Goal: Task Accomplishment & Management: Complete application form

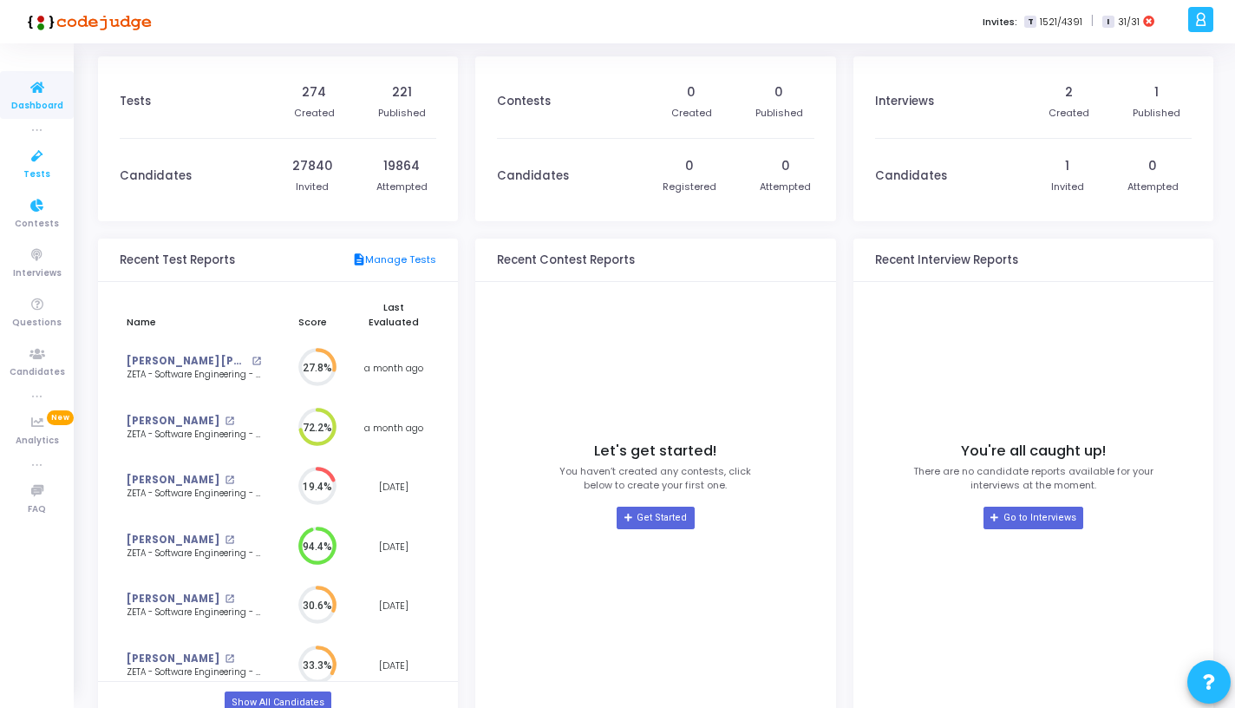
click at [19, 166] on icon at bounding box center [37, 157] width 36 height 22
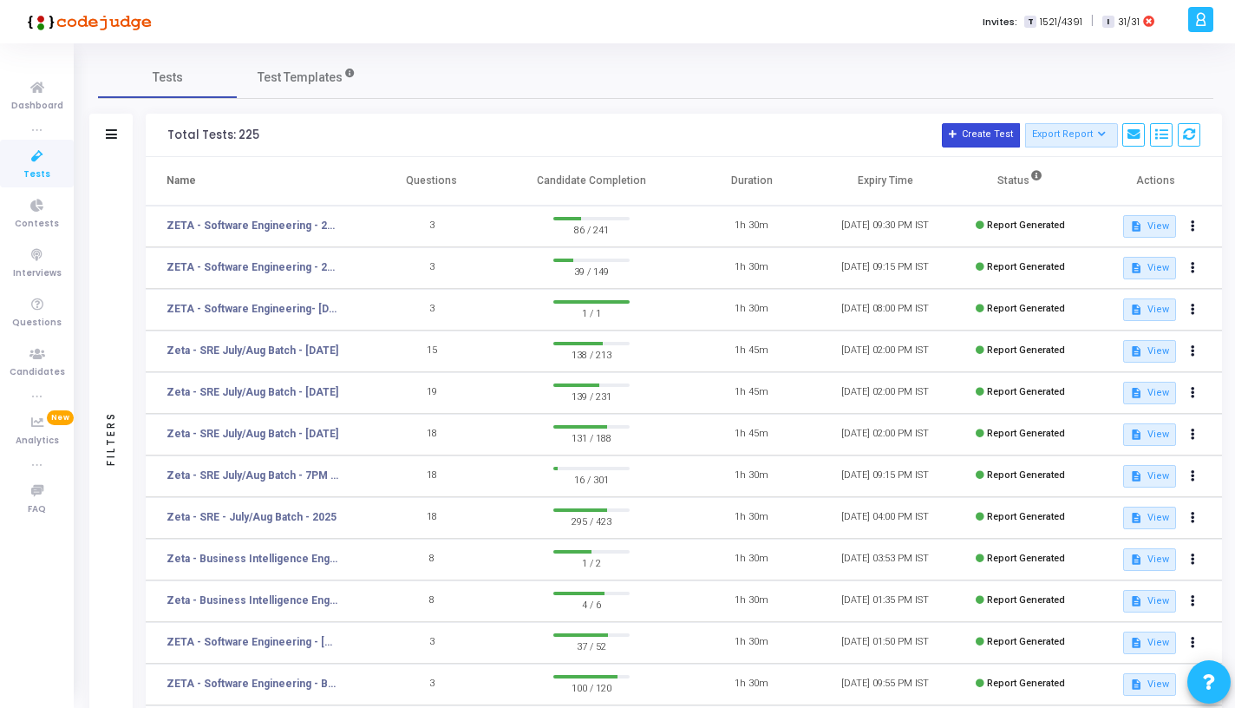
click at [986, 133] on button "Create Test" at bounding box center [981, 135] width 78 height 24
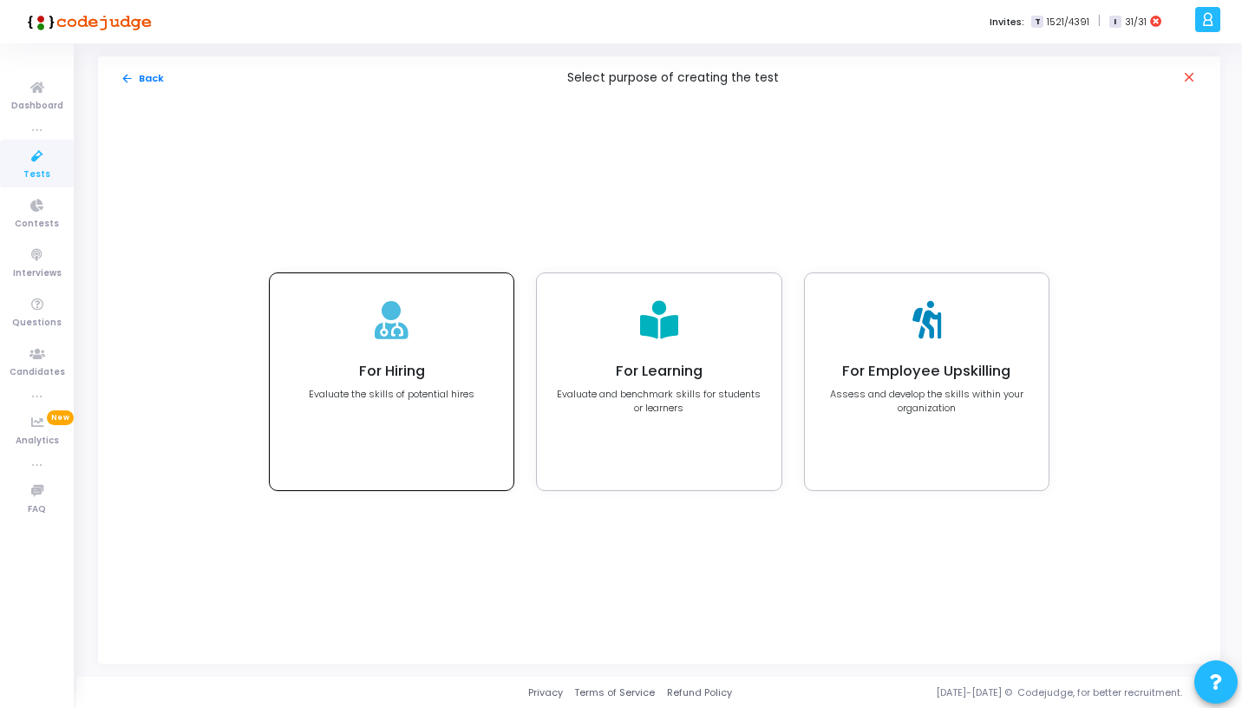
click at [461, 394] on p "Evaluate the skills of potential hires" at bounding box center [392, 394] width 166 height 15
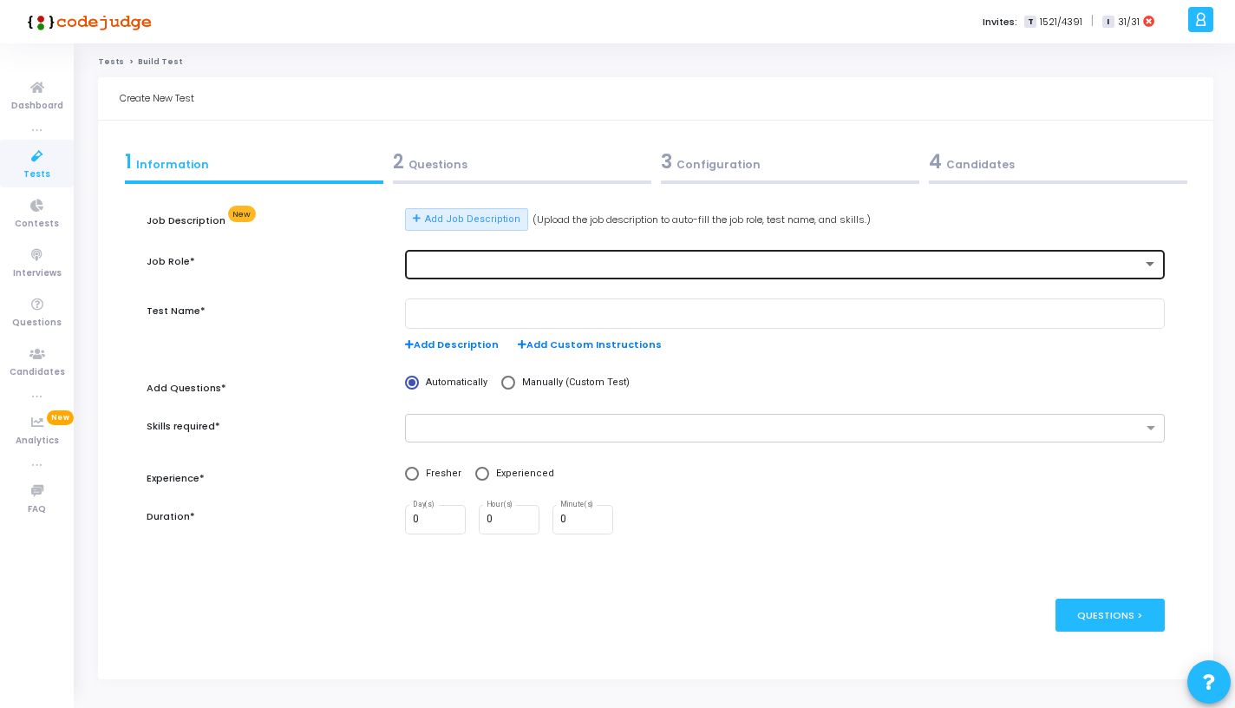
click at [505, 252] on div at bounding box center [785, 263] width 745 height 32
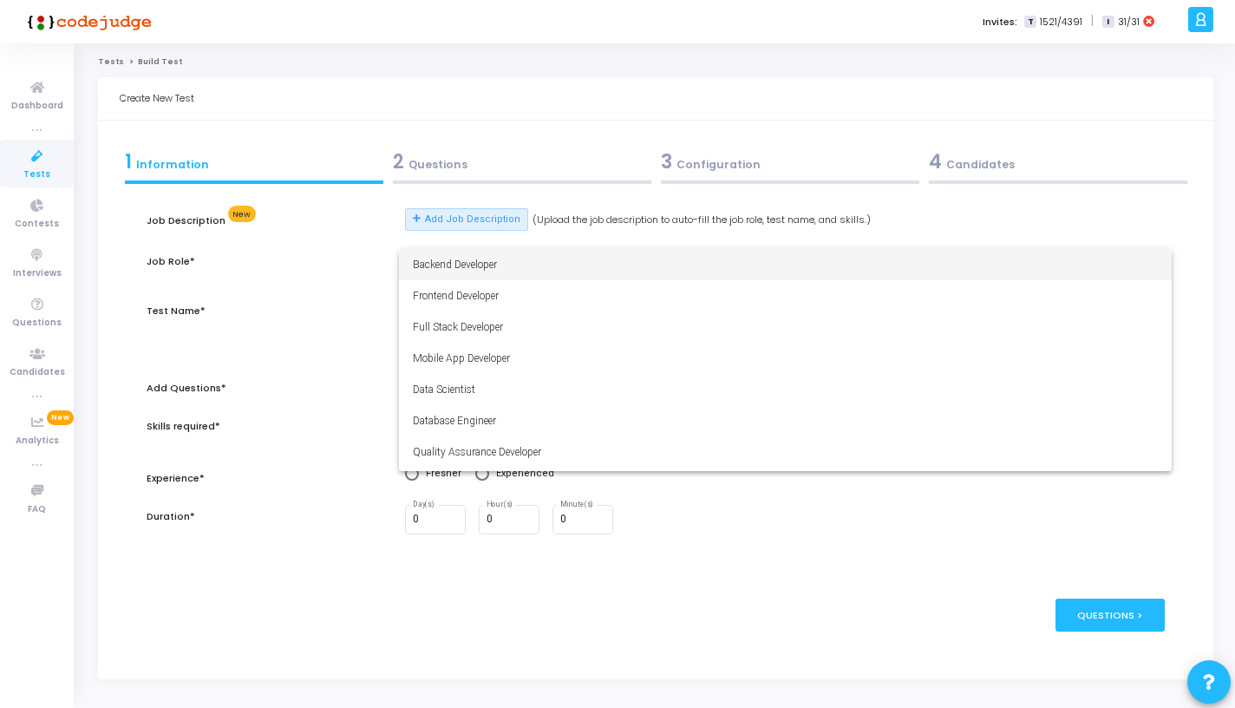
click at [505, 252] on span "Backend Developer" at bounding box center [785, 264] width 745 height 31
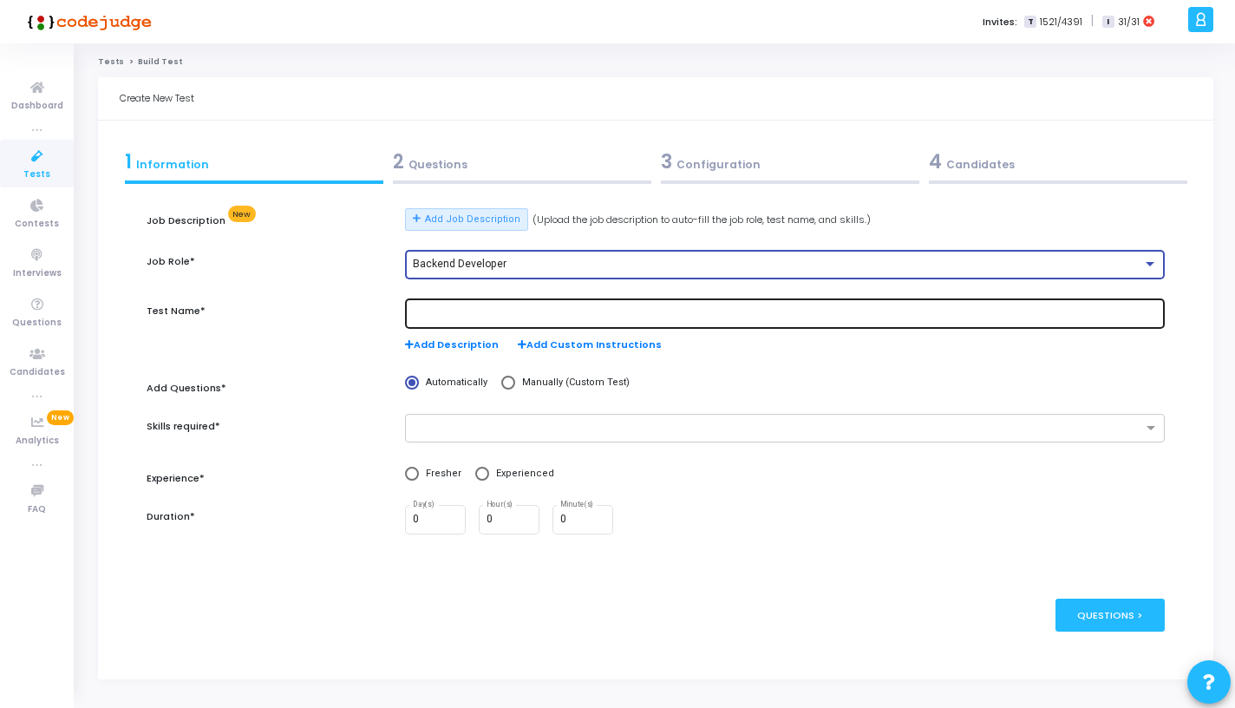
click at [474, 320] on div at bounding box center [785, 313] width 745 height 32
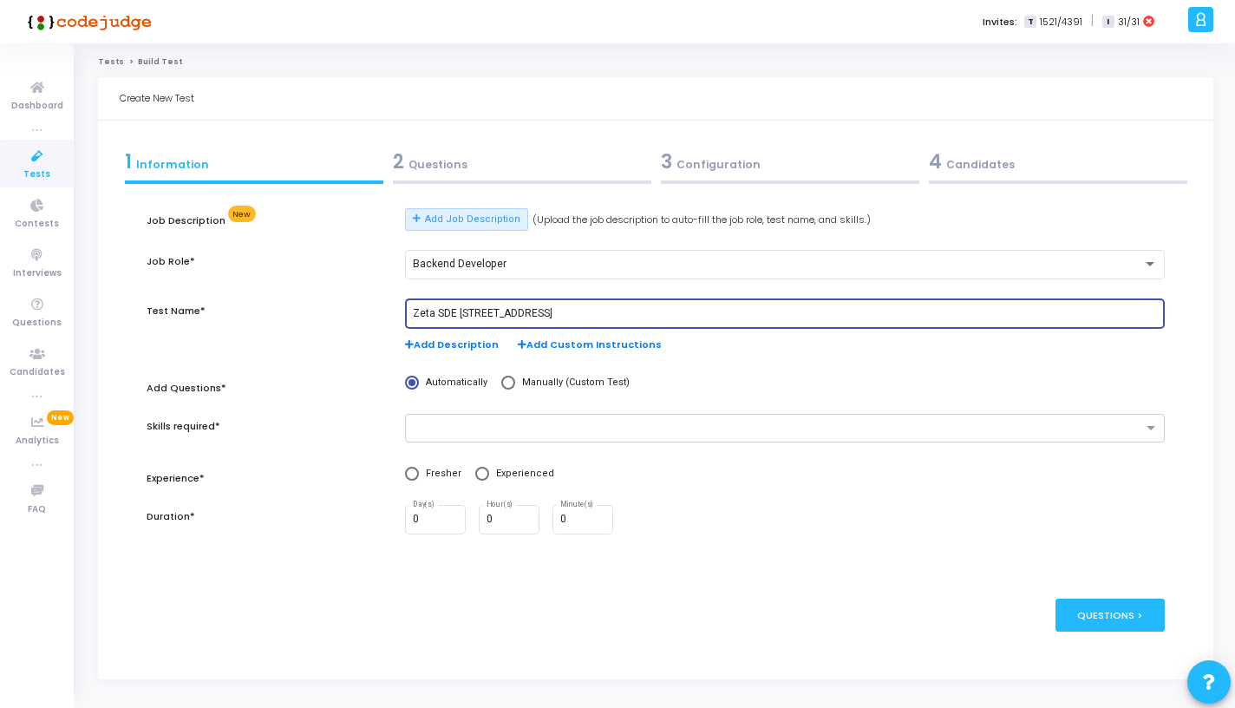
type input "Zeta SDE 2 Hiring Drive"
click at [527, 441] on ng-select at bounding box center [785, 428] width 760 height 29
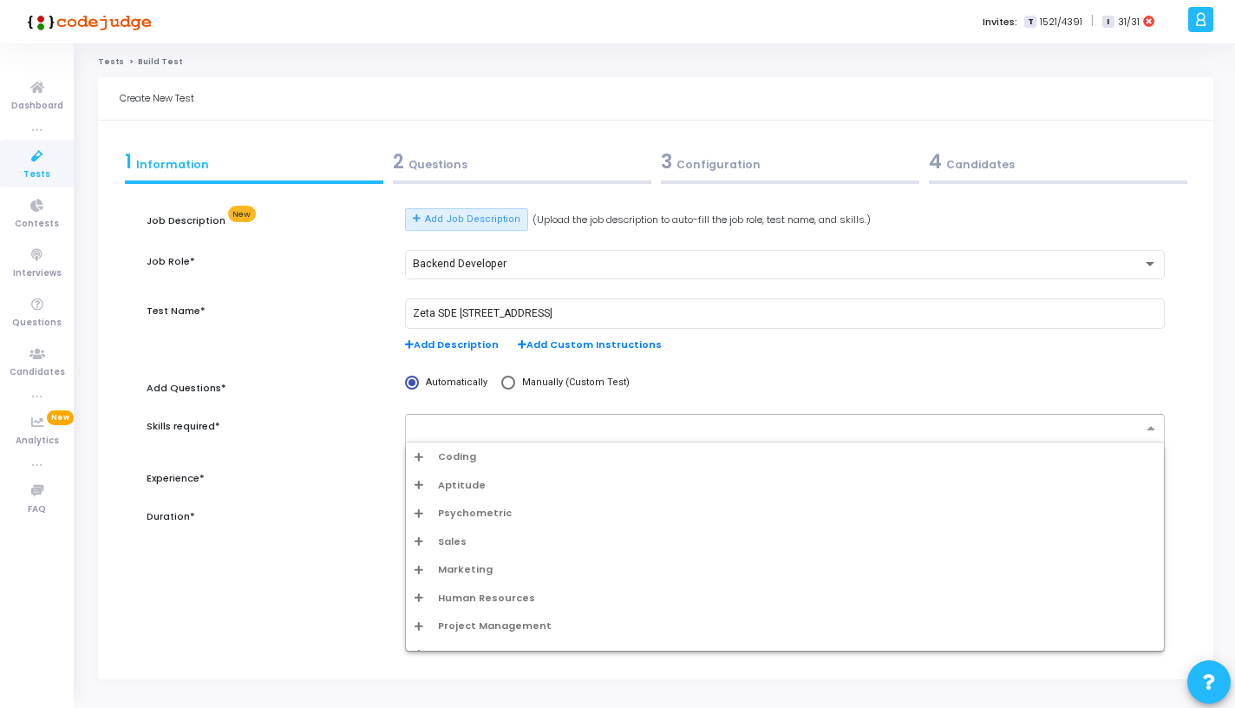
click at [521, 455] on div "Coding" at bounding box center [785, 456] width 741 height 15
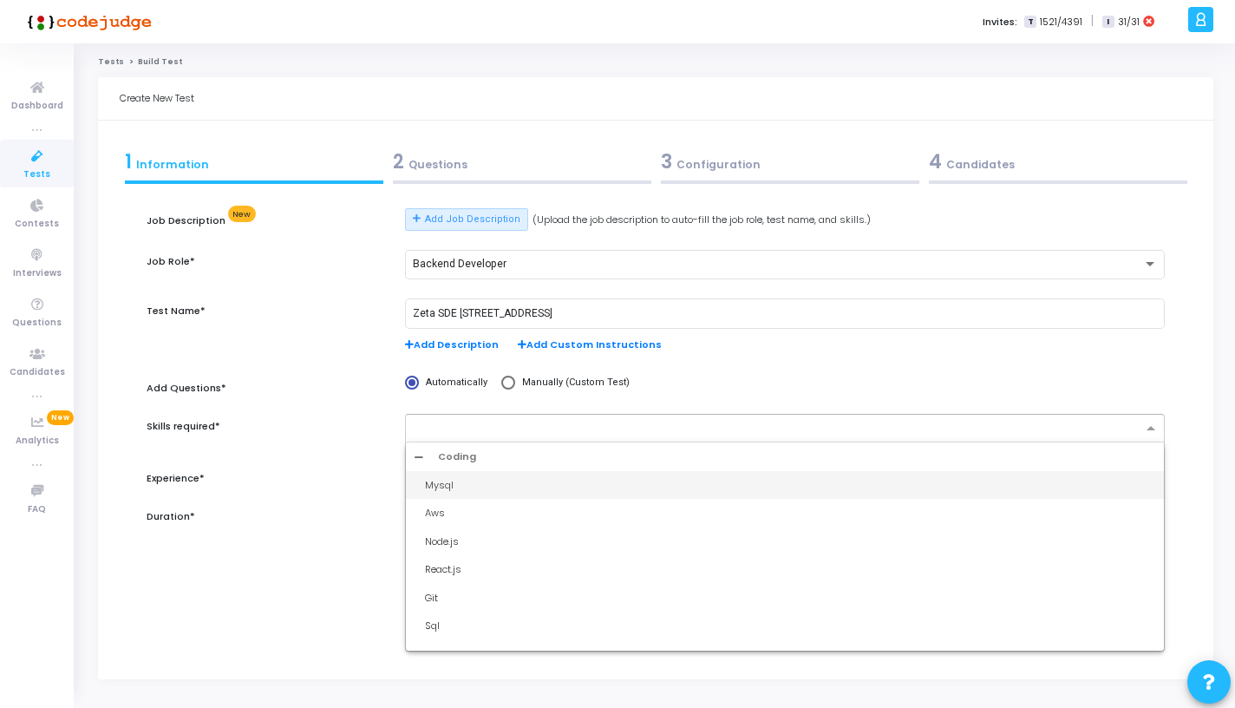
click at [540, 428] on input "text" at bounding box center [779, 428] width 728 height 15
click at [372, 384] on div "Add Questions*" at bounding box center [267, 393] width 259 height 34
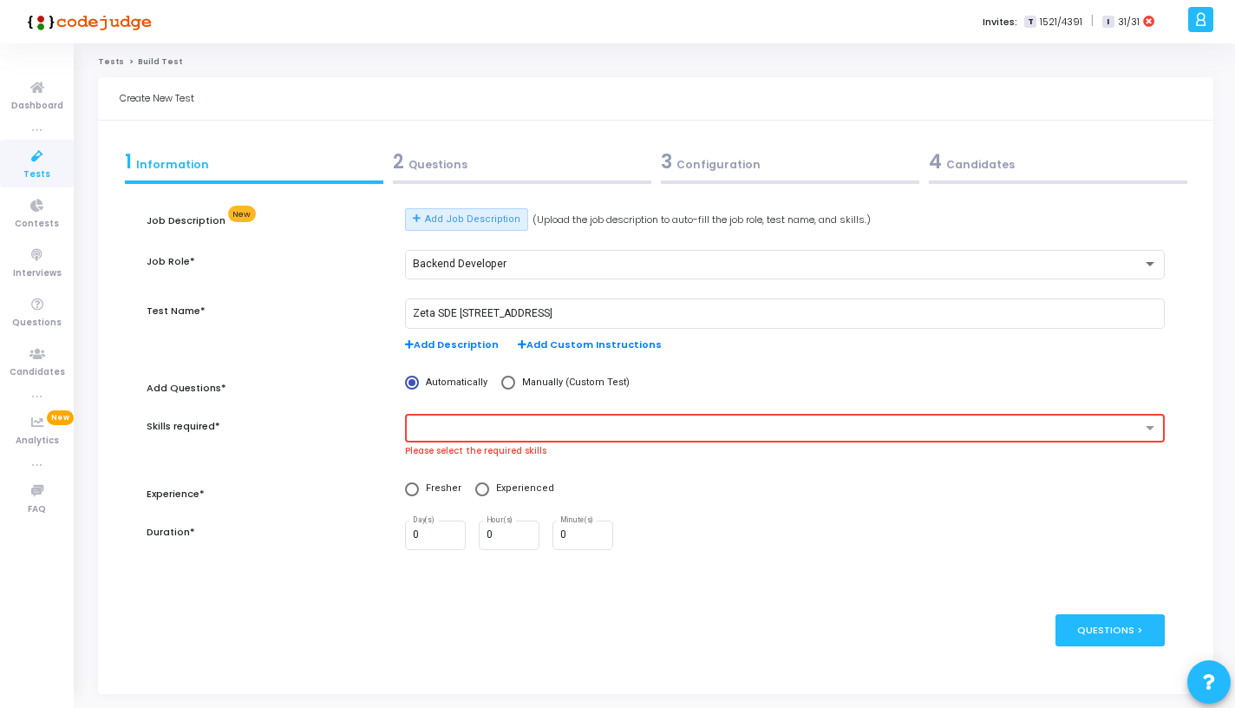
click at [420, 408] on div "Automatically Manually (Custom Test)" at bounding box center [784, 393] width 777 height 34
click at [429, 416] on div at bounding box center [785, 428] width 760 height 29
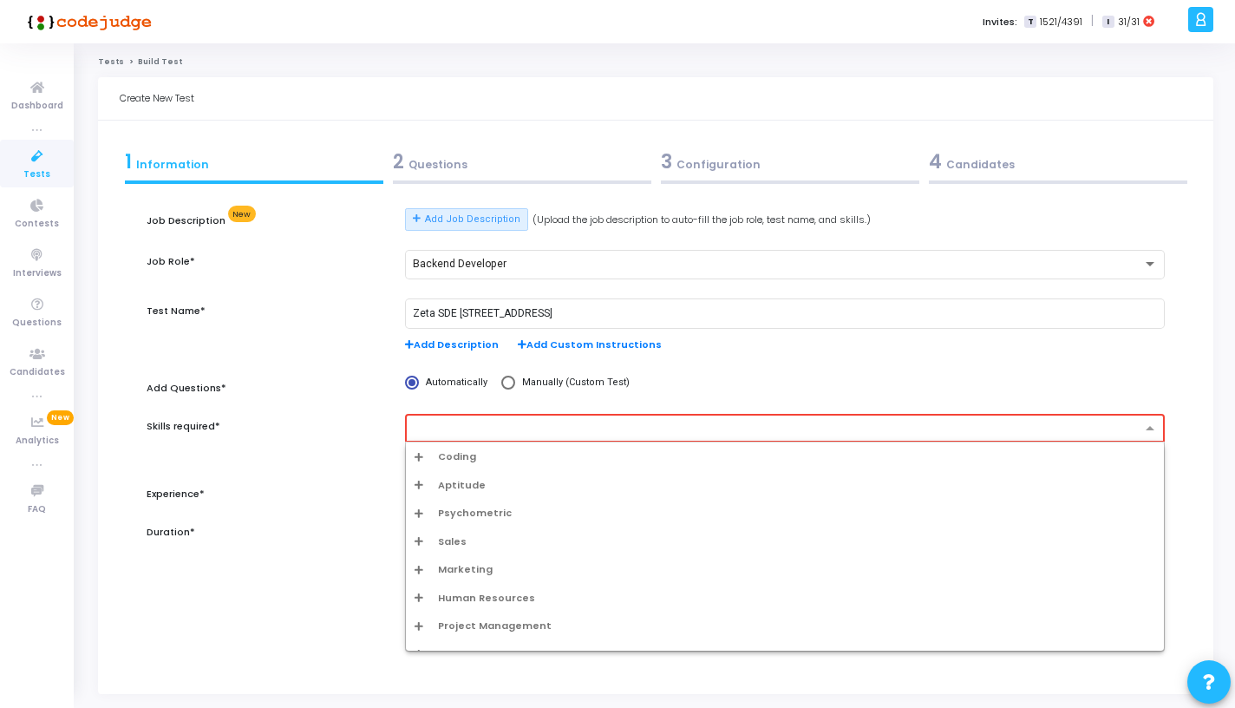
click at [438, 452] on span "Coding" at bounding box center [457, 456] width 38 height 15
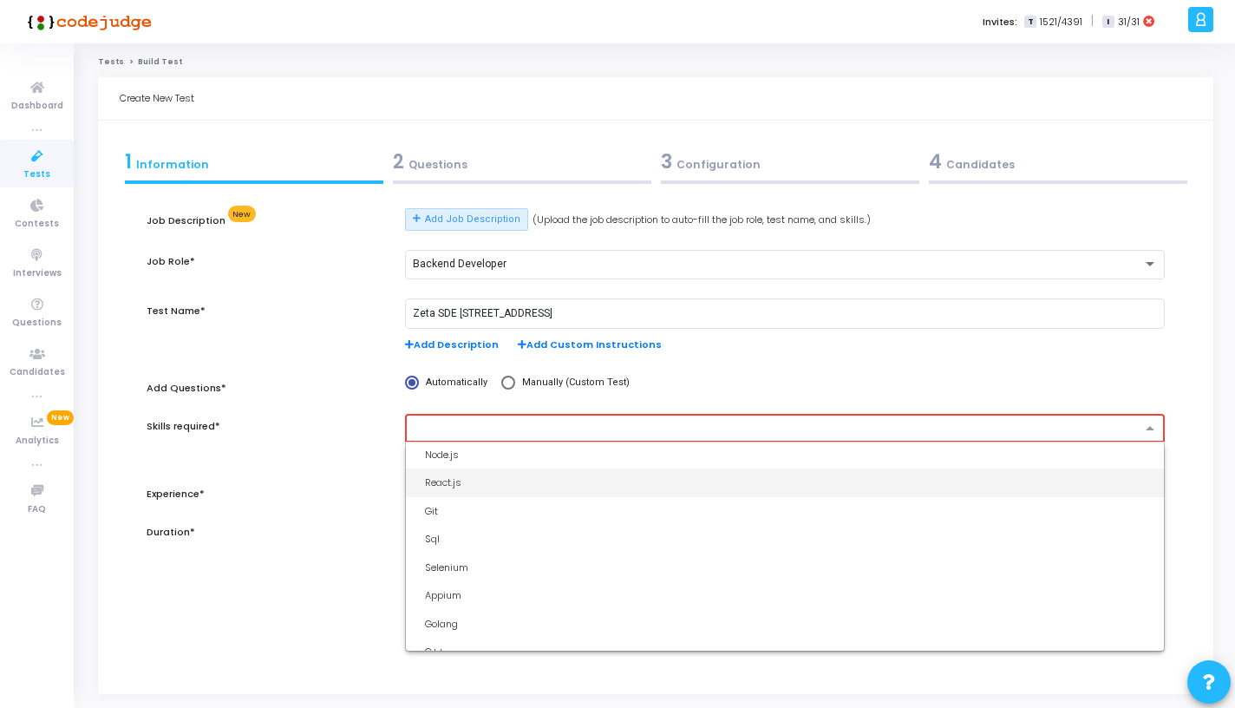
scroll to position [85, 0]
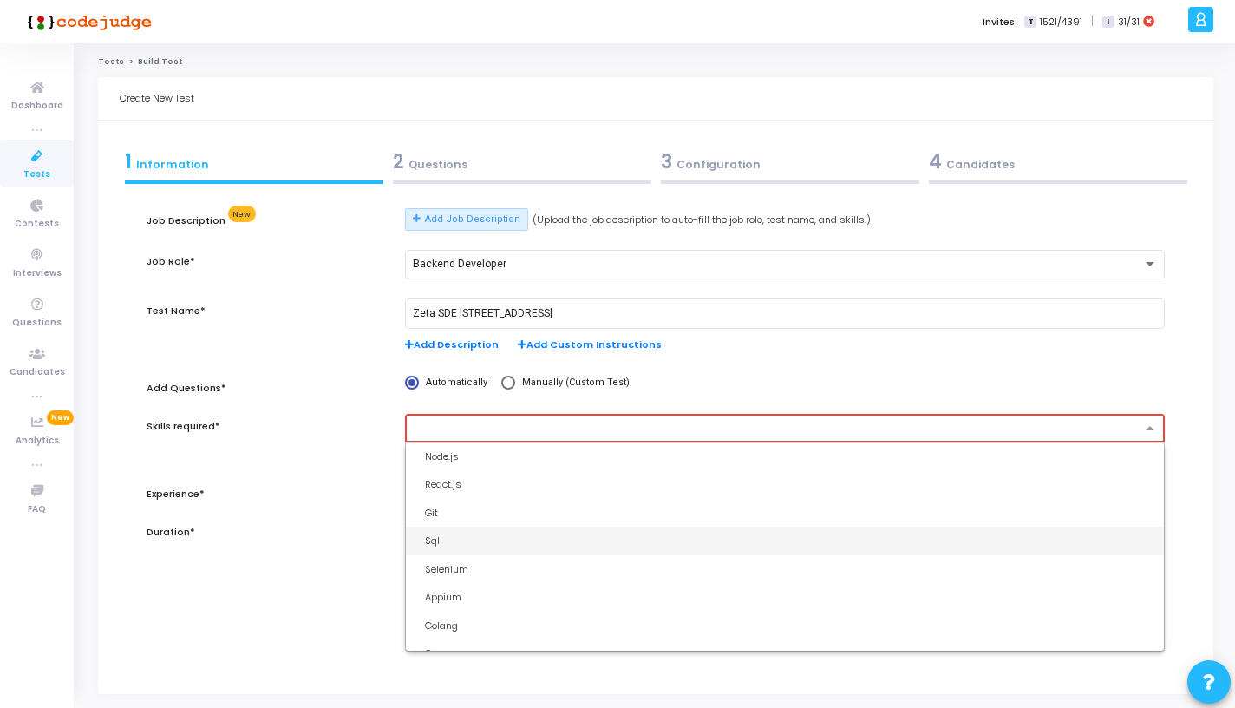
click at [489, 547] on div "Sql" at bounding box center [790, 540] width 730 height 15
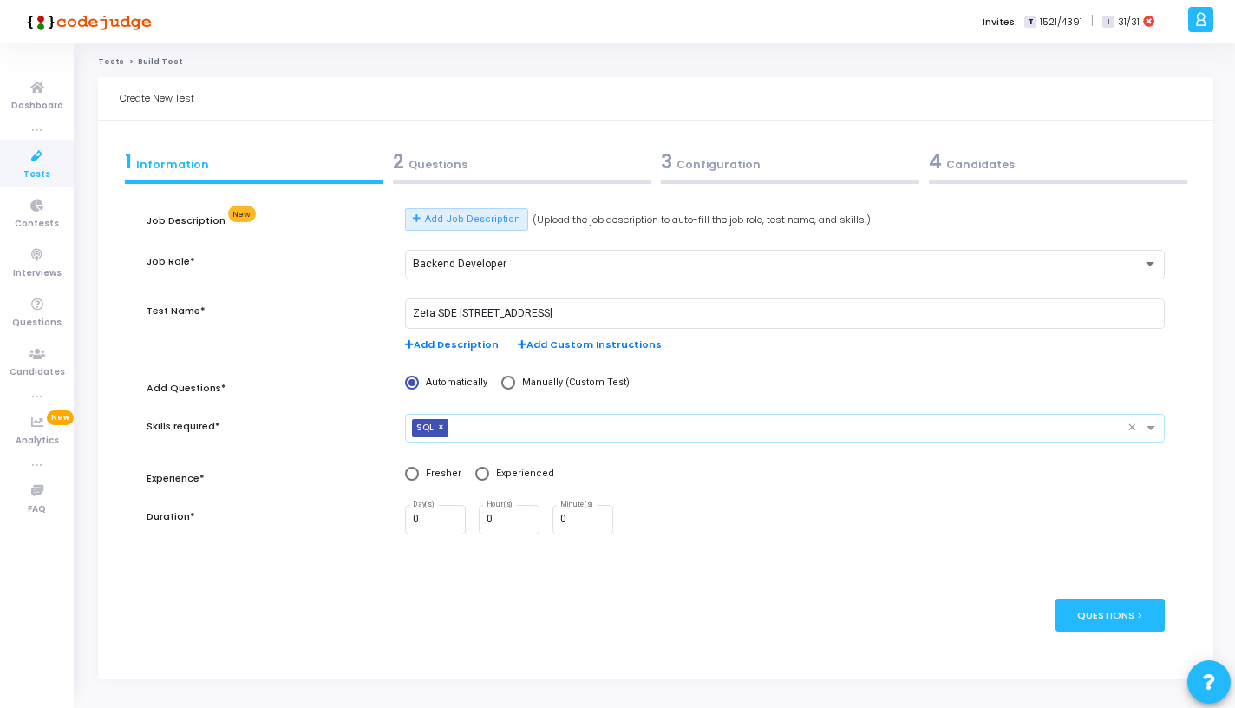
click at [517, 430] on input "text" at bounding box center [791, 428] width 672 height 15
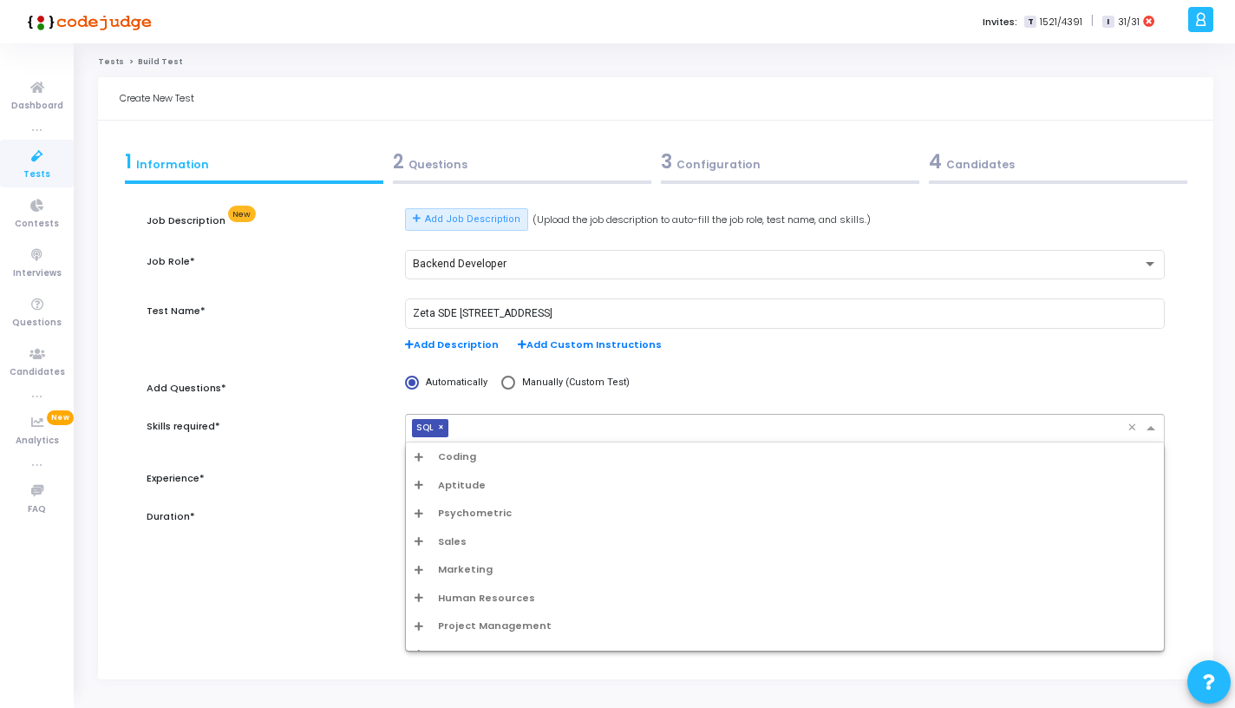
click at [457, 477] on div "Aptitude" at bounding box center [785, 485] width 758 height 29
click at [457, 480] on span "Aptitude" at bounding box center [462, 485] width 48 height 15
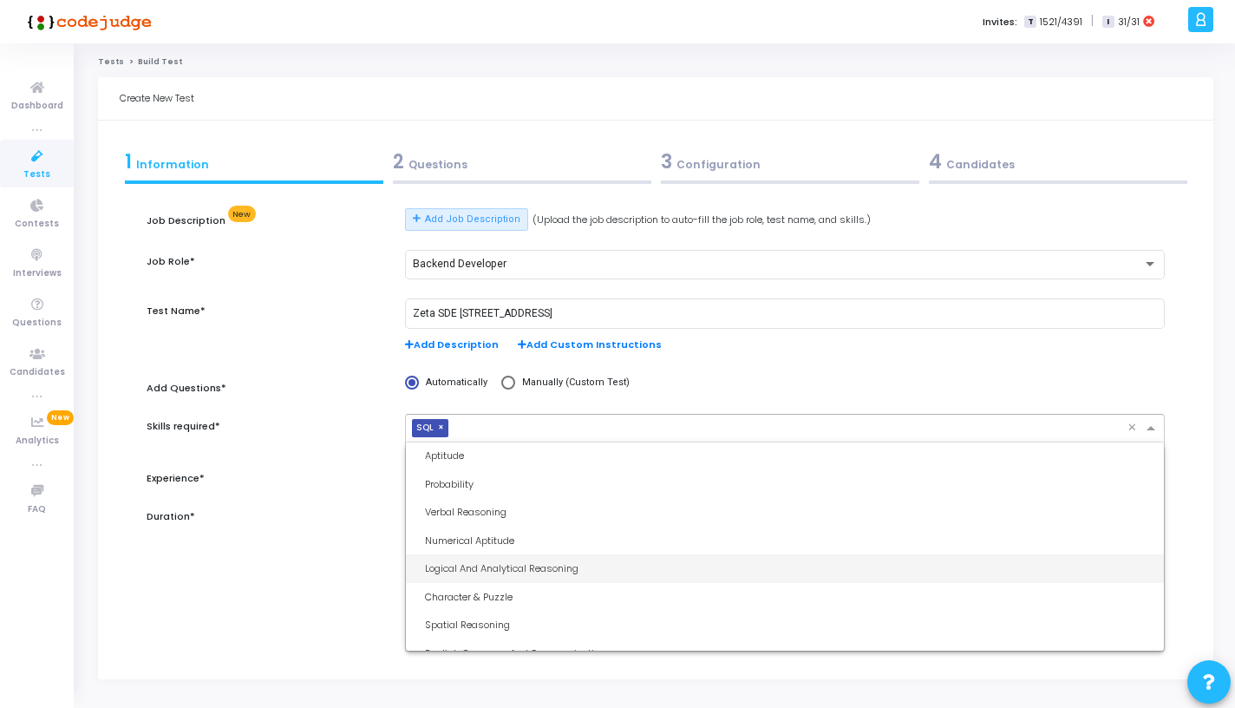
click at [495, 572] on div "Logical And Analytical Reasoning" at bounding box center [790, 568] width 730 height 15
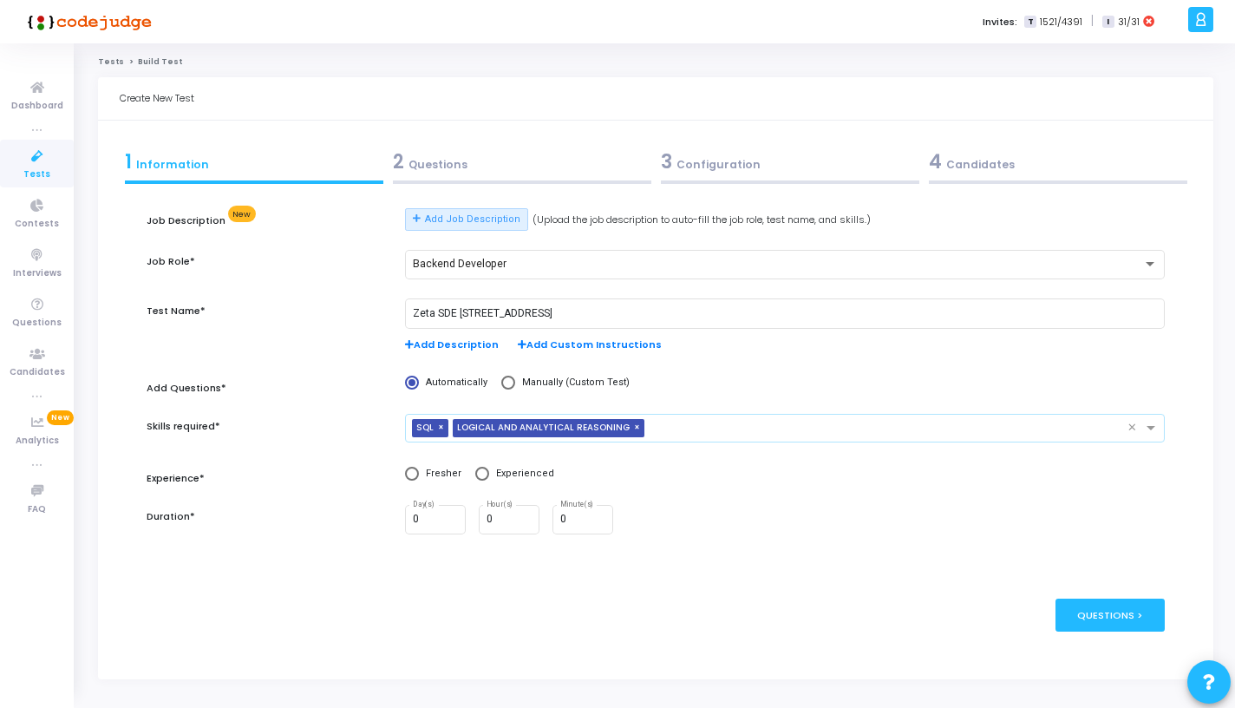
click at [662, 436] on div at bounding box center [888, 429] width 479 height 17
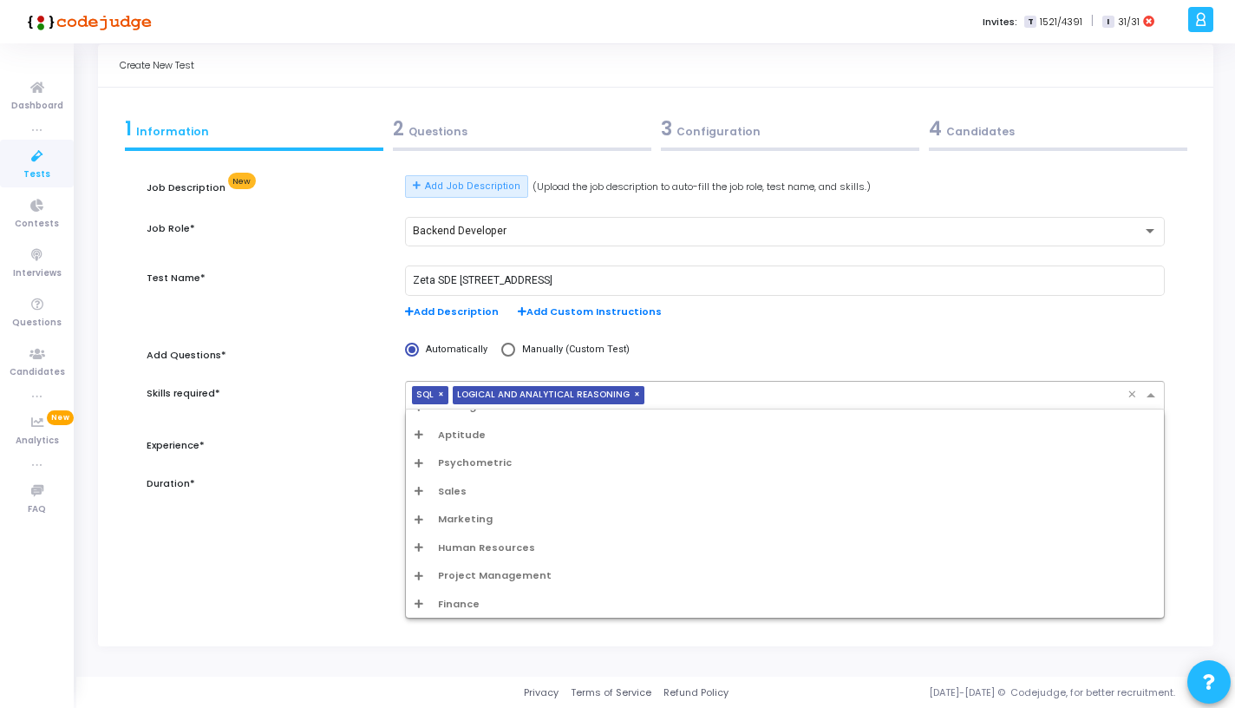
scroll to position [0, 0]
click at [461, 426] on span "Coding" at bounding box center [457, 423] width 38 height 15
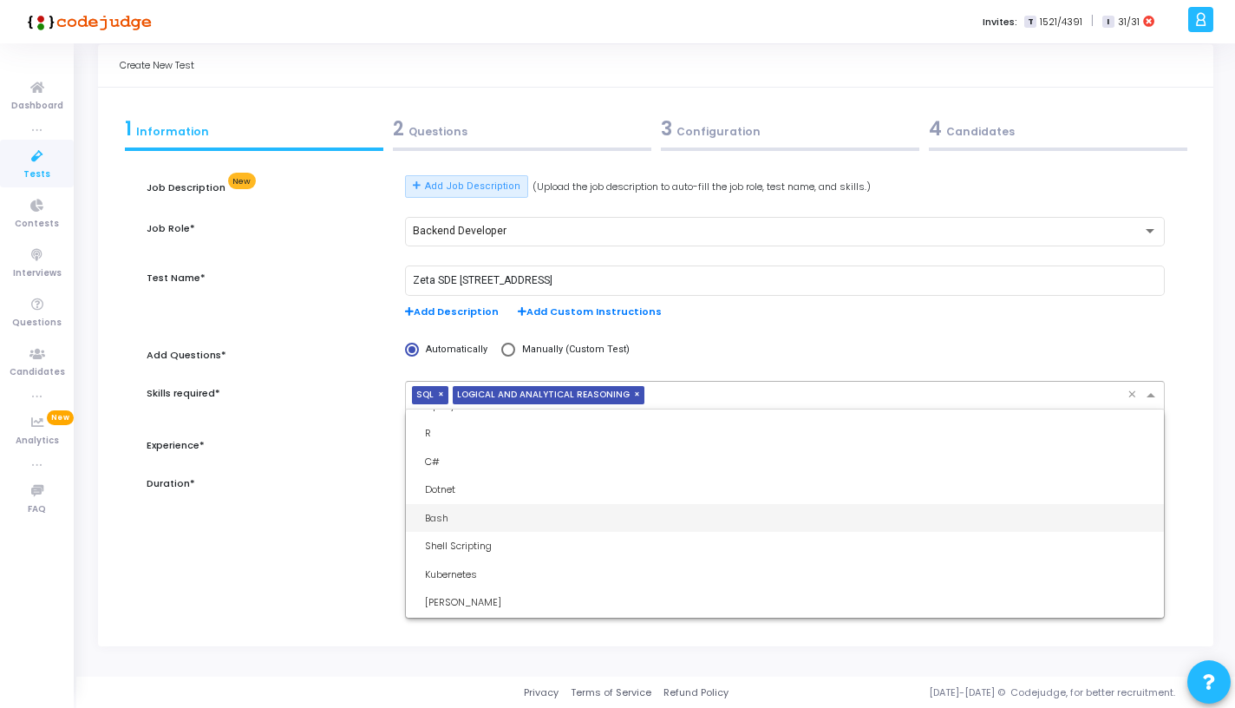
scroll to position [721, 0]
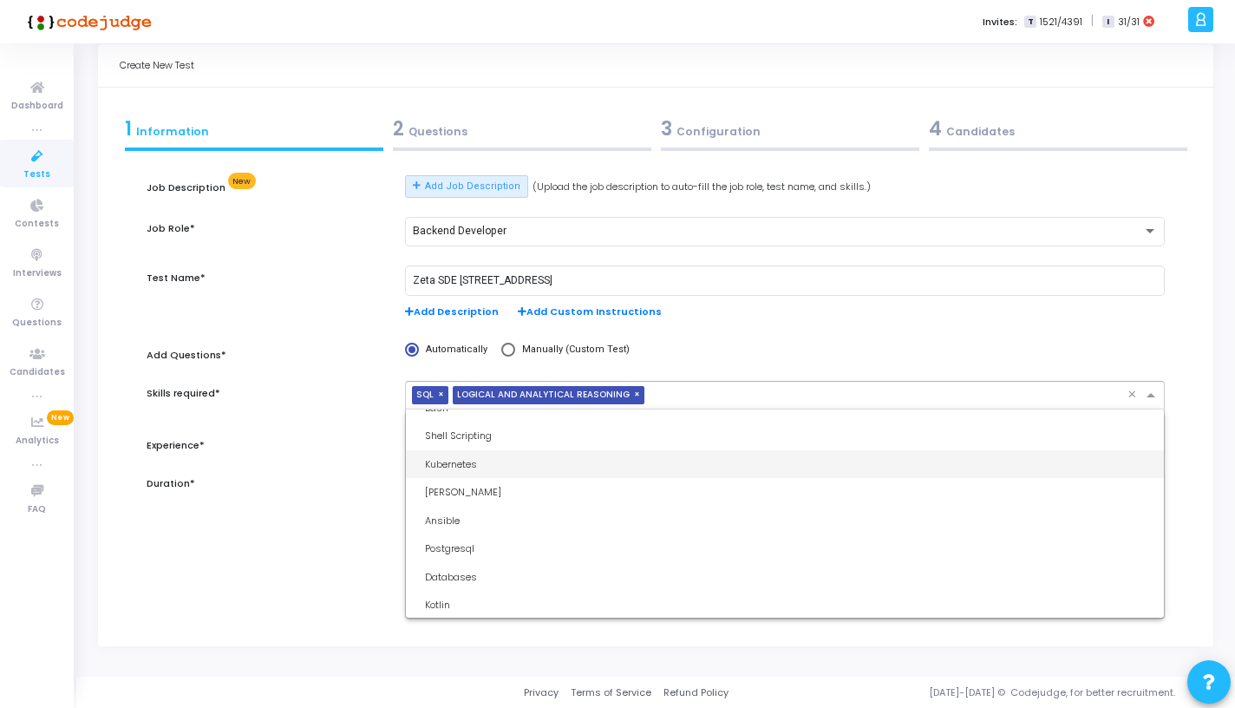
click at [500, 467] on div "Kubernetes" at bounding box center [790, 464] width 730 height 15
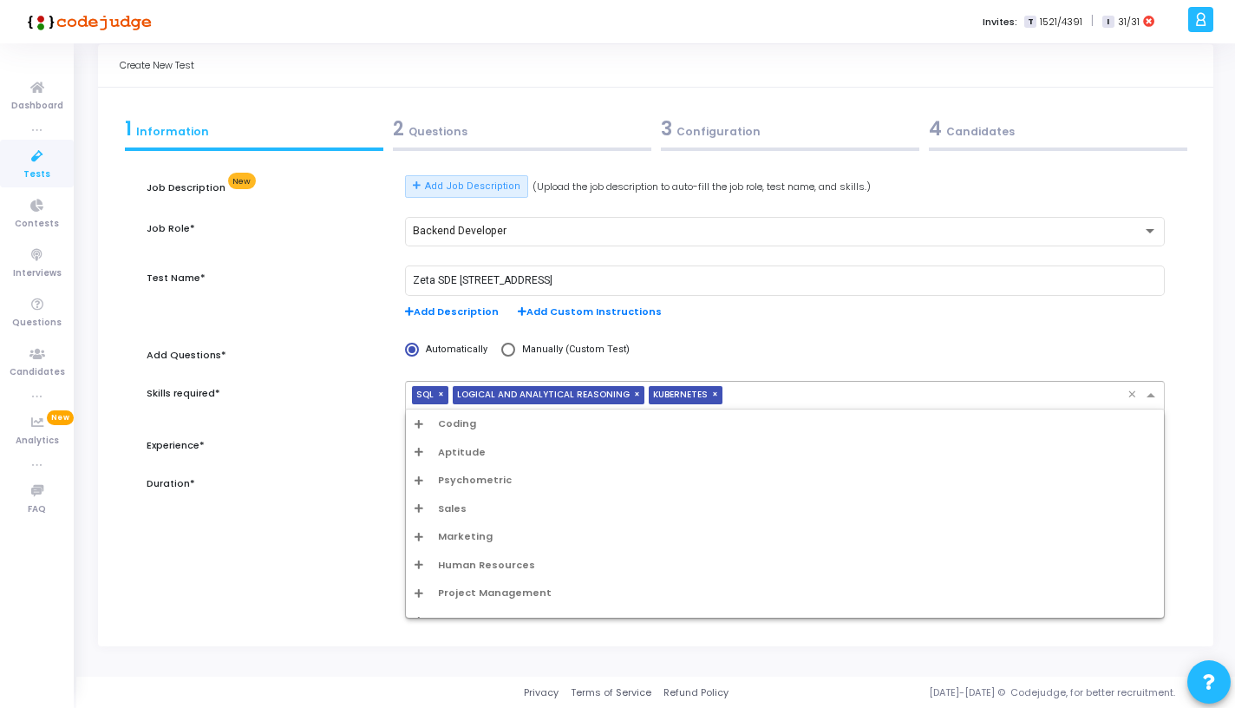
click at [751, 402] on input "text" at bounding box center [928, 396] width 398 height 15
click at [459, 416] on span "Coding" at bounding box center [457, 423] width 38 height 15
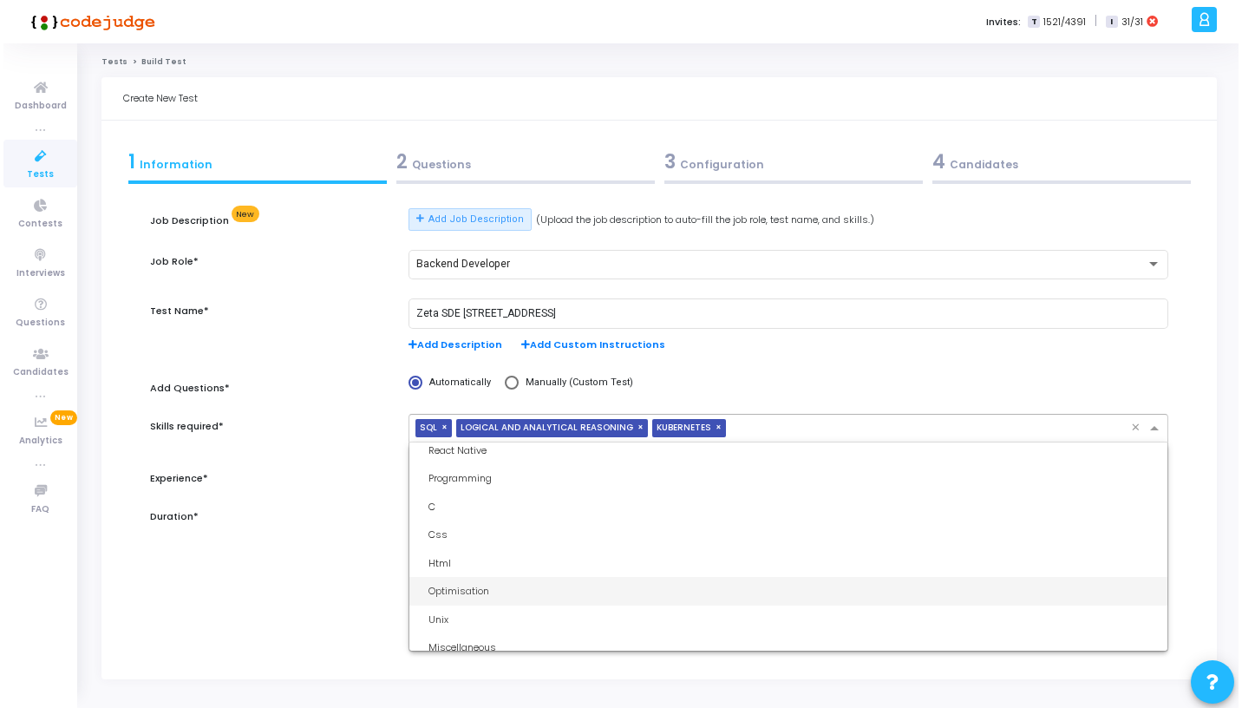
scroll to position [366, 0]
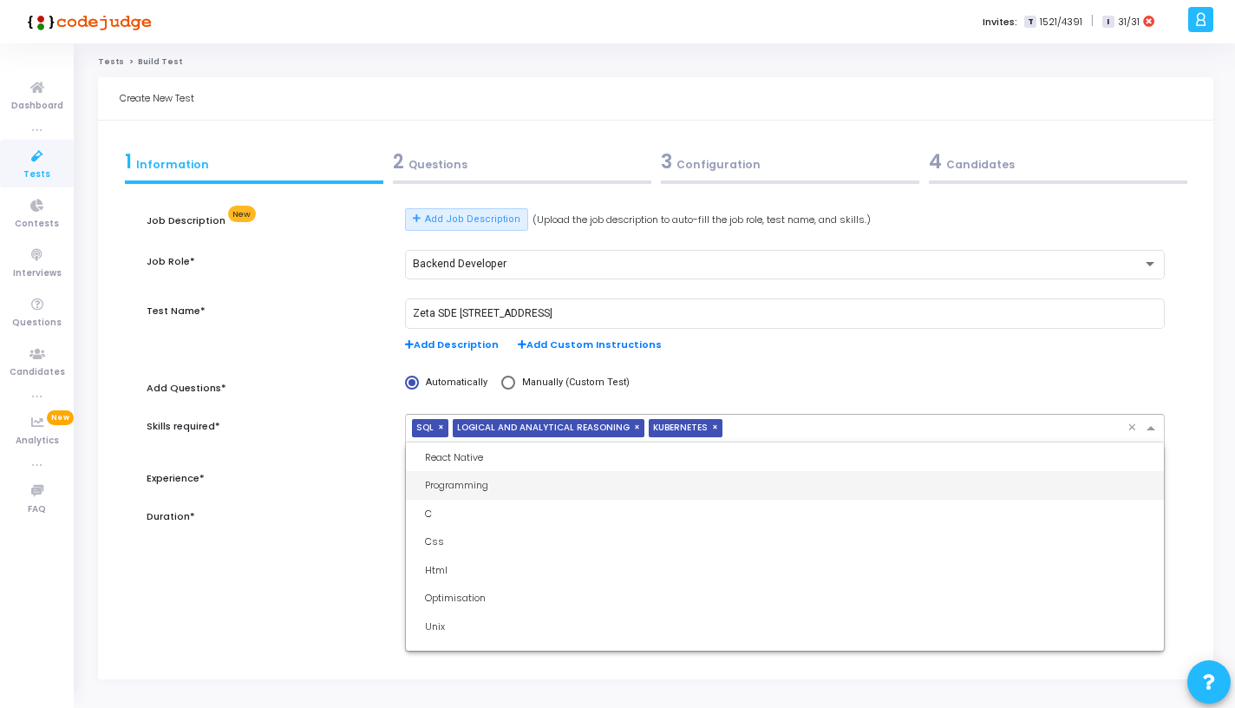
click at [487, 491] on div "Programming" at bounding box center [790, 485] width 730 height 15
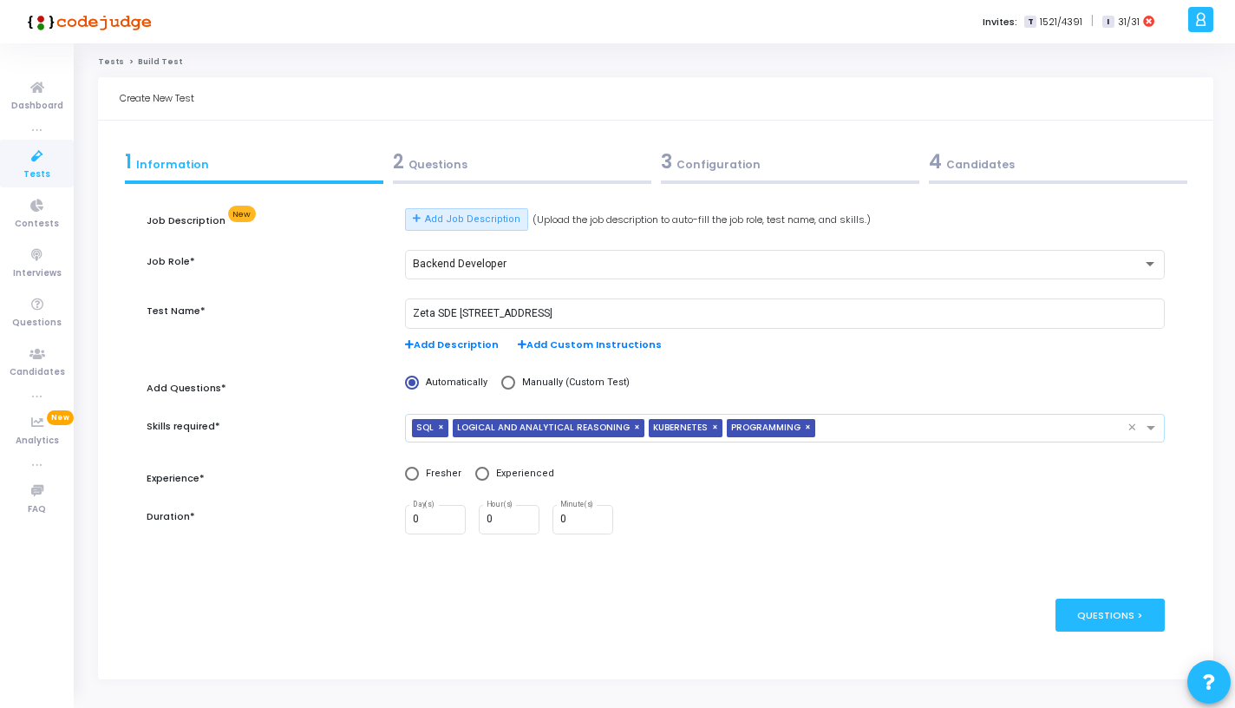
click at [365, 633] on div "publish Publish Now Questions >" at bounding box center [656, 614] width 1018 height 84
click at [410, 475] on span at bounding box center [412, 474] width 14 height 14
click at [410, 475] on input "Fresher" at bounding box center [412, 474] width 14 height 14
radio input "true"
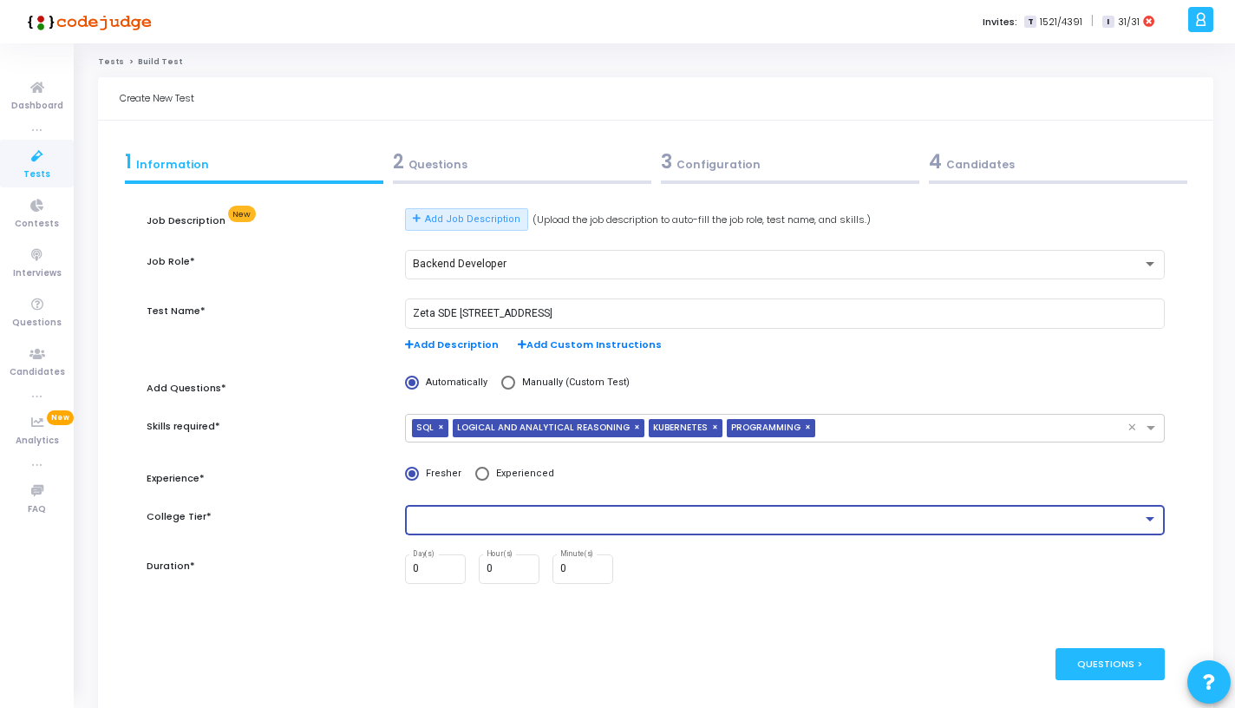
click at [516, 519] on div at bounding box center [777, 519] width 729 height 12
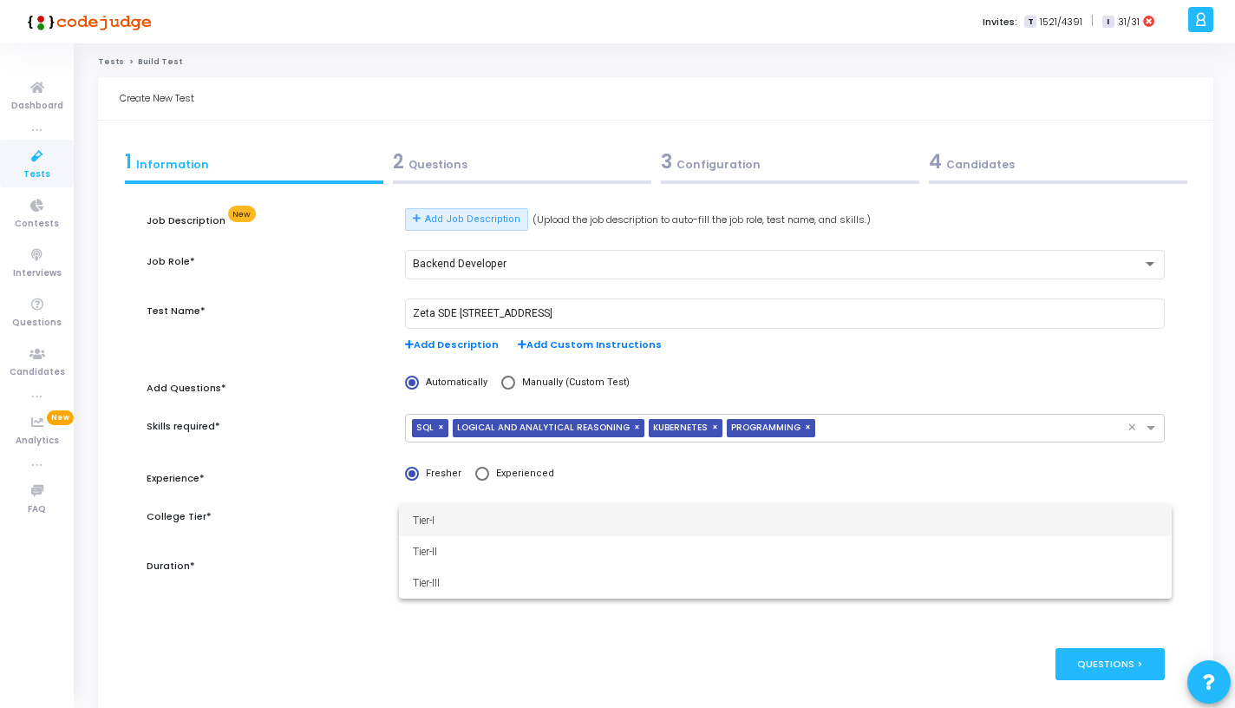
click at [451, 658] on div at bounding box center [617, 354] width 1235 height 708
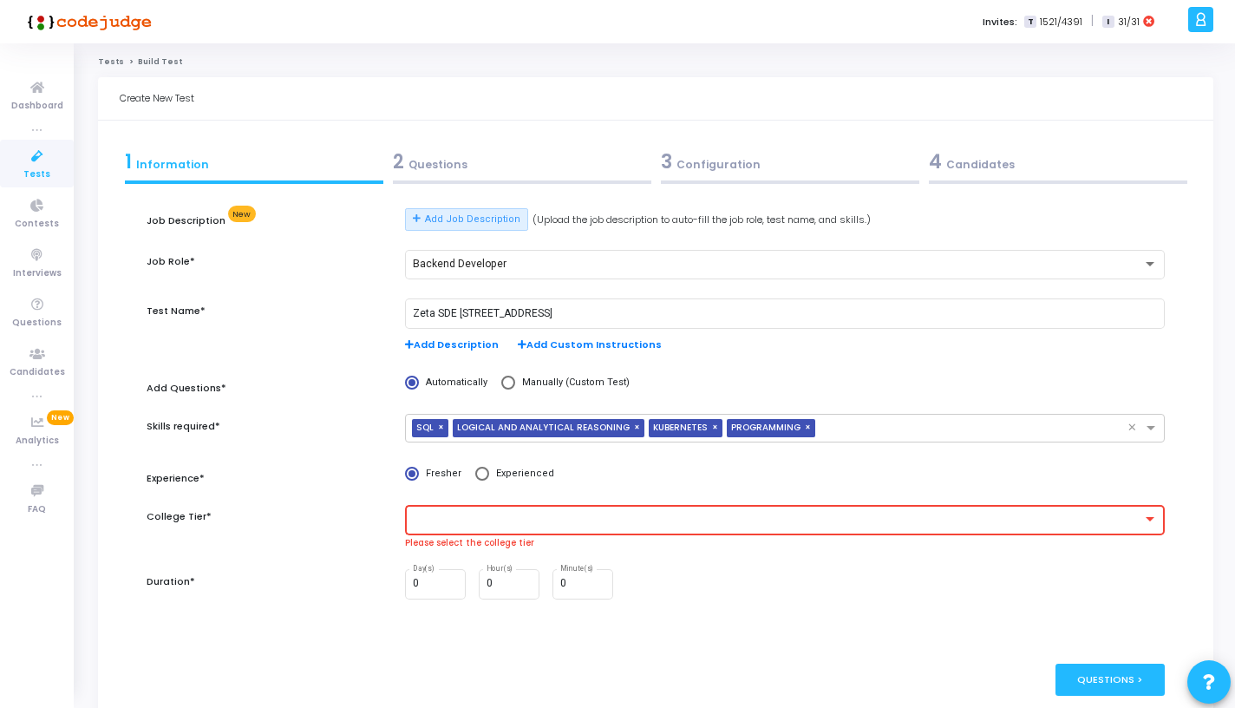
click at [504, 480] on span "Experienced" at bounding box center [521, 474] width 65 height 15
click at [489, 480] on input "Experienced" at bounding box center [482, 474] width 14 height 14
radio input "true"
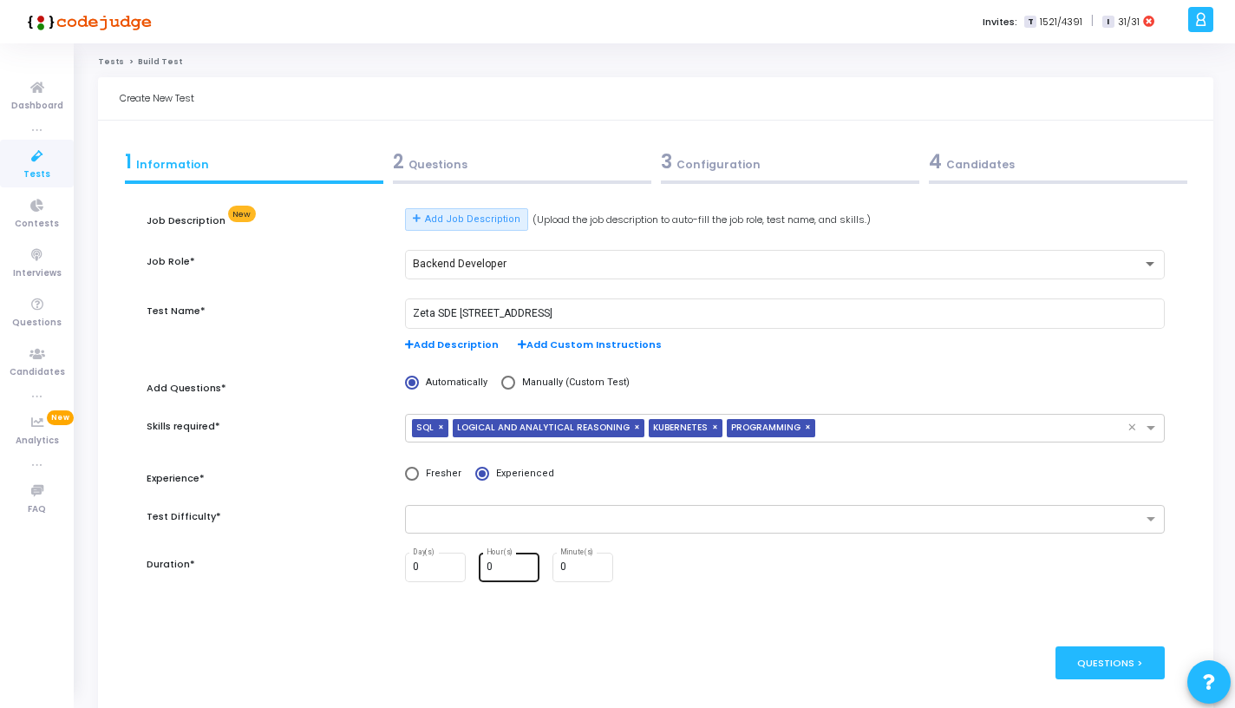
click at [506, 557] on div "0 Hour(s)" at bounding box center [510, 566] width 47 height 32
type input "1"
click at [1088, 678] on div "Questions >" at bounding box center [1110, 662] width 110 height 32
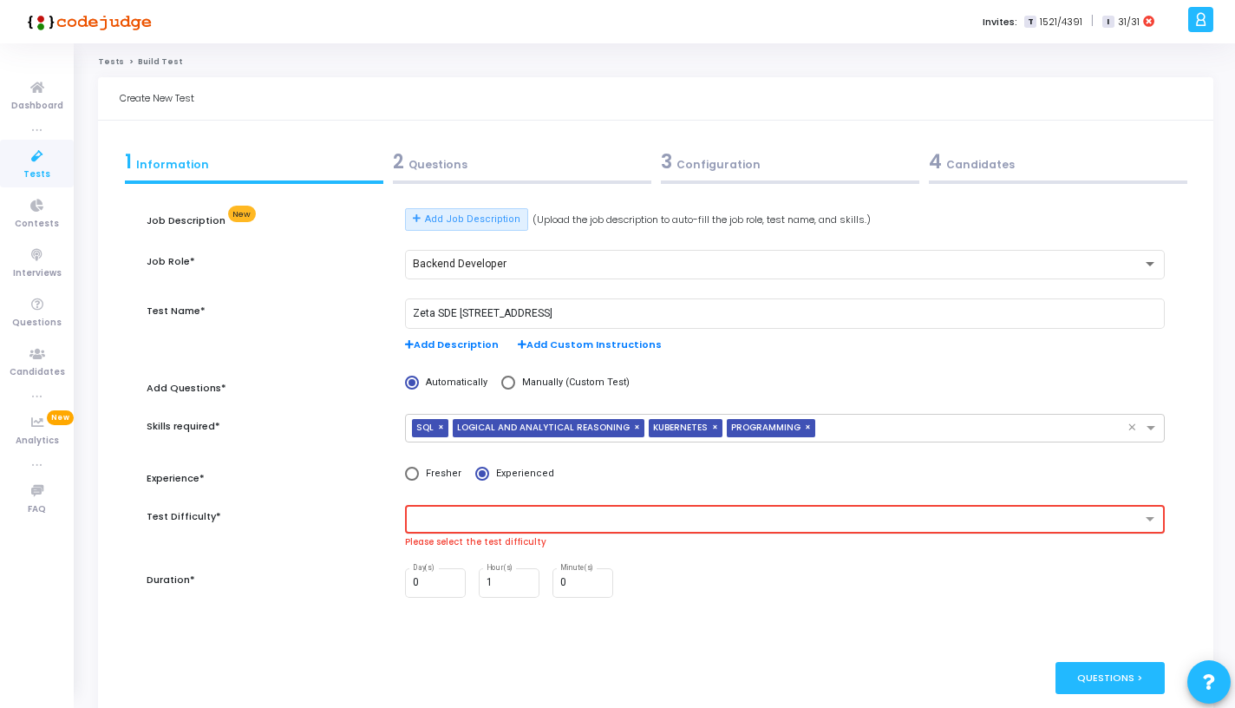
click at [706, 526] on input "text" at bounding box center [778, 520] width 726 height 15
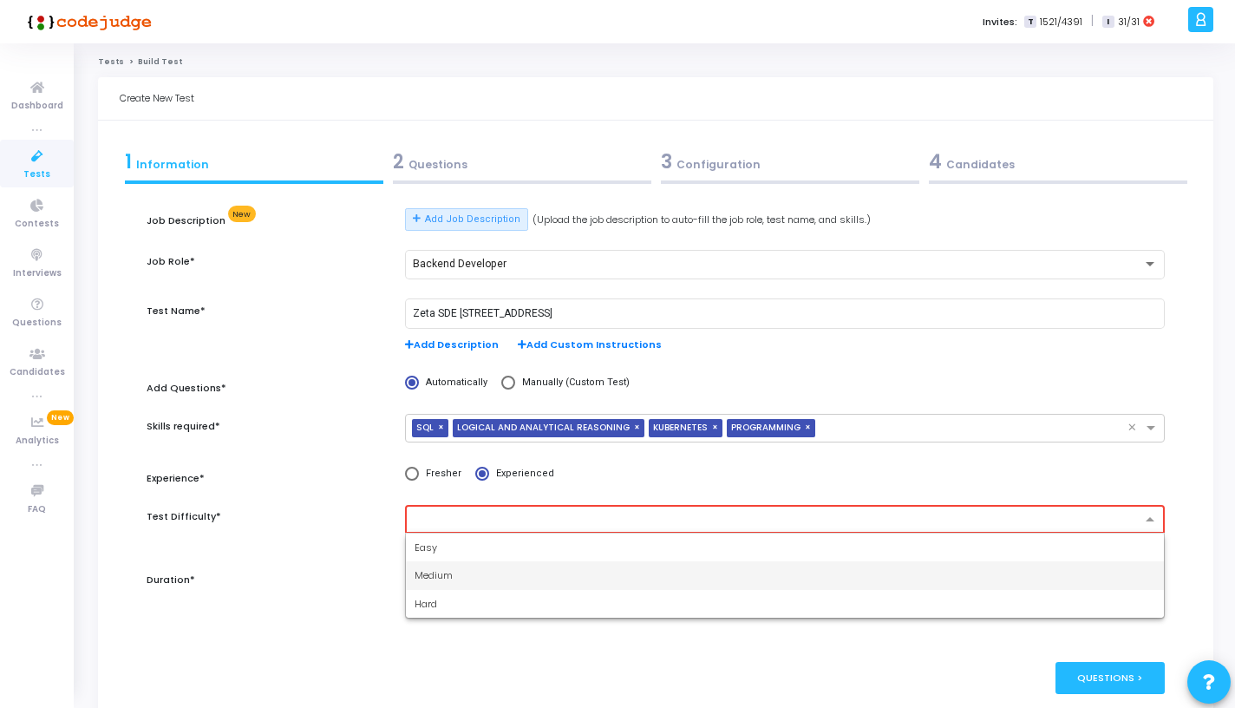
click at [632, 578] on div "Medium" at bounding box center [785, 575] width 758 height 29
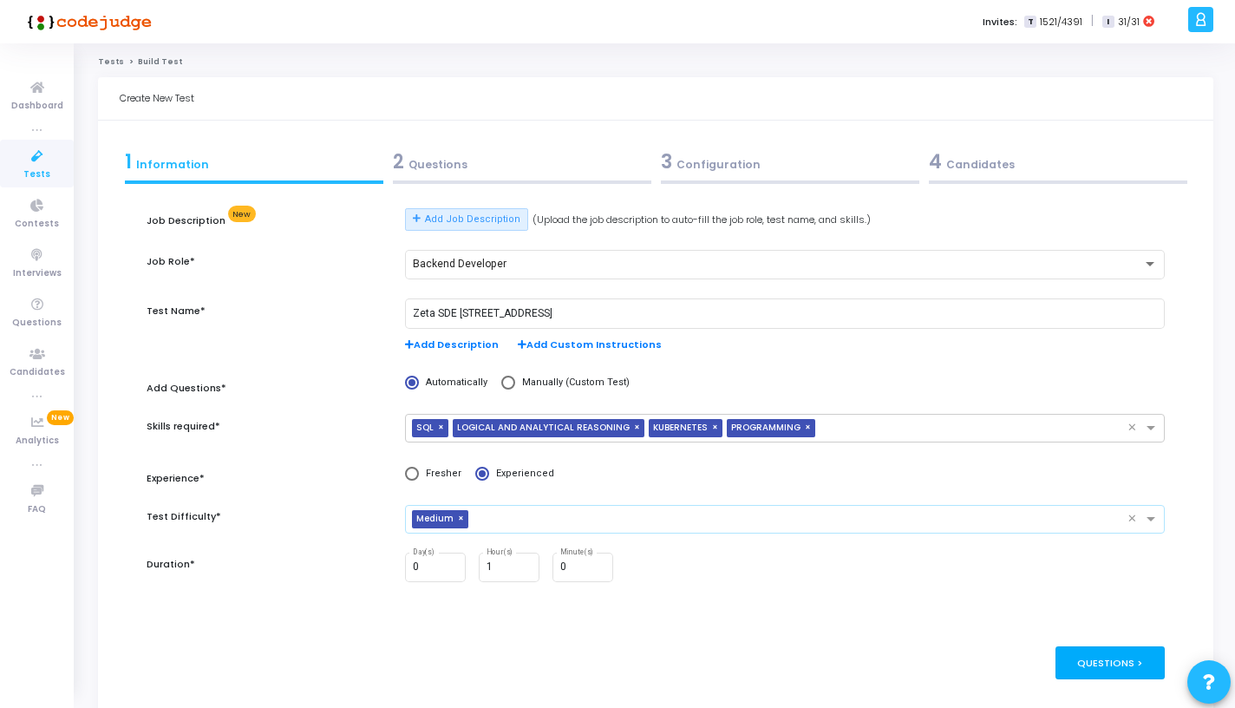
click at [1114, 666] on div "Questions >" at bounding box center [1110, 662] width 110 height 32
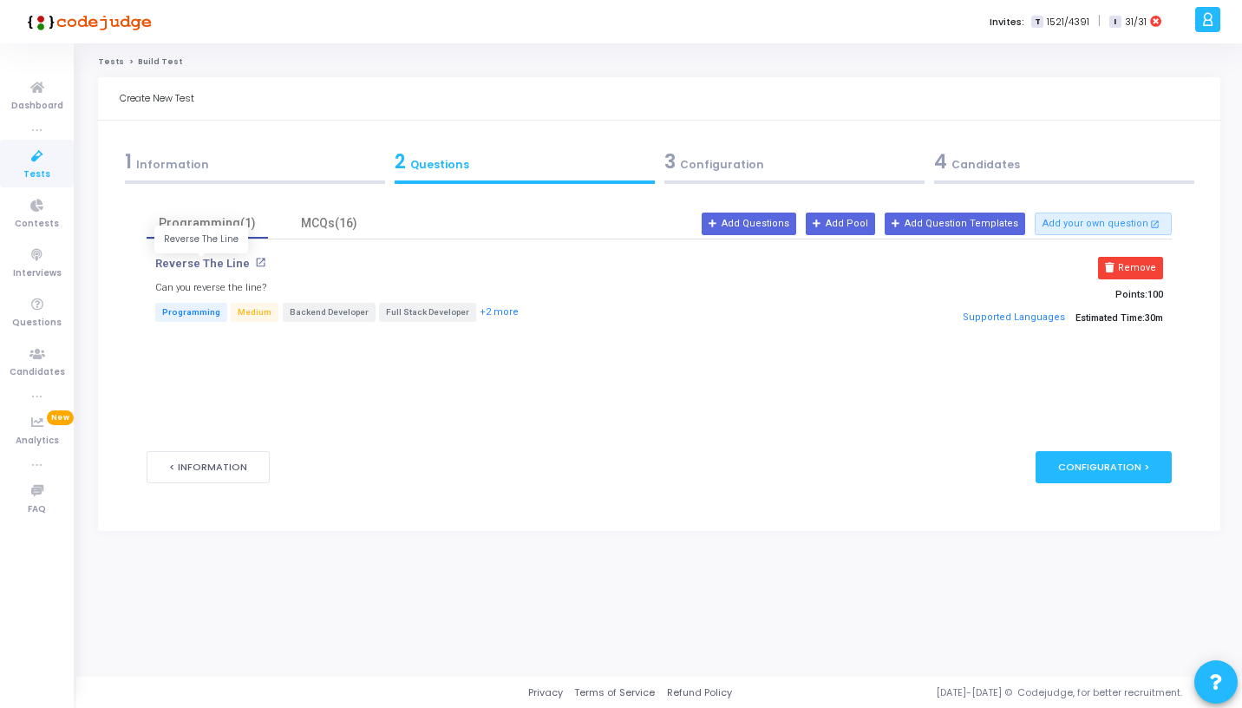
click at [224, 262] on p "Reverse The Line" at bounding box center [202, 264] width 95 height 14
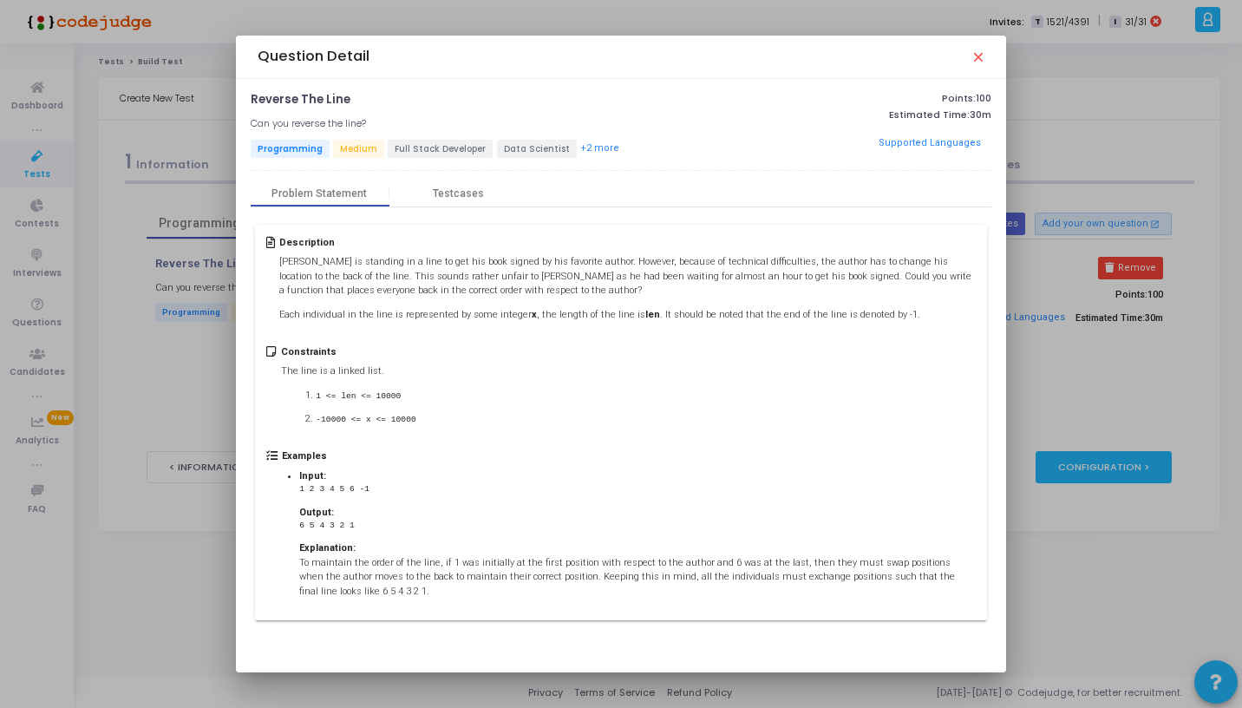
click at [985, 69] on div "Question Detail close" at bounding box center [621, 57] width 770 height 43
click at [984, 57] on div "Question Detail close" at bounding box center [621, 57] width 770 height 43
click at [977, 56] on mat-icon "close" at bounding box center [977, 56] width 14 height 14
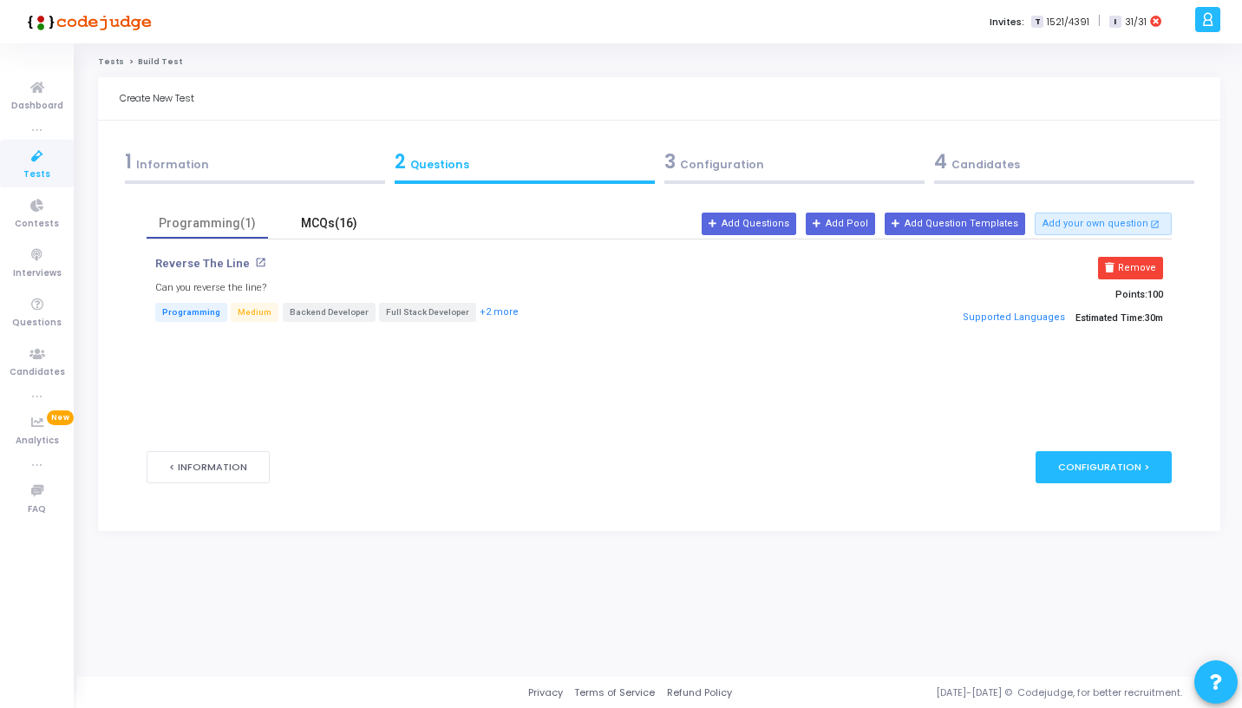
click at [337, 236] on div "MCQs(16)" at bounding box center [328, 223] width 121 height 30
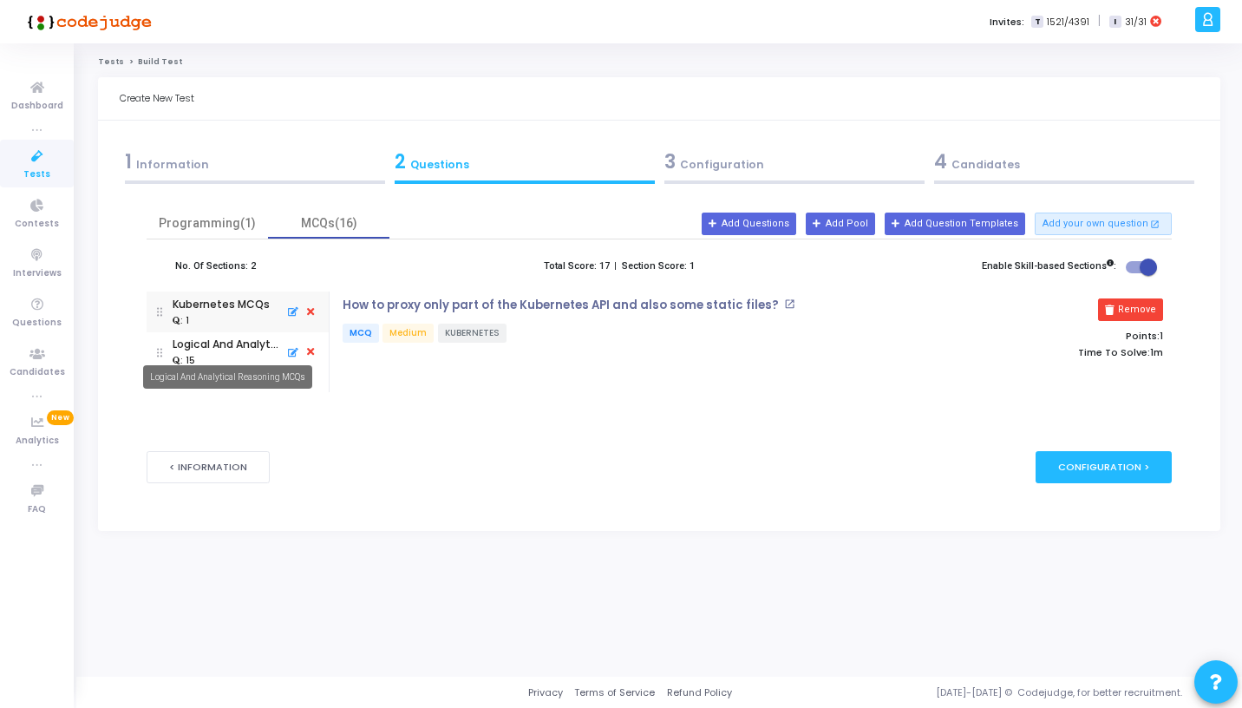
click at [220, 359] on mat-tooltip-component "Logical And Analytical Reasoning MCQs" at bounding box center [227, 377] width 193 height 48
click at [221, 348] on div "Logical And Analytical Reasoning MCQs" at bounding box center [226, 344] width 106 height 16
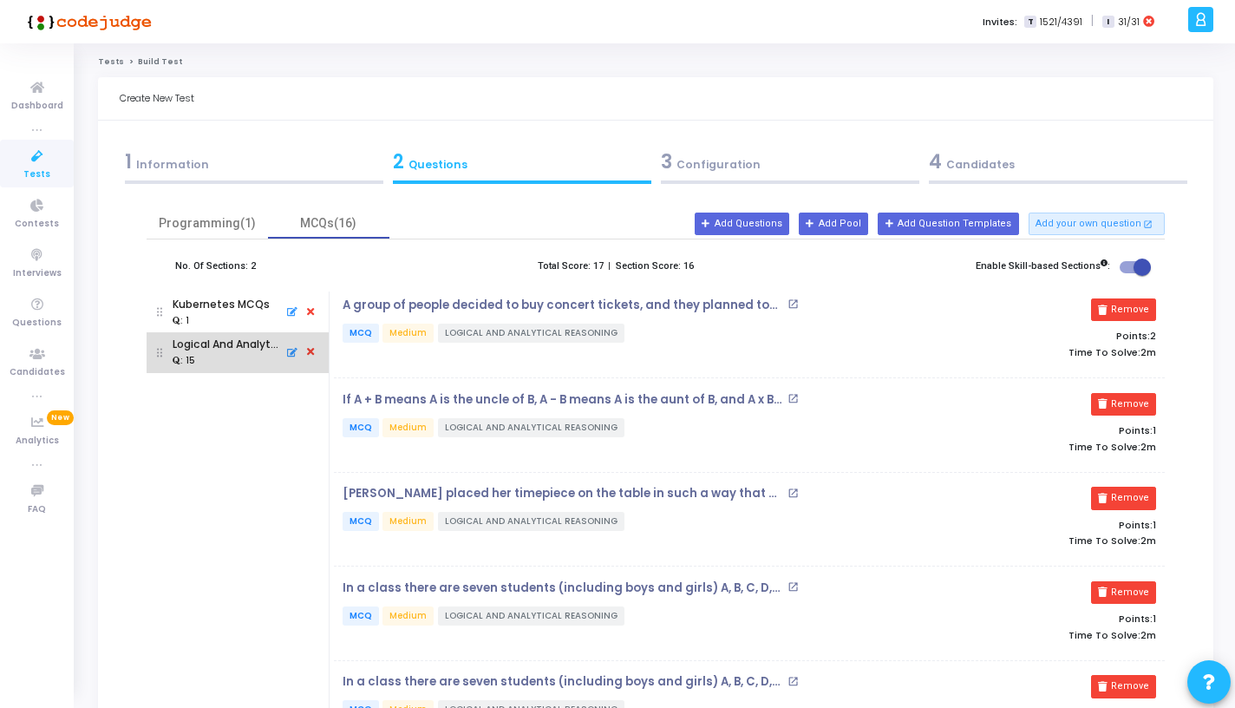
click at [311, 355] on icon at bounding box center [311, 352] width 16 height 19
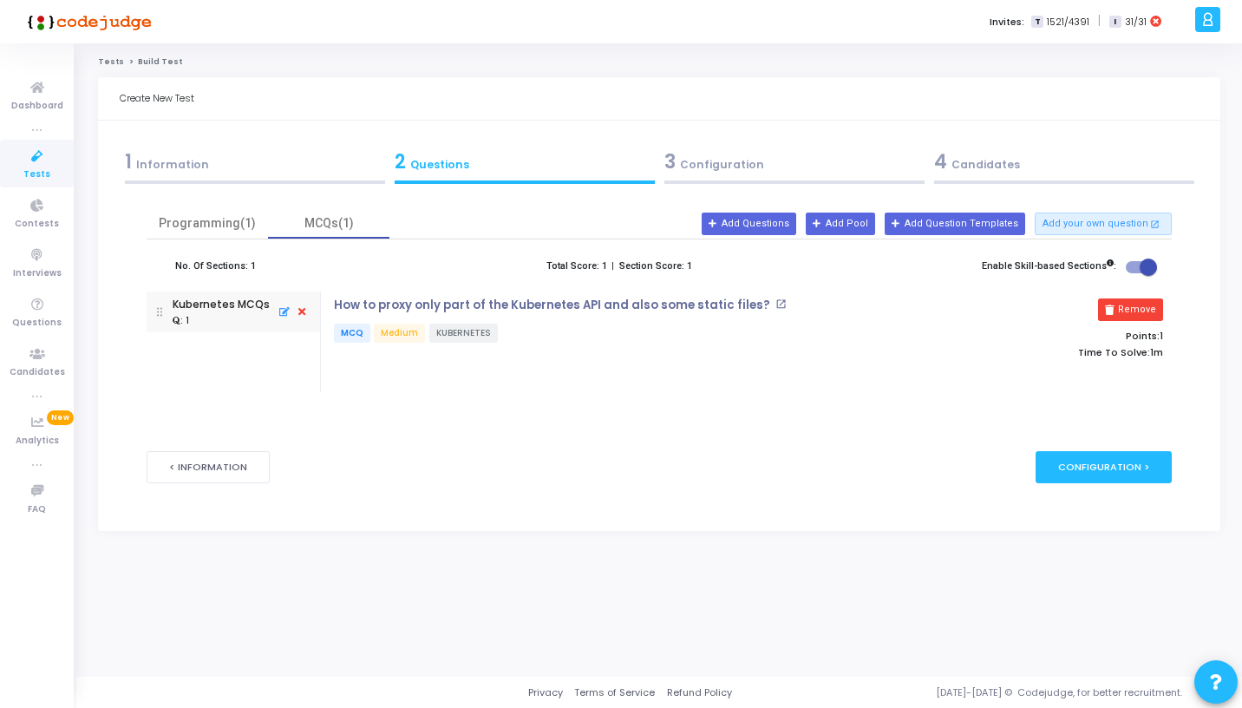
click at [306, 310] on icon at bounding box center [302, 312] width 16 height 19
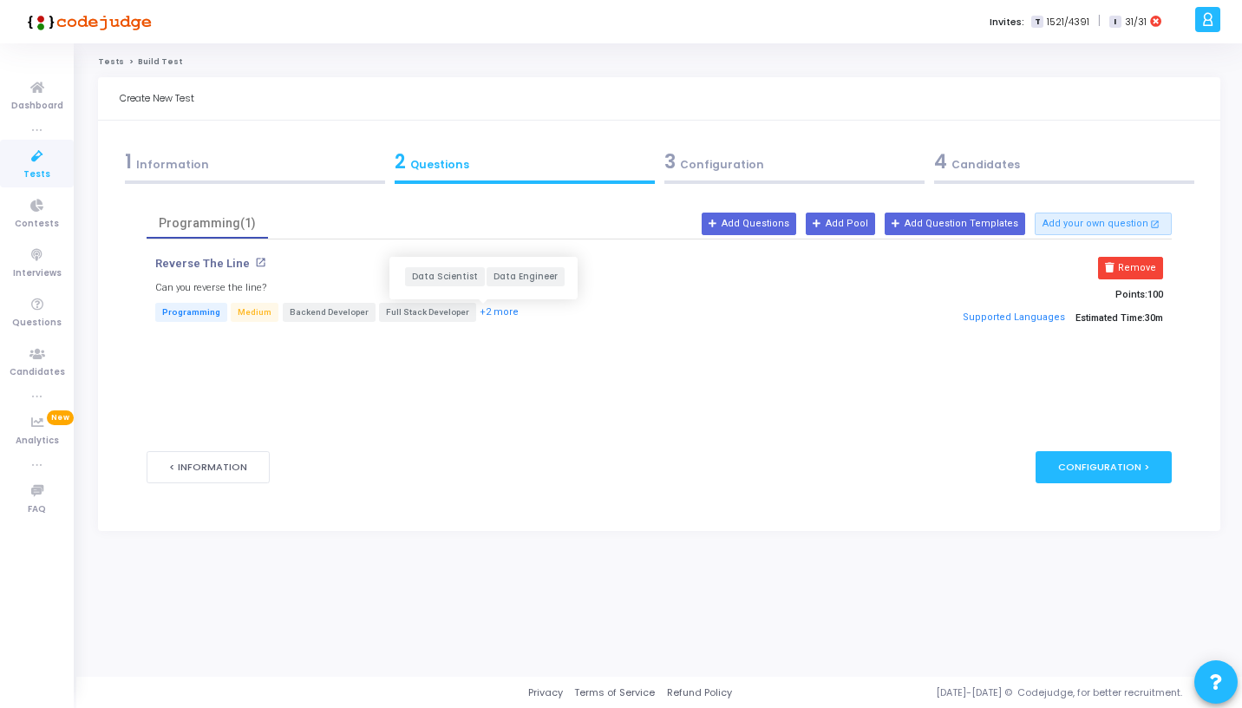
click at [484, 309] on button "+2 more" at bounding box center [499, 312] width 41 height 16
click at [227, 271] on div "Reverse The Line open_in_new Can you reverse the line? Programming Medium Backe…" at bounding box center [488, 296] width 683 height 79
click at [225, 265] on p "Reverse The Line" at bounding box center [202, 264] width 95 height 14
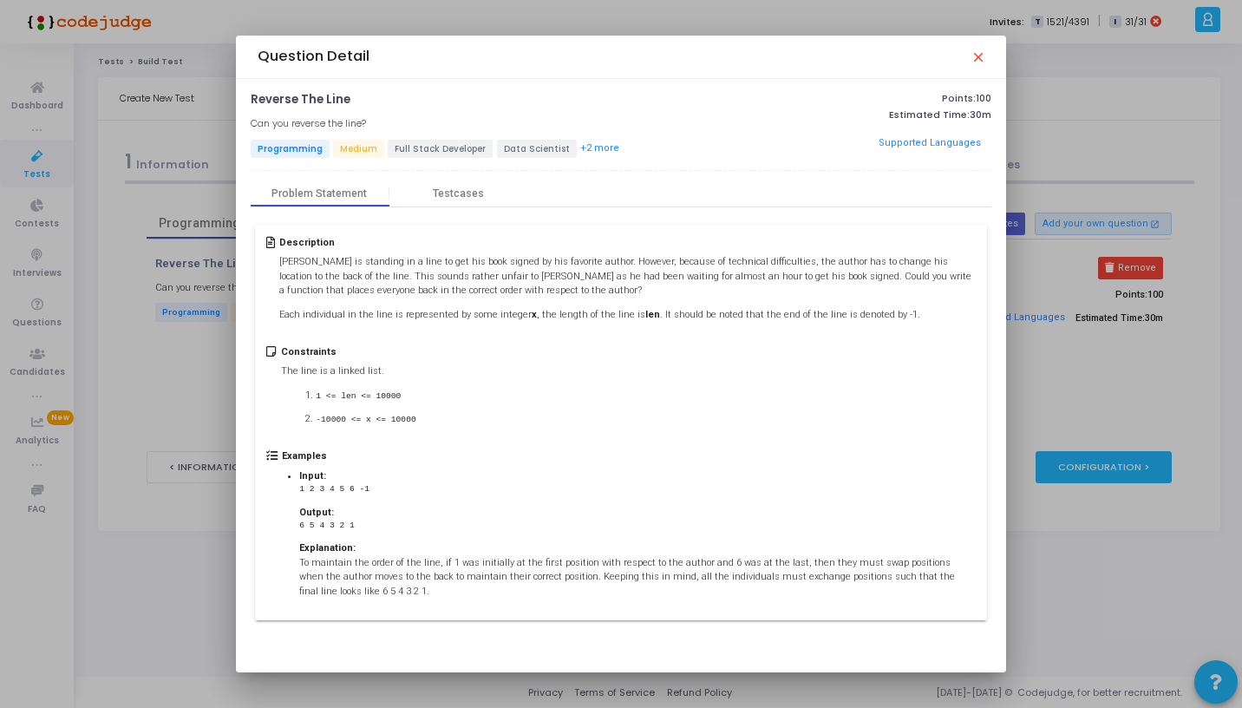
click at [979, 54] on mat-icon "close" at bounding box center [977, 56] width 14 height 14
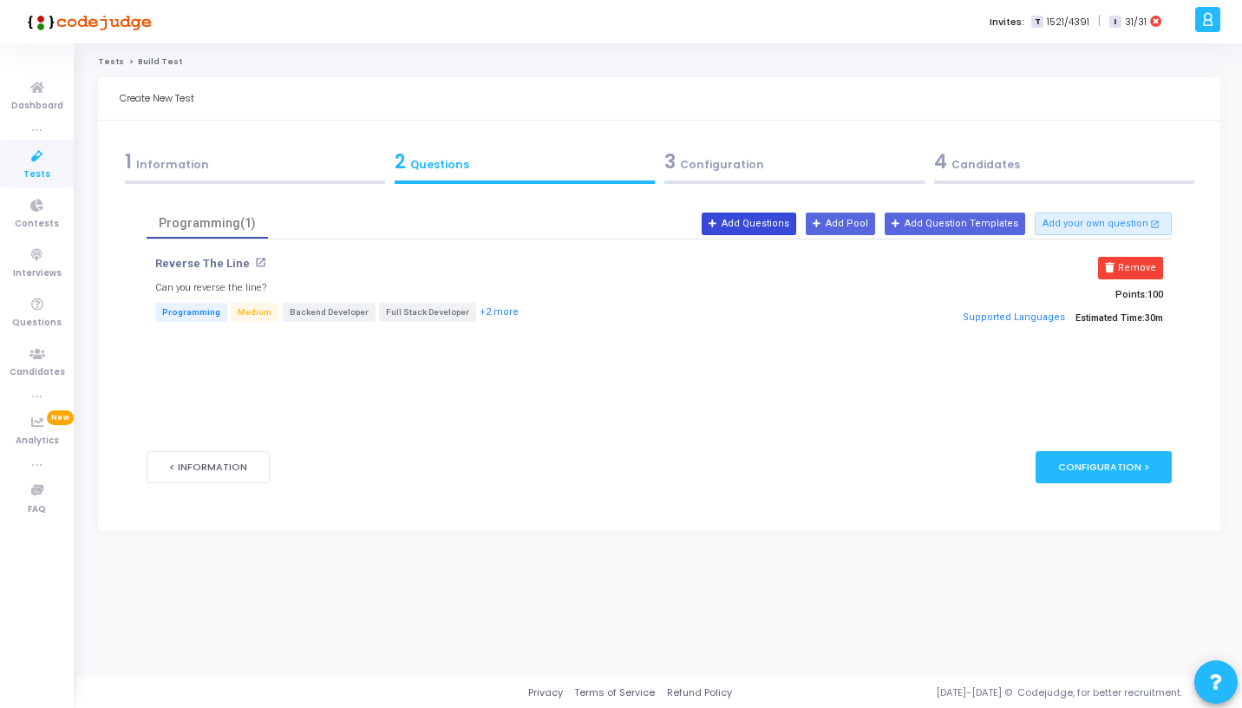
click at [774, 222] on button "Add Questions" at bounding box center [749, 223] width 95 height 23
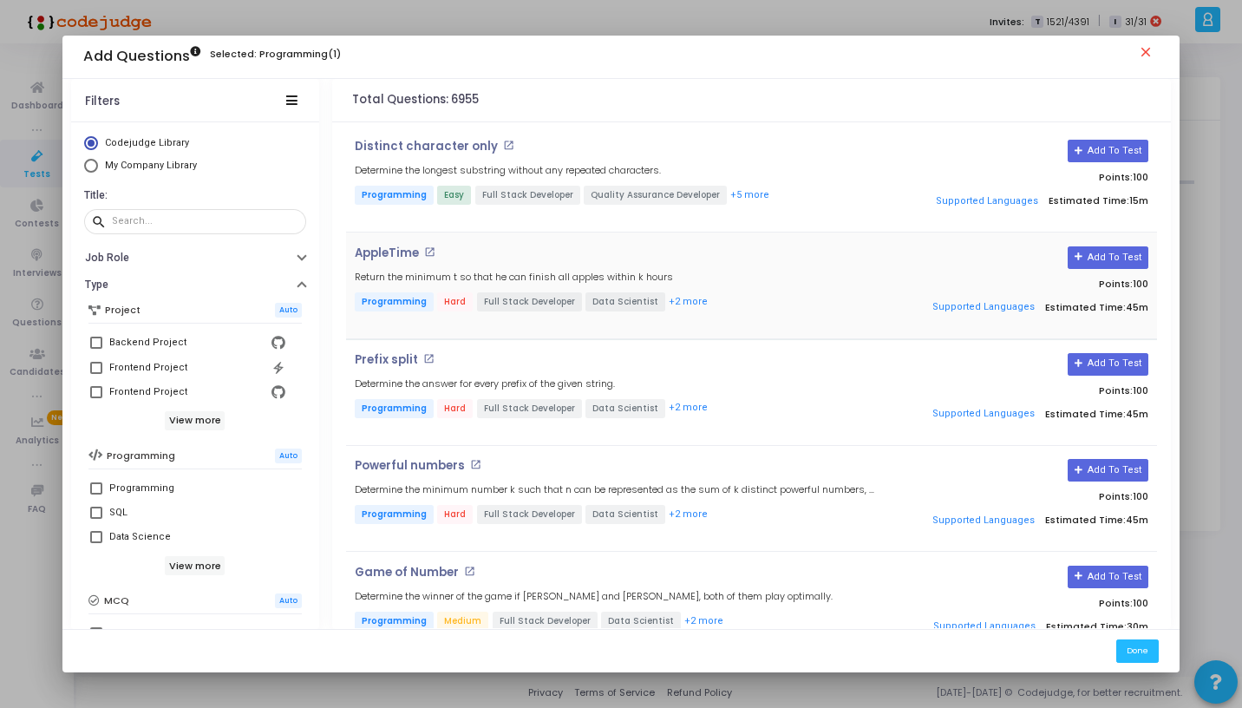
click at [761, 258] on h4 "AppleTime open_in_new" at bounding box center [616, 253] width 523 height 14
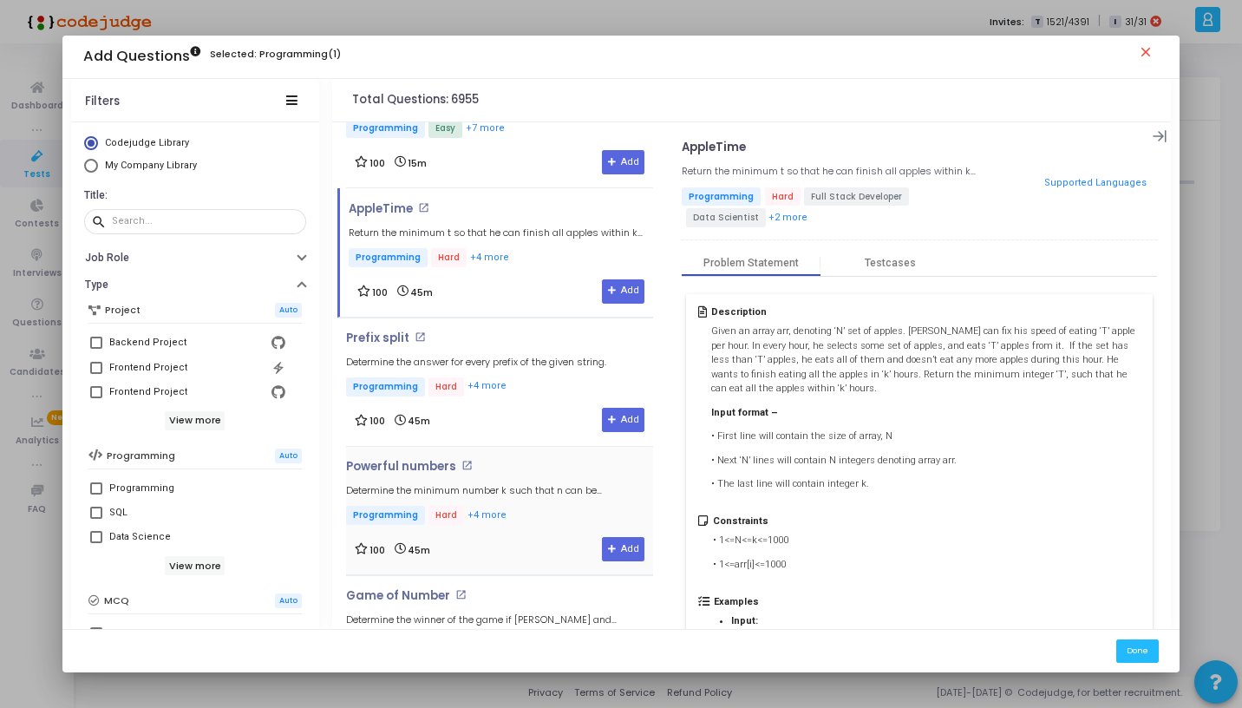
scroll to position [82, 0]
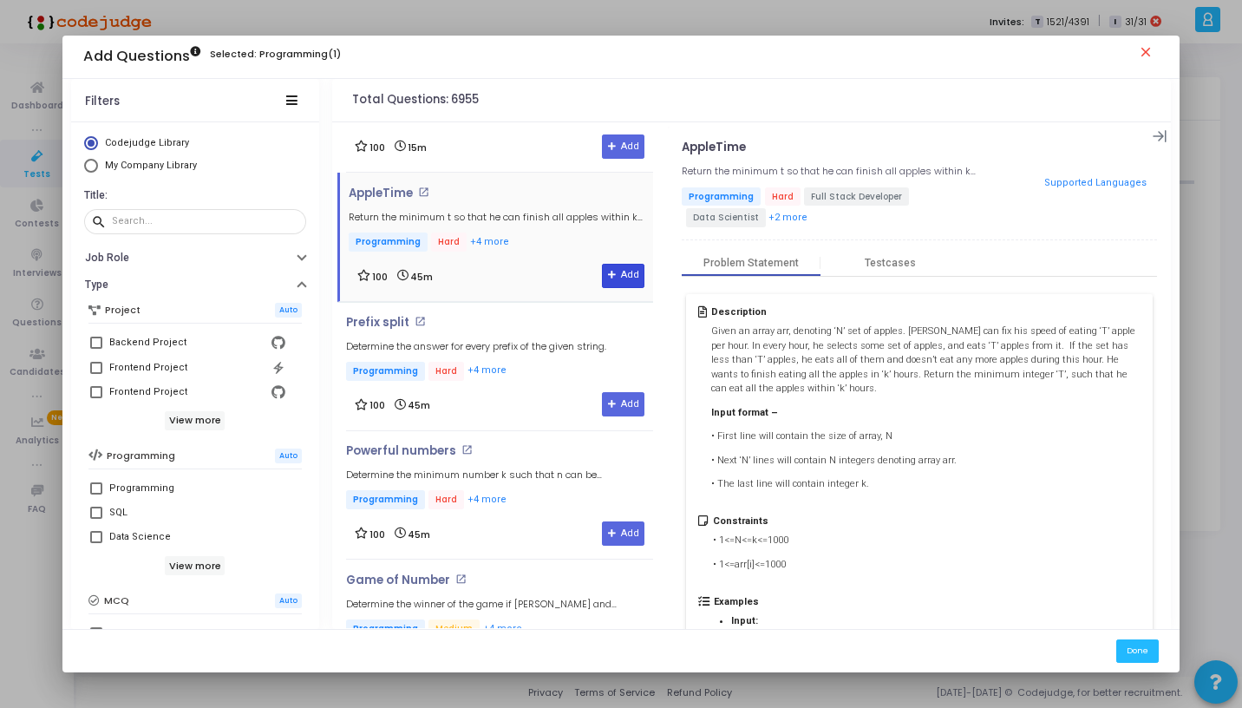
click at [625, 273] on button "Add" at bounding box center [623, 276] width 42 height 24
click at [1145, 51] on mat-icon "close" at bounding box center [1148, 54] width 21 height 21
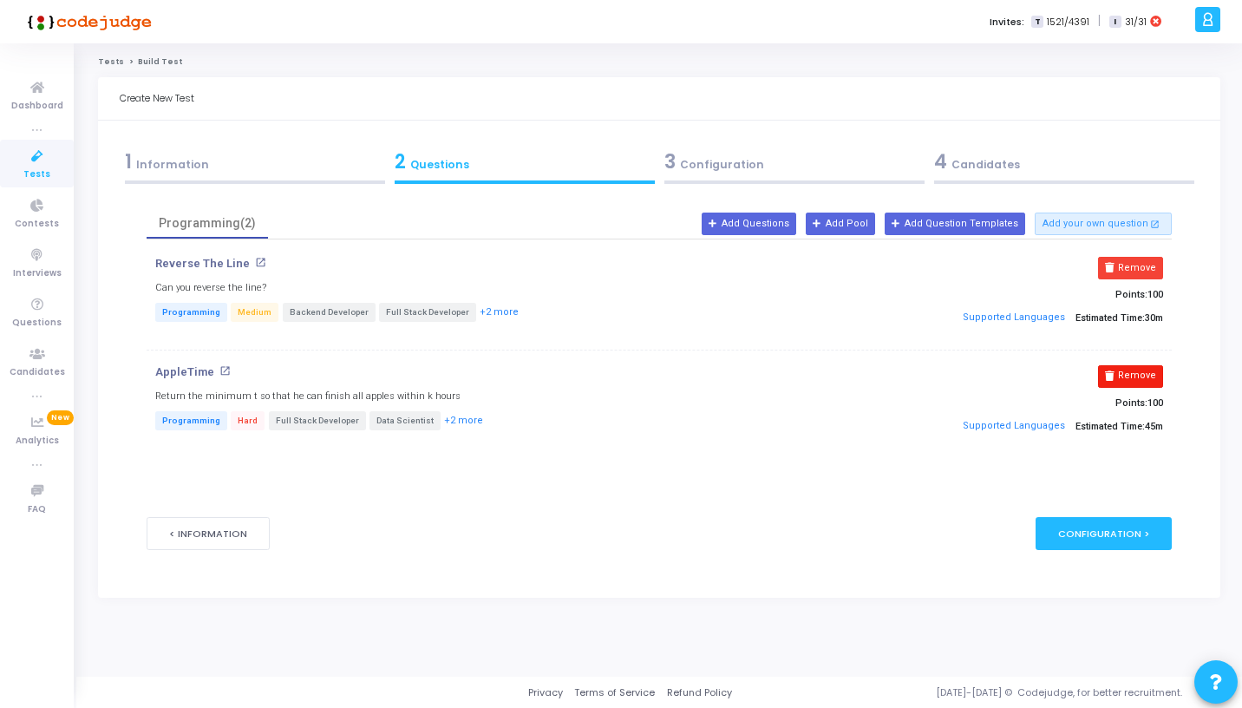
click at [1123, 258] on button "Remove" at bounding box center [1130, 268] width 65 height 23
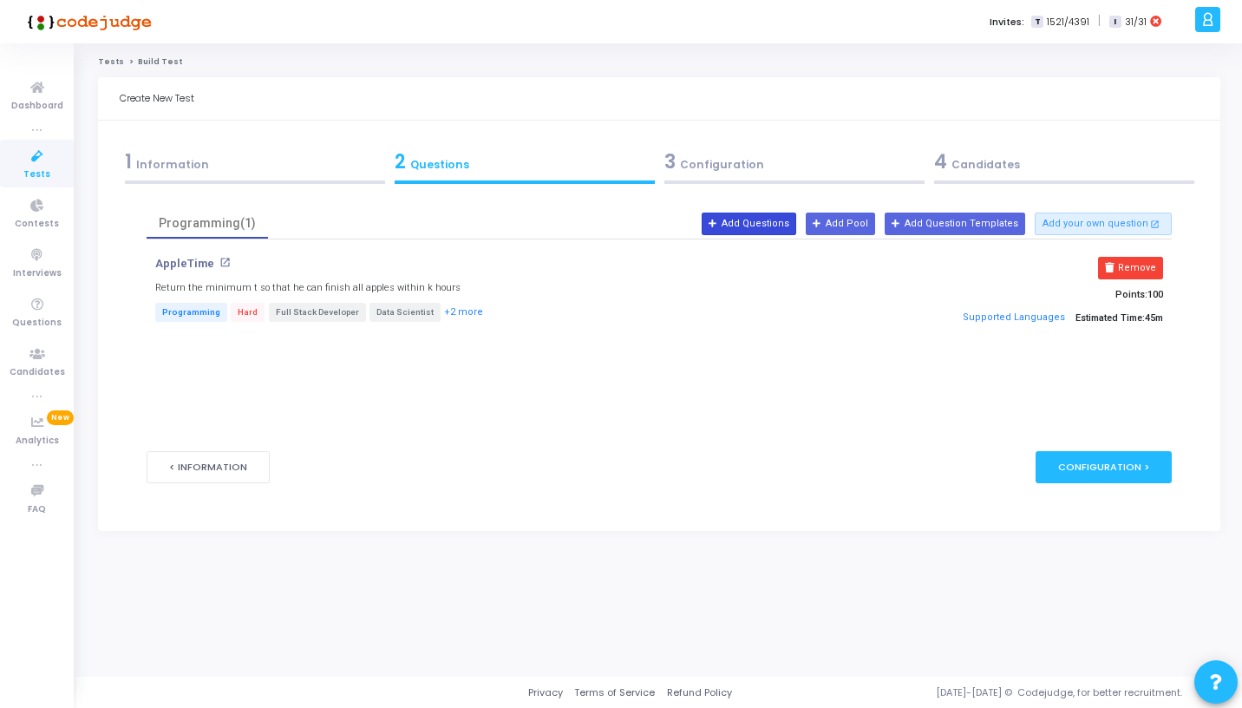
click at [786, 226] on button "Add Questions" at bounding box center [749, 223] width 95 height 23
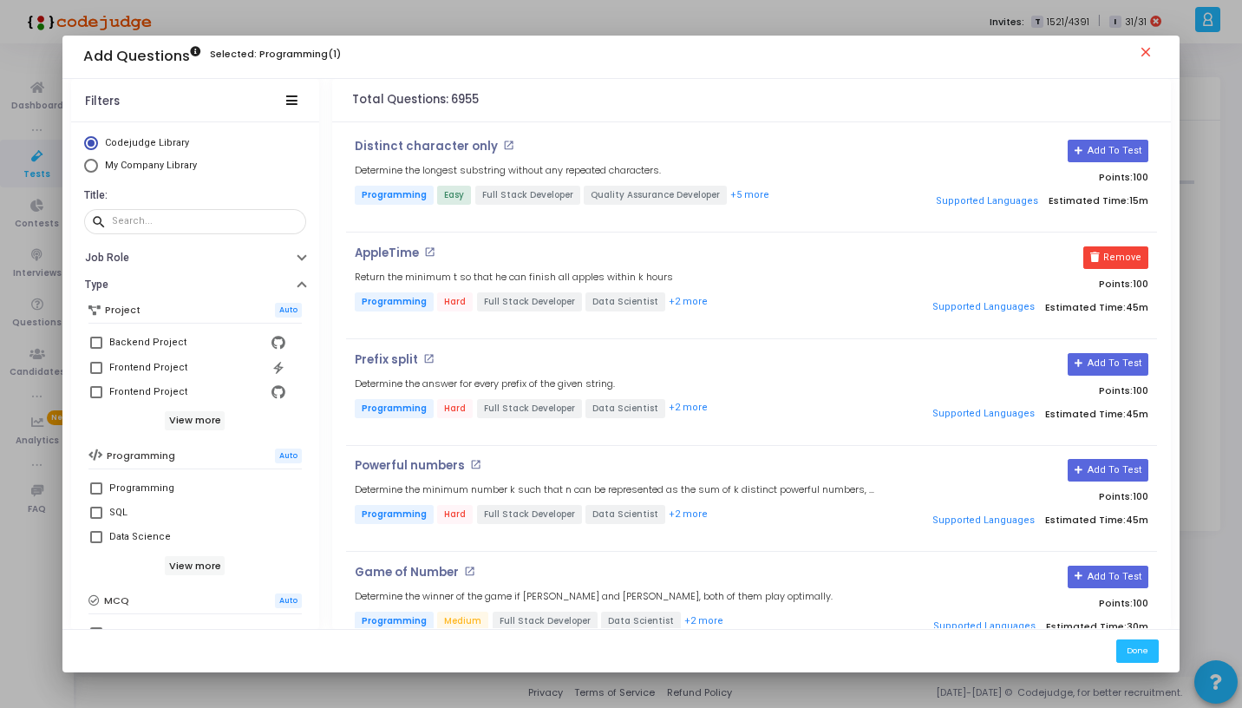
click at [1153, 49] on mat-icon "close" at bounding box center [1148, 54] width 21 height 21
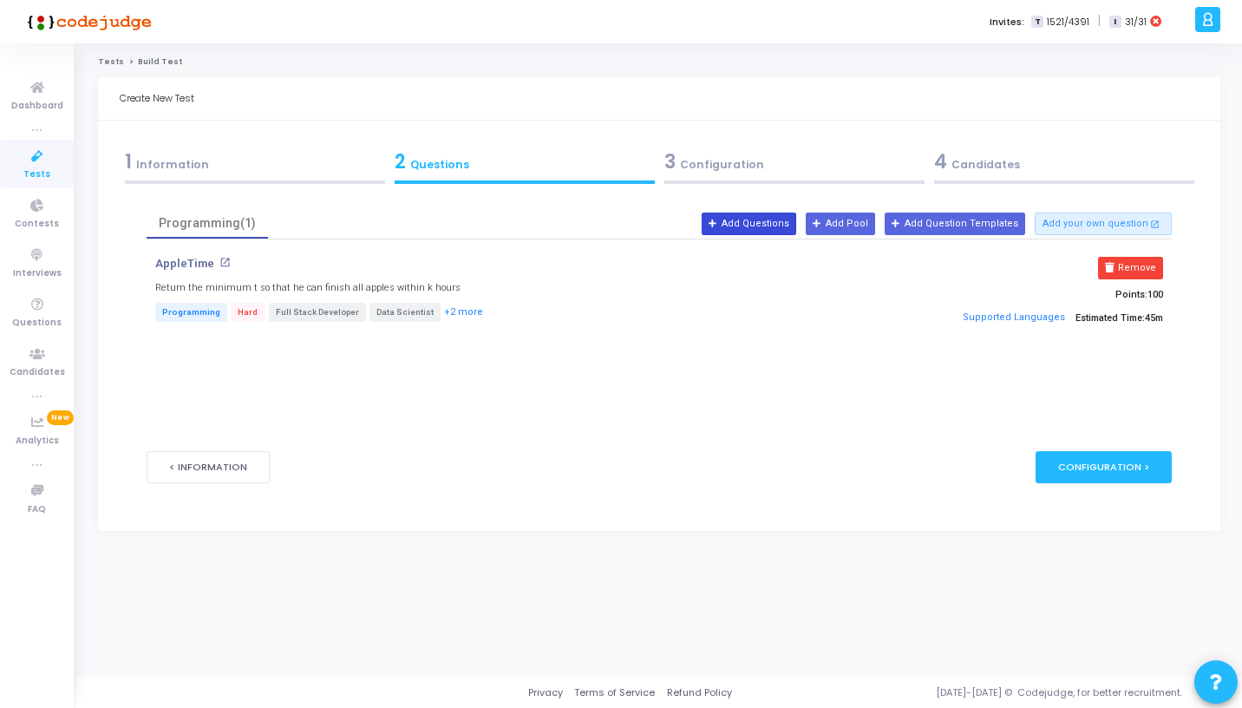
click at [775, 227] on button "Add Questions" at bounding box center [749, 223] width 95 height 23
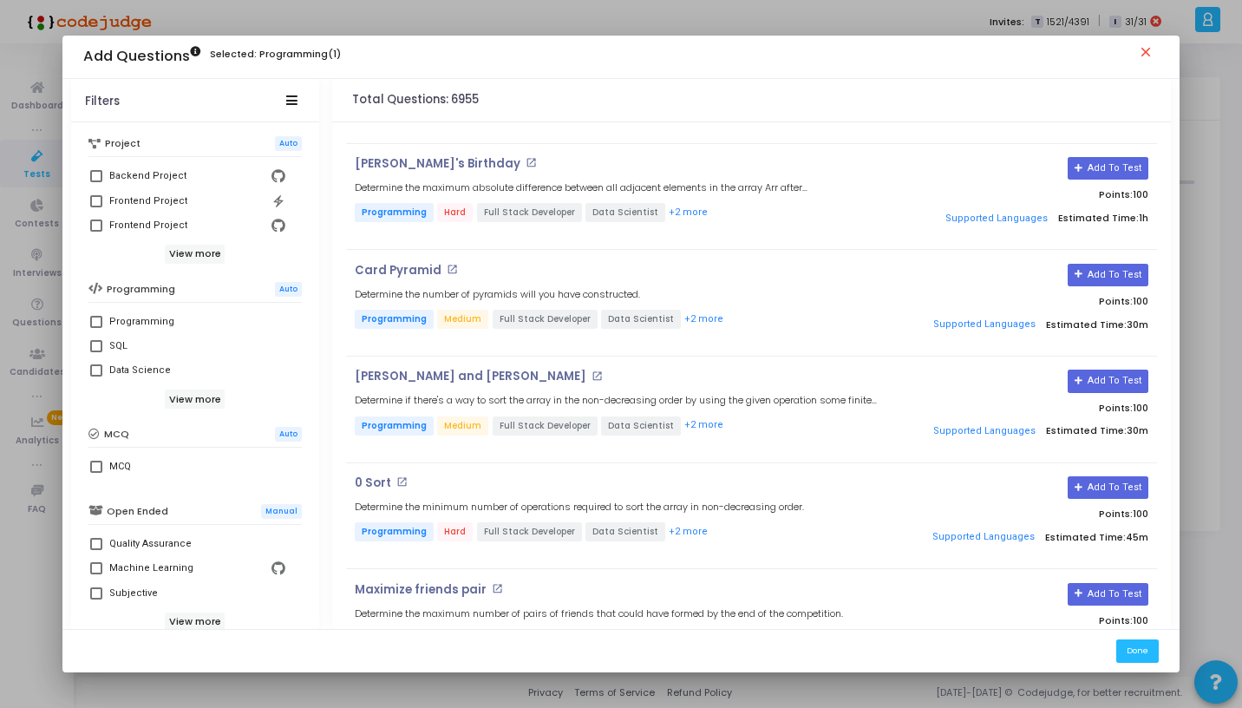
scroll to position [294, 0]
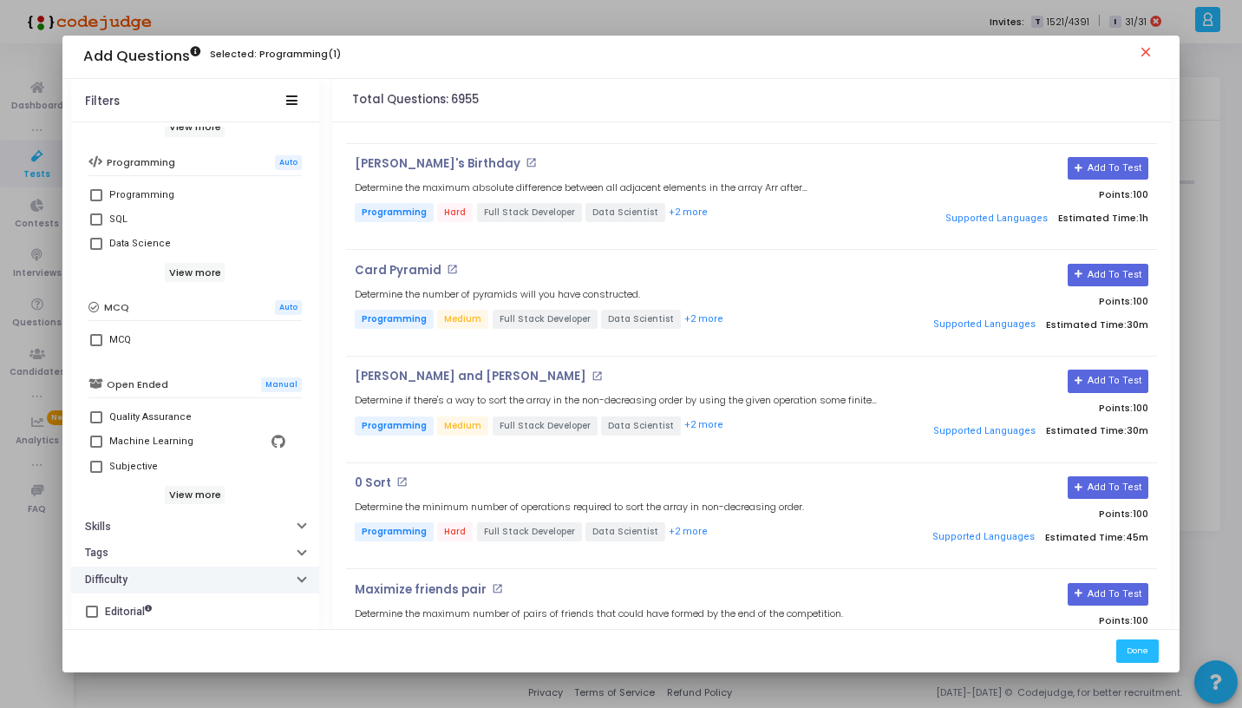
click at [147, 582] on button "Difficulty" at bounding box center [195, 579] width 248 height 27
click at [150, 543] on button "Tags" at bounding box center [195, 552] width 248 height 27
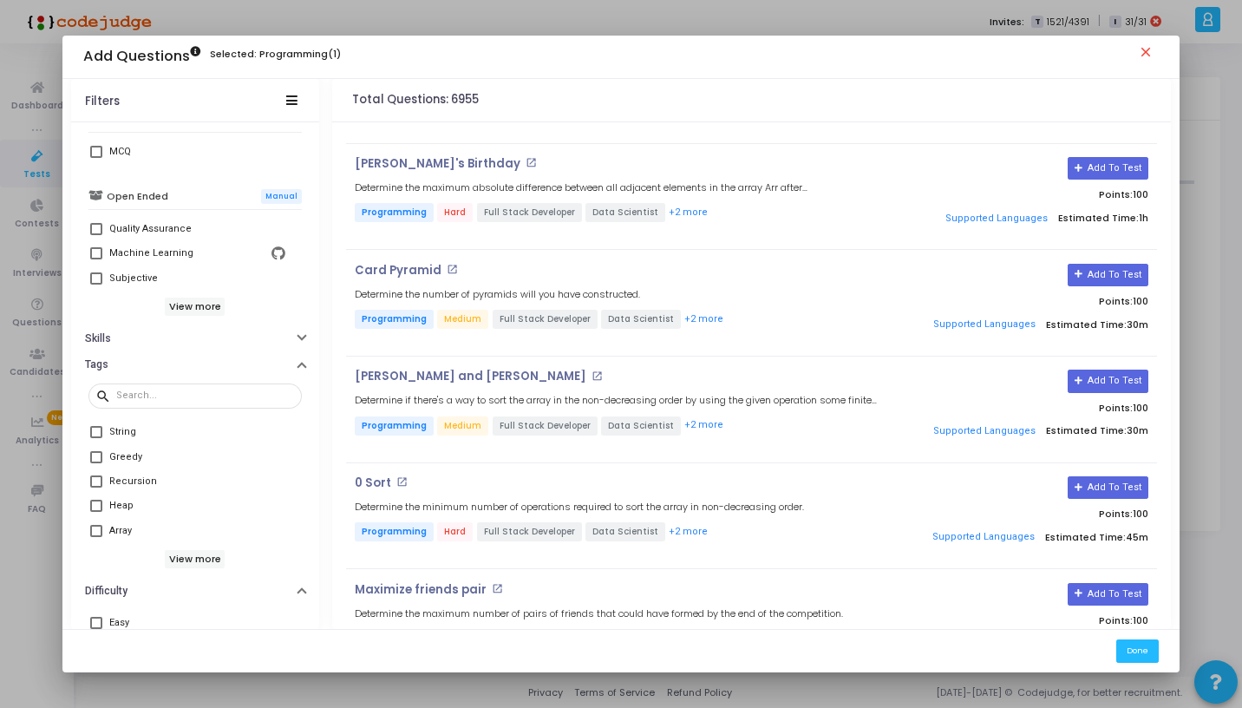
scroll to position [589, 0]
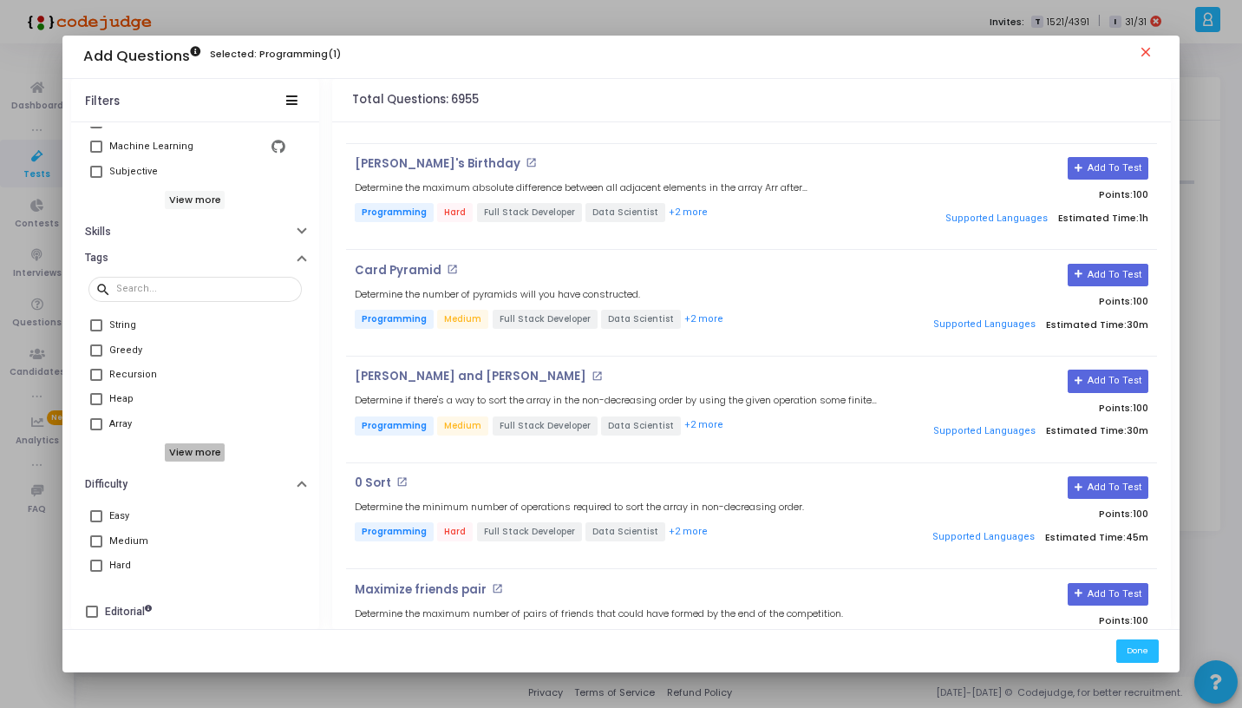
click at [180, 450] on h6 "View more" at bounding box center [195, 452] width 60 height 19
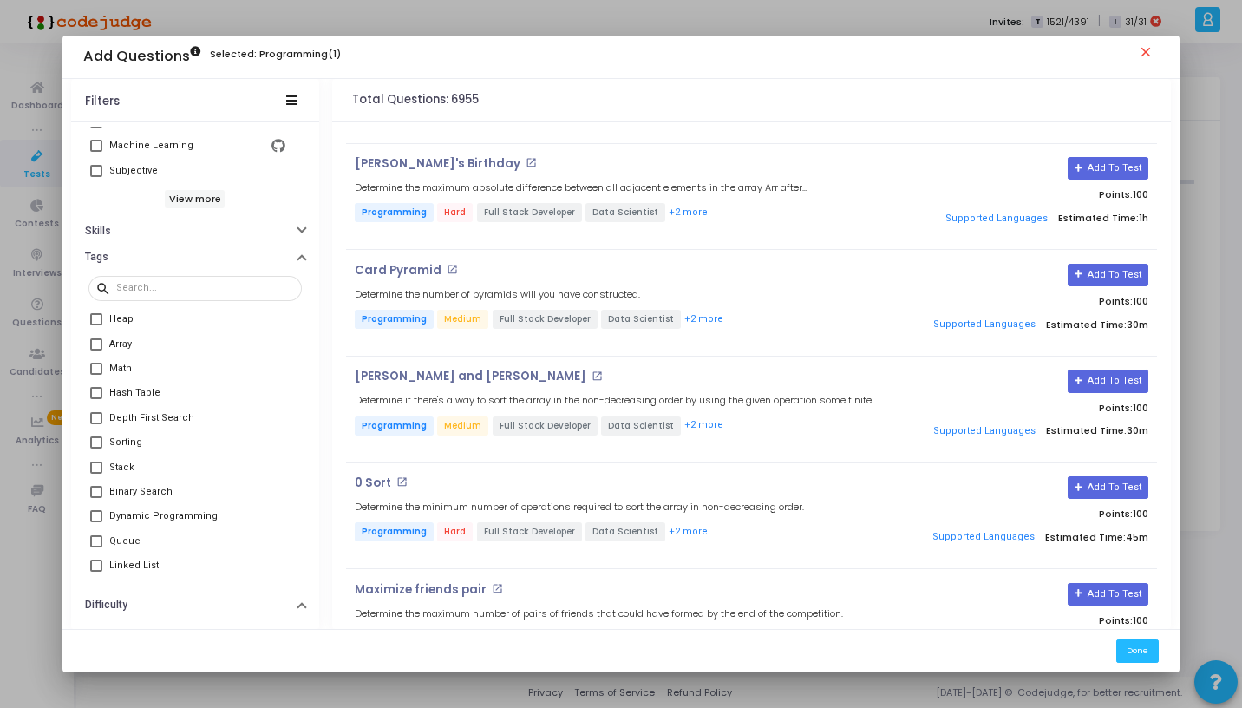
scroll to position [194, 0]
click at [93, 420] on span at bounding box center [96, 426] width 12 height 12
click at [95, 432] on input "Queue" at bounding box center [95, 432] width 1 height 1
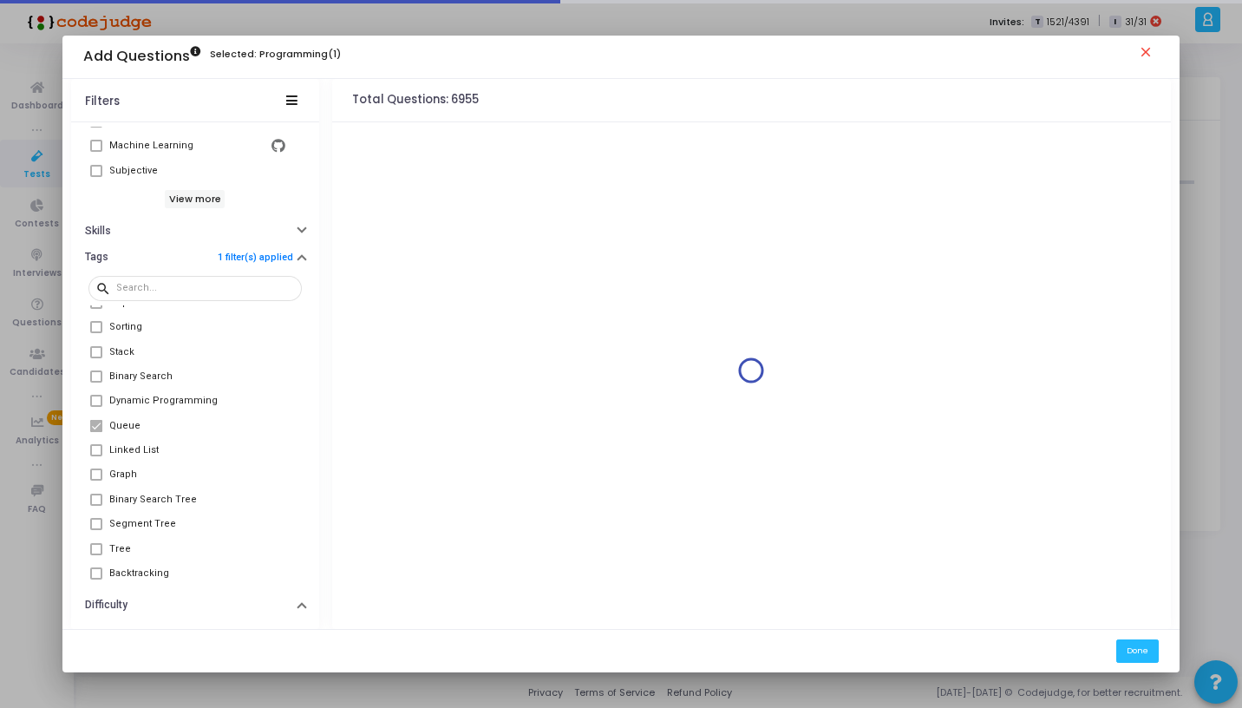
scroll to position [0, 0]
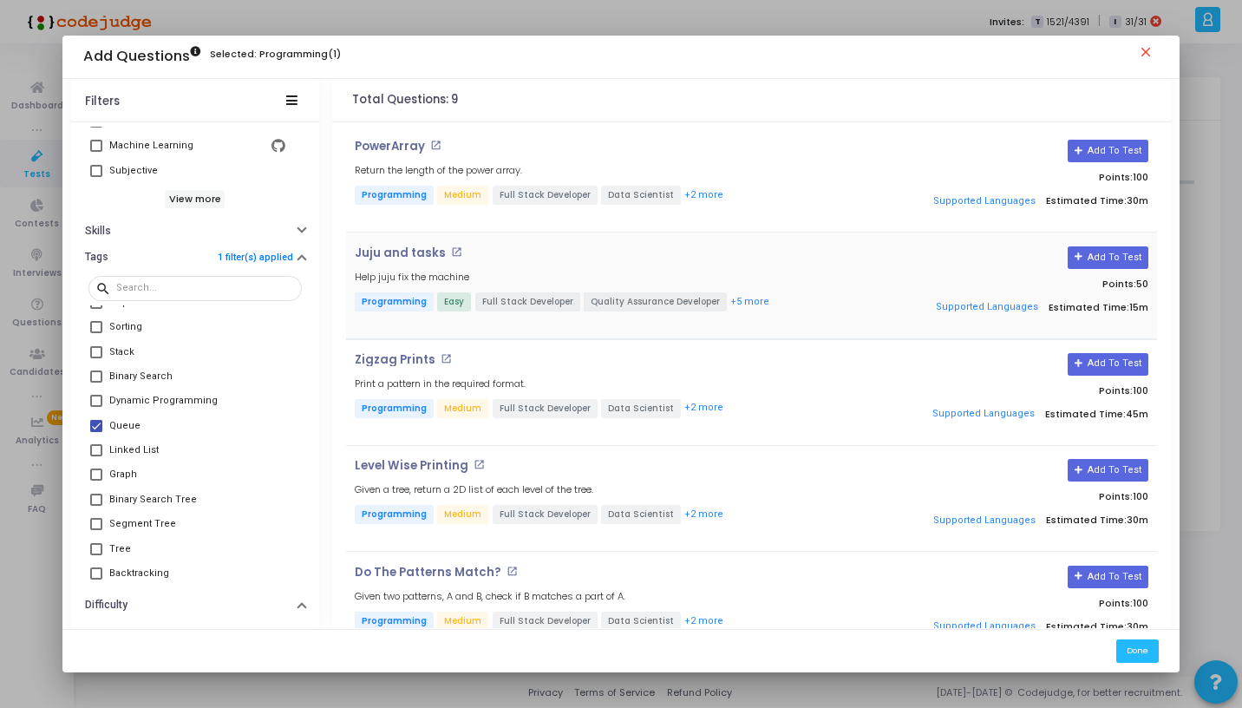
click at [417, 262] on div "Juju and tasks open_in_new Help juju fix the machine Programming Easy Full Stac…" at bounding box center [616, 285] width 540 height 79
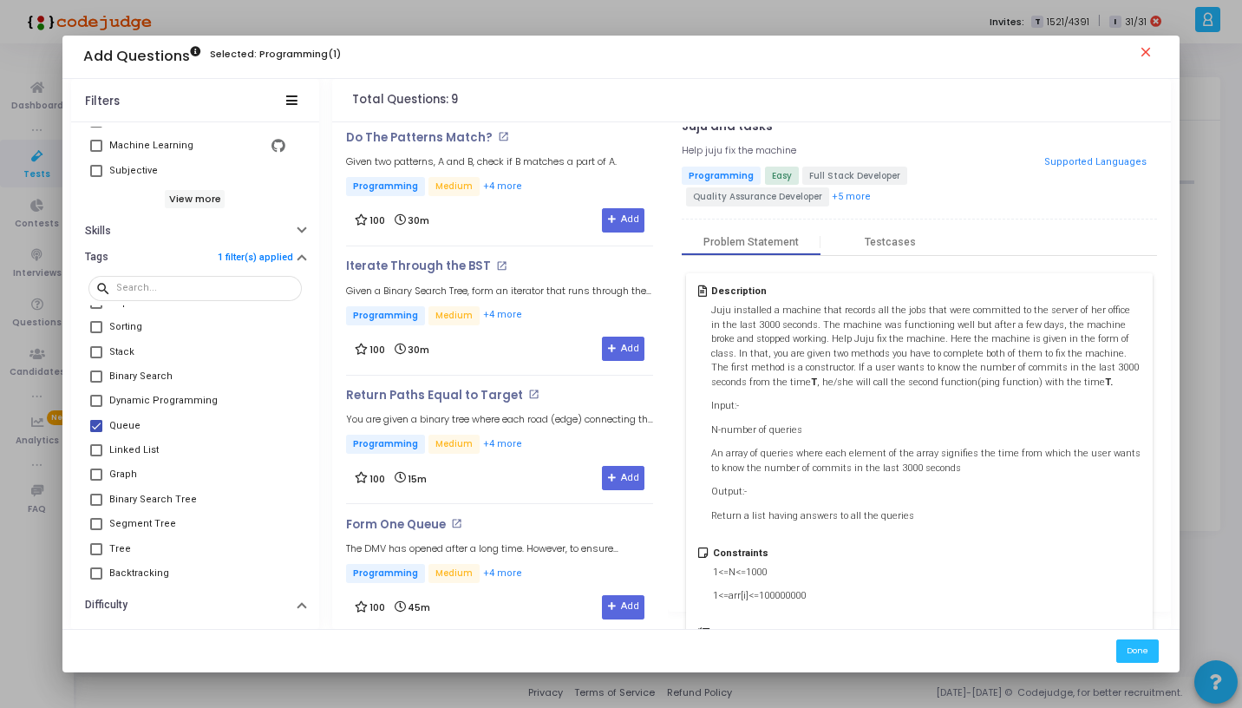
scroll to position [637, 0]
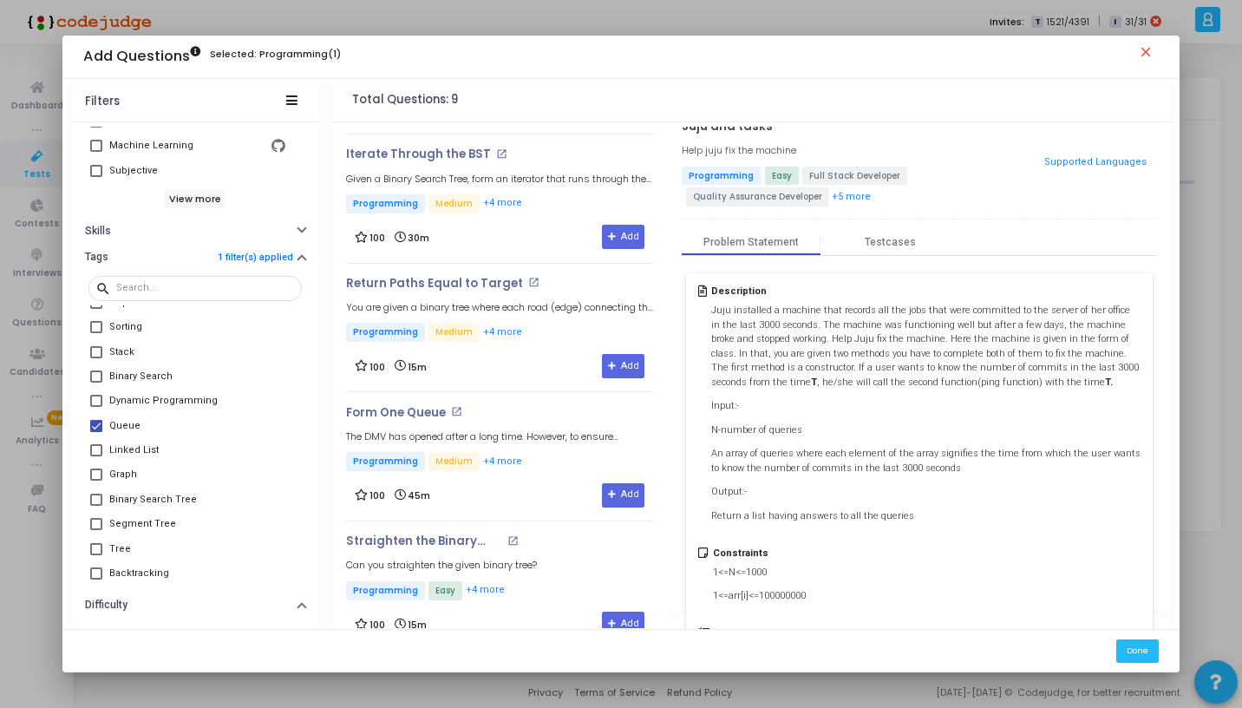
click at [97, 421] on span at bounding box center [96, 426] width 12 height 12
click at [96, 432] on input "Queue" at bounding box center [95, 432] width 1 height 1
checkbox input "false"
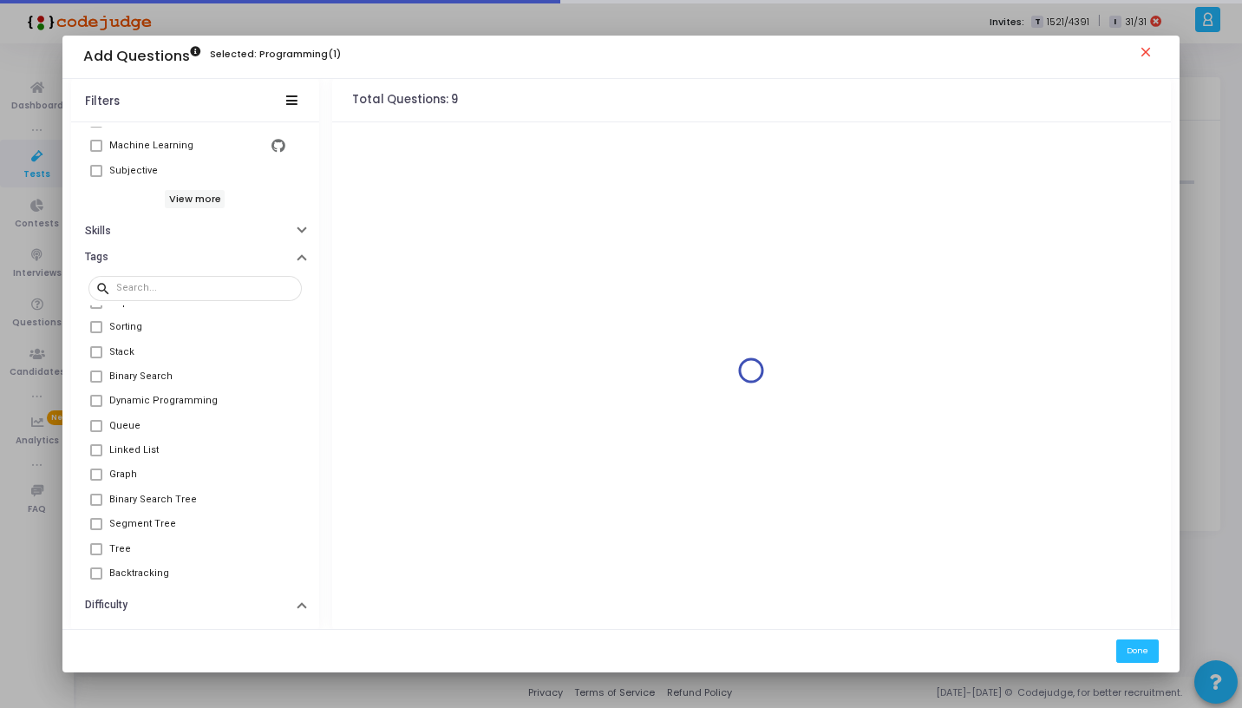
click at [98, 352] on span at bounding box center [96, 352] width 12 height 12
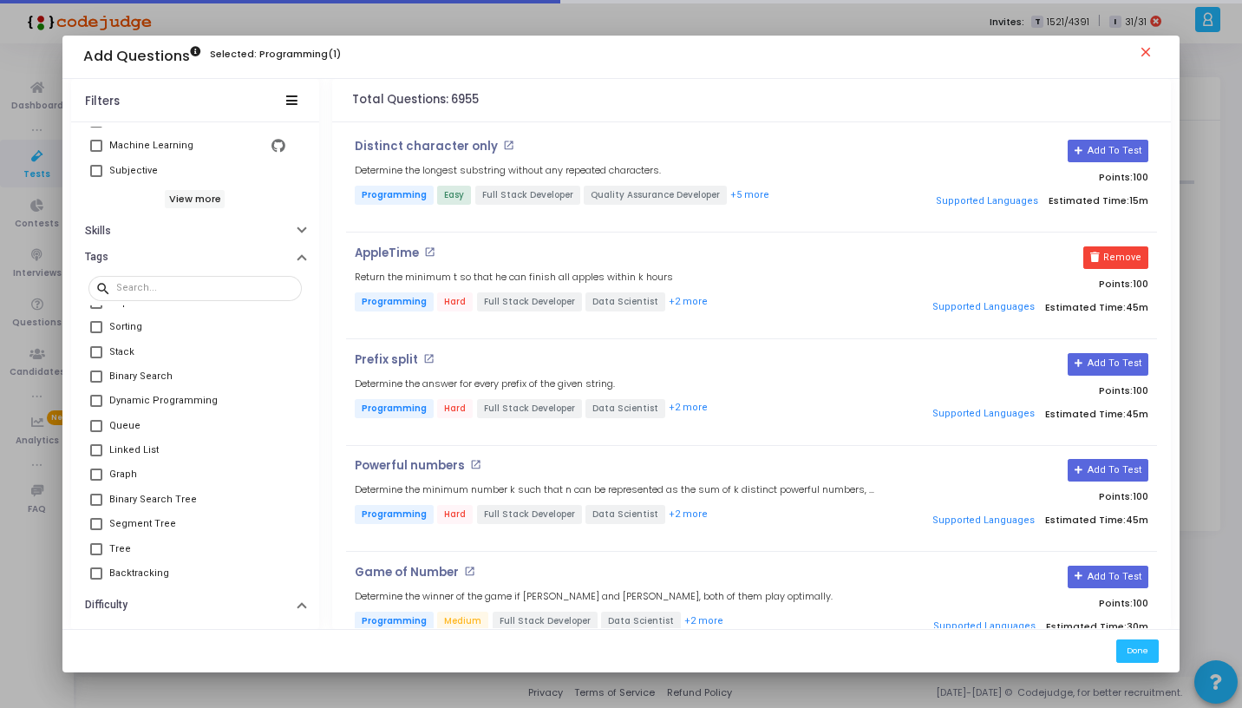
click at [98, 350] on span at bounding box center [96, 352] width 12 height 12
click at [96, 358] on input "Stack" at bounding box center [95, 358] width 1 height 1
checkbox input "true"
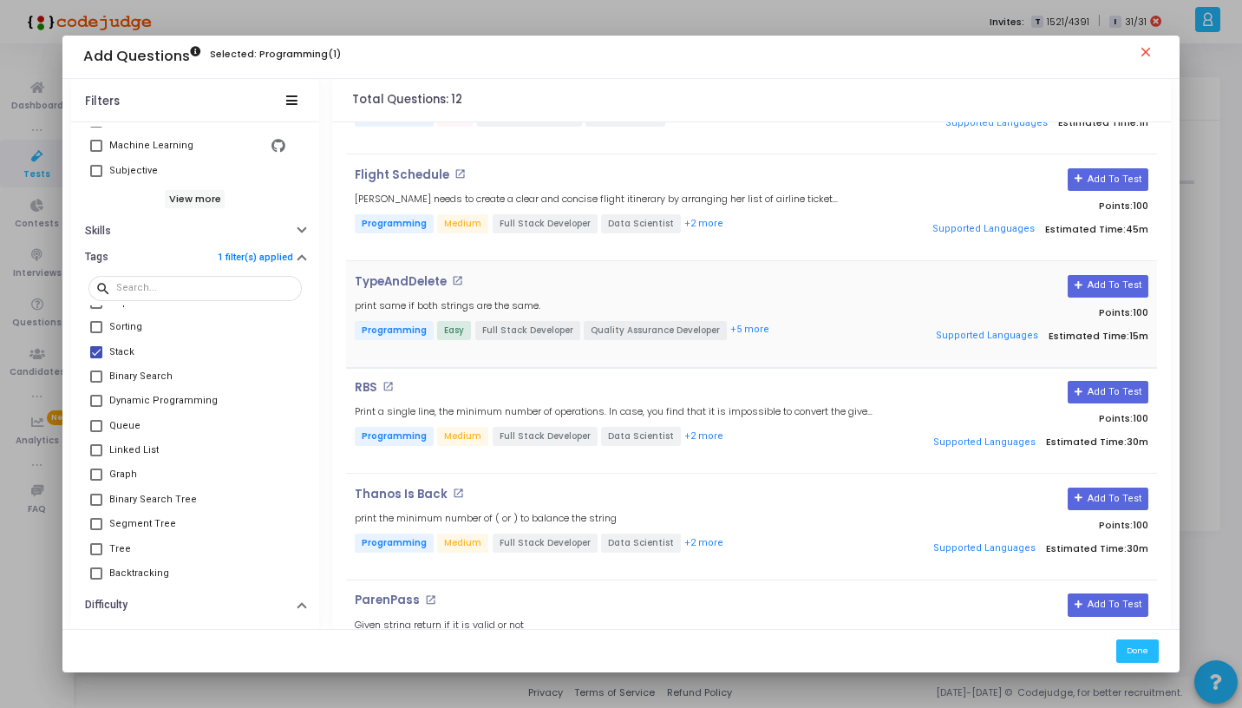
scroll to position [86, 0]
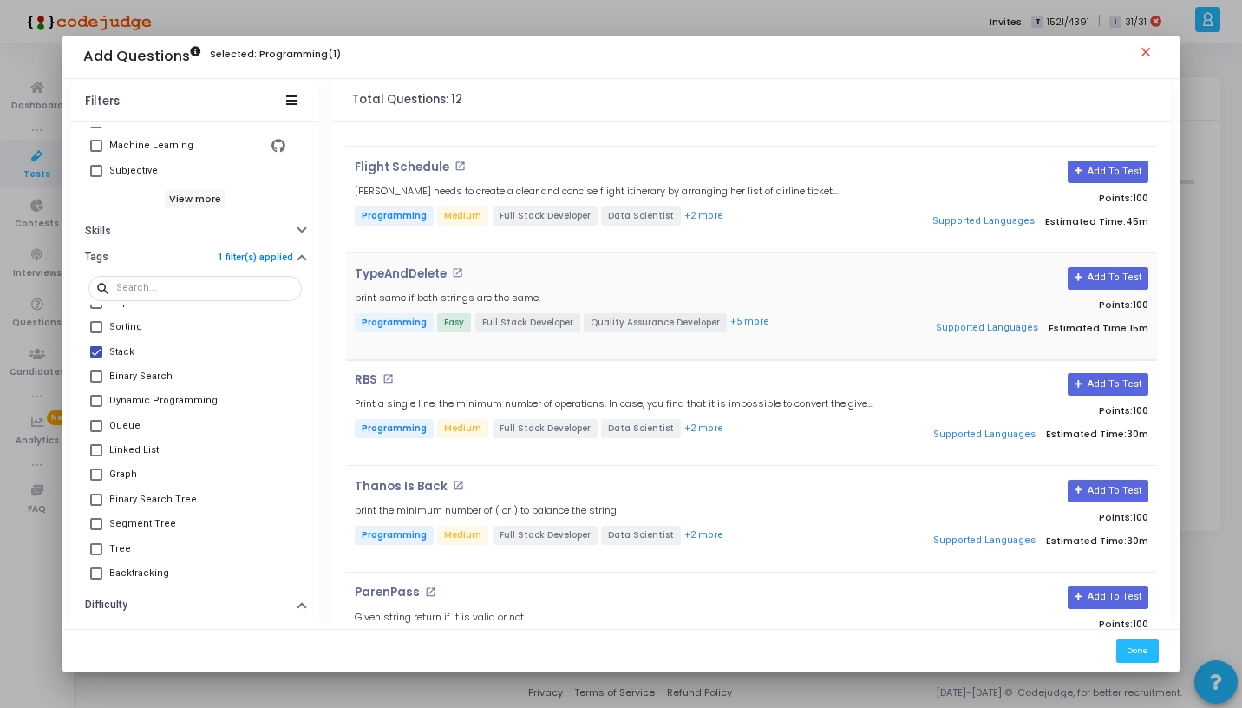
click at [568, 271] on h4 "TypeAndDelete open_in_new" at bounding box center [616, 274] width 523 height 14
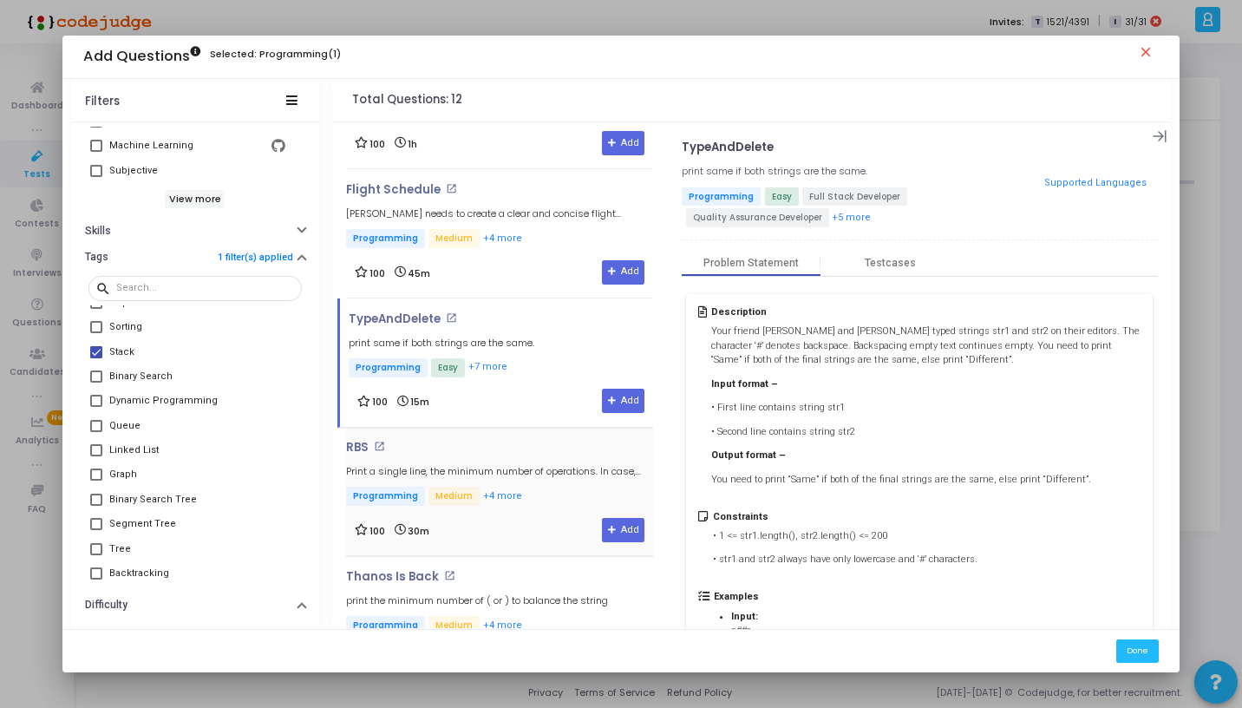
click at [542, 457] on div "RBS open_in_new Print a single line, the minimum number of operations. In case,…" at bounding box center [499, 475] width 307 height 68
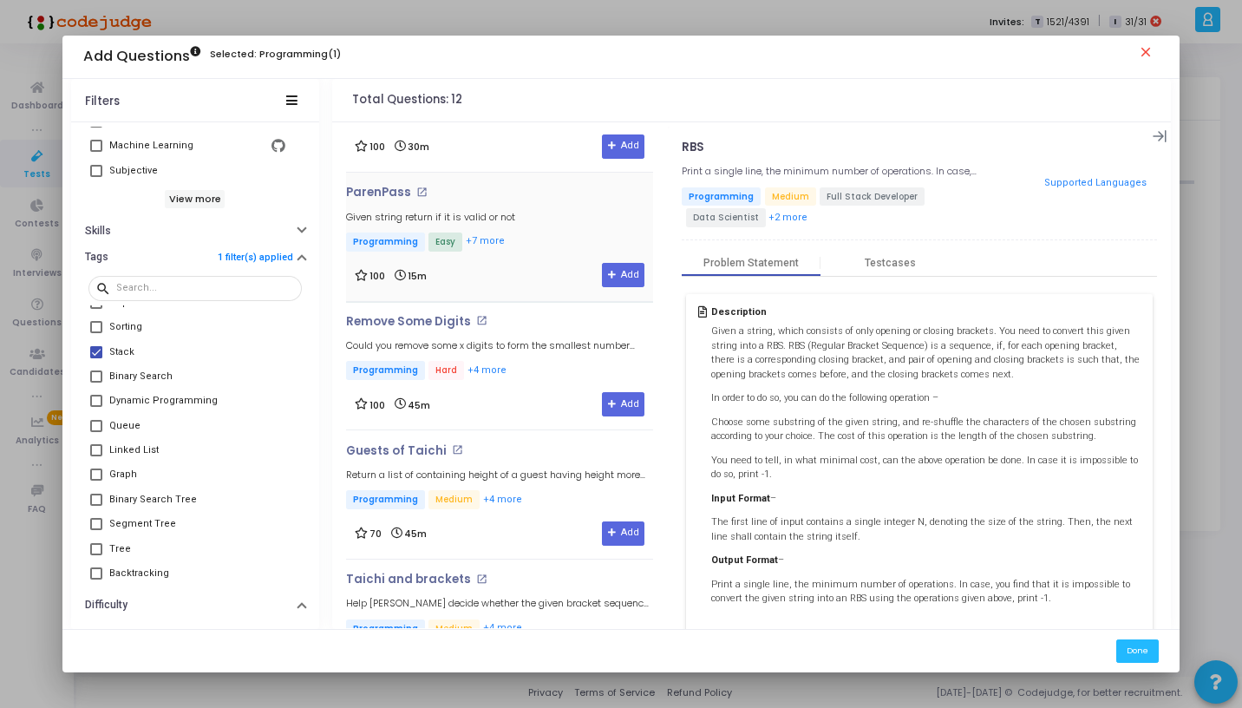
scroll to position [599, 0]
click at [528, 242] on div "ParenPass open_in_new Given string return if it is valid or not Programming Eas…" at bounding box center [499, 235] width 307 height 101
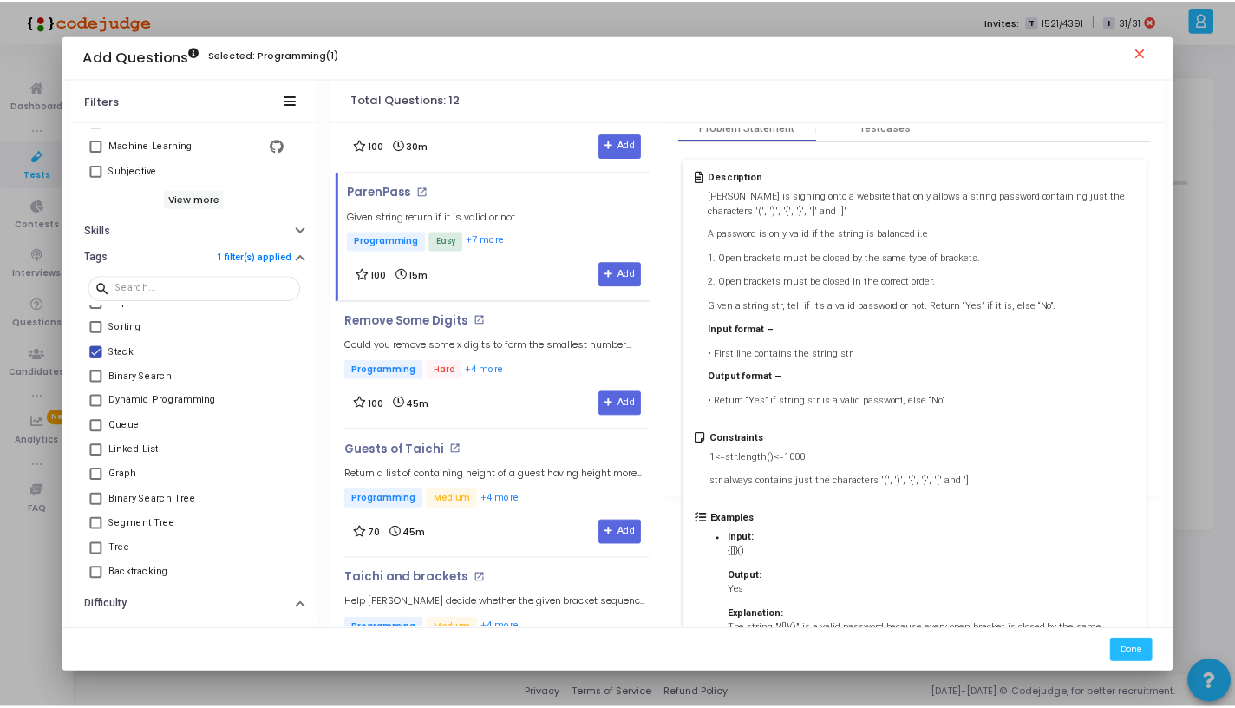
scroll to position [309, 0]
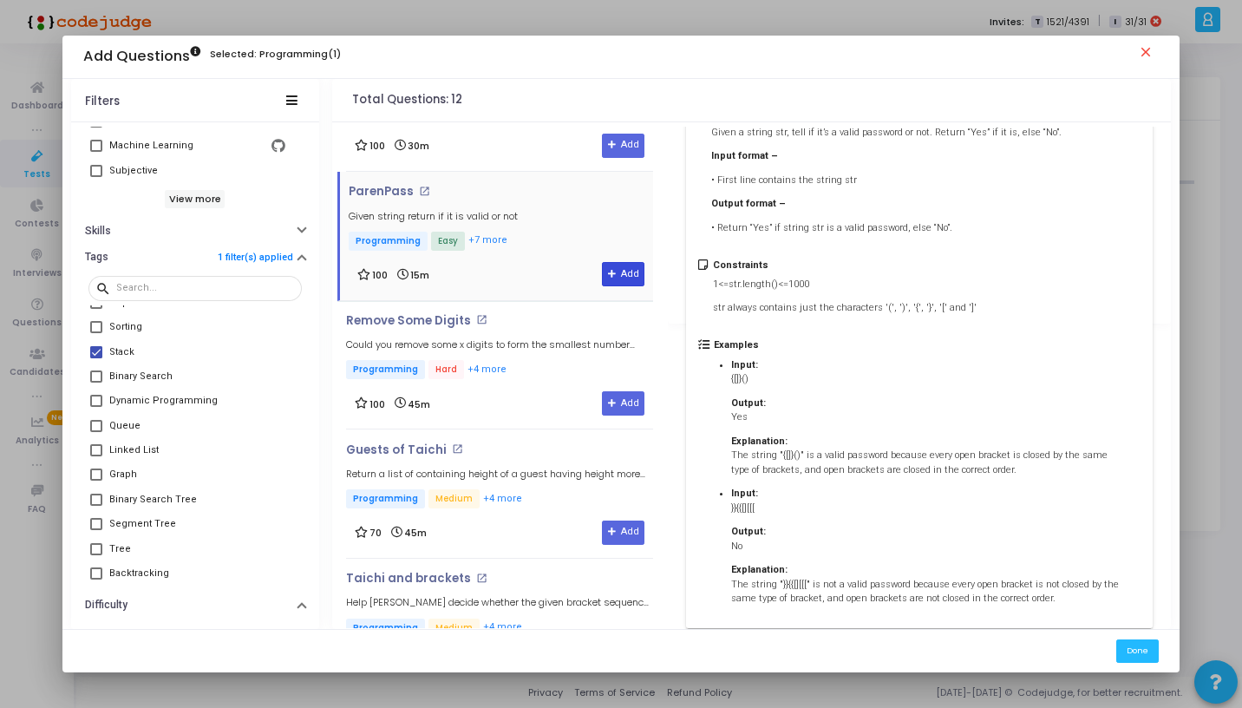
click at [611, 270] on icon at bounding box center [613, 275] width 10 height 10
click at [1139, 647] on button "Done" at bounding box center [1137, 650] width 42 height 23
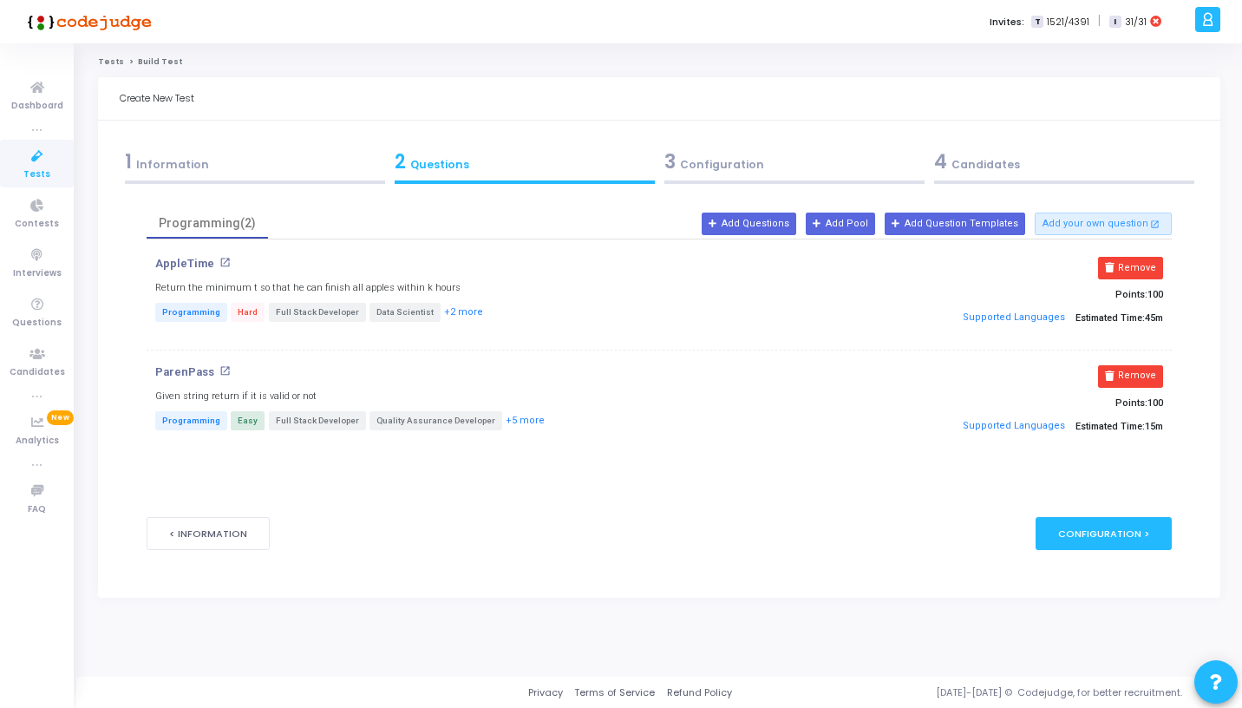
click at [1067, 532] on div "Configuration >" at bounding box center [1103, 533] width 136 height 32
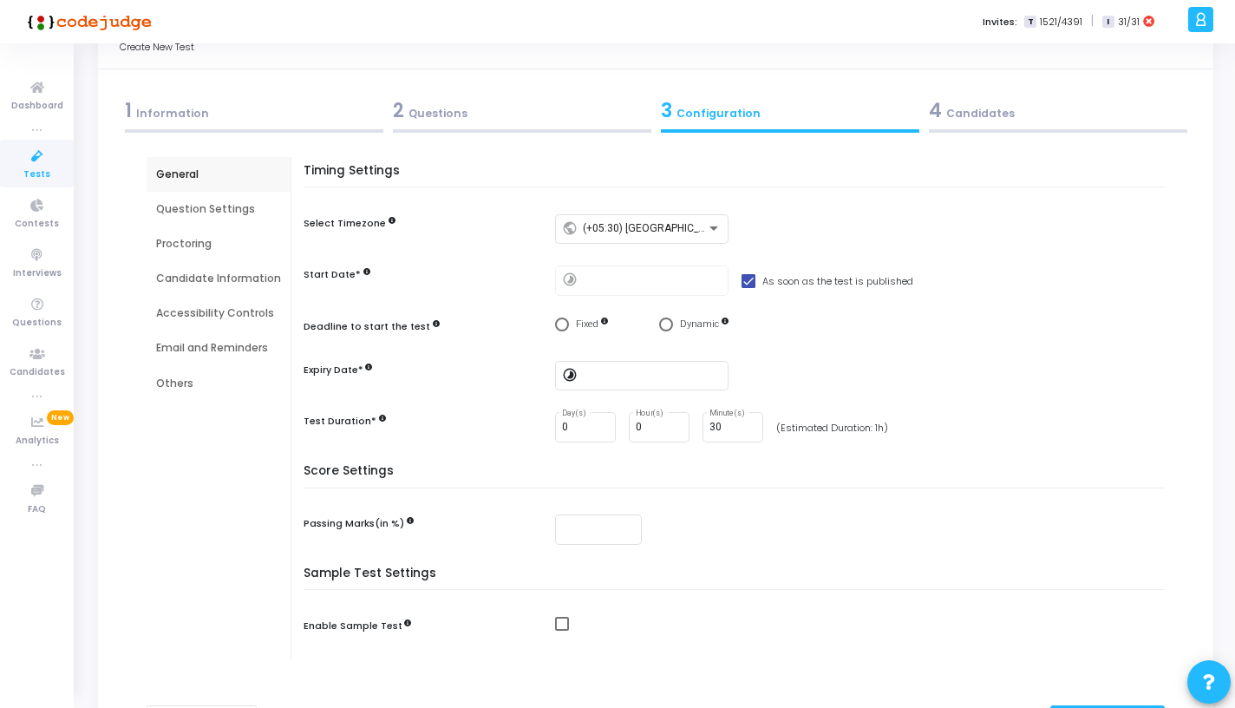
scroll to position [54, 0]
click at [555, 324] on span "Select confirmation" at bounding box center [562, 322] width 14 height 14
click at [555, 324] on input "Fixed" at bounding box center [562, 322] width 14 height 14
radio input "true"
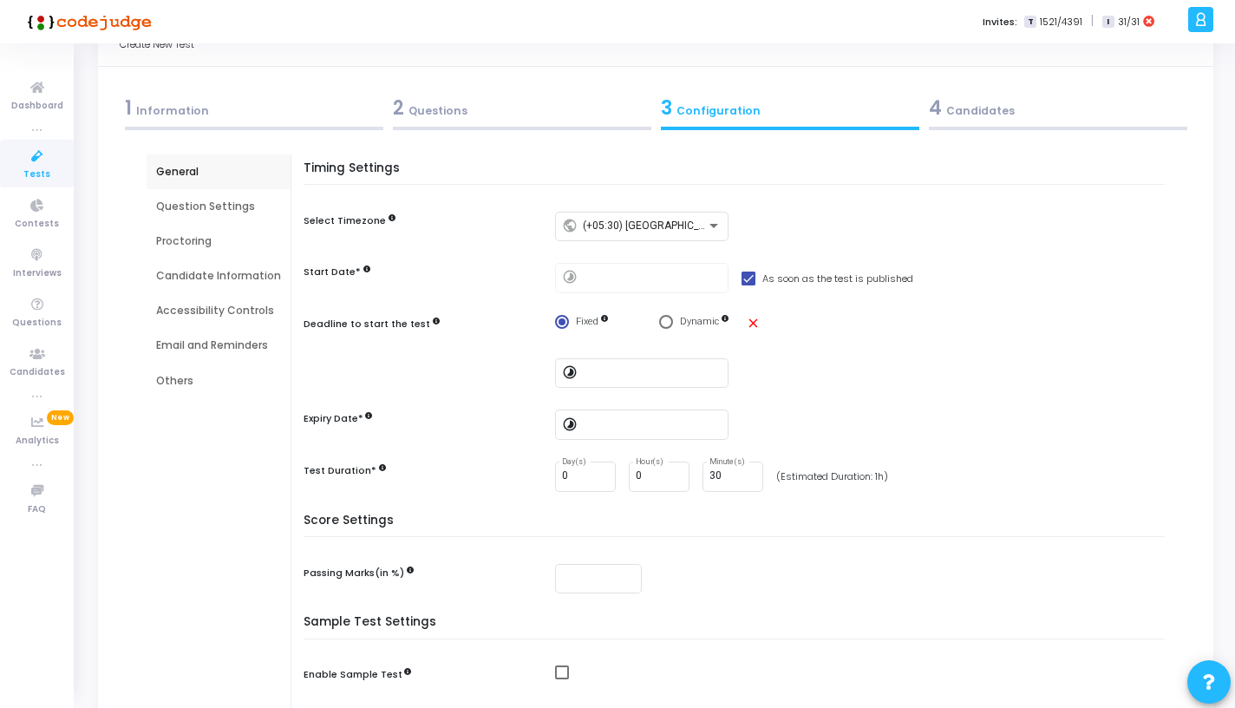
click at [555, 324] on span "Select confirmation" at bounding box center [562, 322] width 14 height 14
click at [555, 324] on input "Fixed" at bounding box center [562, 322] width 14 height 14
click at [660, 319] on span "Select confirmation" at bounding box center [666, 322] width 14 height 14
click at [660, 319] on input "Dynamic" at bounding box center [666, 322] width 14 height 14
radio input "true"
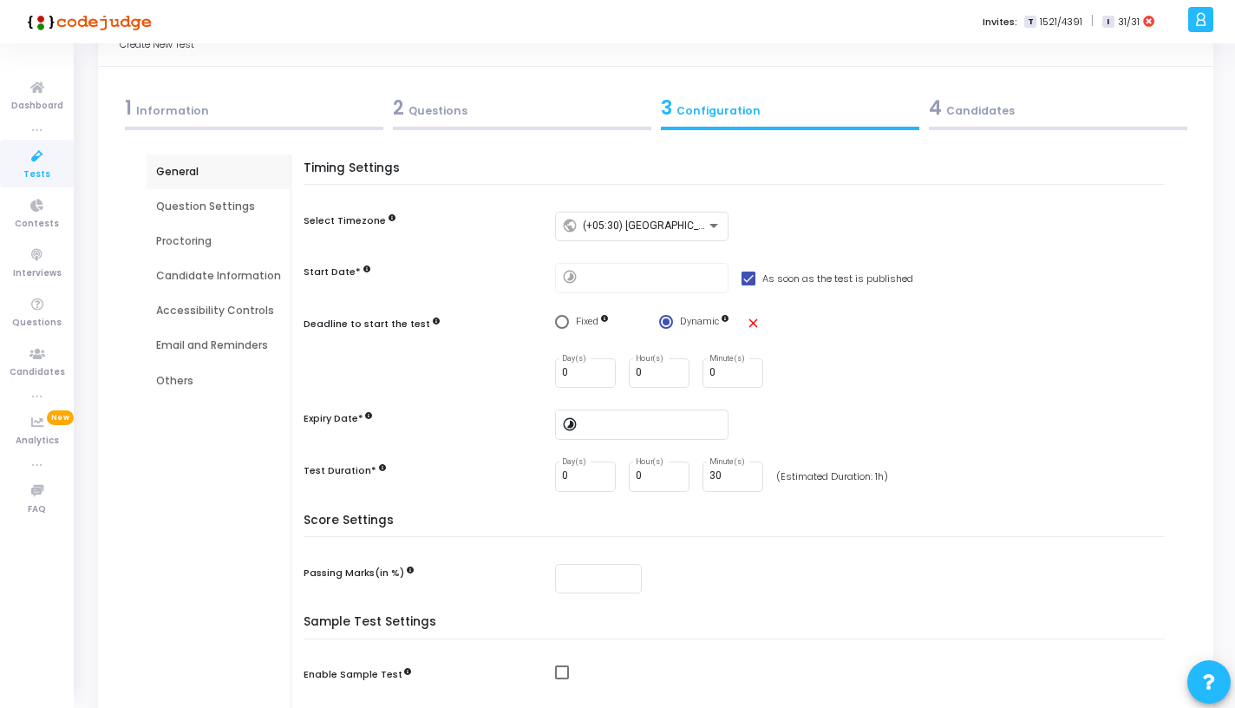
click at [559, 324] on span "Select confirmation" at bounding box center [562, 322] width 14 height 14
click at [559, 324] on input "Fixed" at bounding box center [562, 322] width 14 height 14
radio input "true"
click at [691, 373] on input at bounding box center [652, 373] width 139 height 12
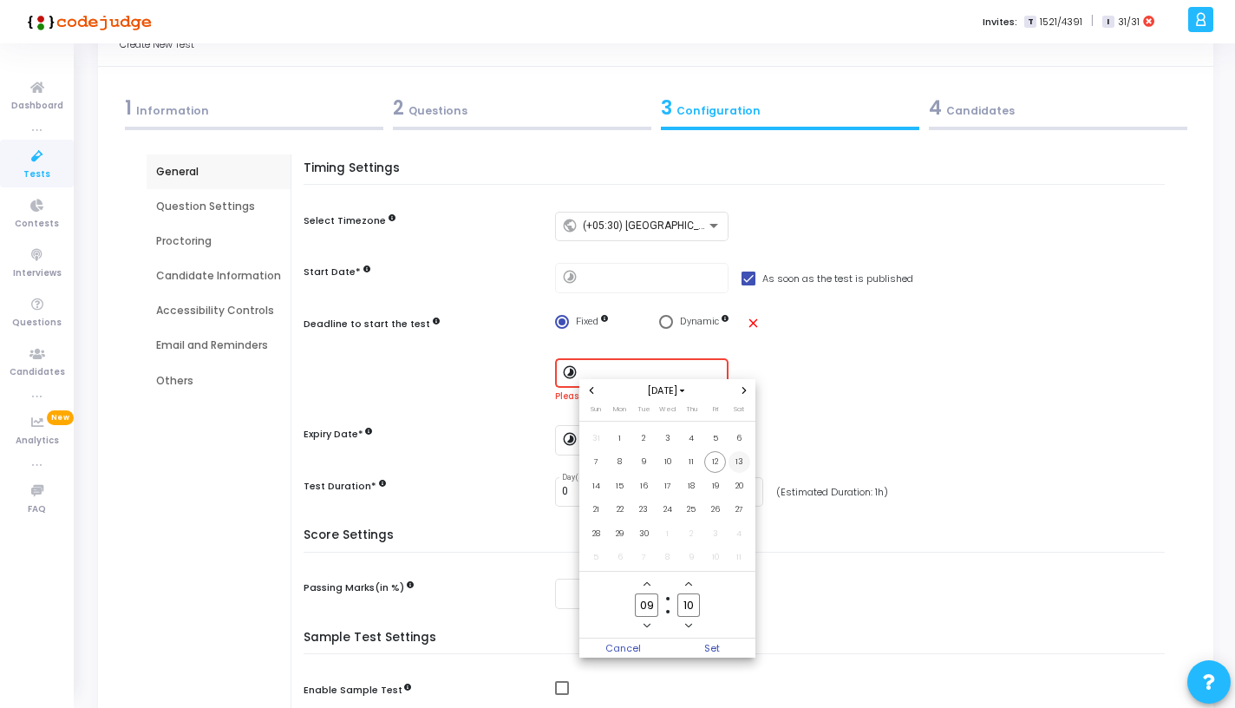
click at [738, 455] on span "13" at bounding box center [739, 462] width 22 height 22
click at [651, 609] on input "09" at bounding box center [646, 604] width 23 height 23
click at [704, 643] on span "Set" at bounding box center [712, 647] width 88 height 19
type input "9/13/2025, 9:10 AM"
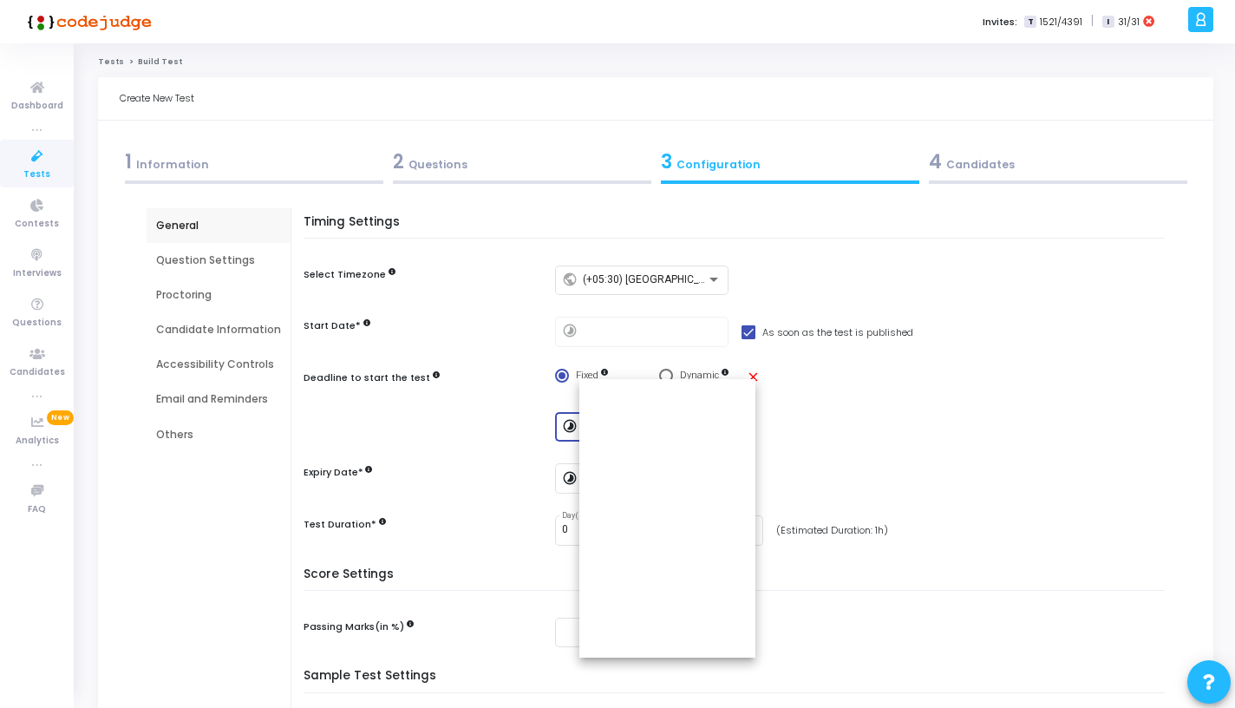
scroll to position [54, 0]
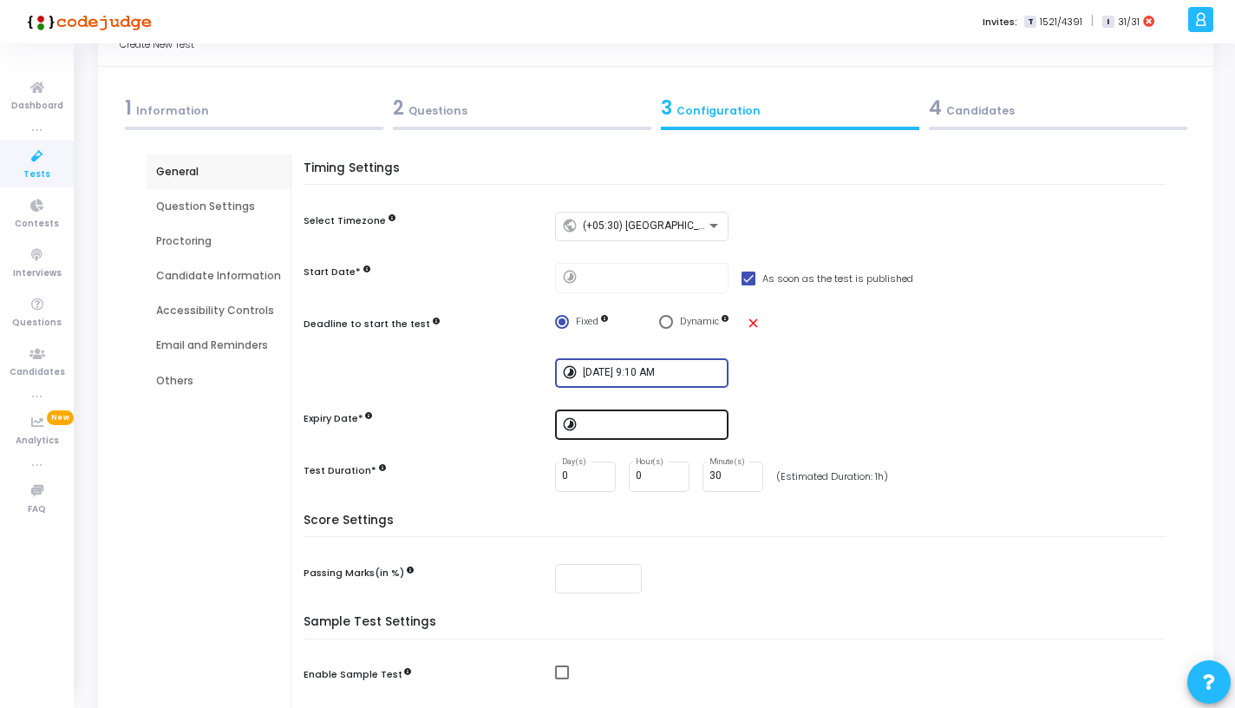
click at [673, 436] on div at bounding box center [652, 424] width 139 height 32
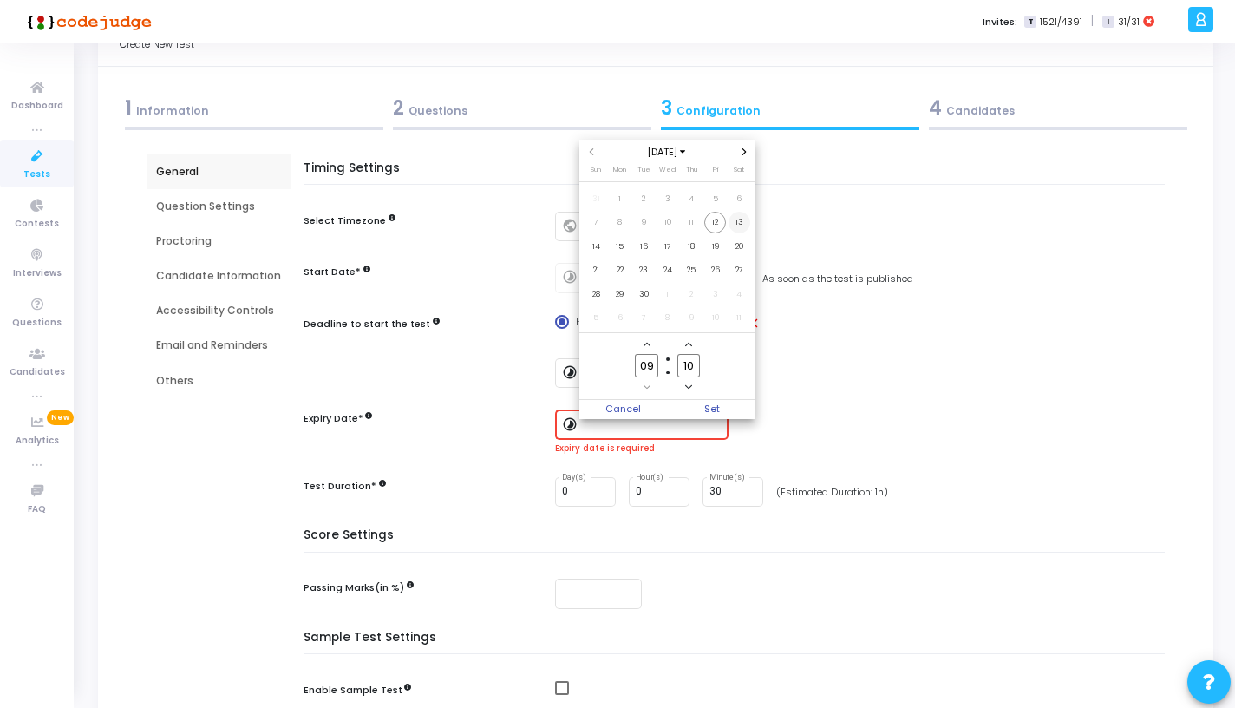
click at [742, 217] on span "13" at bounding box center [739, 223] width 22 height 22
click at [649, 344] on icon "Add a hour" at bounding box center [646, 344] width 7 height 7
type input "11"
click at [709, 407] on span "Set" at bounding box center [712, 409] width 88 height 19
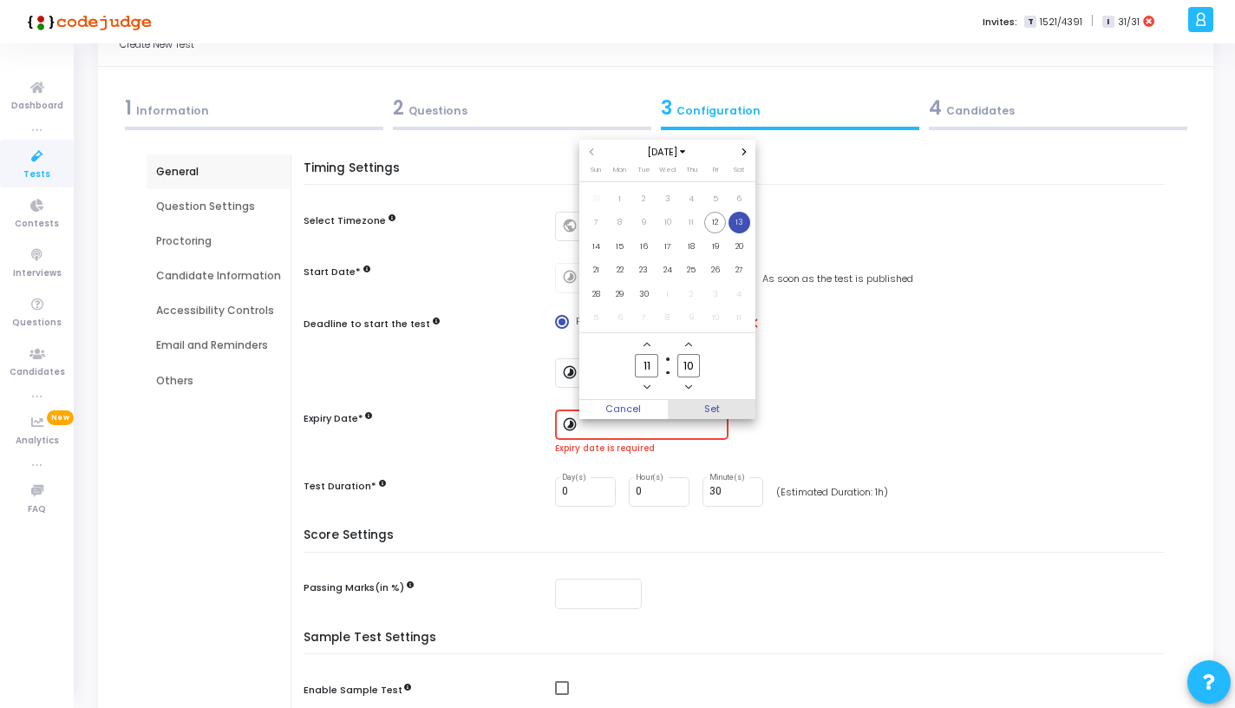
type input "9/13/2025, 11:10 AM"
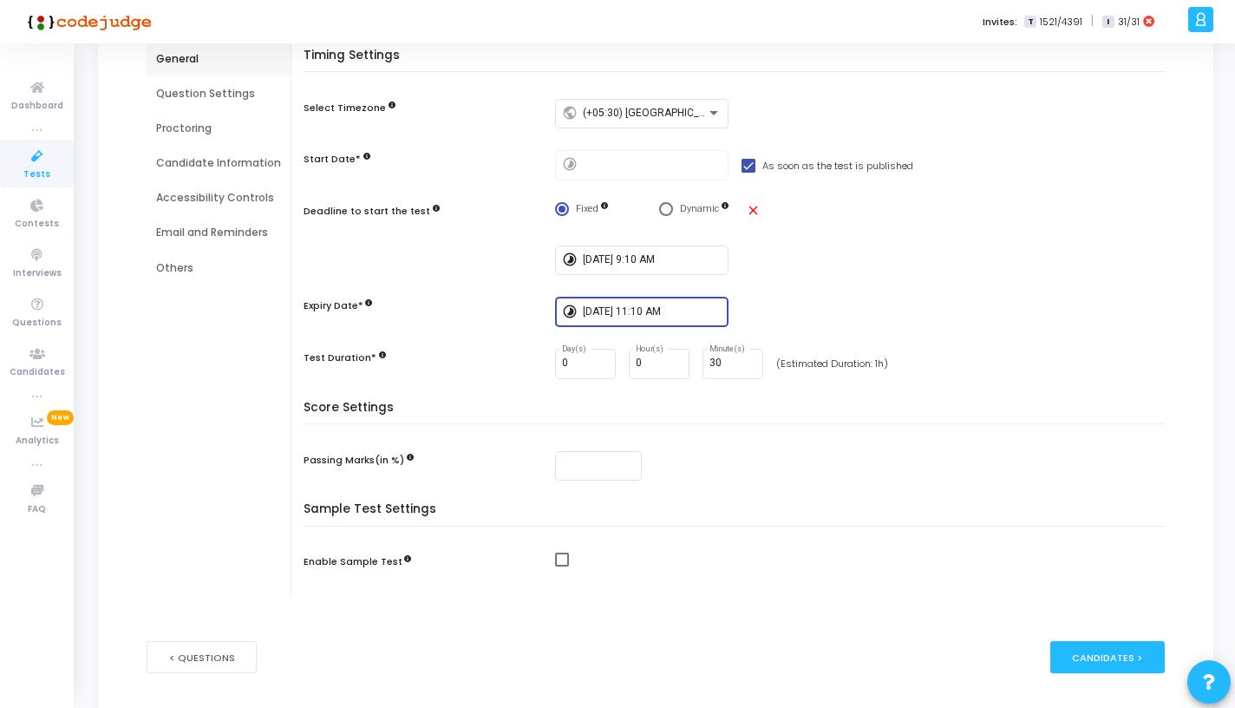
scroll to position [167, 0]
click at [719, 364] on input "30" at bounding box center [732, 362] width 47 height 12
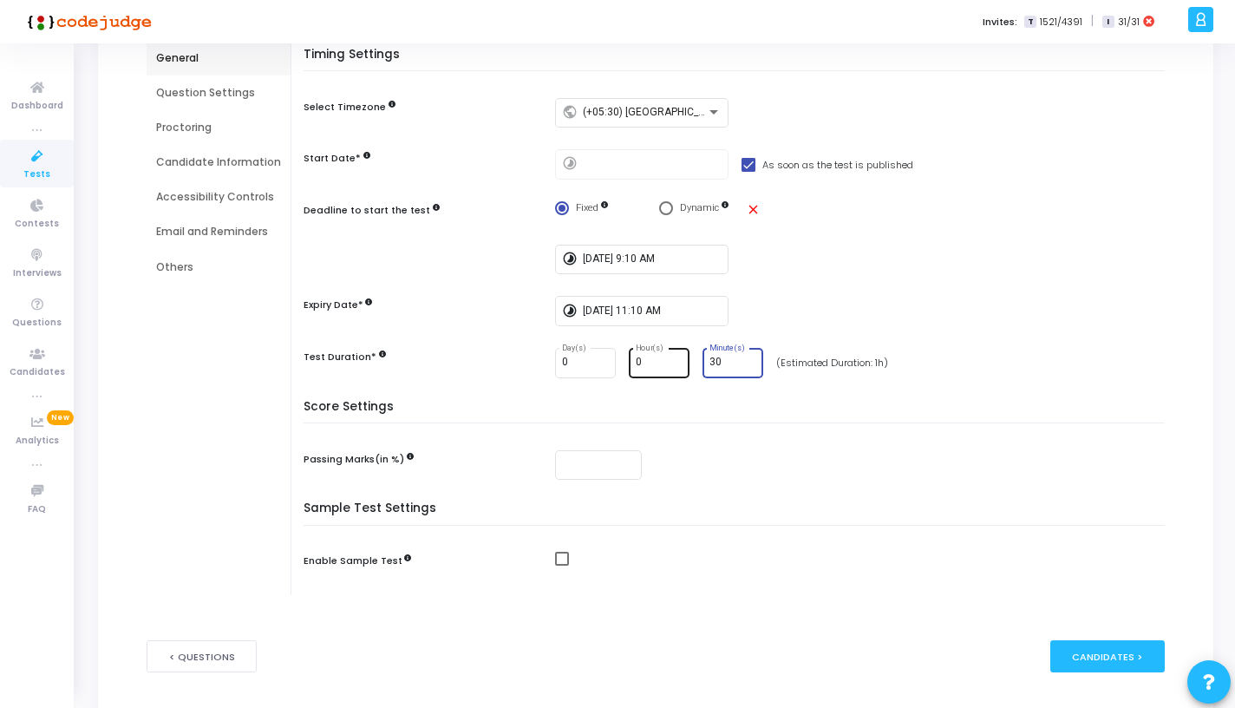
click at [637, 372] on div "0 Hour(s)" at bounding box center [659, 361] width 47 height 32
type input "1"
click at [730, 365] on input "30" at bounding box center [732, 362] width 47 height 12
type input "3"
type input "00"
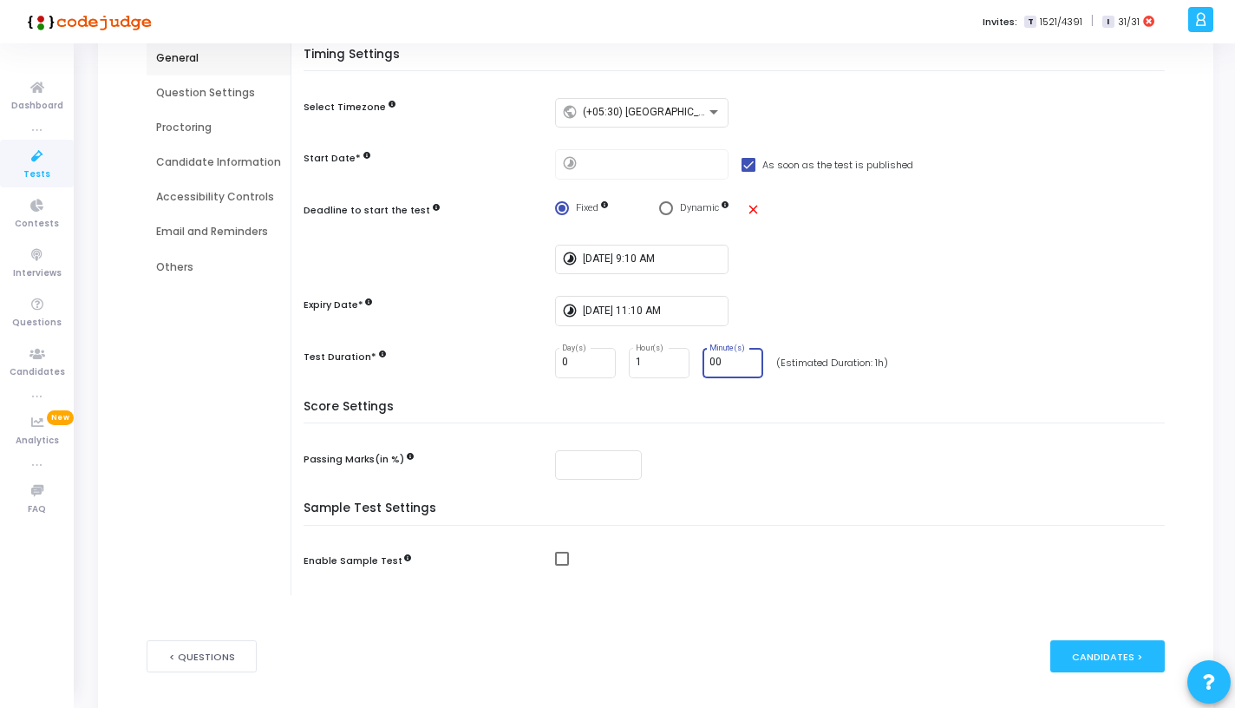
click at [705, 427] on div "Score Settings Passing Marks(in %)" at bounding box center [738, 451] width 853 height 102
click at [603, 471] on div at bounding box center [598, 463] width 73 height 32
type input "50"
click at [516, 526] on div "Sample Test Settings Enable Sample Test" at bounding box center [738, 548] width 853 height 94
click at [557, 562] on span at bounding box center [562, 559] width 14 height 14
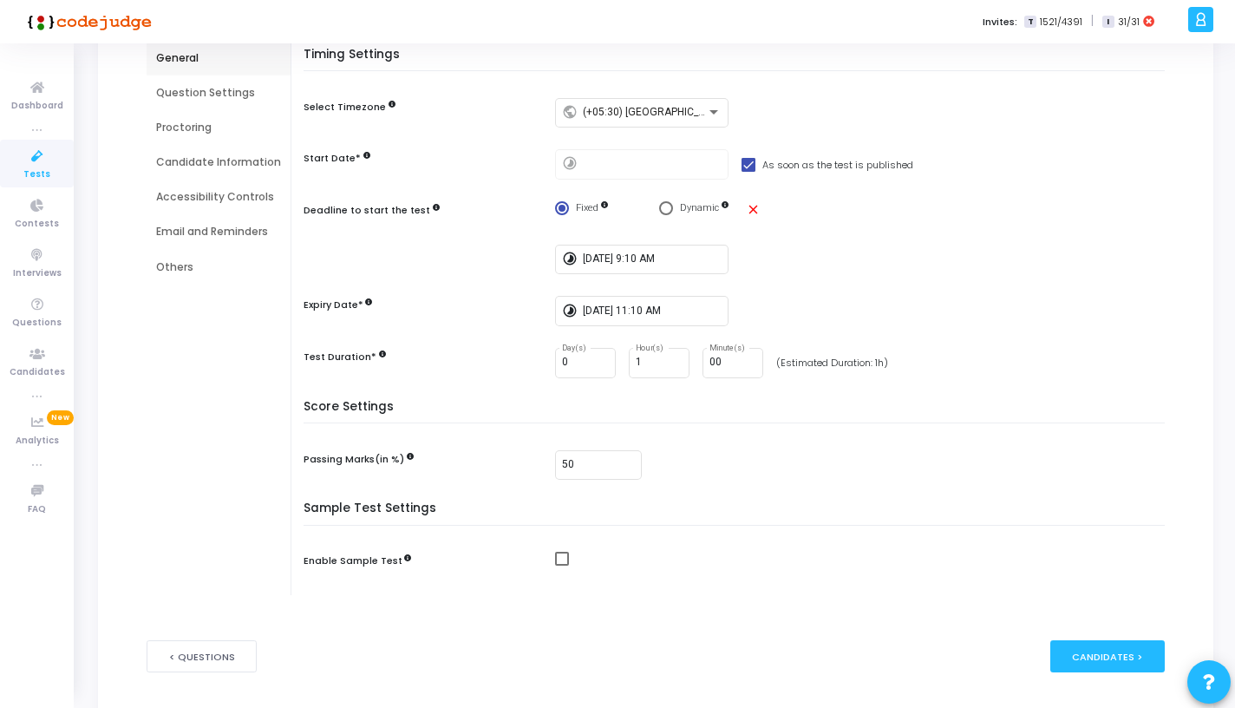
click at [561, 565] on input "checkbox" at bounding box center [561, 565] width 1 height 1
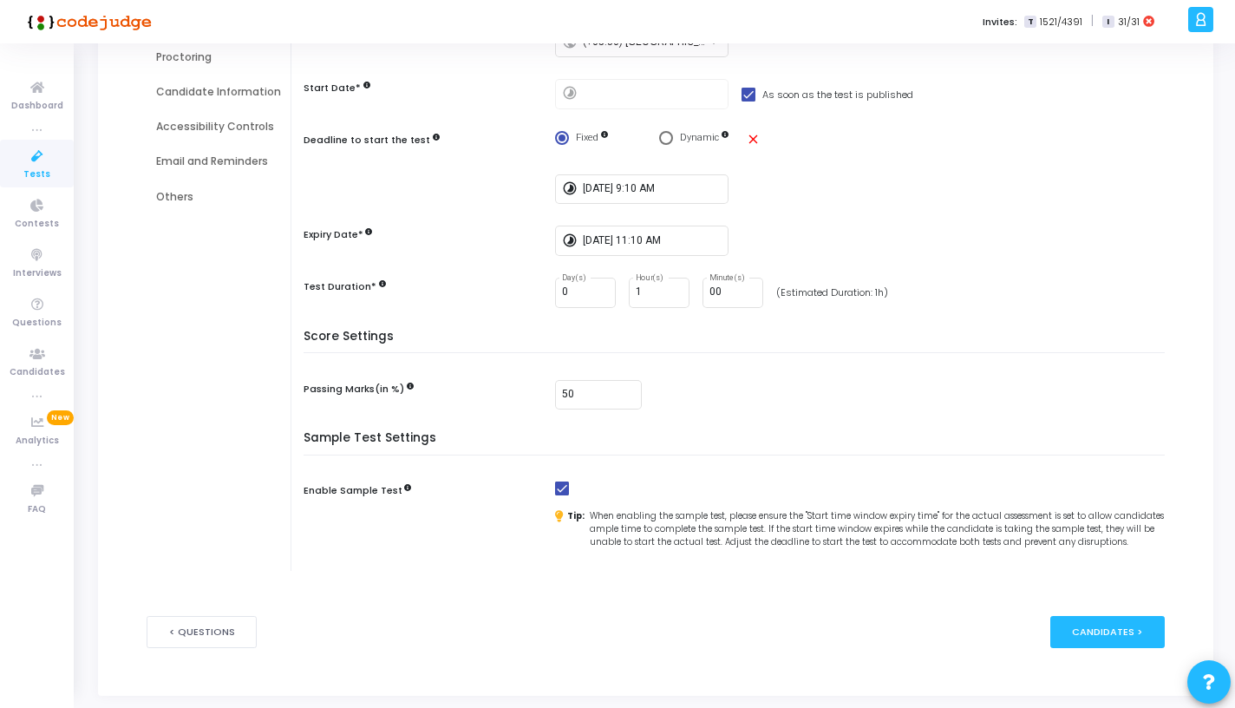
scroll to position [238, 0]
click at [550, 480] on div "Sample Test Settings Enable Sample Test Tip: When enabling the sample test, ple…" at bounding box center [738, 500] width 853 height 140
click at [555, 486] on span at bounding box center [562, 487] width 14 height 14
click at [561, 494] on input "checkbox" at bounding box center [561, 494] width 1 height 1
checkbox input "false"
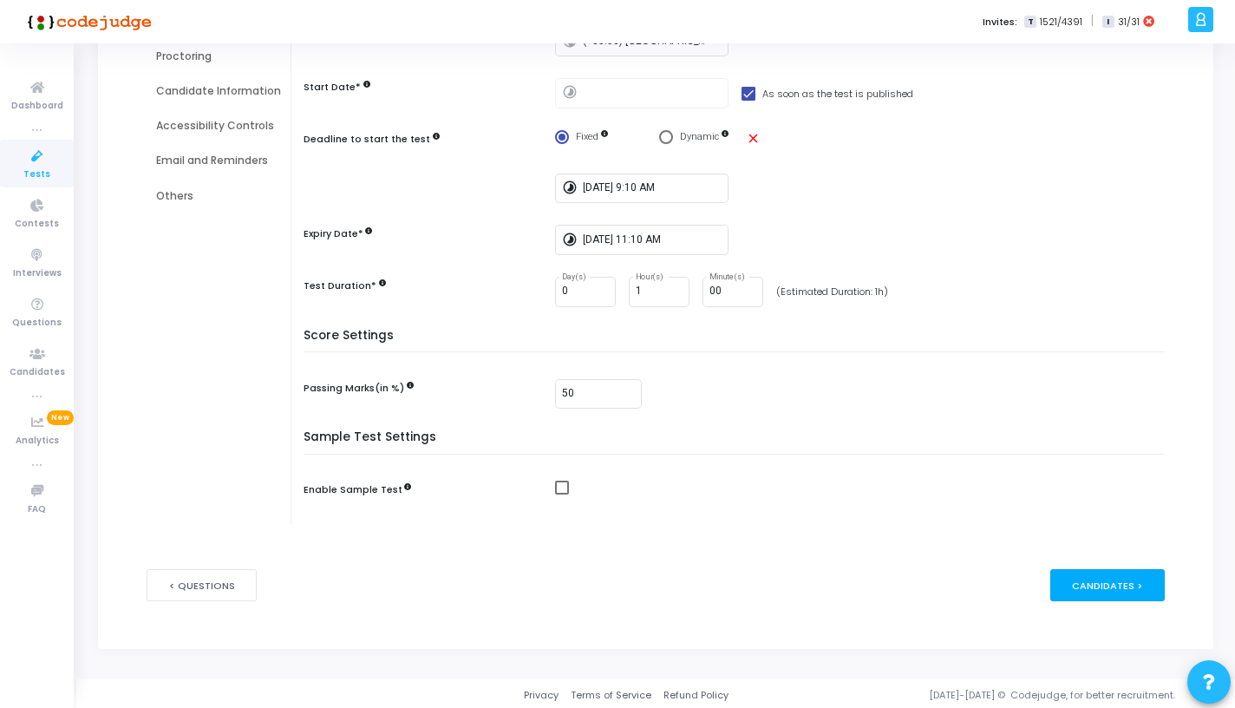
click at [1083, 584] on div "Candidates >" at bounding box center [1107, 585] width 115 height 32
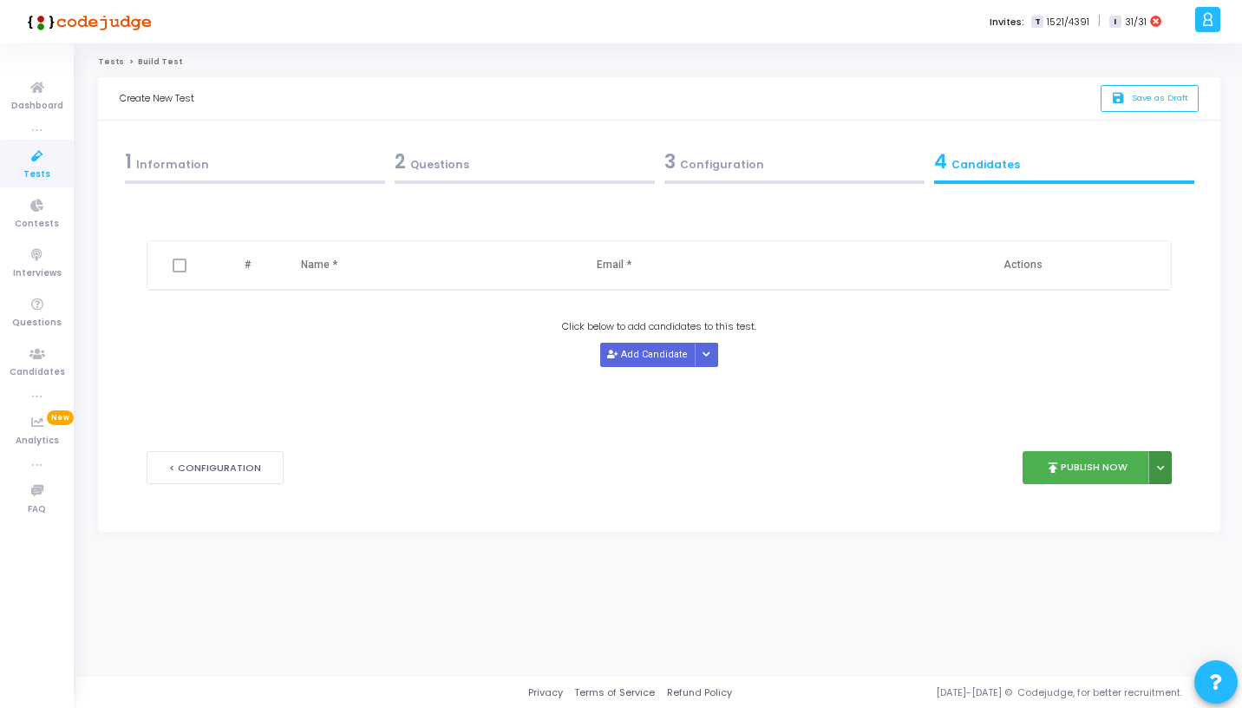
click at [1159, 467] on icon at bounding box center [1160, 468] width 7 height 9
click at [1117, 509] on button "Publish Later" at bounding box center [1105, 508] width 134 height 28
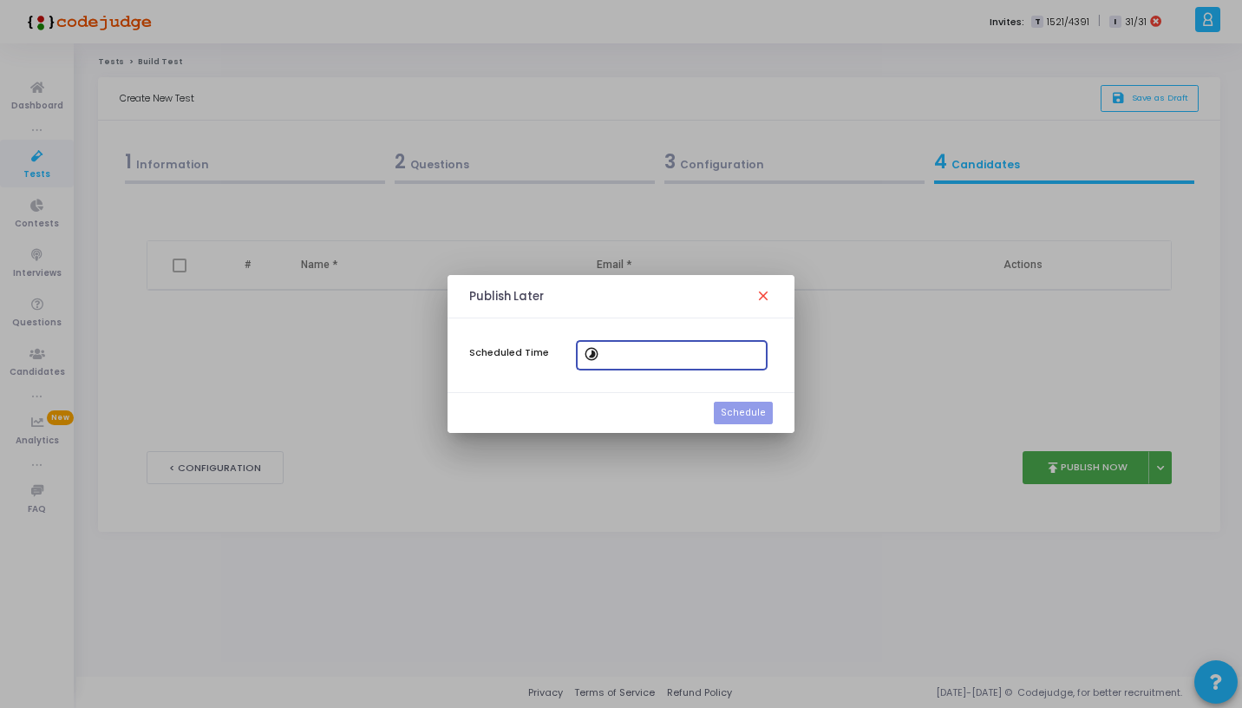
click at [759, 361] on div at bounding box center [682, 353] width 156 height 32
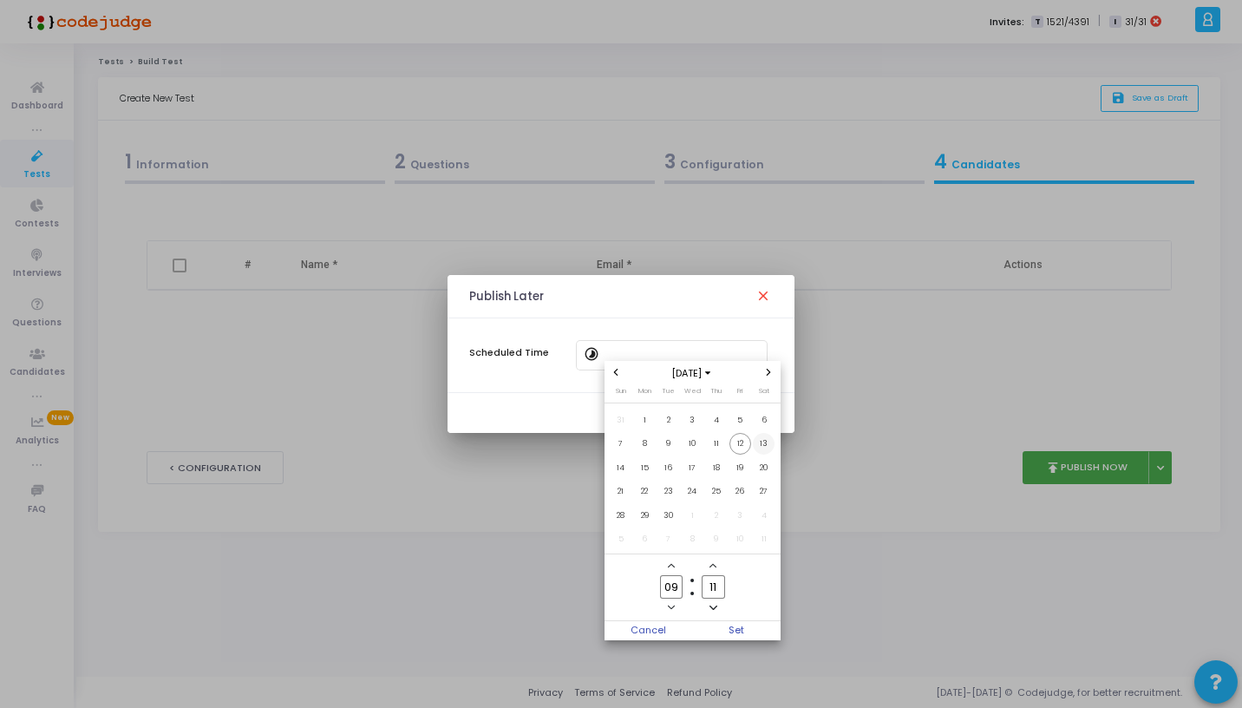
click at [757, 442] on span "13" at bounding box center [764, 444] width 22 height 22
click at [730, 624] on span "Set" at bounding box center [736, 630] width 88 height 19
type input "9/13/2025, 9:11 AM"
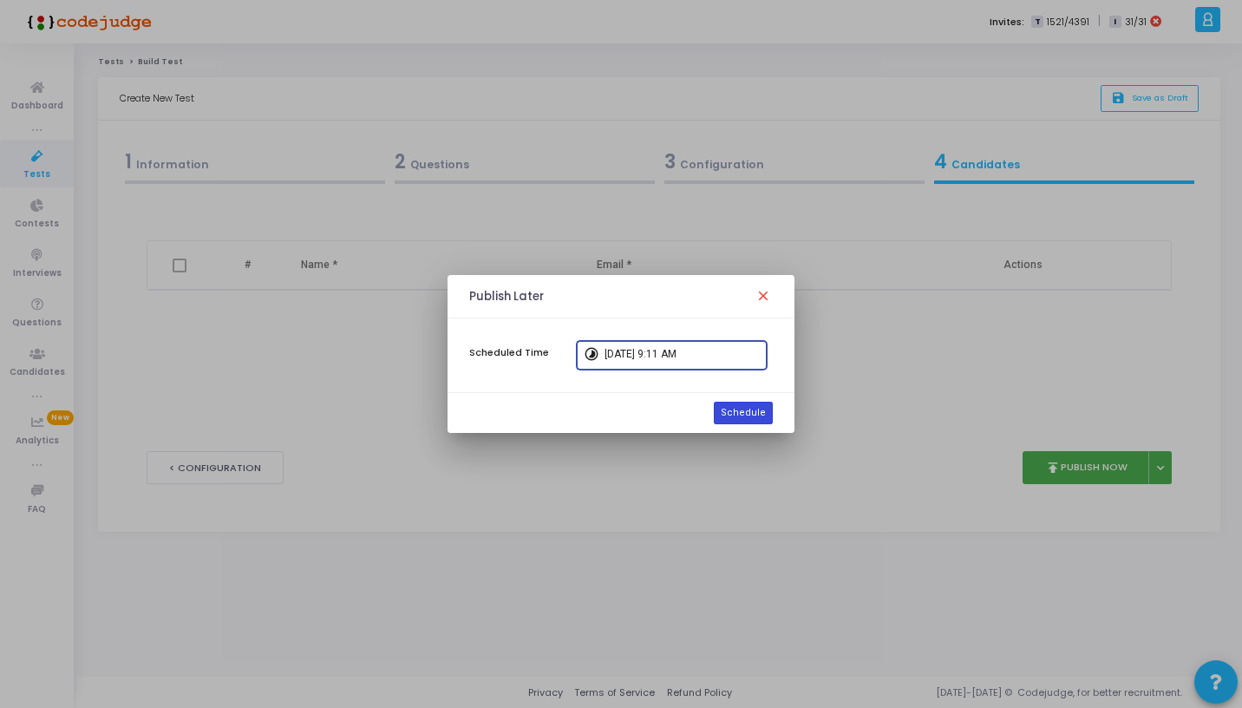
click at [755, 412] on button "Schedule" at bounding box center [743, 413] width 59 height 23
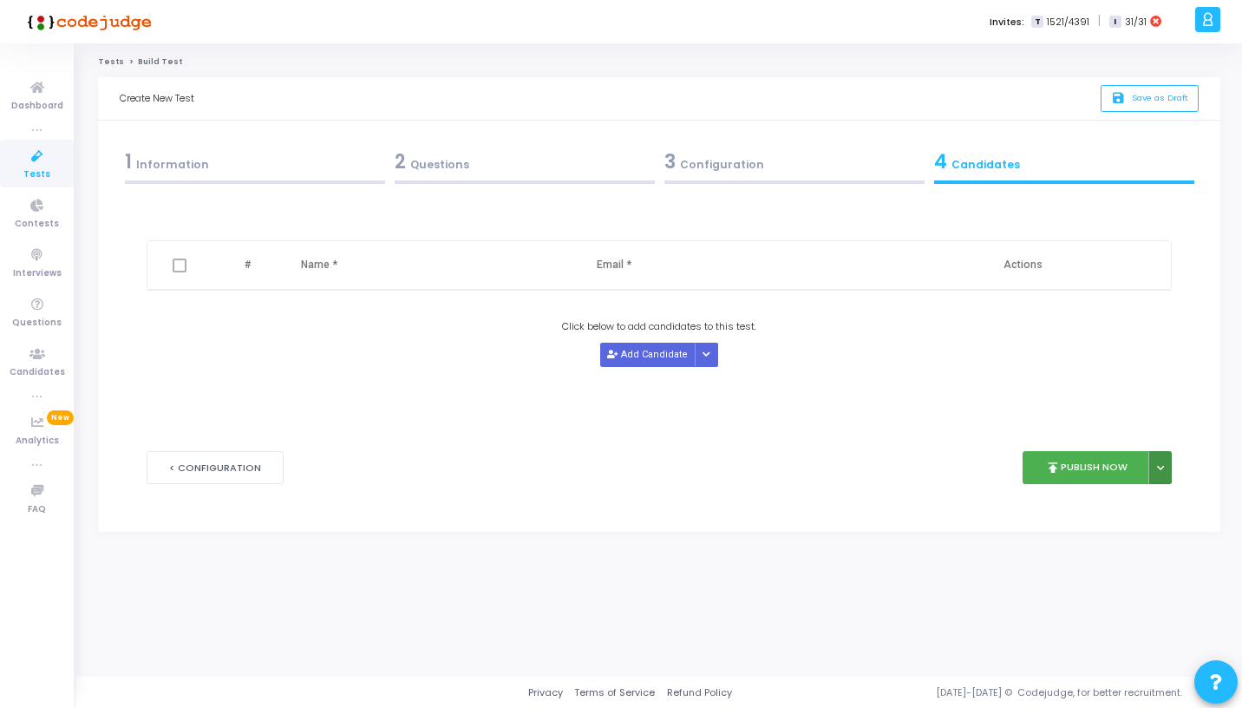
click at [1166, 468] on button at bounding box center [1159, 468] width 23 height 34
click at [1129, 500] on button "Publish Later" at bounding box center [1105, 508] width 134 height 28
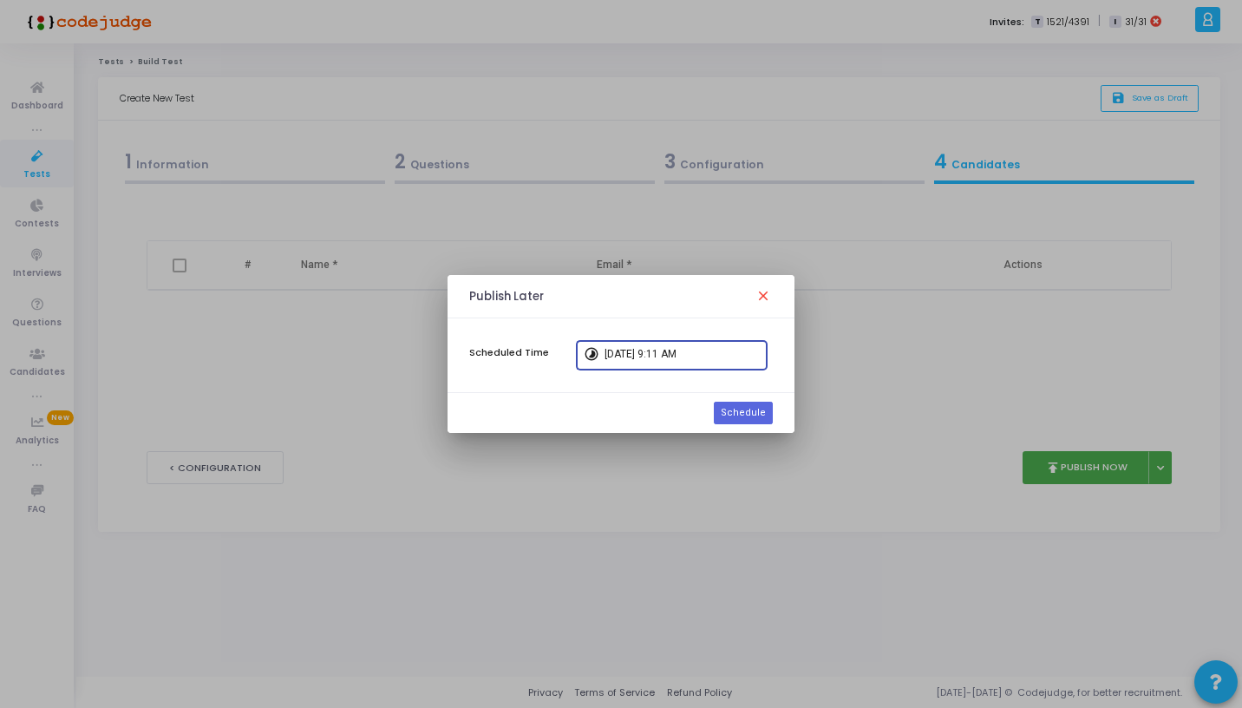
click at [701, 347] on div "9/13/2025, 9:11 AM" at bounding box center [682, 353] width 156 height 32
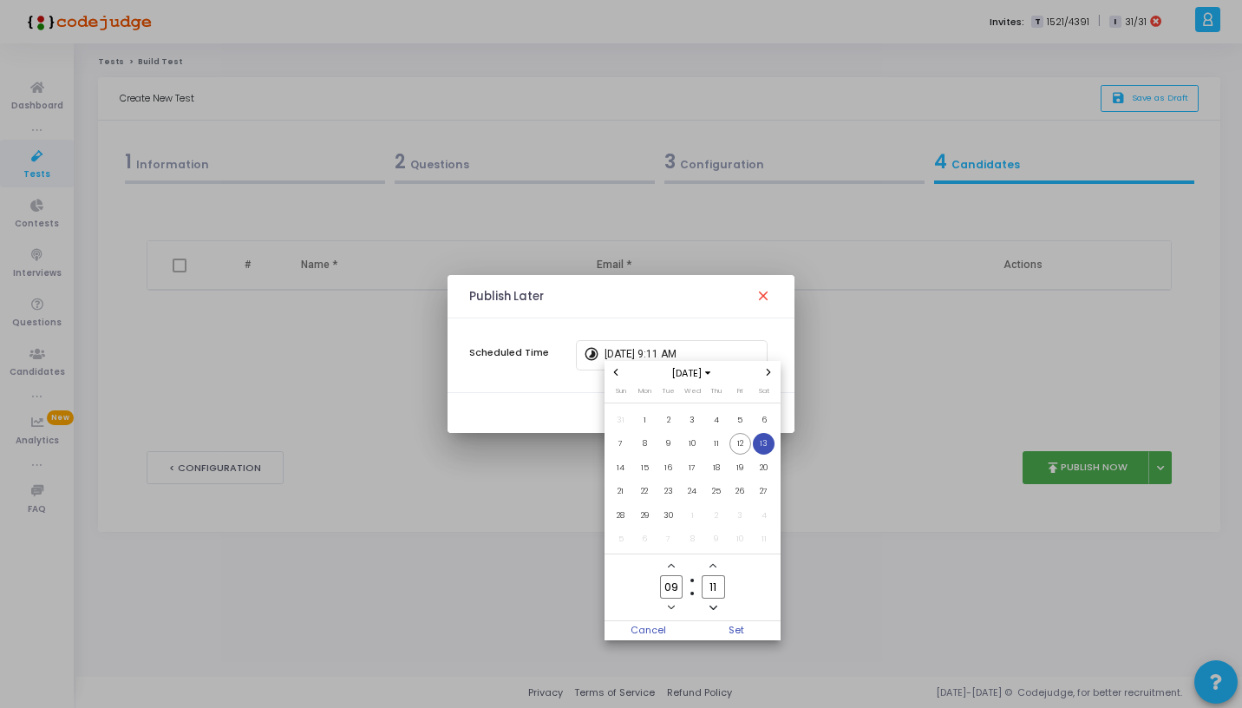
click at [714, 602] on span "Minus a minute" at bounding box center [713, 607] width 15 height 15
type input "07"
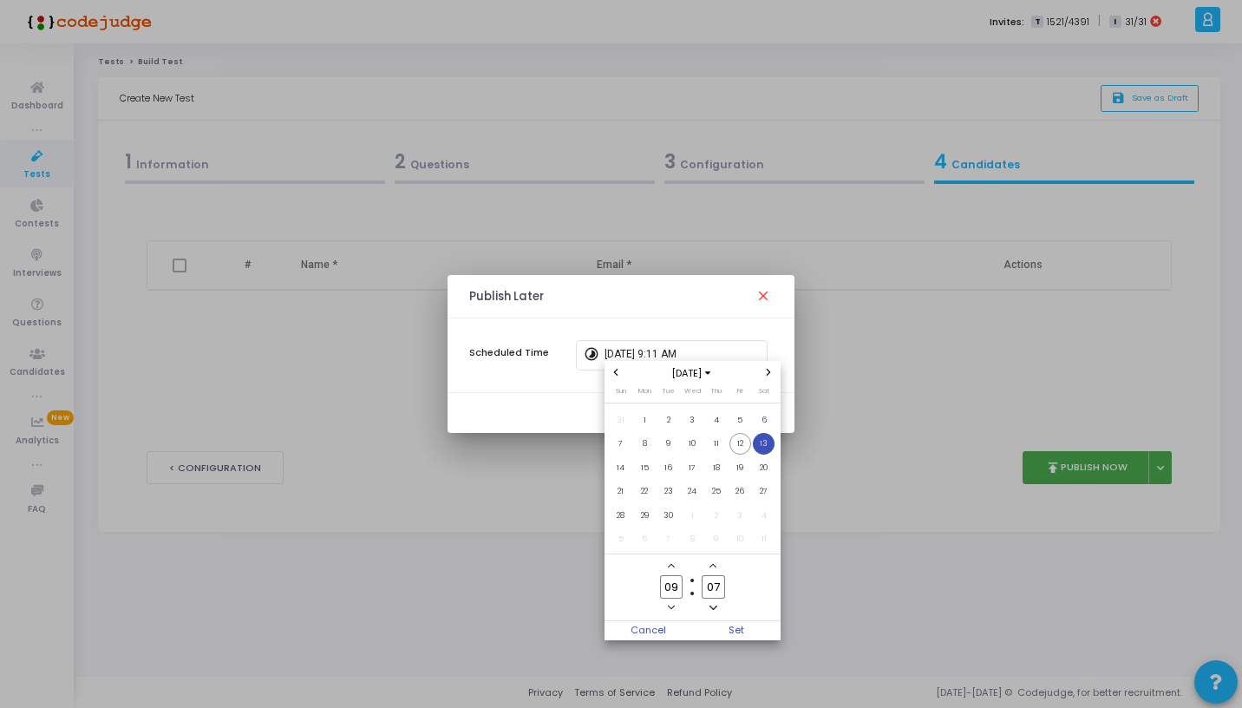
click at [672, 608] on icon "Minus a hour" at bounding box center [671, 607] width 7 height 4
type input "08"
click at [741, 629] on span "Set" at bounding box center [736, 630] width 88 height 19
type input "9/13/2025, 8:07 AM"
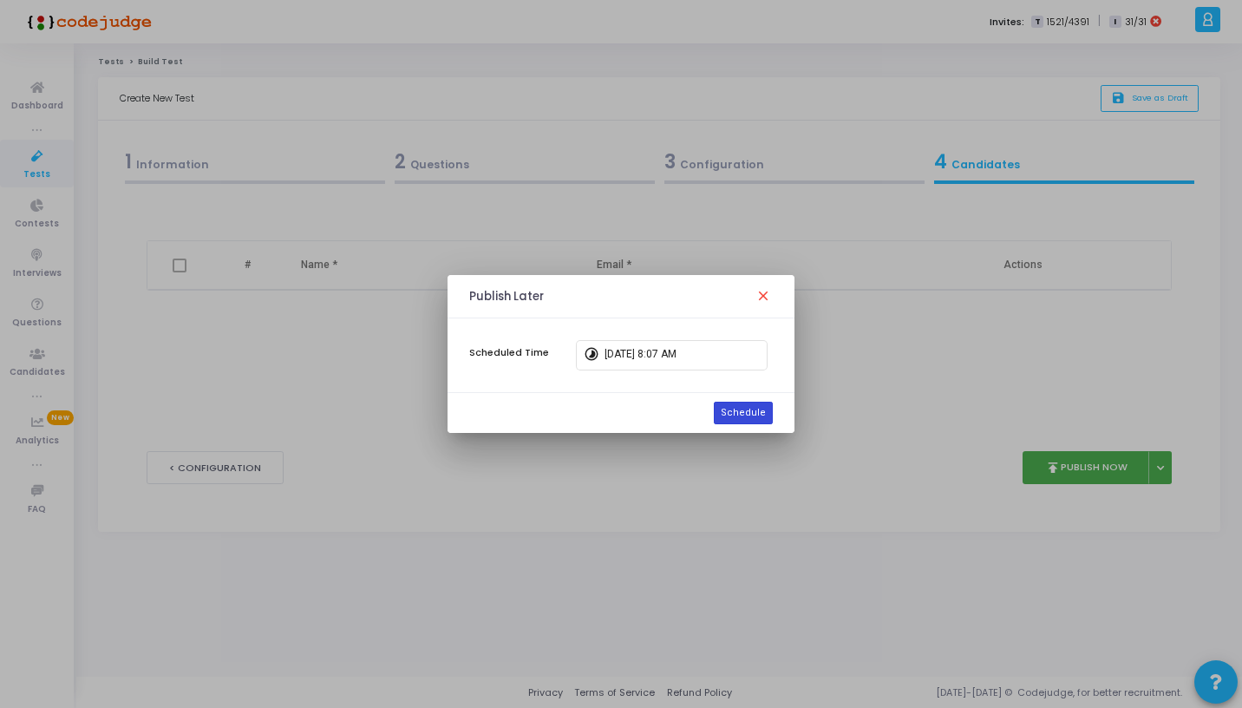
click at [763, 419] on button "Schedule" at bounding box center [743, 413] width 59 height 23
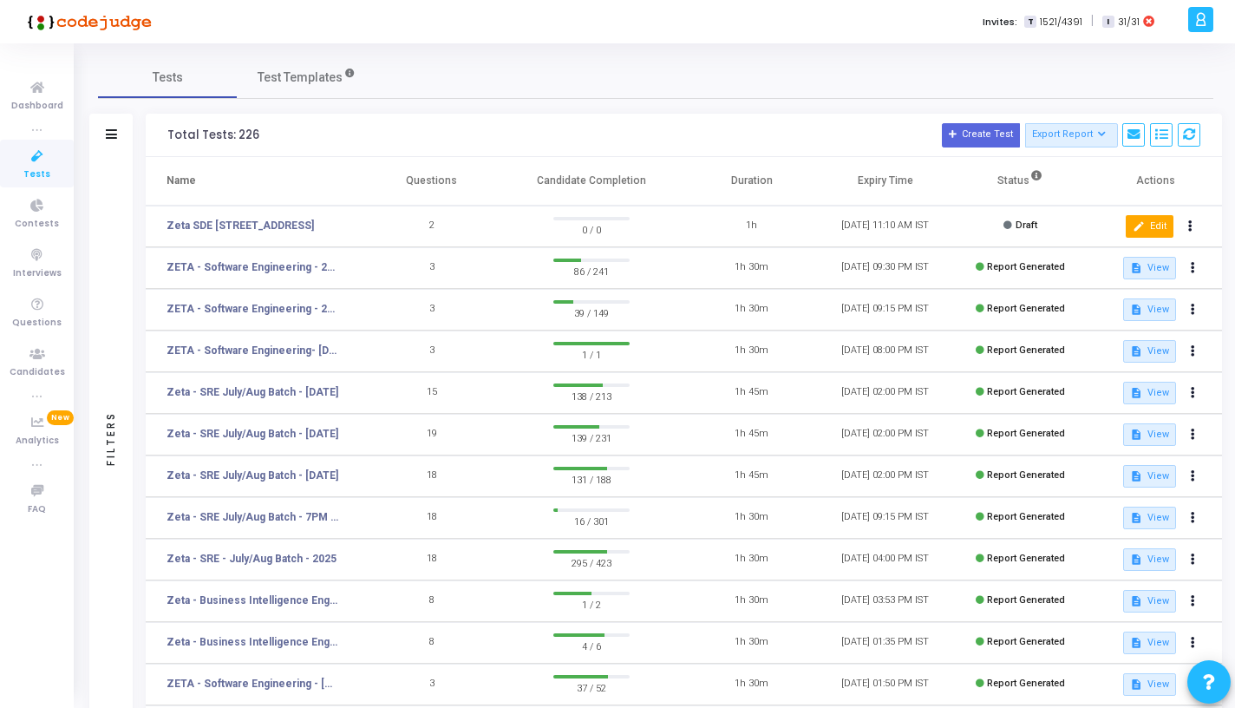
click at [1135, 229] on mat-icon "edit" at bounding box center [1139, 226] width 12 height 12
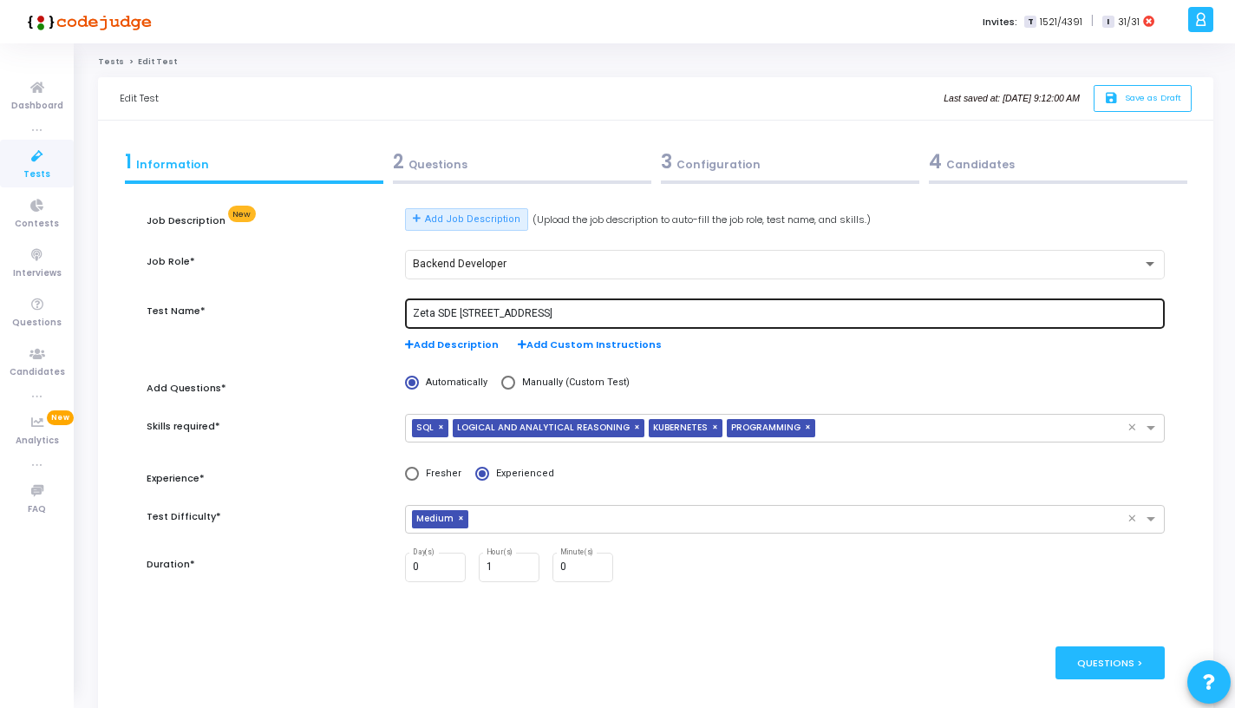
click at [539, 317] on input "Zeta SDE 2 Hiring Drive" at bounding box center [785, 314] width 745 height 12
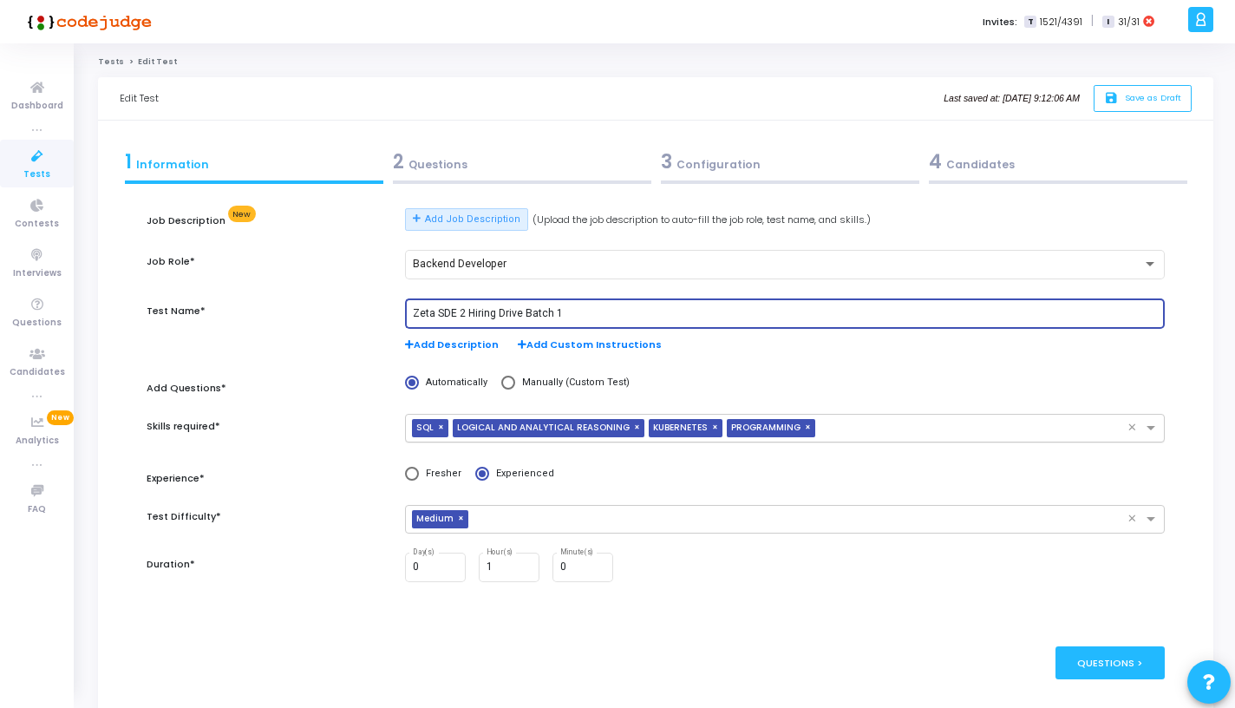
click at [440, 428] on span "×" at bounding box center [443, 428] width 10 height 18
type input "Zeta SDE 2 Hiring Drive Batch 1"
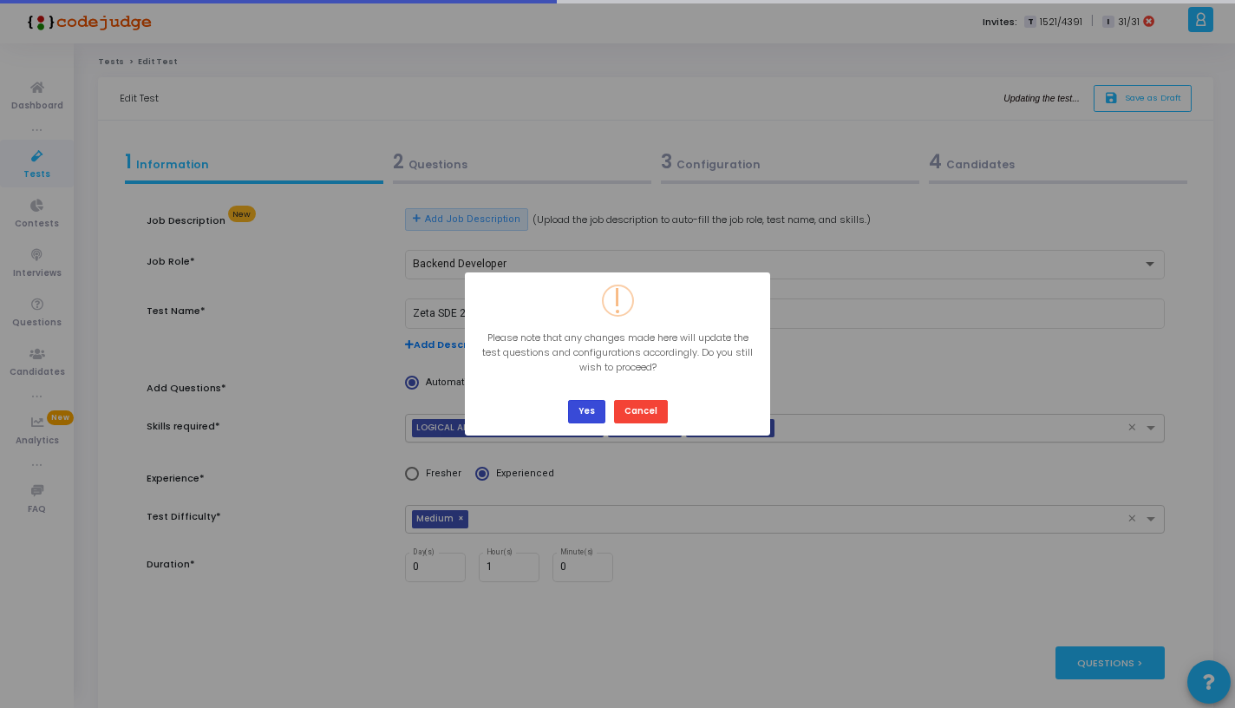
click at [592, 406] on button "Yes" at bounding box center [586, 411] width 37 height 23
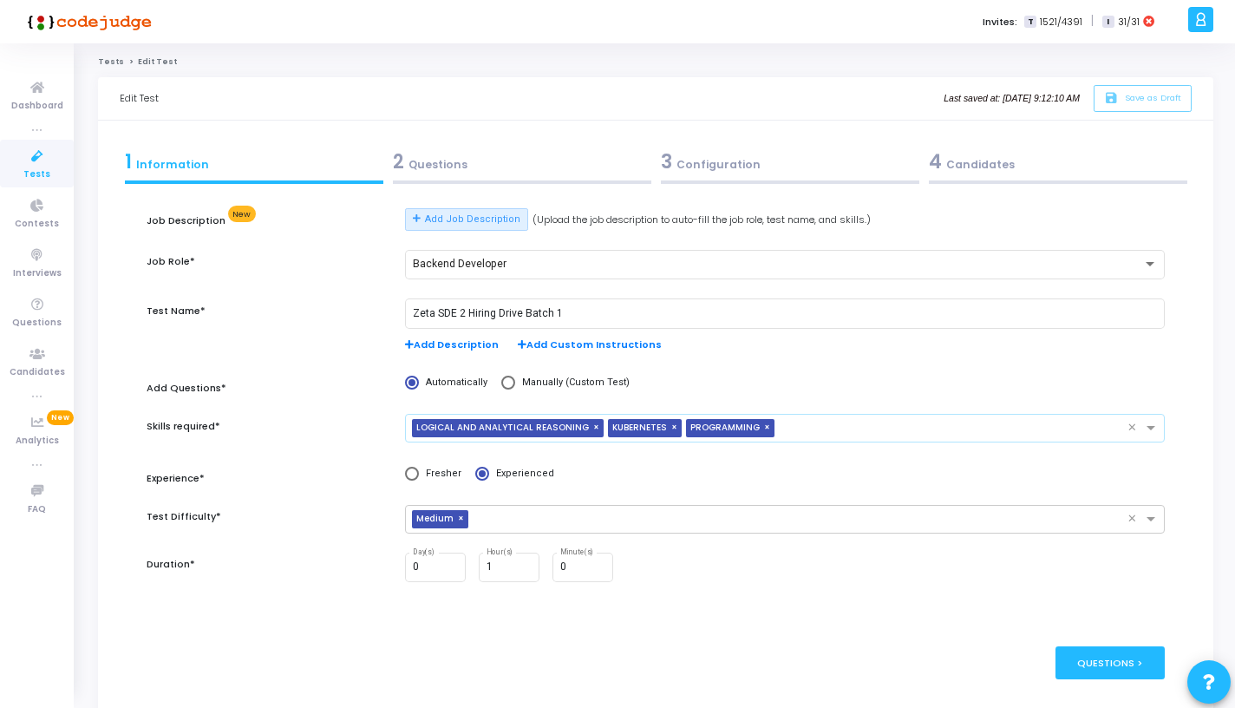
click at [593, 422] on span "×" at bounding box center [598, 428] width 10 height 18
click at [478, 423] on span "×" at bounding box center [480, 428] width 10 height 18
click at [1078, 659] on div "Questions >" at bounding box center [1110, 662] width 110 height 32
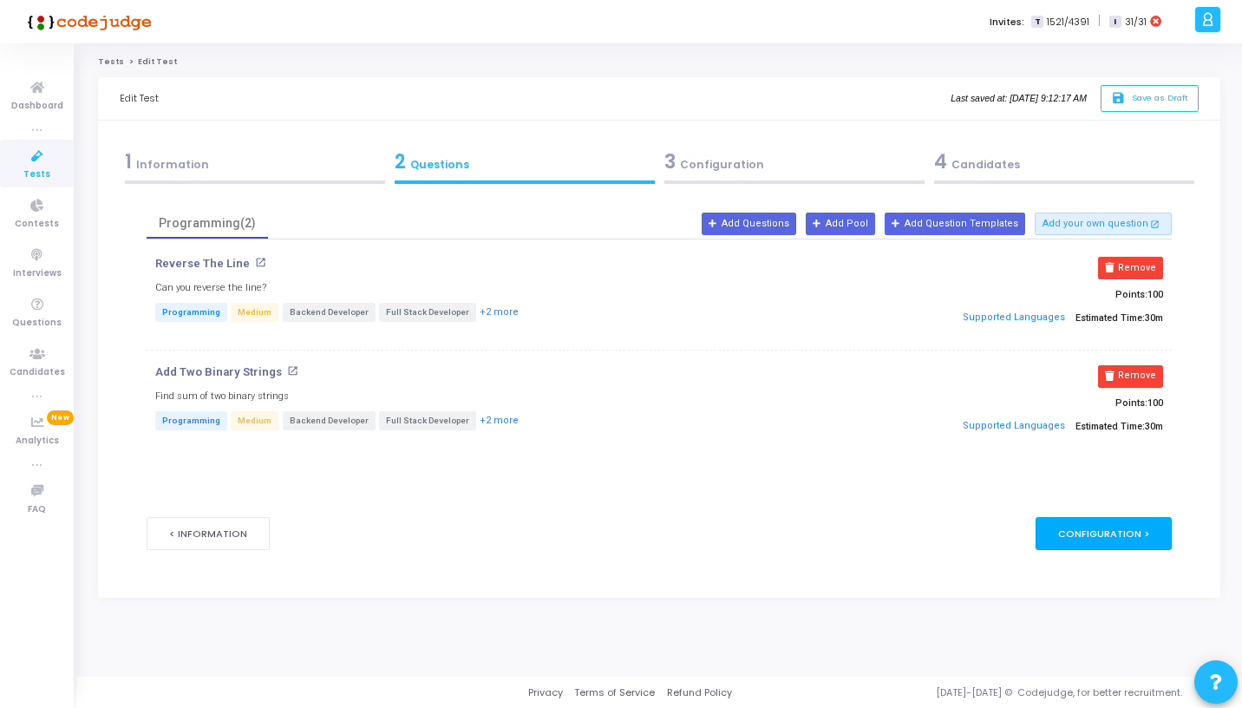
click at [1075, 534] on div "Configuration >" at bounding box center [1103, 533] width 136 height 32
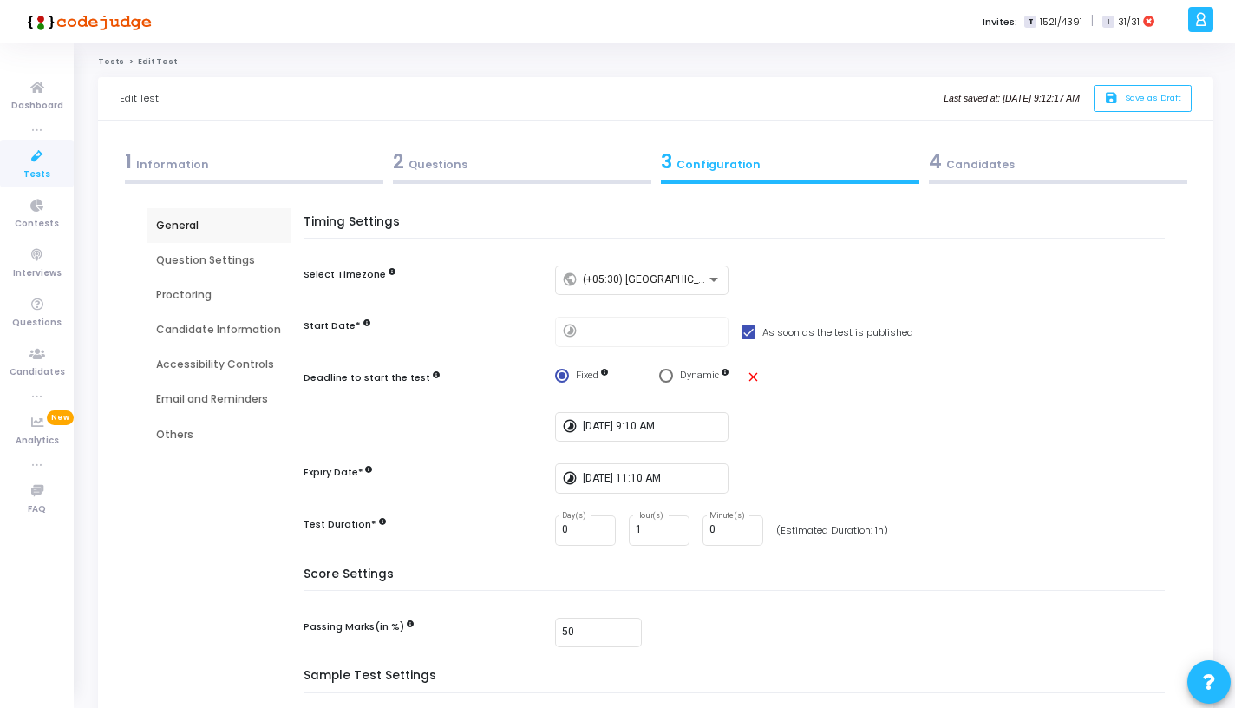
click at [257, 256] on div "Question Settings" at bounding box center [218, 260] width 125 height 16
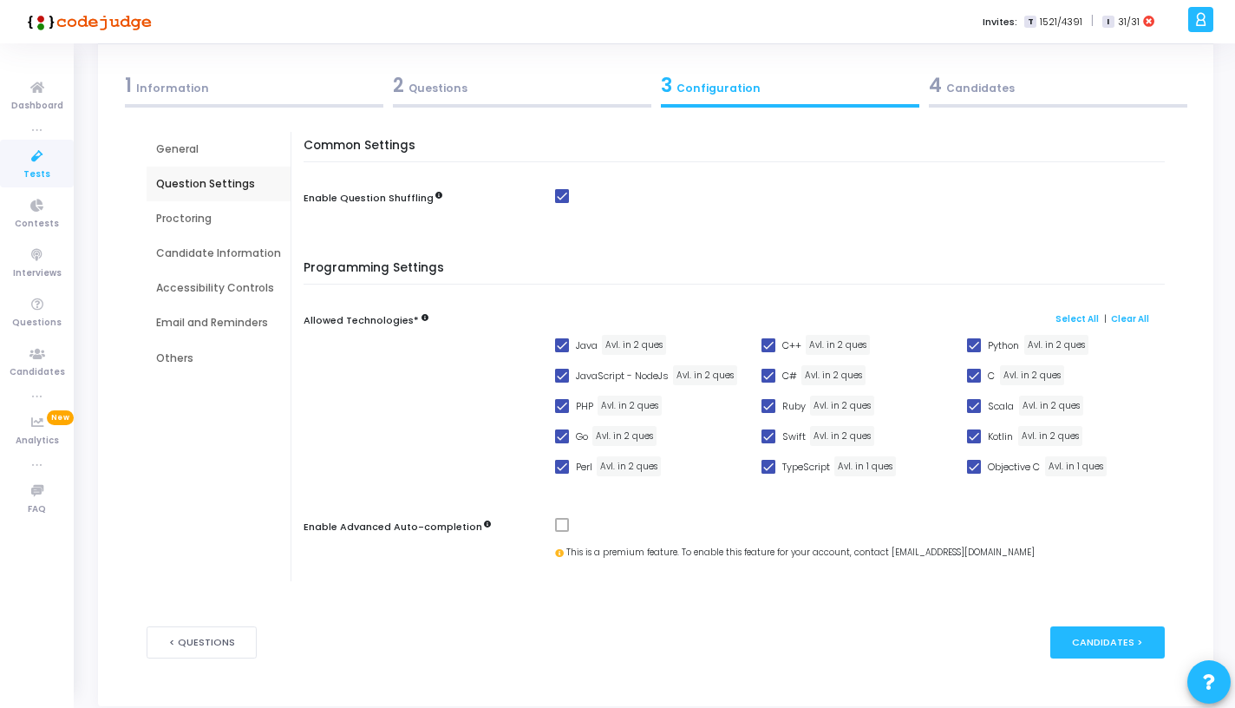
scroll to position [70, 0]
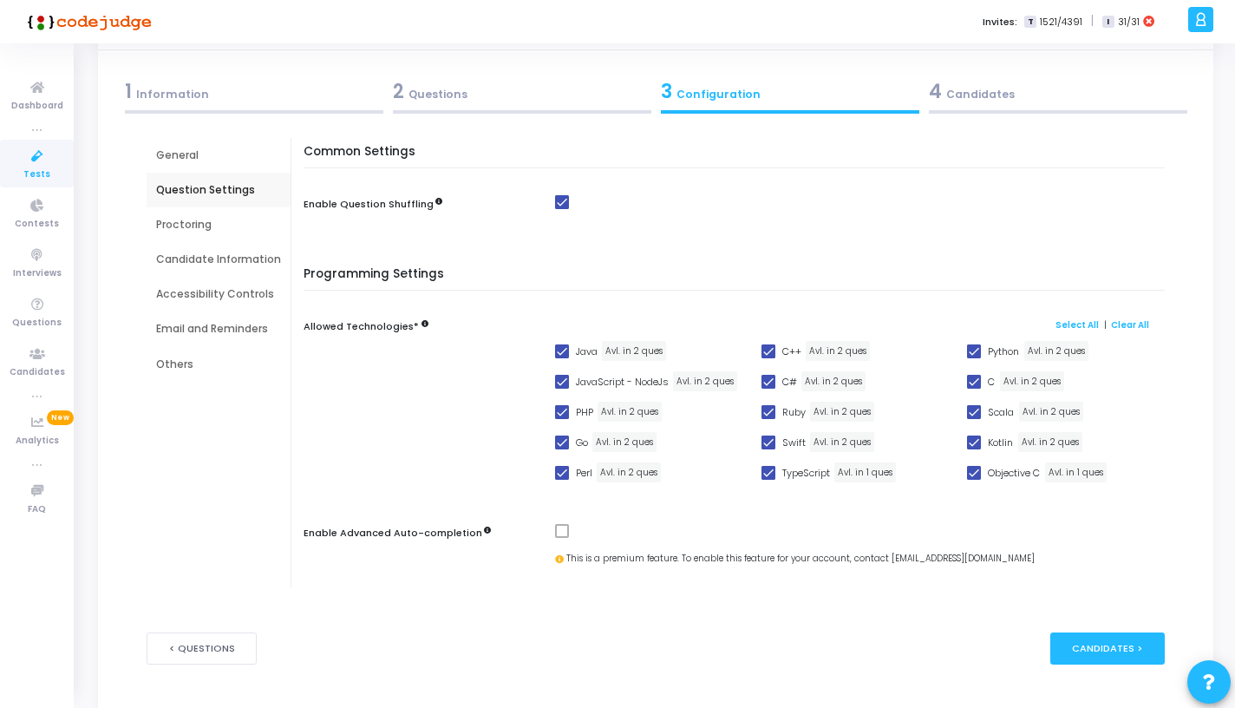
click at [210, 236] on div "Proctoring" at bounding box center [219, 224] width 144 height 35
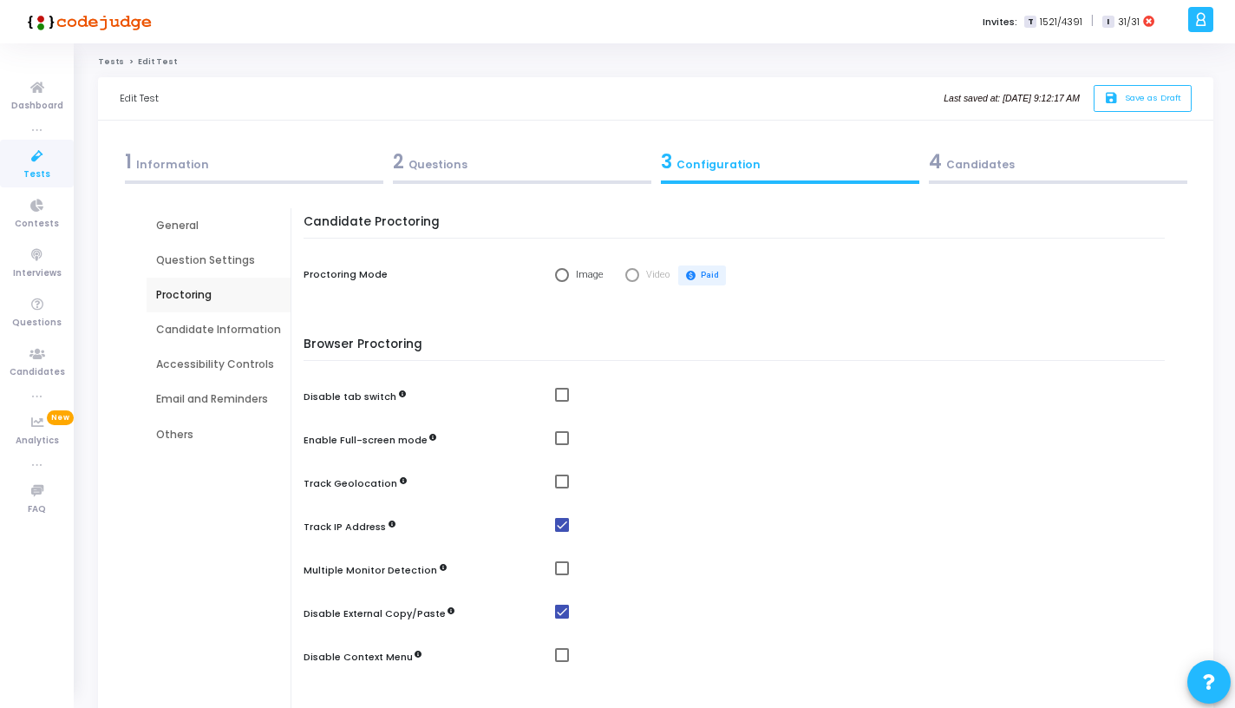
scroll to position [43, 0]
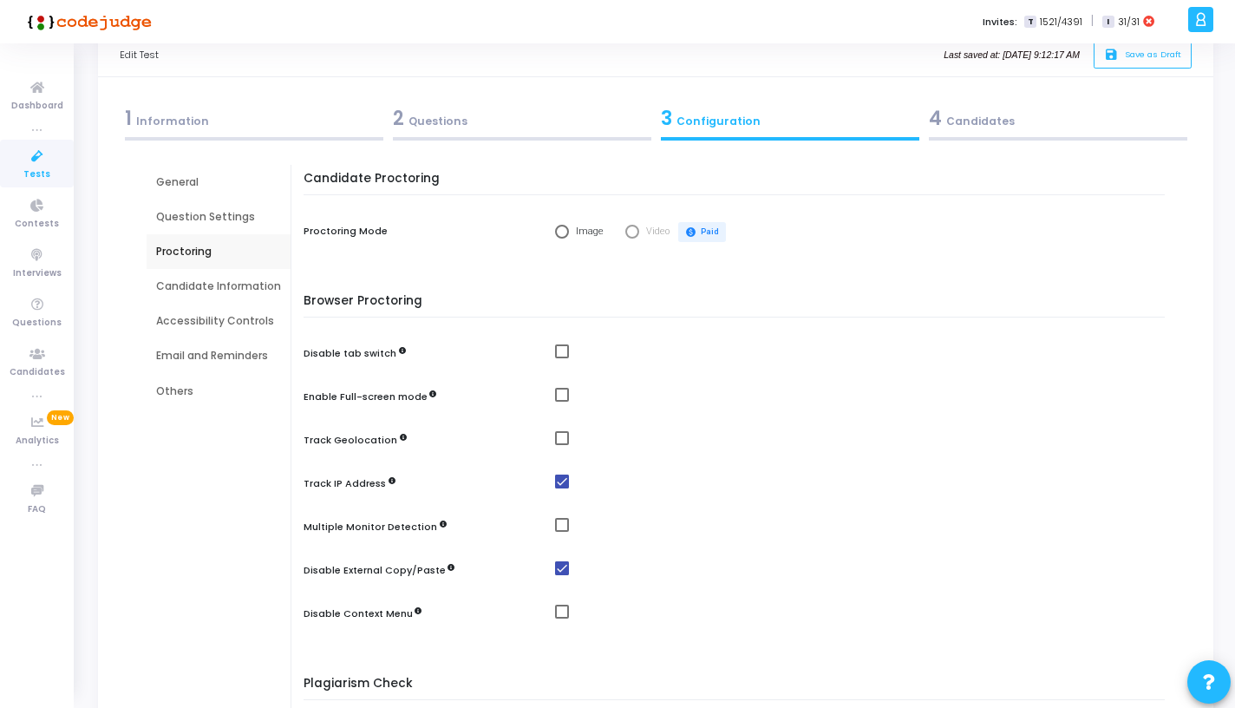
click at [556, 350] on span at bounding box center [562, 351] width 14 height 14
click at [561, 358] on input "checkbox" at bounding box center [561, 358] width 1 height 1
checkbox input "true"
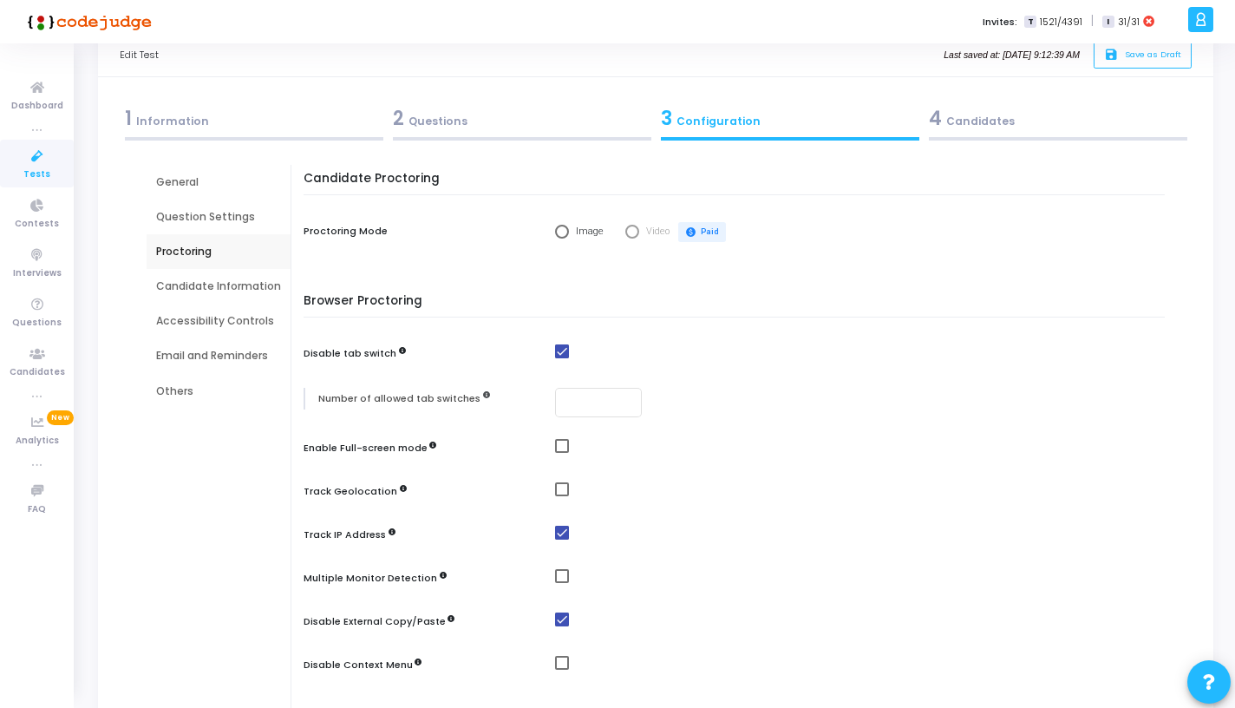
click at [558, 445] on span at bounding box center [562, 446] width 14 height 14
click at [561, 453] on input "checkbox" at bounding box center [561, 453] width 1 height 1
checkbox input "true"
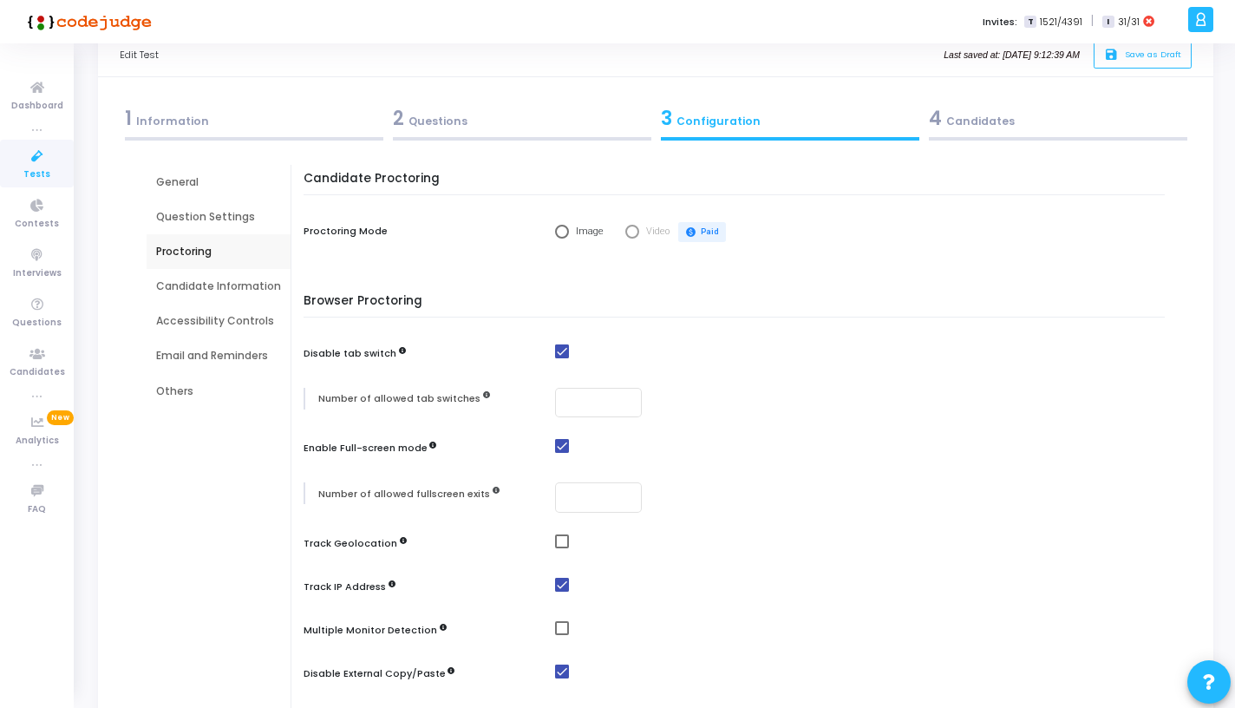
scroll to position [104, 0]
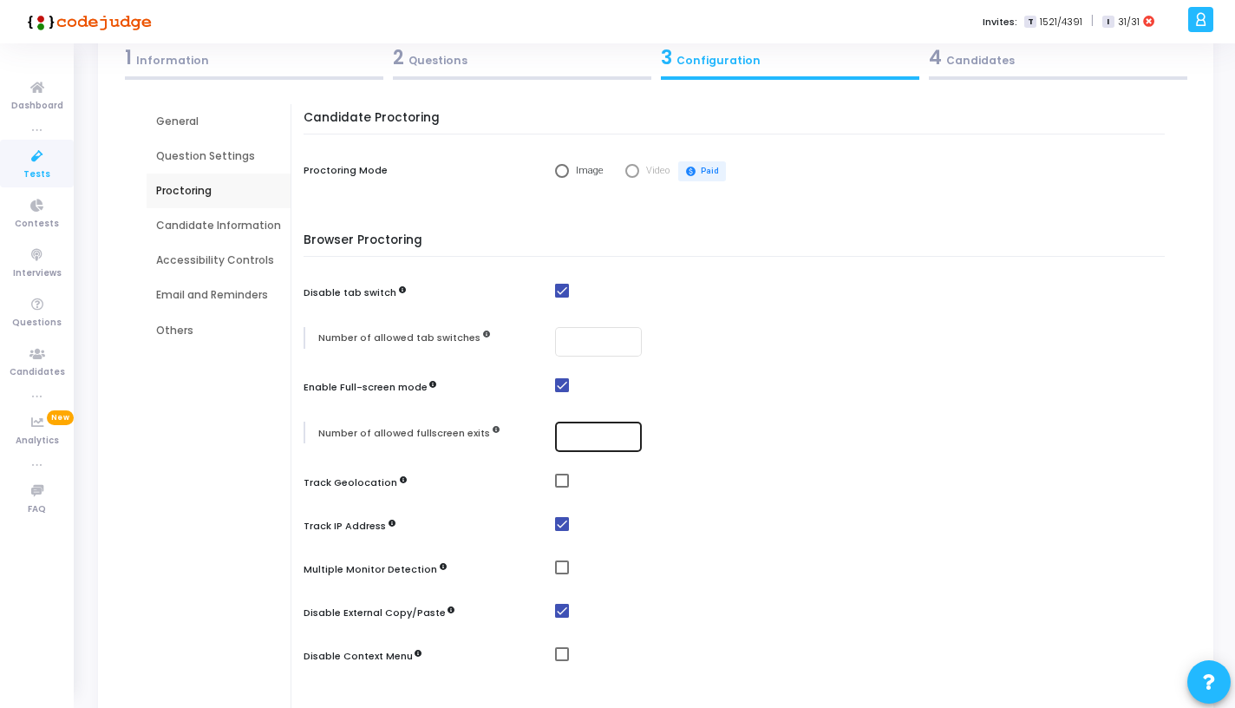
click at [573, 431] on input "number" at bounding box center [598, 436] width 73 height 12
type input "0"
click at [564, 343] on input "number" at bounding box center [598, 342] width 73 height 12
type input "0"
click at [583, 431] on input "0" at bounding box center [598, 436] width 73 height 12
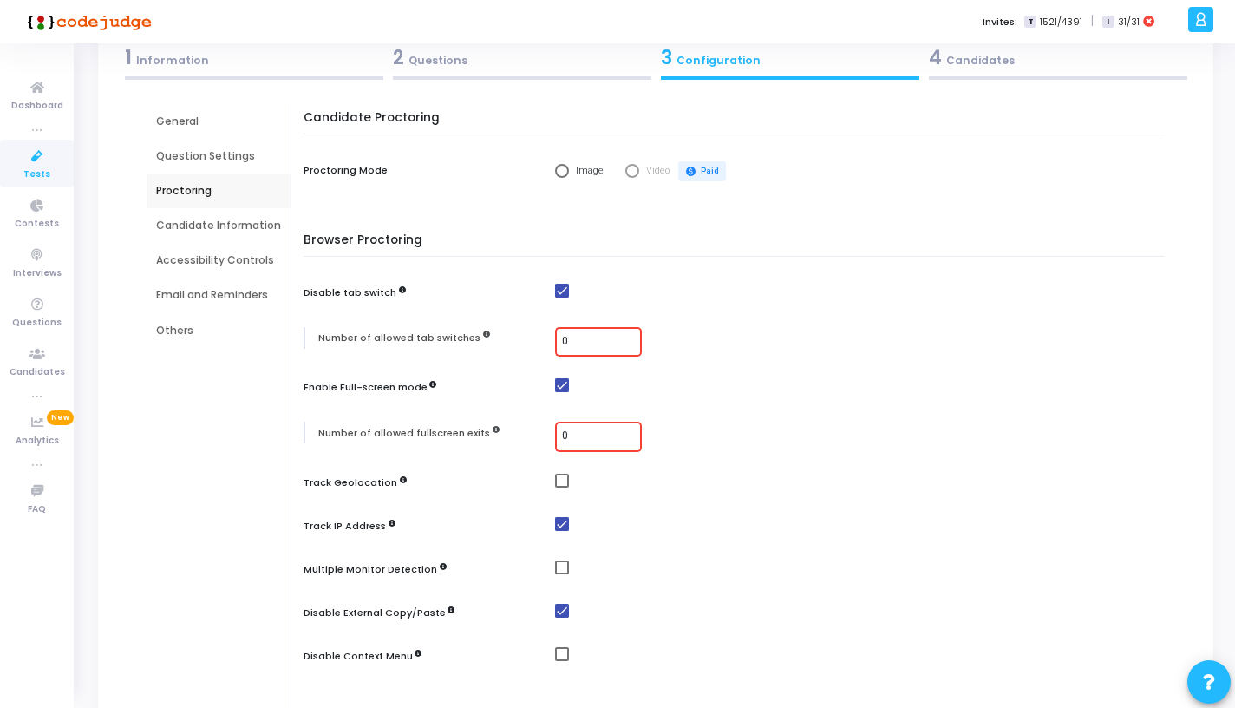
click at [589, 482] on mat-checkbox at bounding box center [864, 481] width 618 height 15
click at [557, 477] on span at bounding box center [562, 481] width 14 height 14
click at [561, 487] on input "checkbox" at bounding box center [561, 487] width 1 height 1
click at [558, 478] on span at bounding box center [562, 481] width 14 height 14
click at [561, 487] on input "checkbox" at bounding box center [561, 487] width 1 height 1
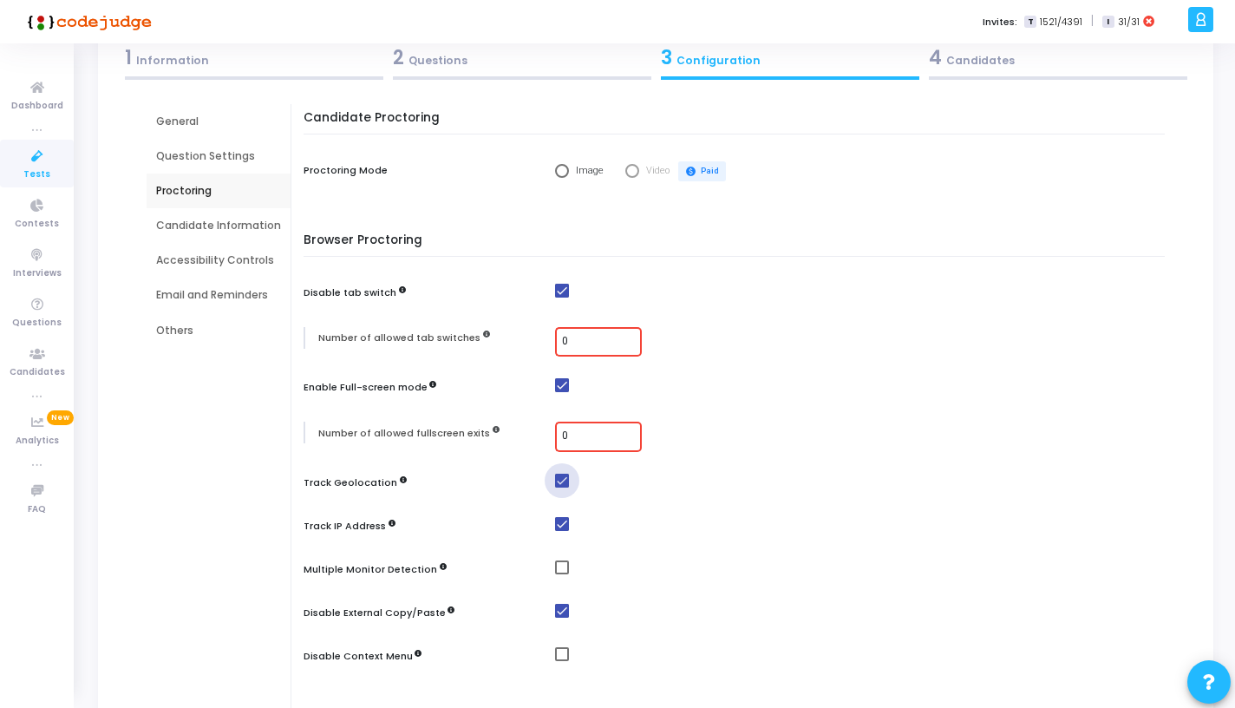
checkbox input "false"
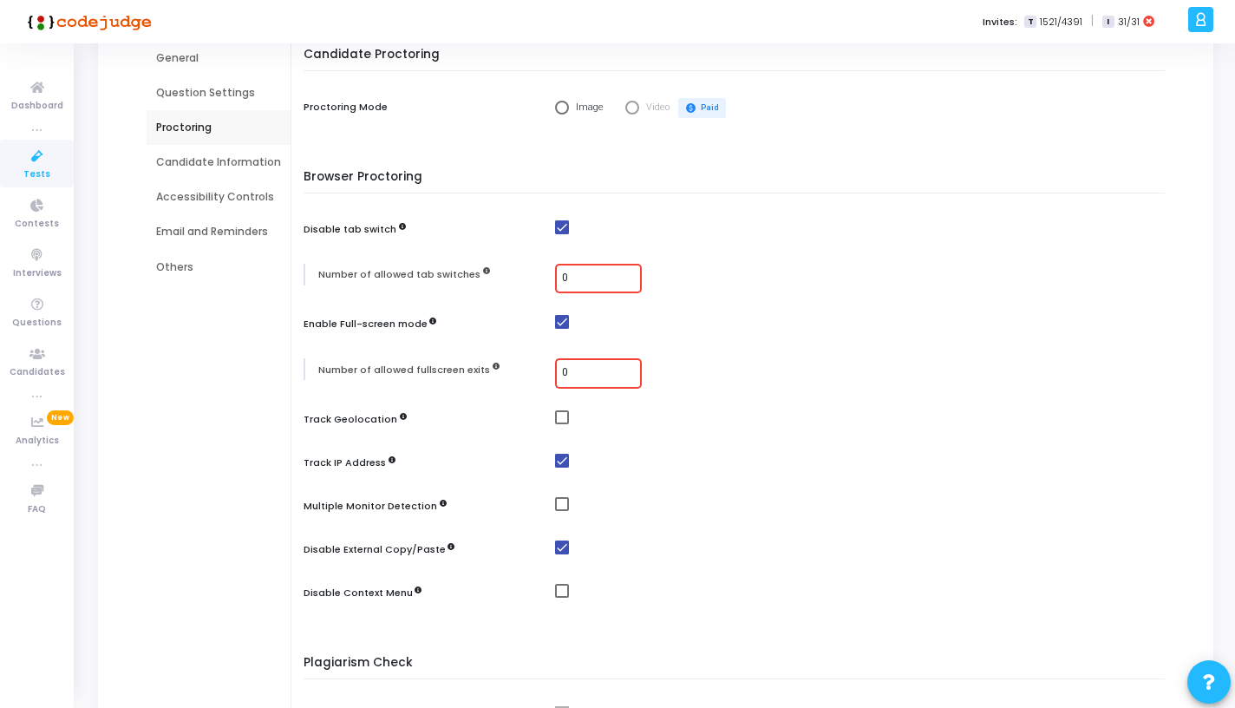
scroll to position [180, 0]
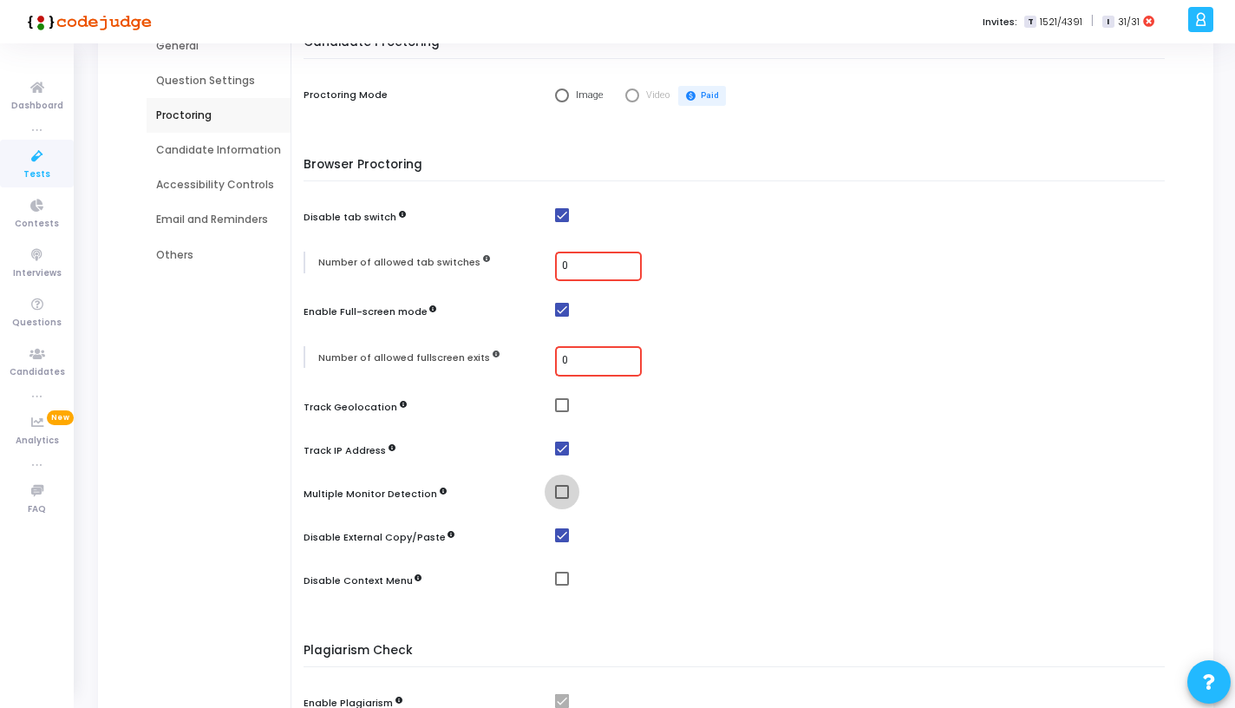
click at [555, 493] on span at bounding box center [562, 492] width 14 height 14
click at [561, 499] on input "checkbox" at bounding box center [561, 499] width 1 height 1
checkbox input "true"
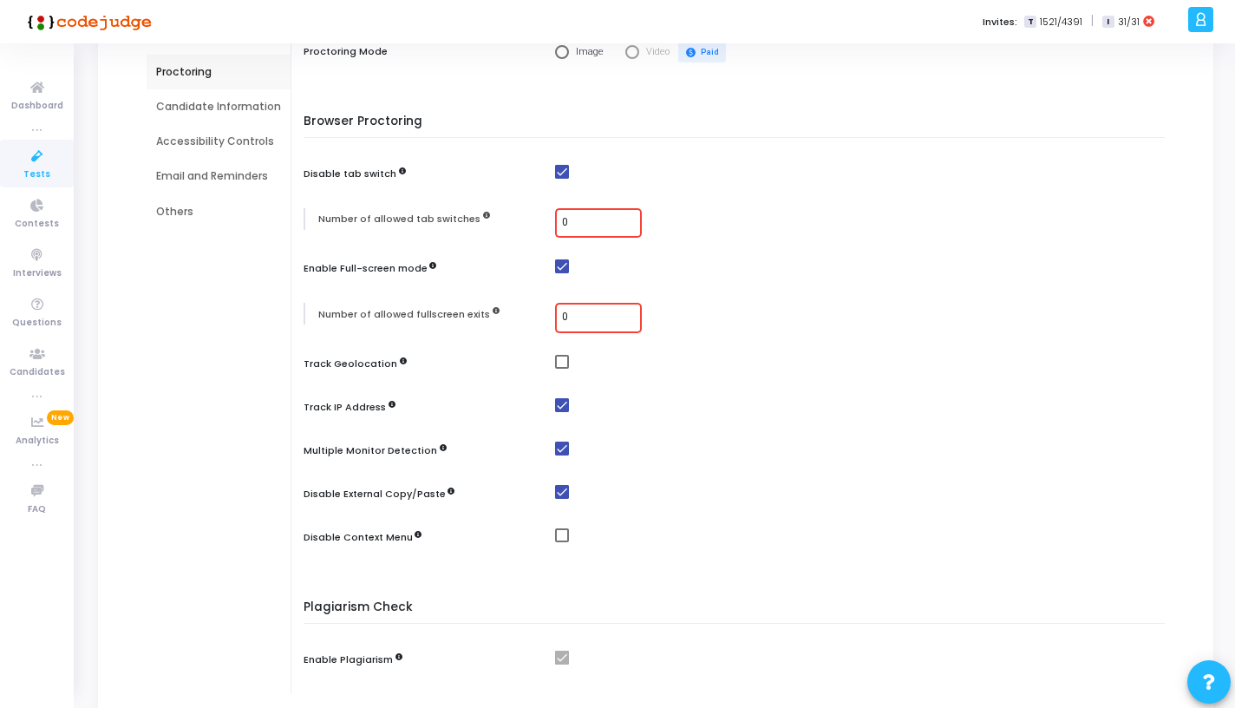
scroll to position [232, 0]
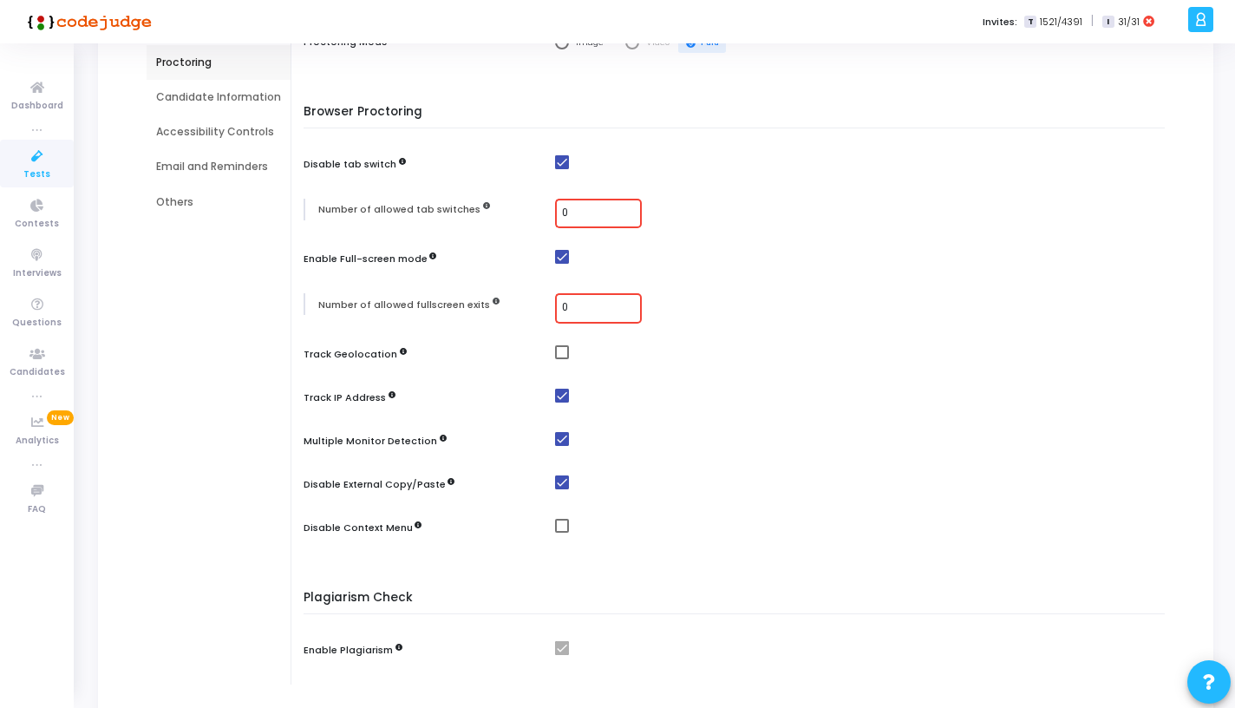
click at [555, 535] on div at bounding box center [864, 530] width 618 height 22
click at [555, 532] on span at bounding box center [562, 526] width 14 height 14
click at [561, 532] on input "checkbox" at bounding box center [561, 532] width 1 height 1
checkbox input "true"
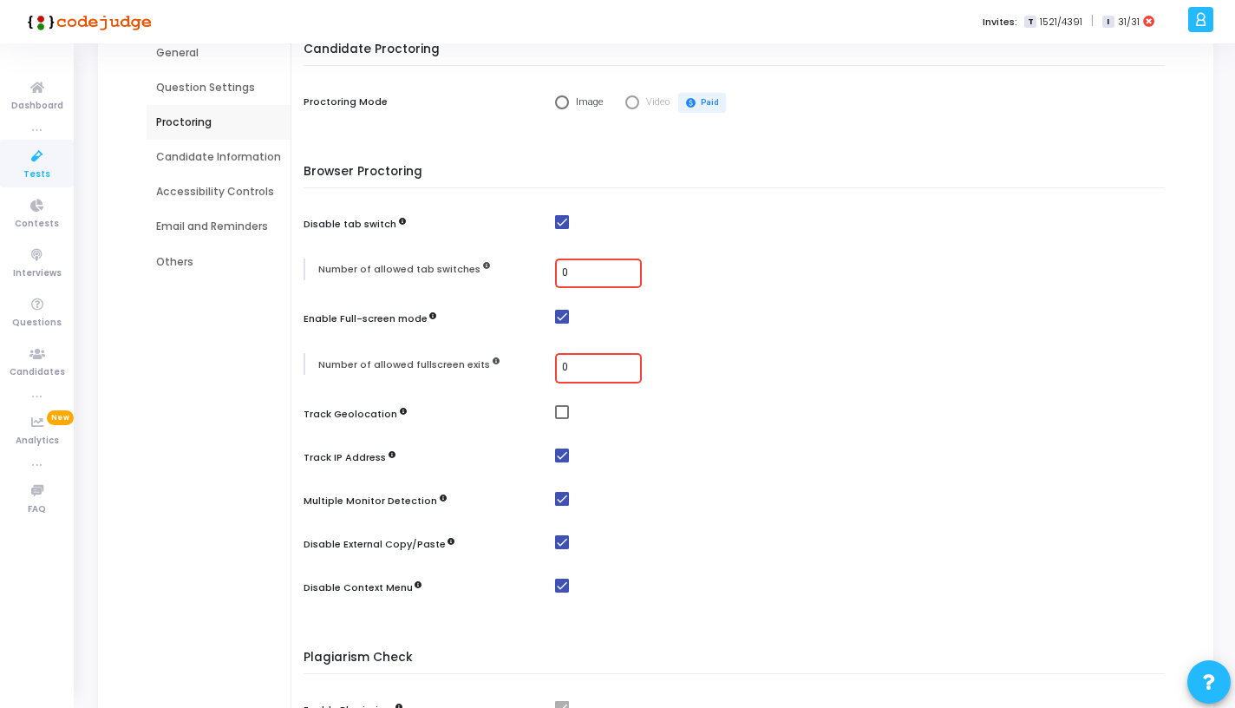
scroll to position [172, 0]
click at [593, 369] on input "0" at bounding box center [598, 369] width 73 height 12
type input "1"
click at [578, 269] on input "0" at bounding box center [598, 274] width 73 height 12
type input "1"
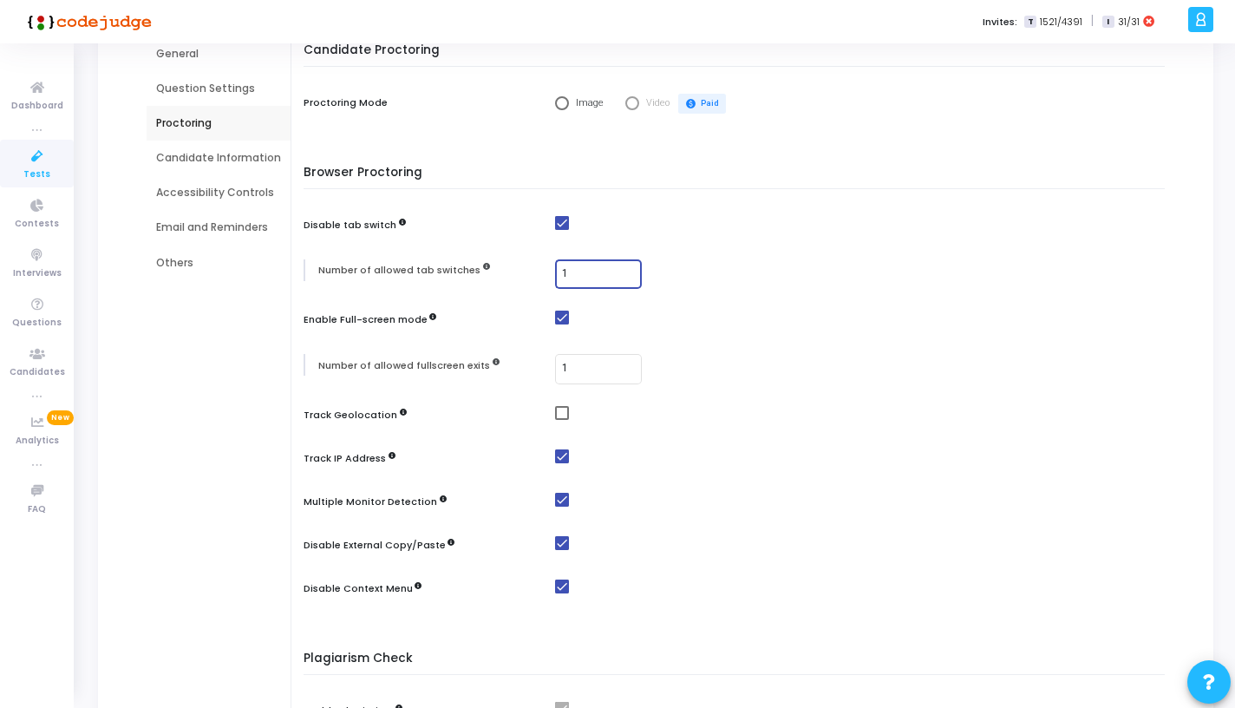
click at [219, 140] on div "Candidate Information" at bounding box center [219, 157] width 144 height 35
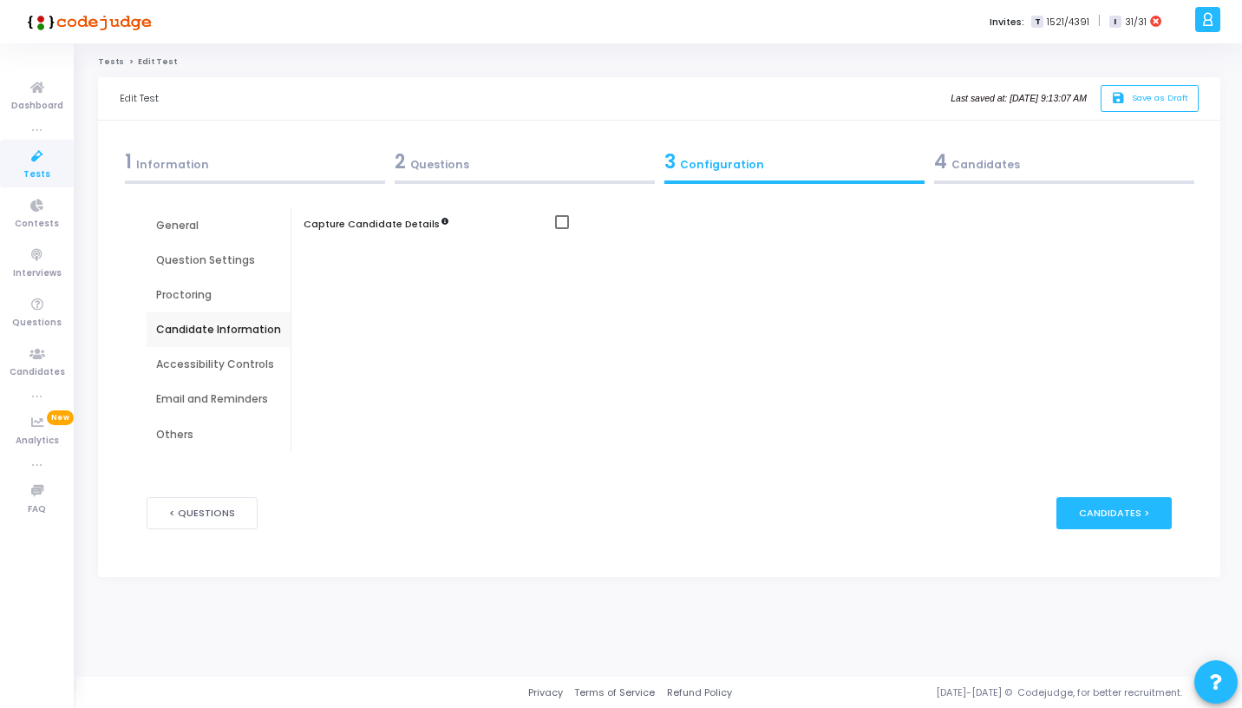
click at [555, 219] on span at bounding box center [562, 222] width 14 height 14
click at [561, 229] on input "checkbox" at bounding box center [561, 229] width 1 height 1
checkbox input "true"
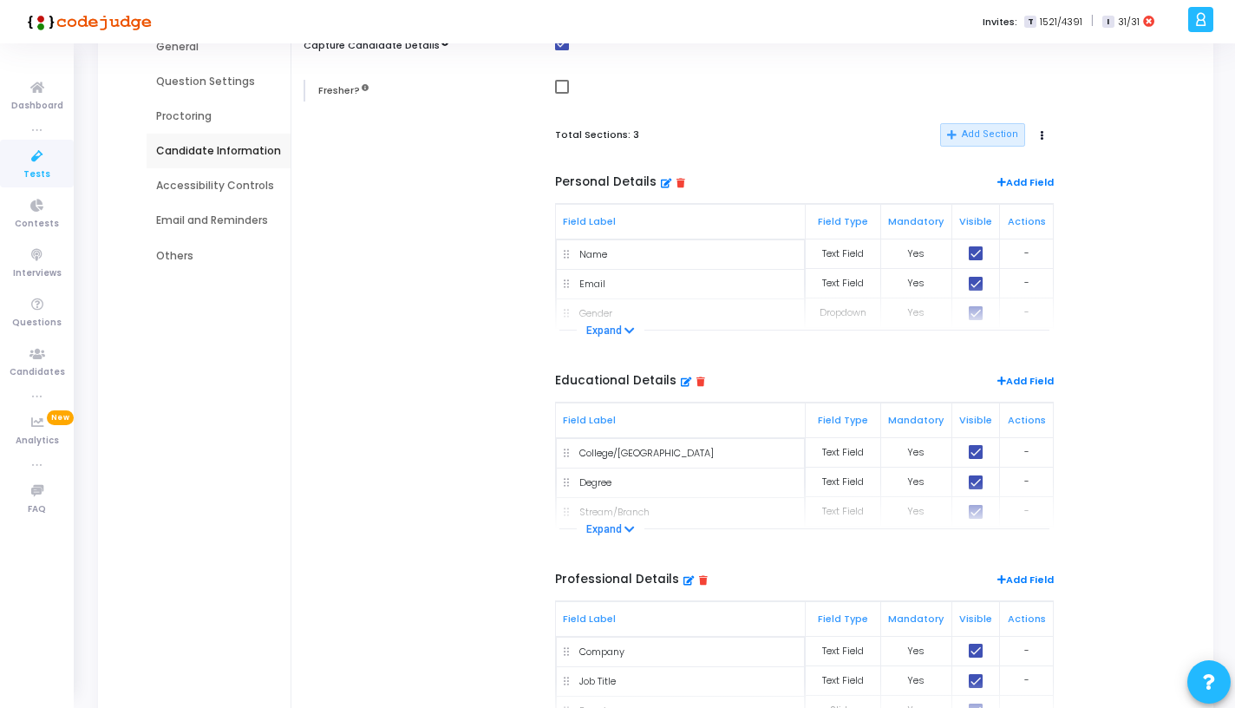
scroll to position [180, 0]
click at [619, 330] on button "Expand" at bounding box center [611, 328] width 68 height 17
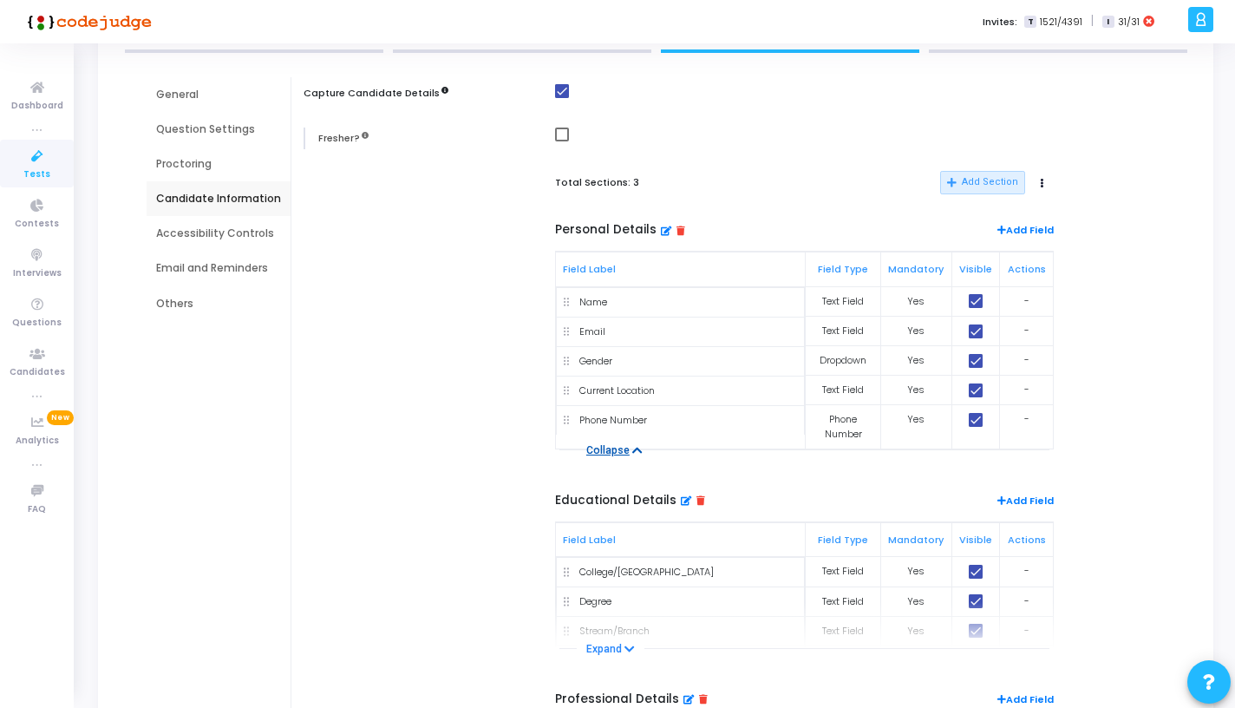
scroll to position [126, 0]
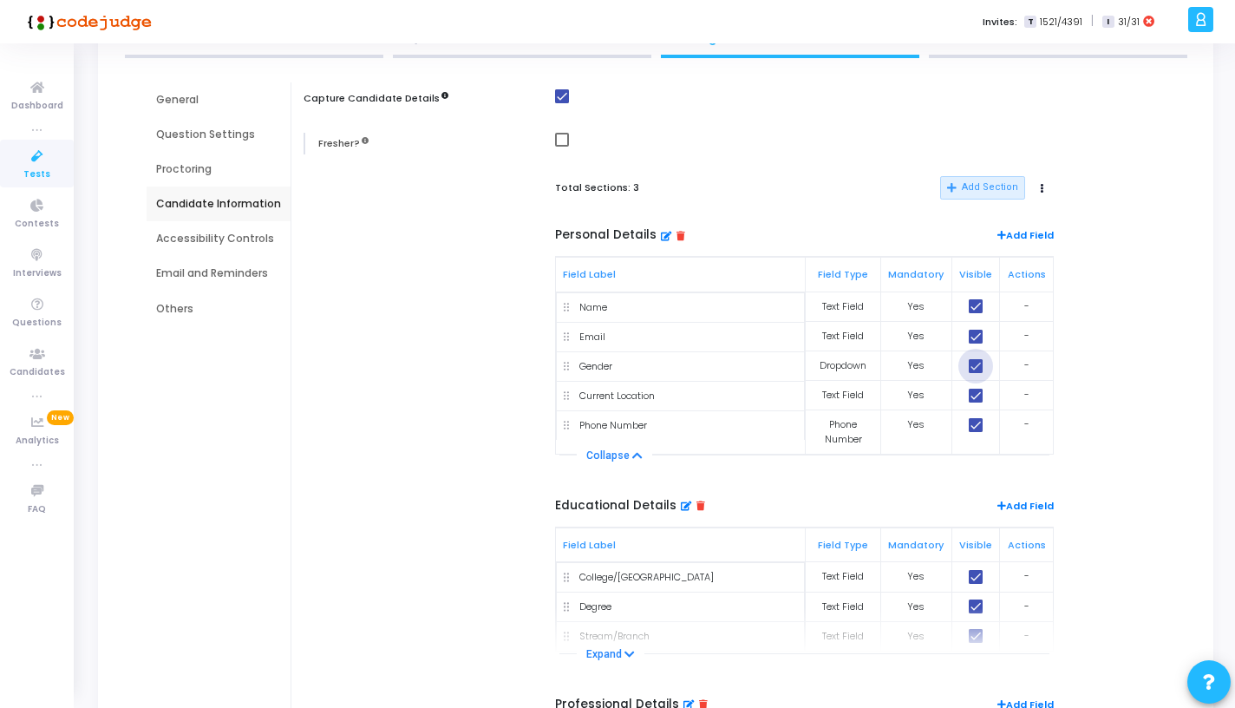
click at [977, 369] on span at bounding box center [976, 366] width 14 height 14
click at [976, 373] on input "checkbox" at bounding box center [975, 373] width 1 height 1
checkbox input "false"
click at [977, 396] on span at bounding box center [976, 396] width 14 height 14
click at [976, 402] on input "checkbox" at bounding box center [975, 402] width 1 height 1
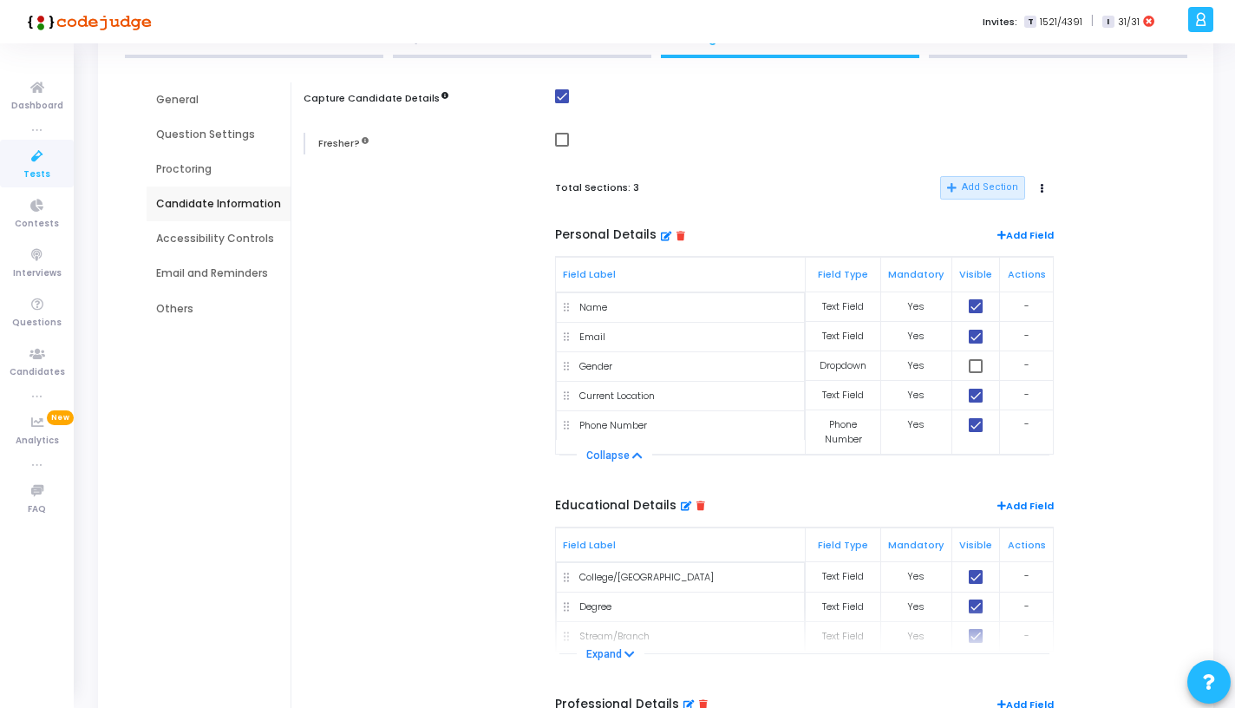
checkbox input "false"
click at [977, 428] on span at bounding box center [976, 425] width 14 height 14
click at [976, 432] on input "checkbox" at bounding box center [975, 432] width 1 height 1
checkbox input "false"
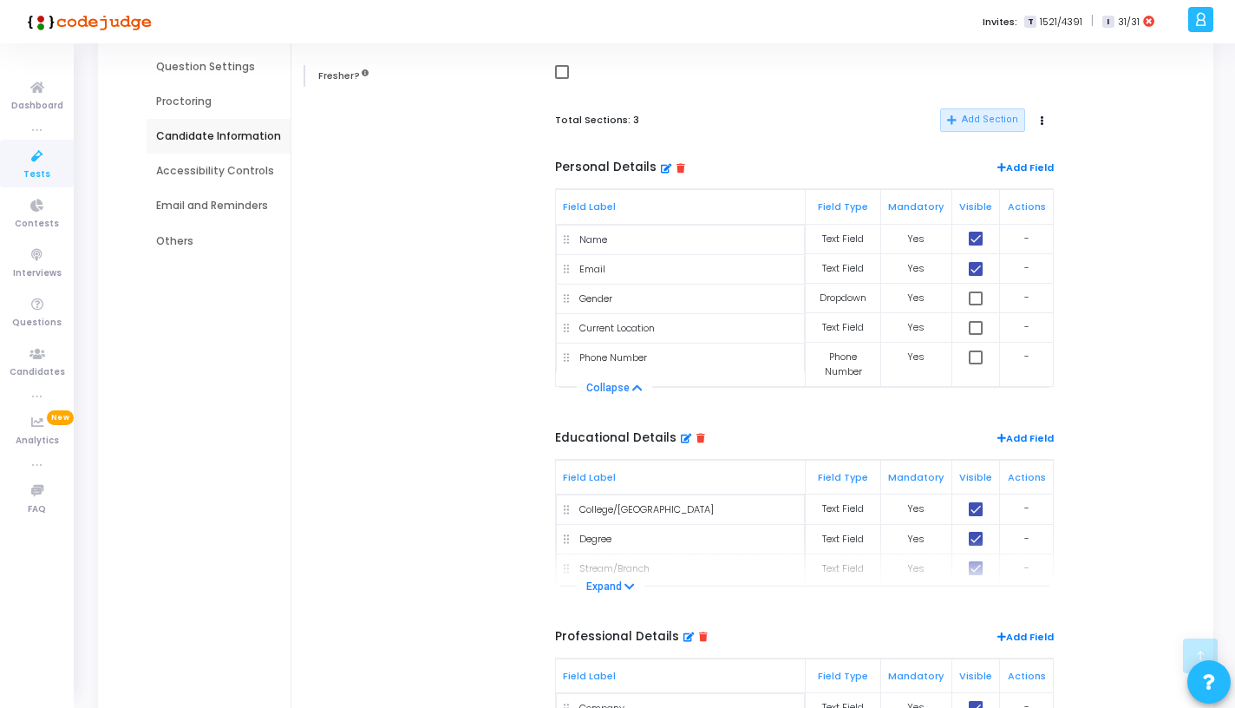
scroll to position [304, 0]
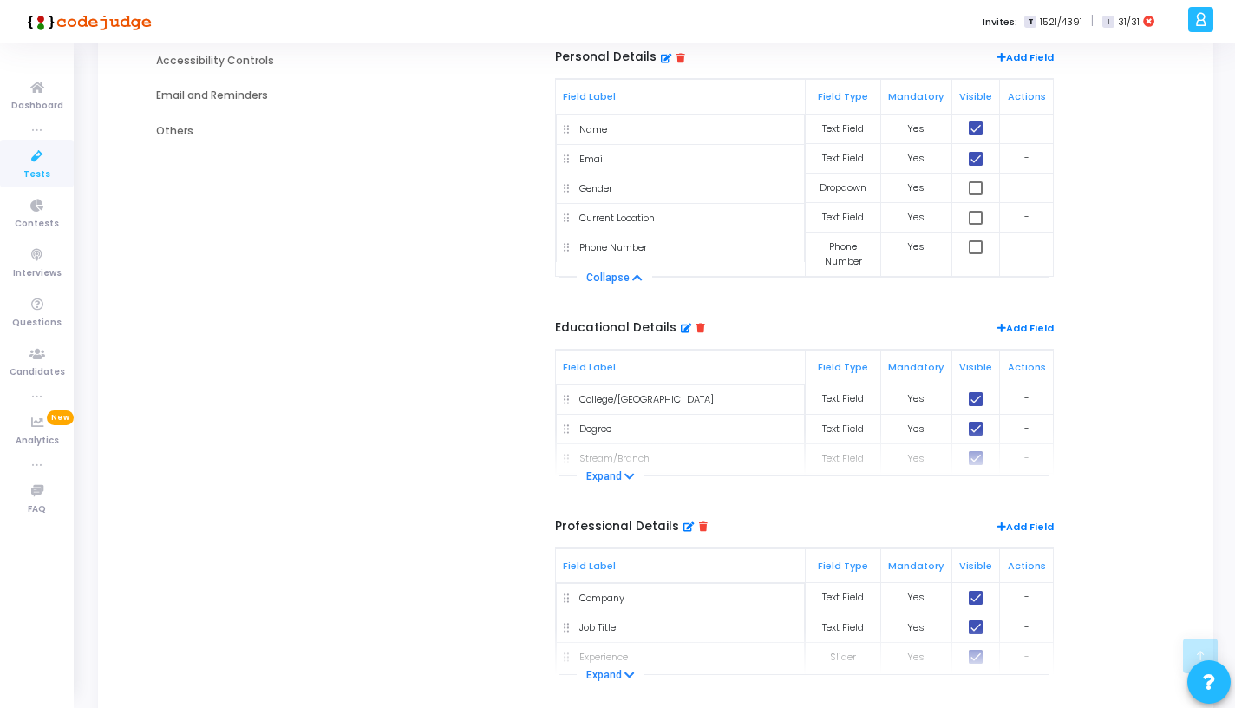
click at [696, 327] on icon at bounding box center [700, 328] width 9 height 10
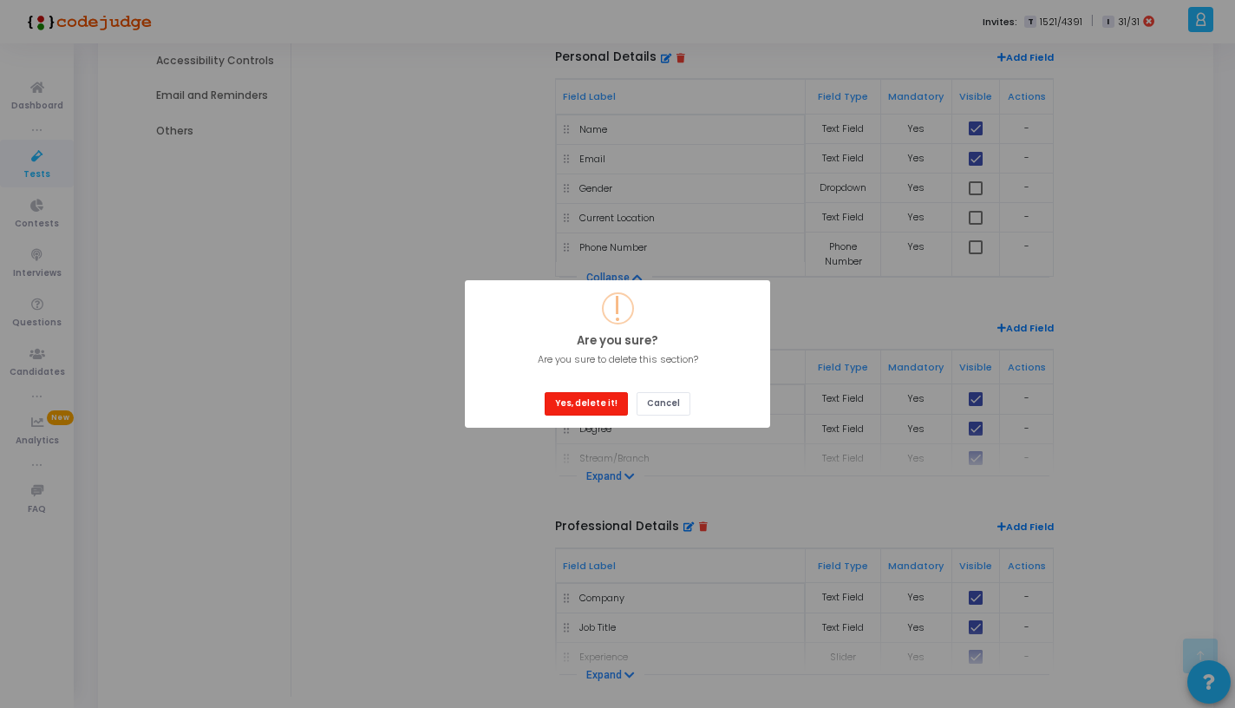
click at [604, 408] on button "Yes, delete it!" at bounding box center [586, 403] width 83 height 23
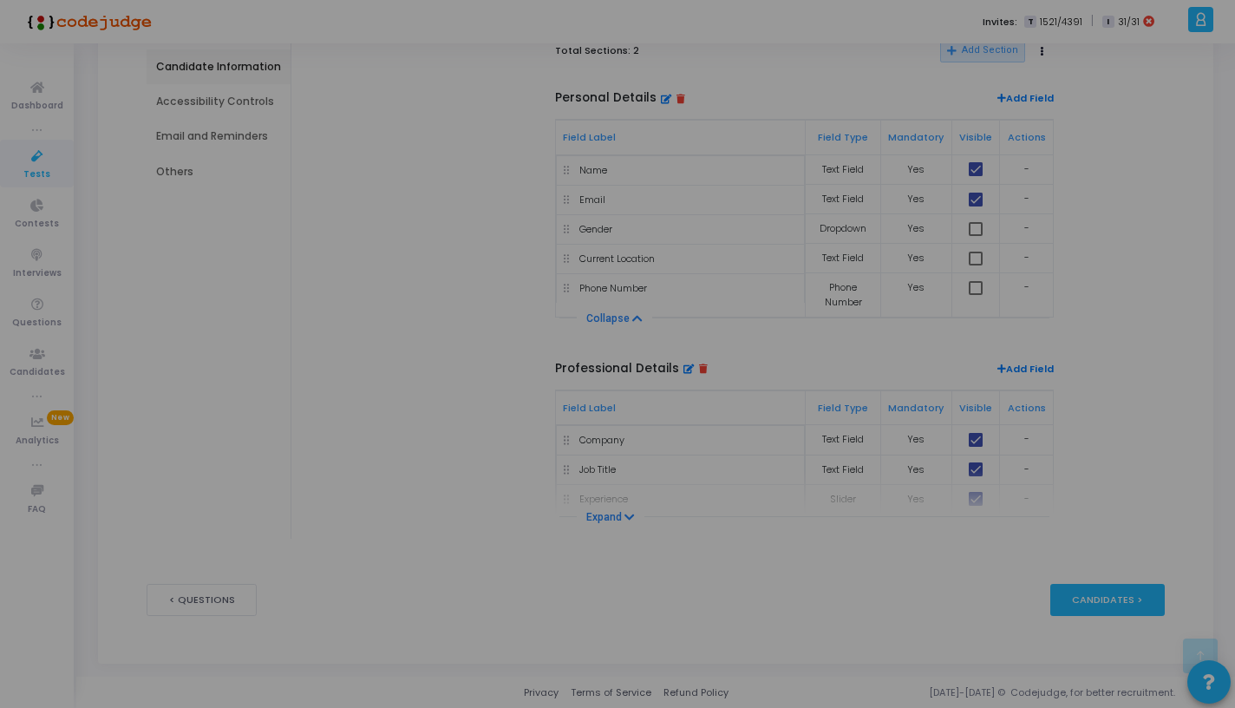
scroll to position [265, 0]
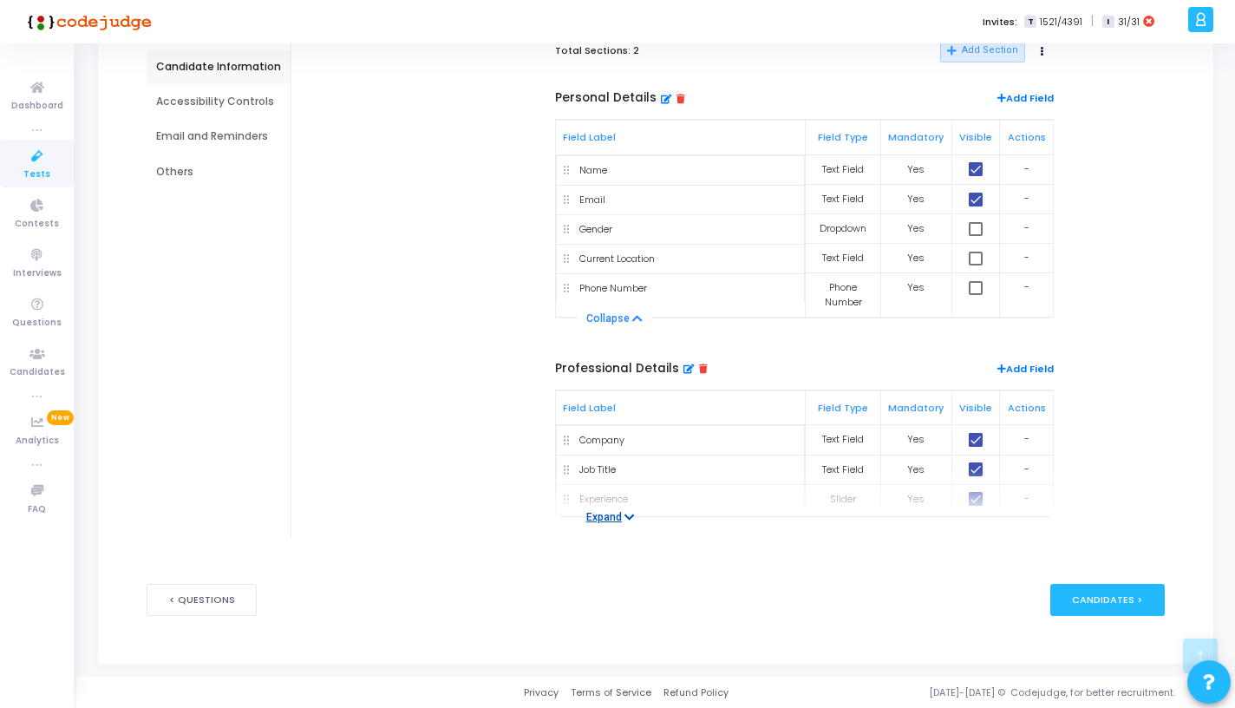
click at [608, 521] on button "Expand" at bounding box center [611, 516] width 68 height 17
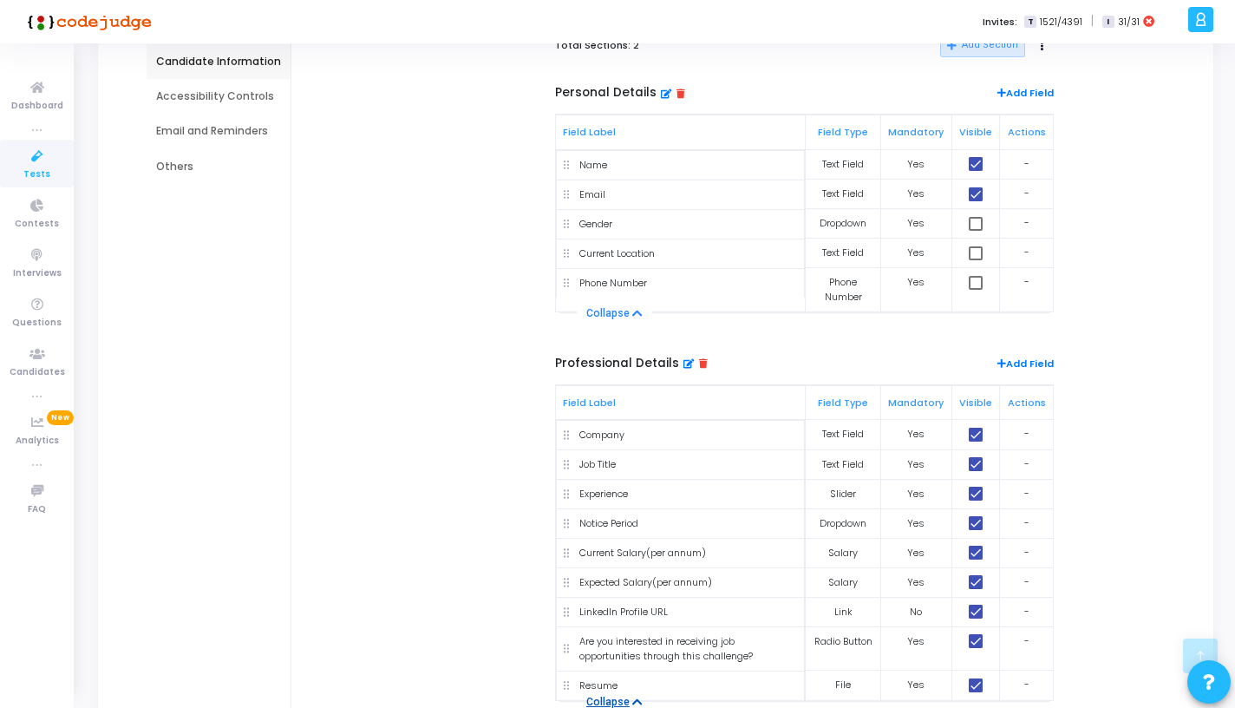
scroll to position [259, 0]
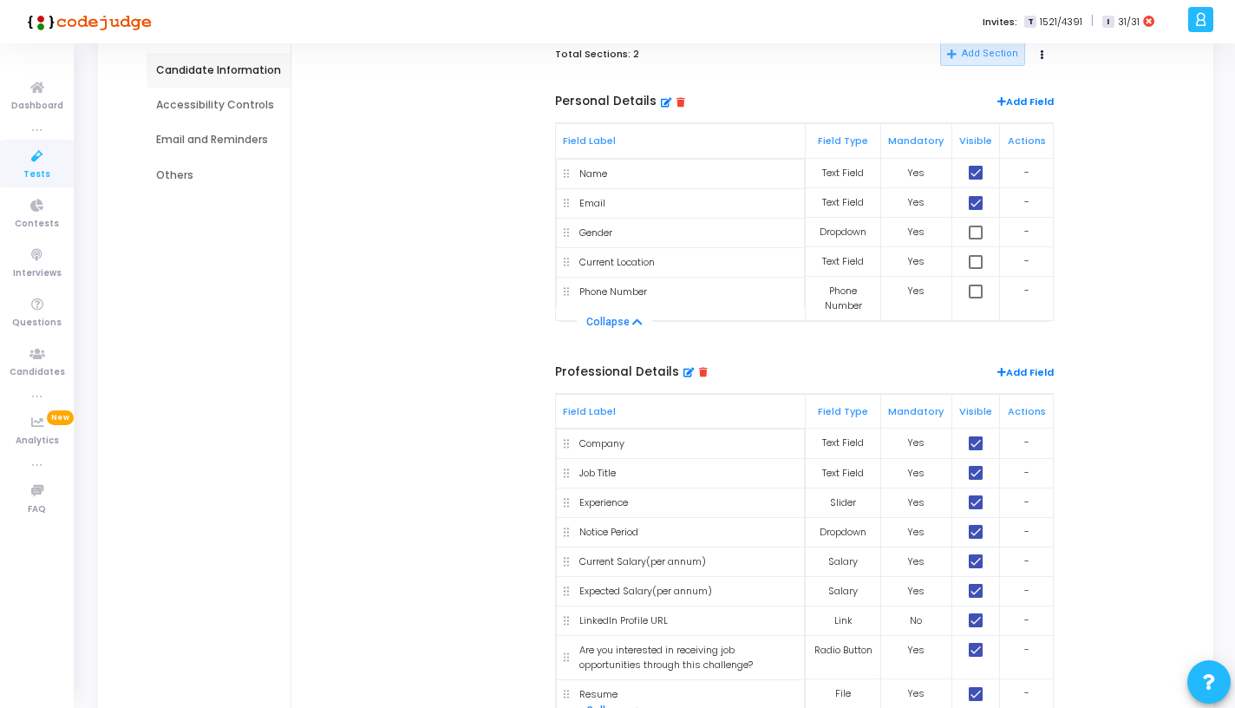
click at [698, 365] on div "Professional Details Add Field" at bounding box center [804, 379] width 499 height 29
click at [696, 368] on h5 "Professional Details" at bounding box center [631, 372] width 153 height 15
click at [699, 372] on icon at bounding box center [703, 372] width 9 height 10
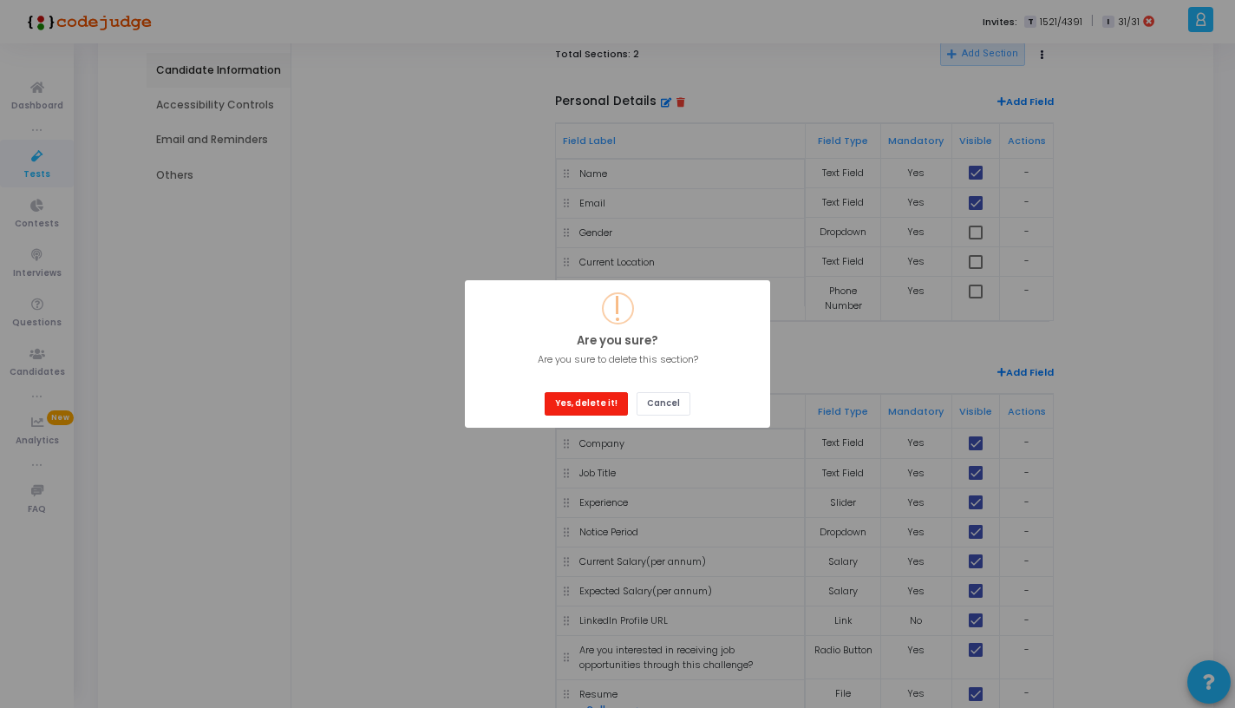
click at [618, 396] on button "Yes, delete it!" at bounding box center [586, 403] width 83 height 23
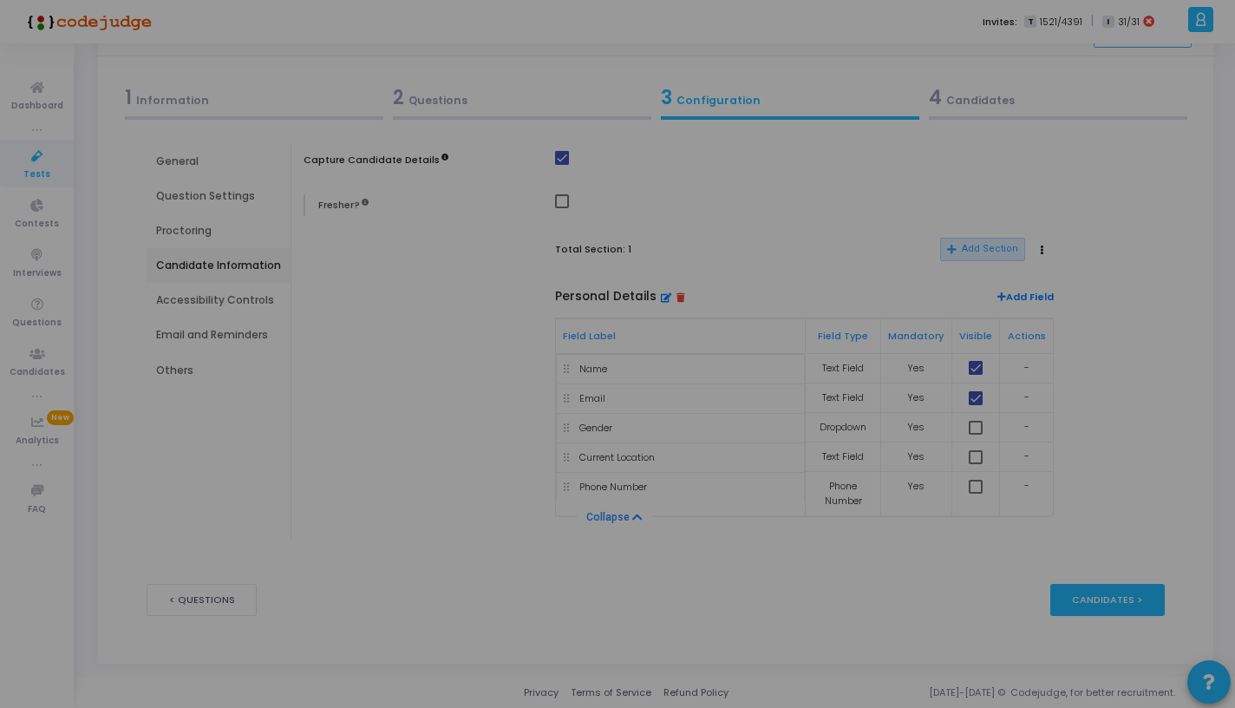
scroll to position [66, 0]
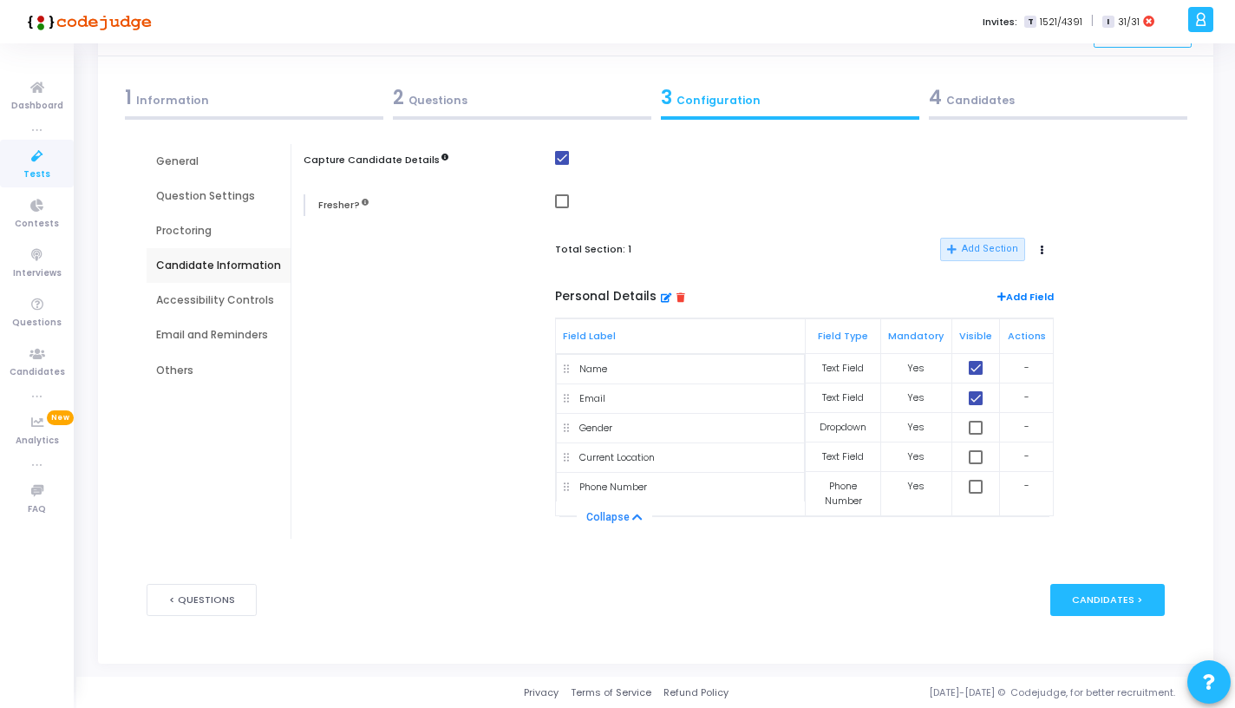
click at [265, 292] on div "Accessibility Controls" at bounding box center [218, 300] width 125 height 16
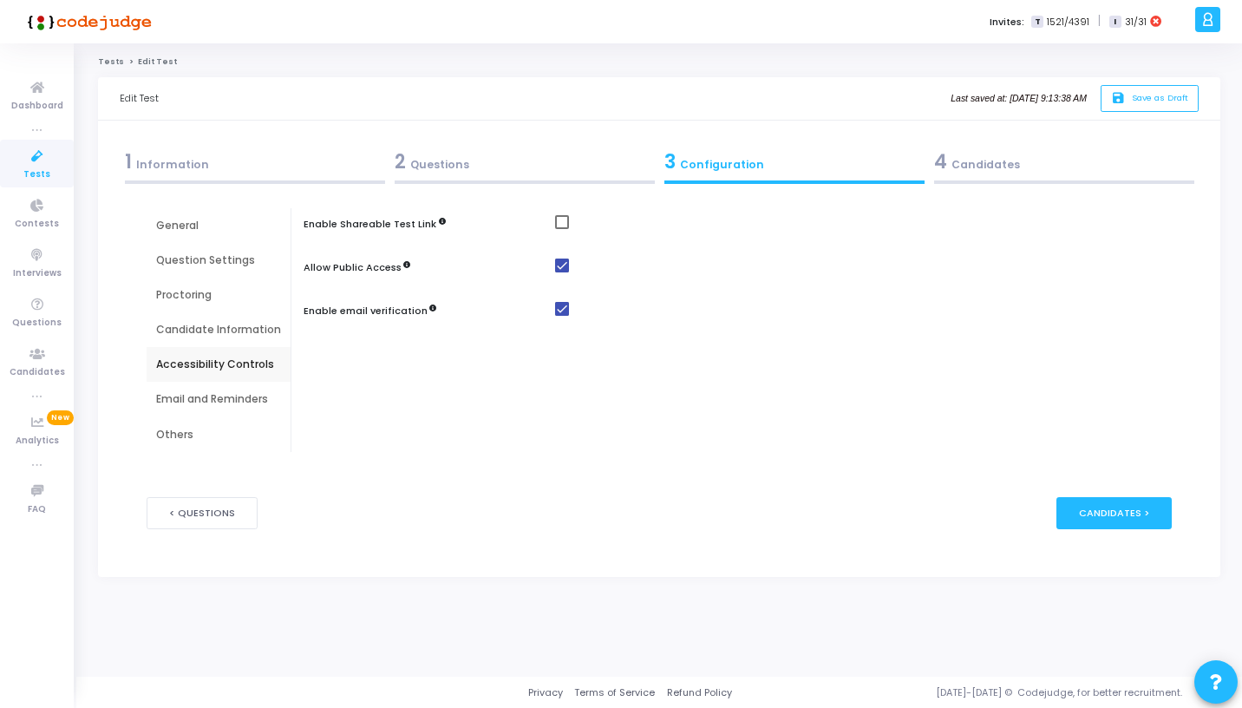
click at [546, 227] on div "Enable Shareable Test Link" at bounding box center [742, 226] width 877 height 22
click at [555, 216] on span at bounding box center [562, 222] width 14 height 14
click at [561, 229] on input "checkbox" at bounding box center [561, 229] width 1 height 1
checkbox input "true"
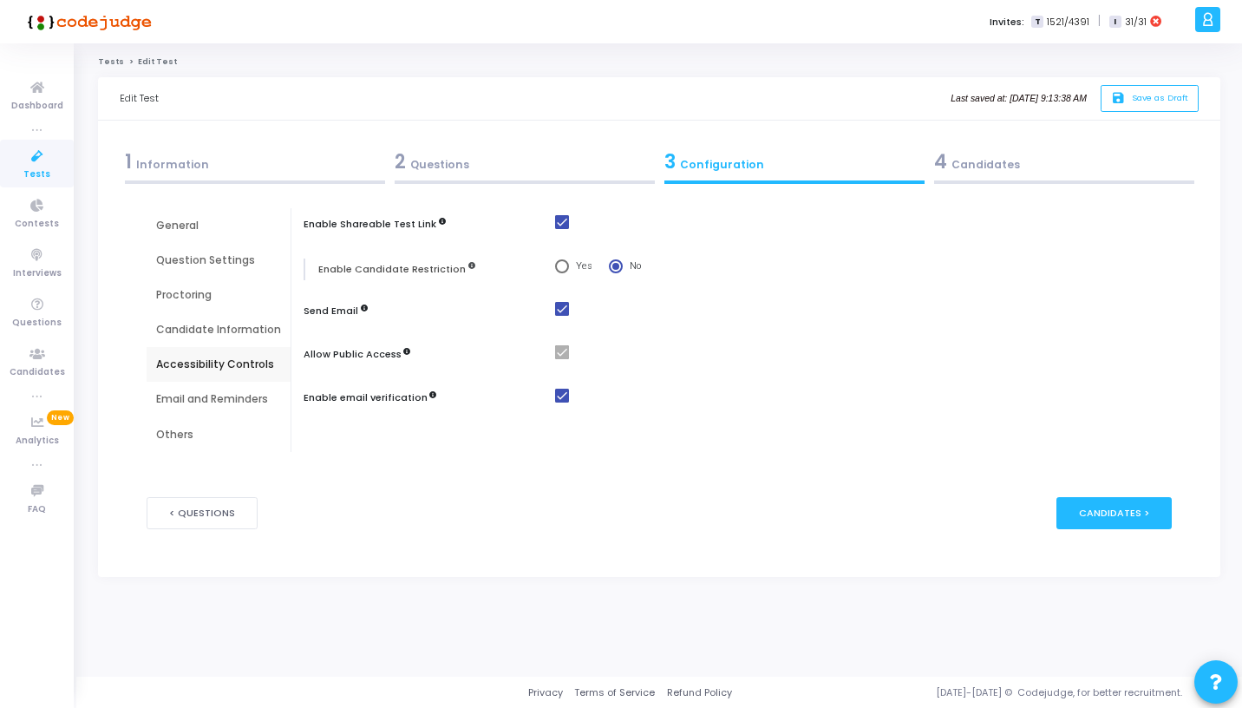
click at [471, 372] on div "Enable Shareable Test Link Enable Candidate Restriction Yes No Send Email Allow…" at bounding box center [741, 330] width 859 height 244
click at [252, 392] on div "Email and Reminders" at bounding box center [218, 399] width 125 height 16
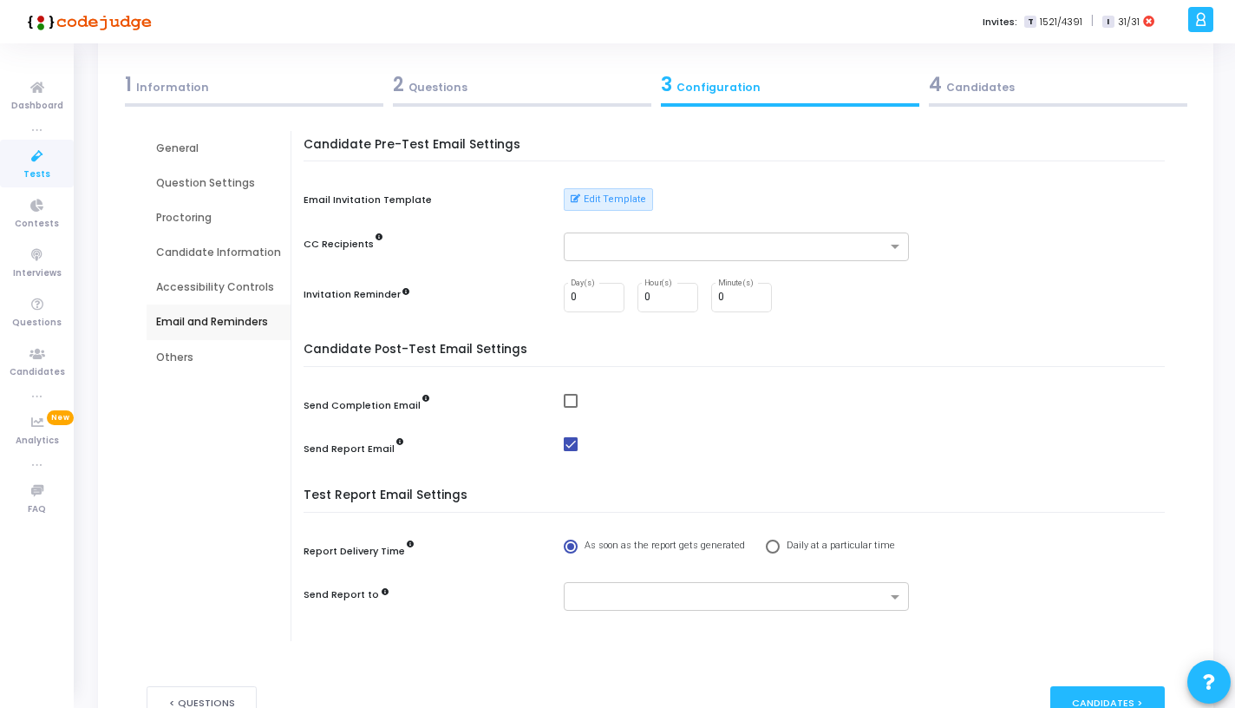
scroll to position [78, 0]
click at [212, 347] on div "Others" at bounding box center [219, 356] width 144 height 35
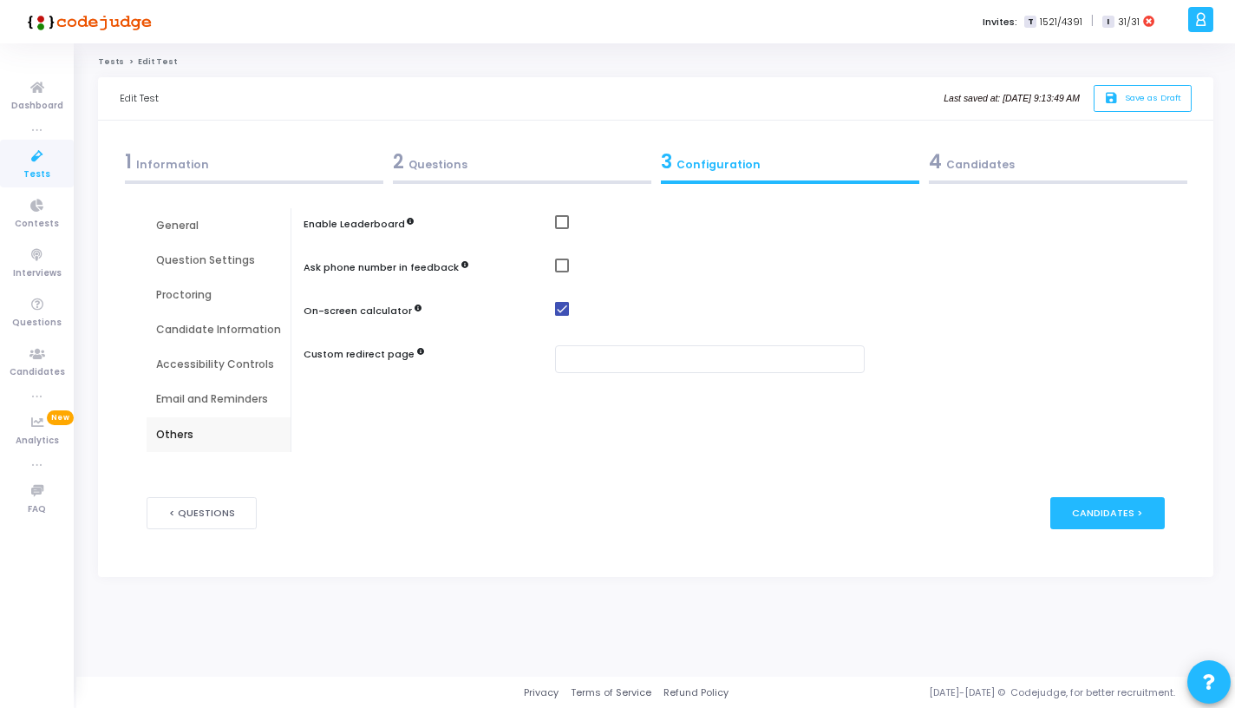
scroll to position [0, 0]
click at [204, 226] on div "General" at bounding box center [218, 226] width 125 height 16
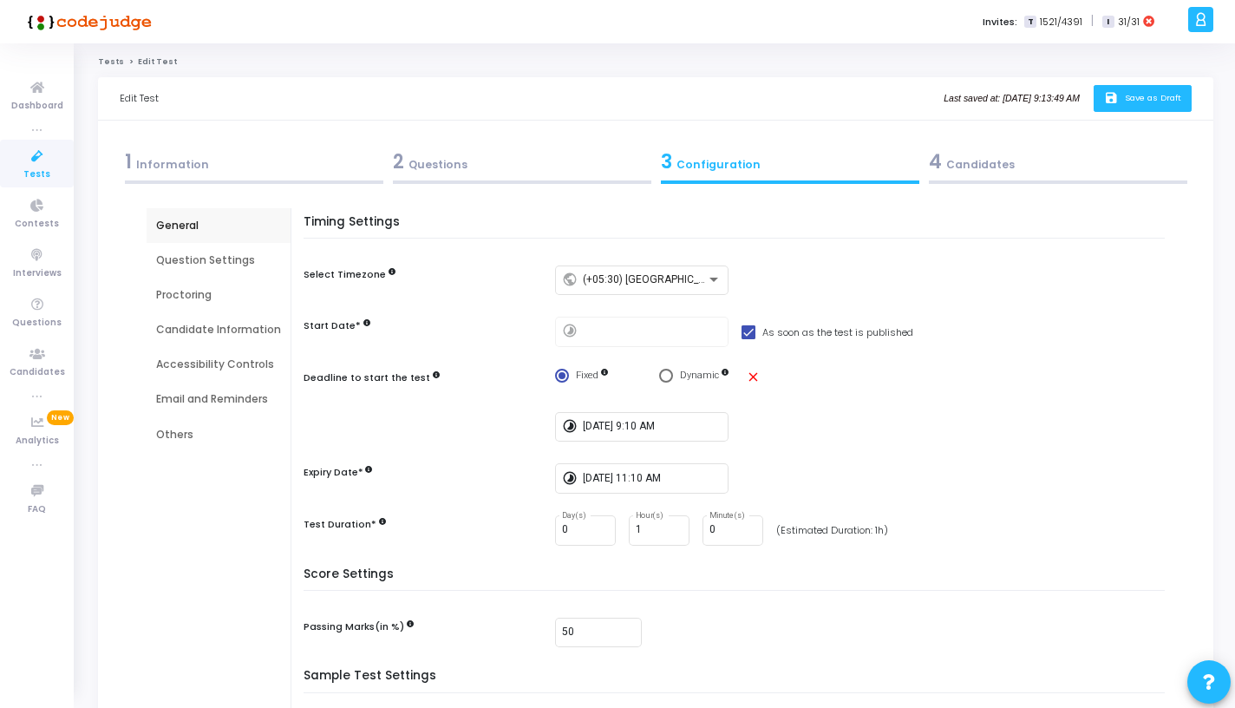
click at [1128, 101] on span "Save as Draft" at bounding box center [1153, 97] width 56 height 11
click at [202, 169] on div "1 Information" at bounding box center [254, 161] width 258 height 29
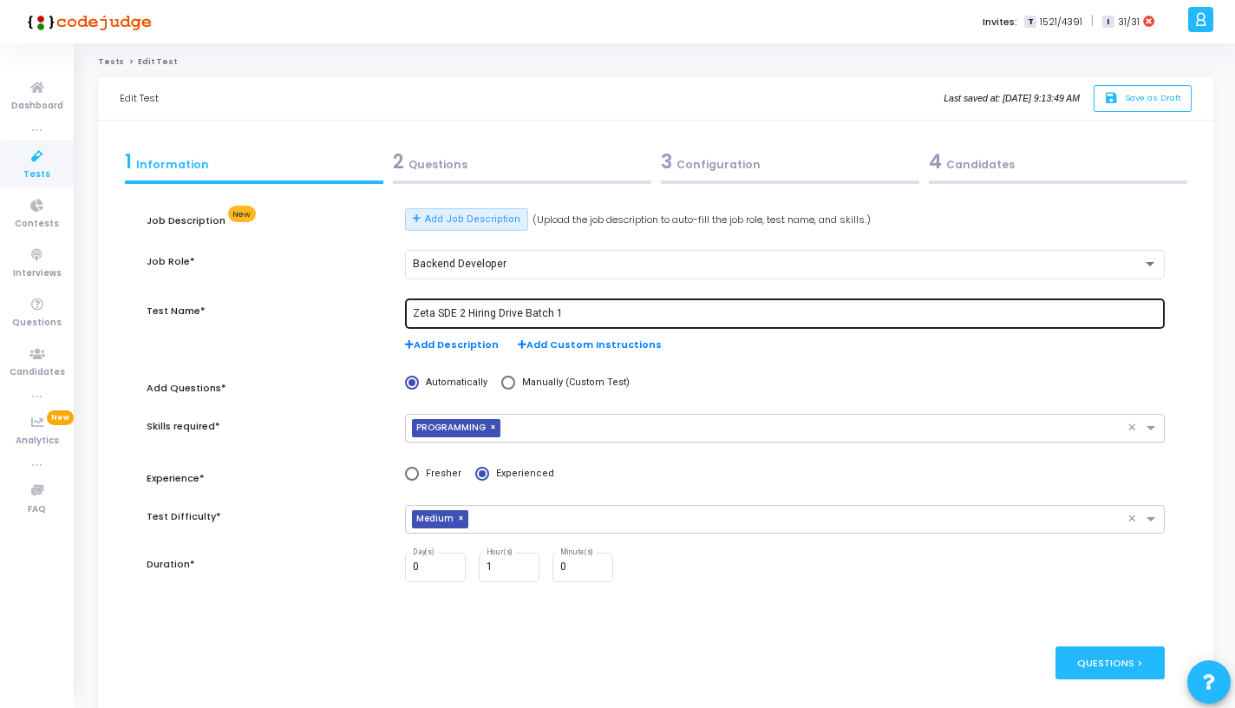
click at [586, 310] on input "Zeta SDE 2 Hiring Drive Batch 1" at bounding box center [785, 314] width 745 height 12
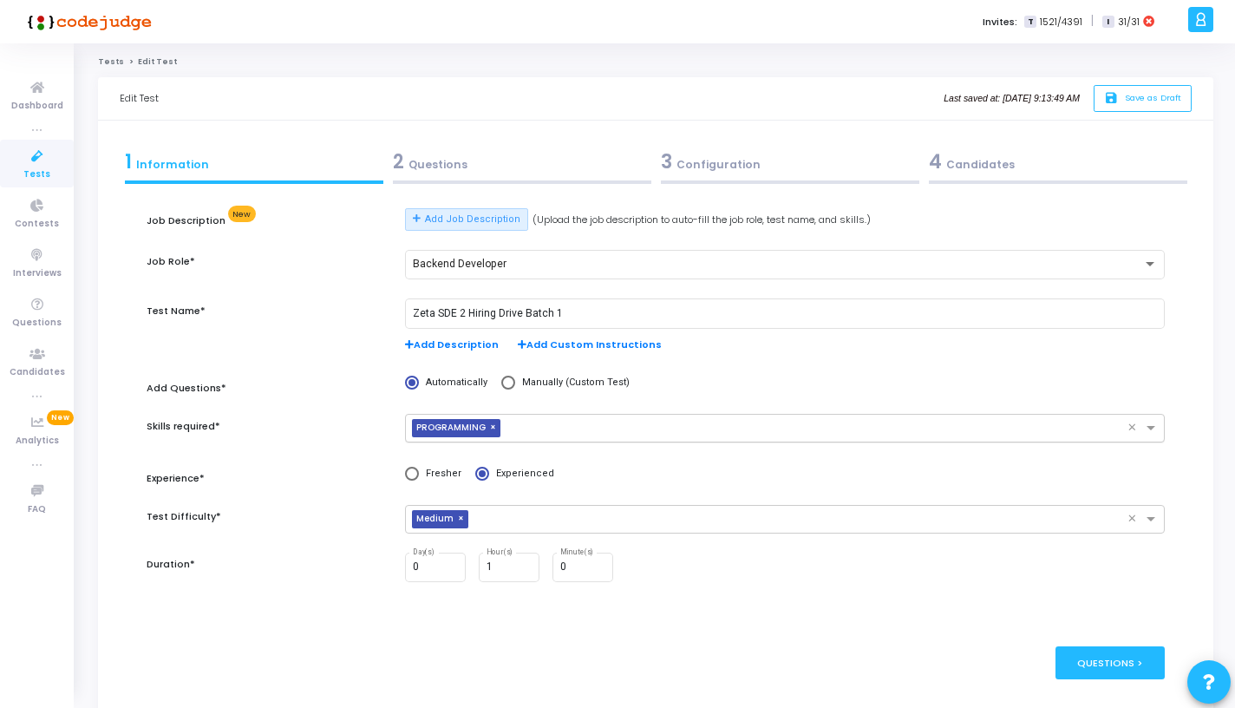
click at [552, 150] on div "2 Questions" at bounding box center [522, 161] width 258 height 29
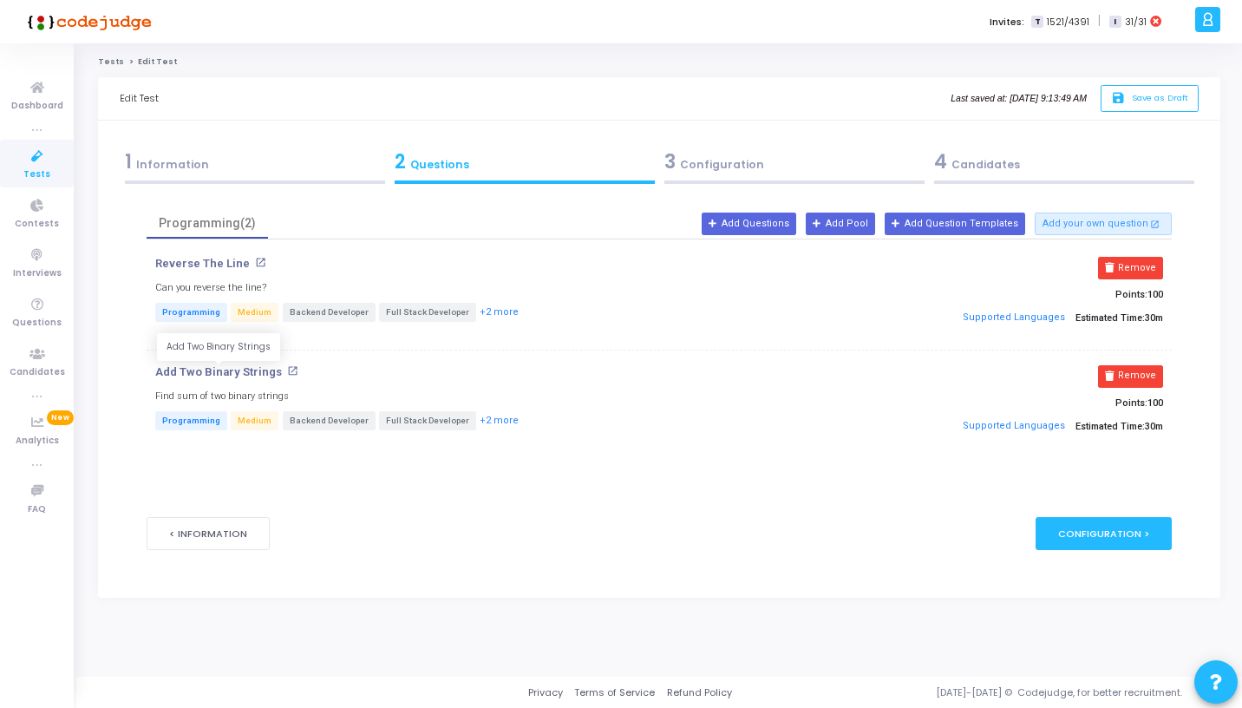
click at [245, 372] on p "Add Two Binary Strings" at bounding box center [218, 372] width 127 height 14
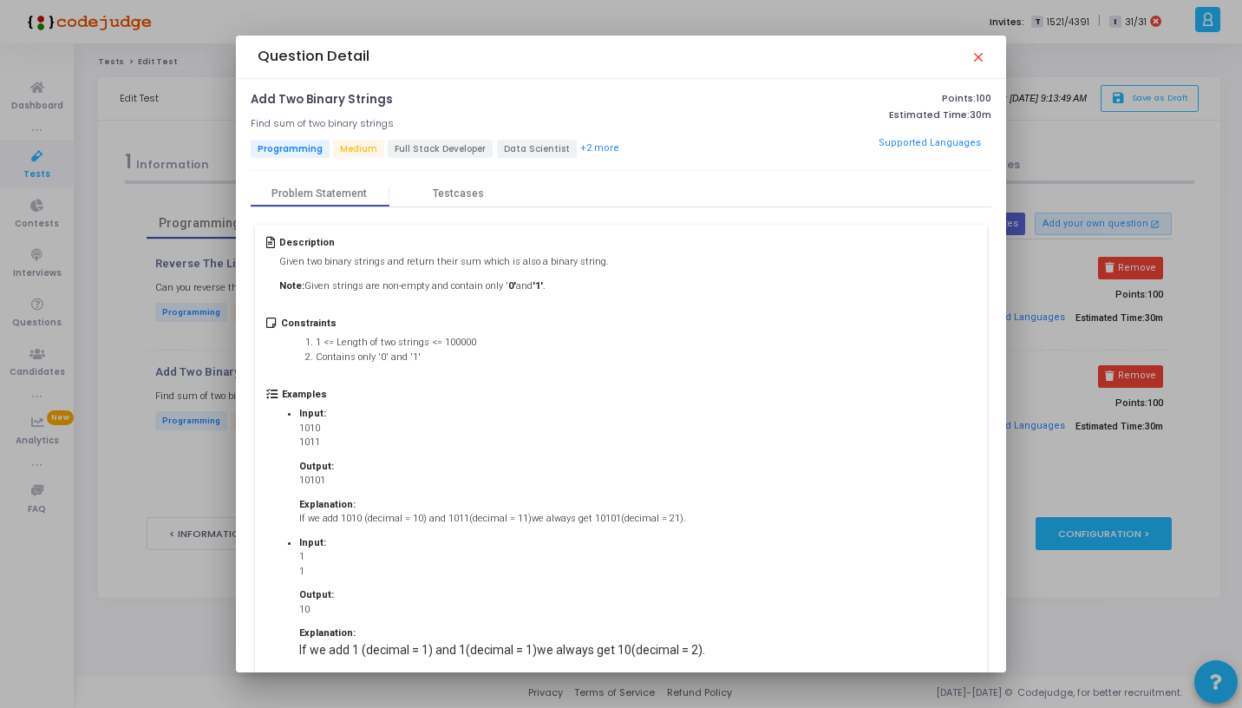
click at [976, 51] on mat-icon "close" at bounding box center [977, 56] width 14 height 14
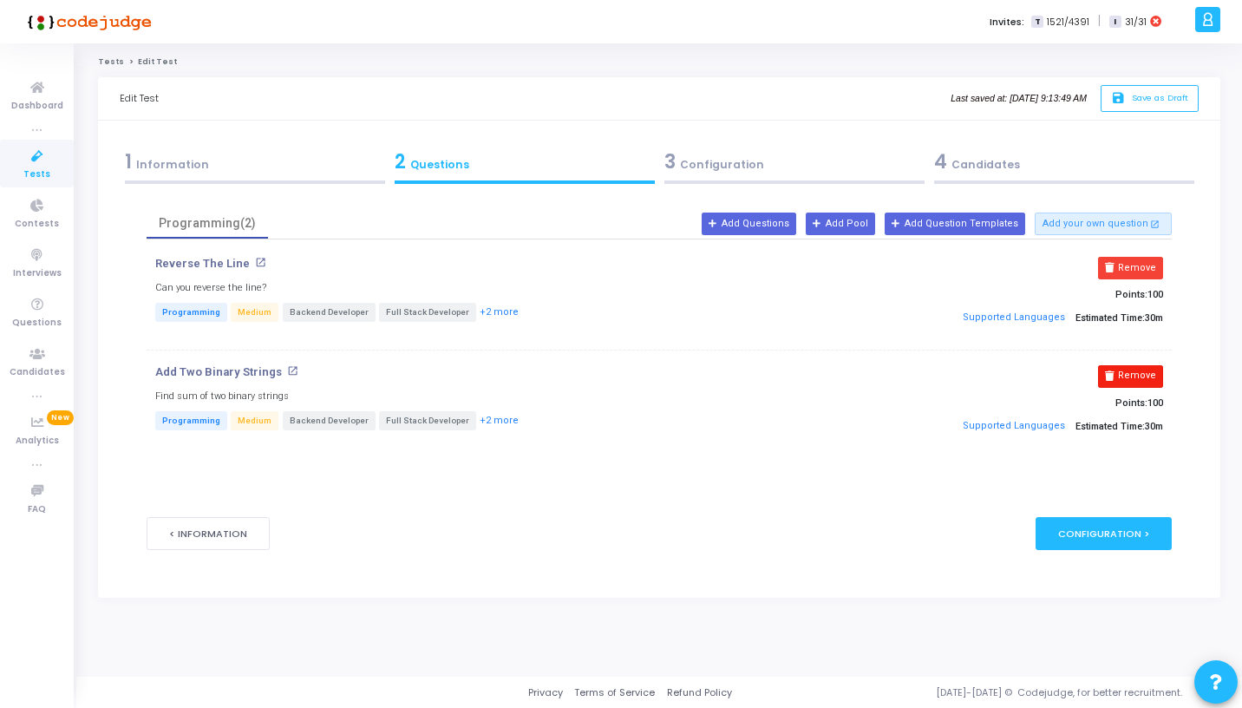
click at [1153, 375] on button "Remove" at bounding box center [1130, 376] width 65 height 23
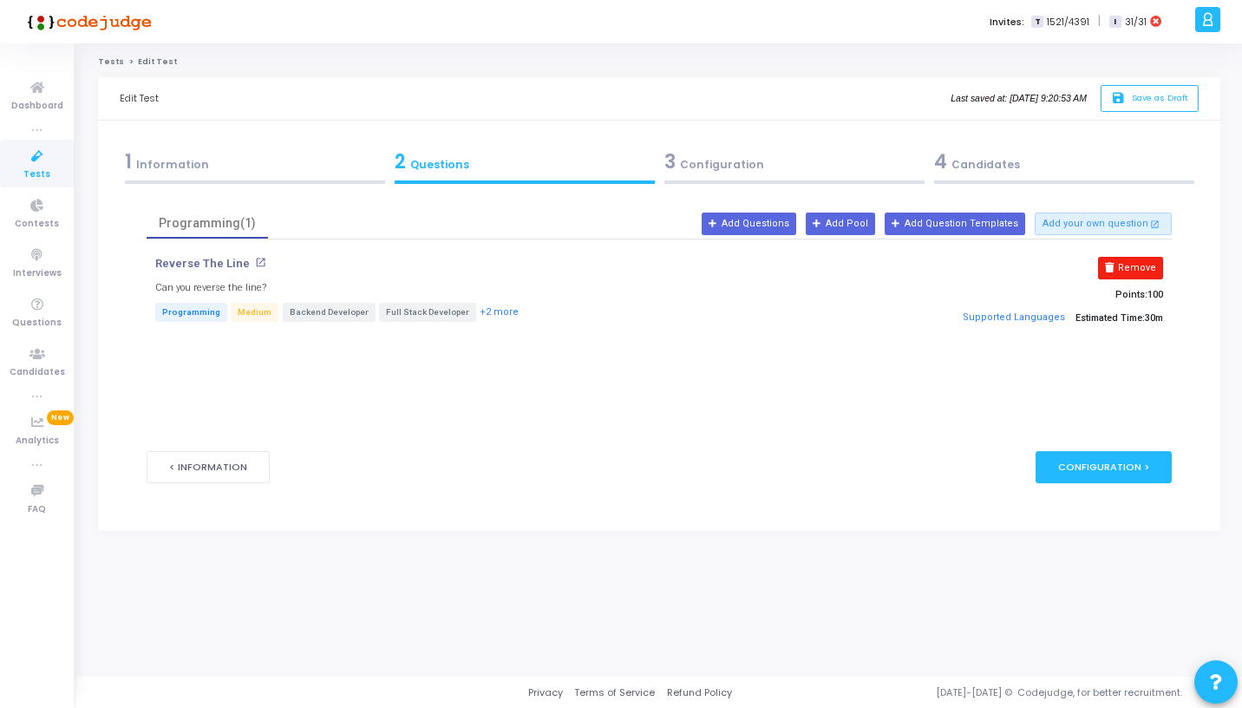
click at [1124, 264] on button "Remove" at bounding box center [1130, 268] width 65 height 23
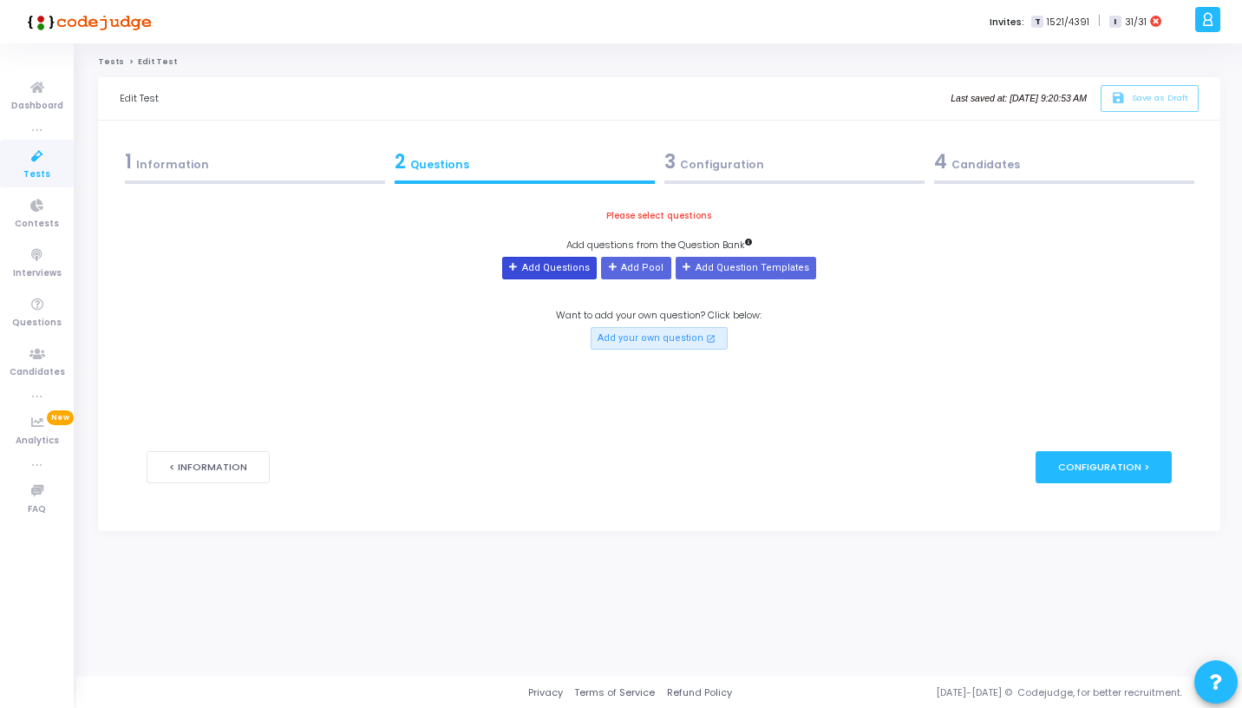
click at [581, 262] on button "Add Questions" at bounding box center [549, 268] width 95 height 23
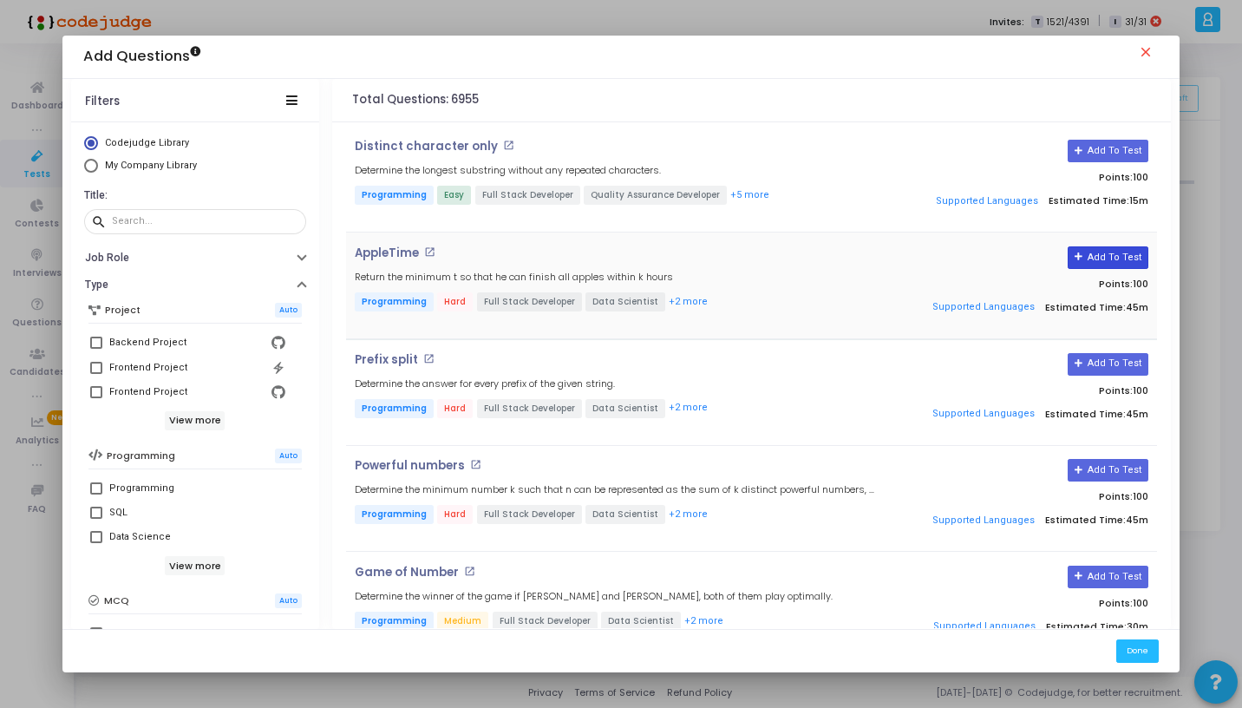
click at [1081, 251] on button "Add To Test" at bounding box center [1108, 257] width 81 height 23
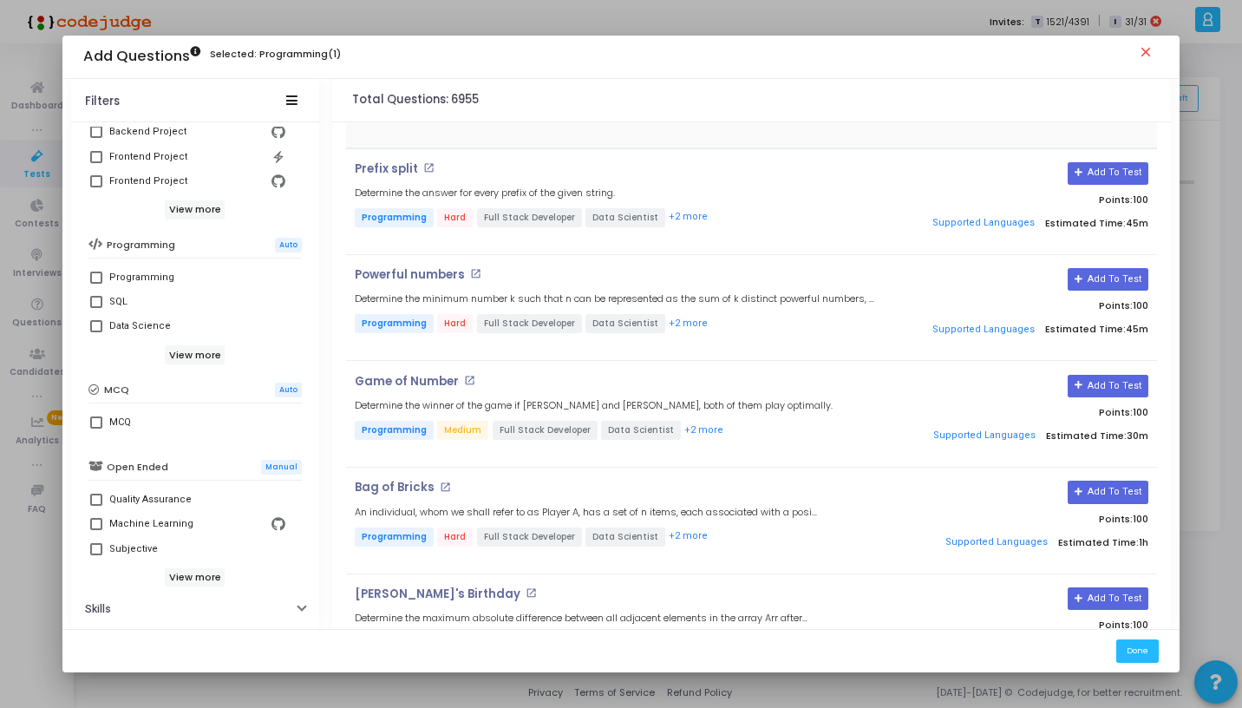
scroll to position [233, 0]
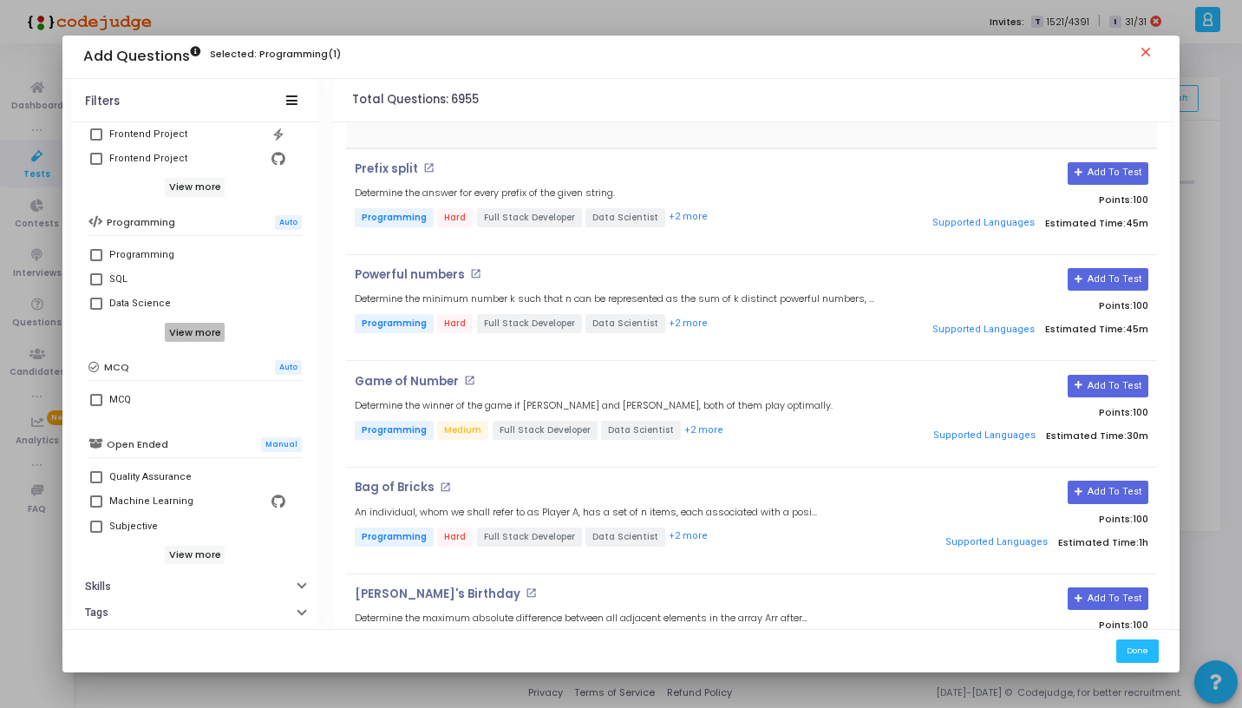
click at [199, 335] on h6 "View more" at bounding box center [195, 332] width 60 height 19
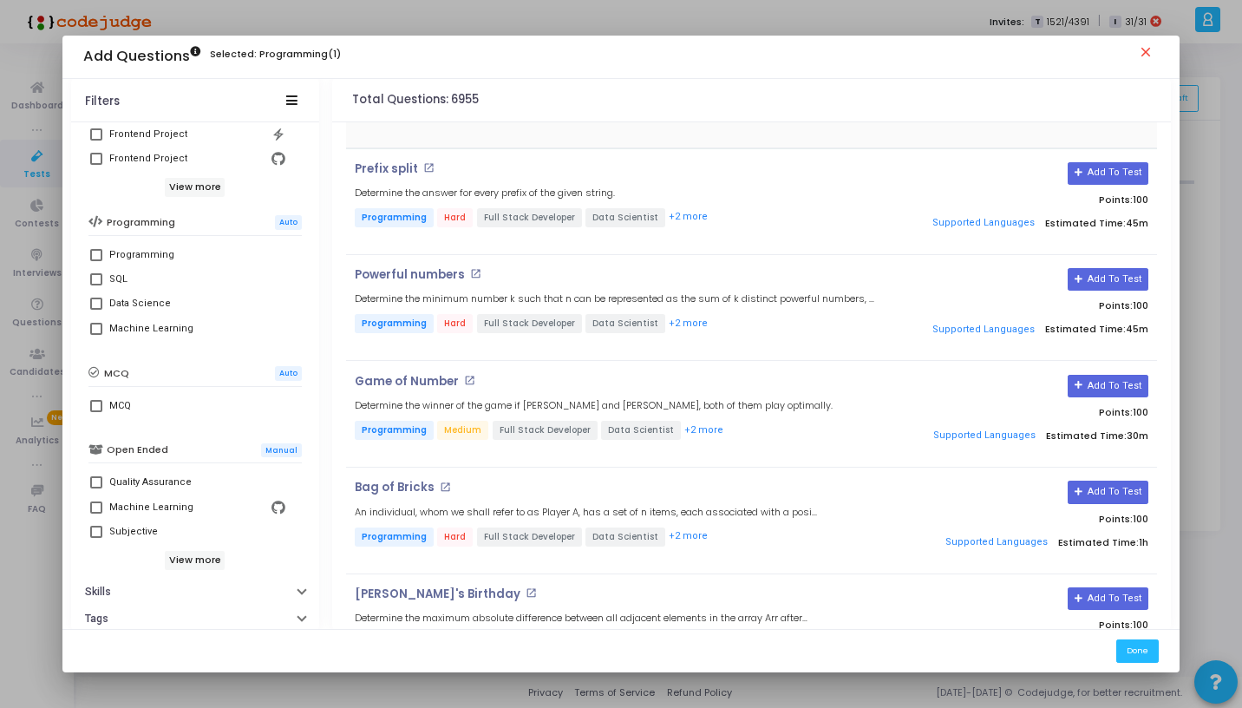
scroll to position [299, 0]
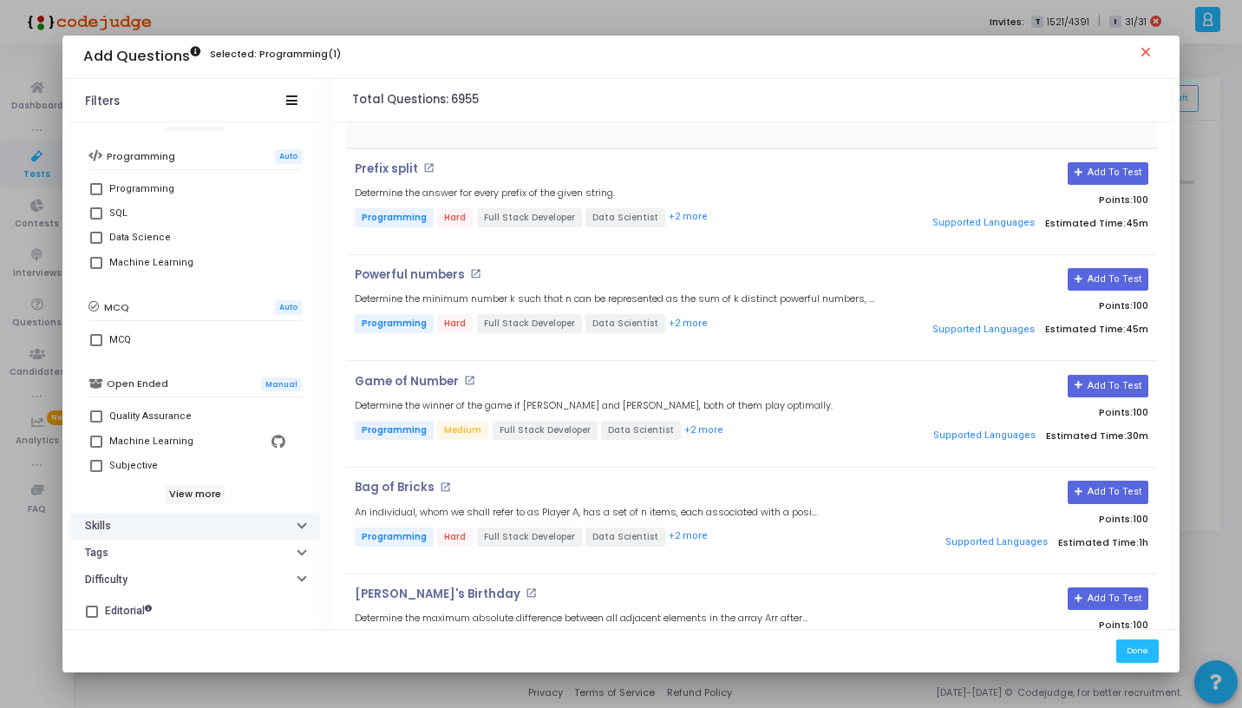
click at [214, 526] on button "Skills" at bounding box center [195, 526] width 248 height 27
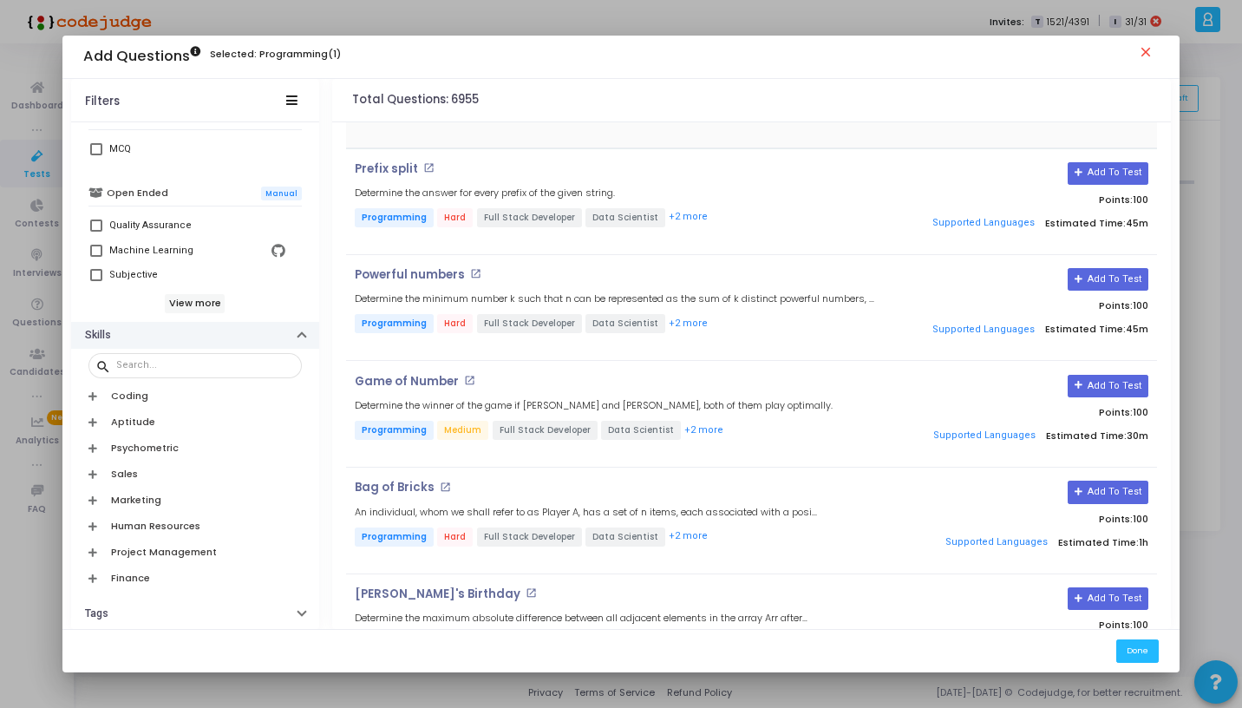
scroll to position [552, 0]
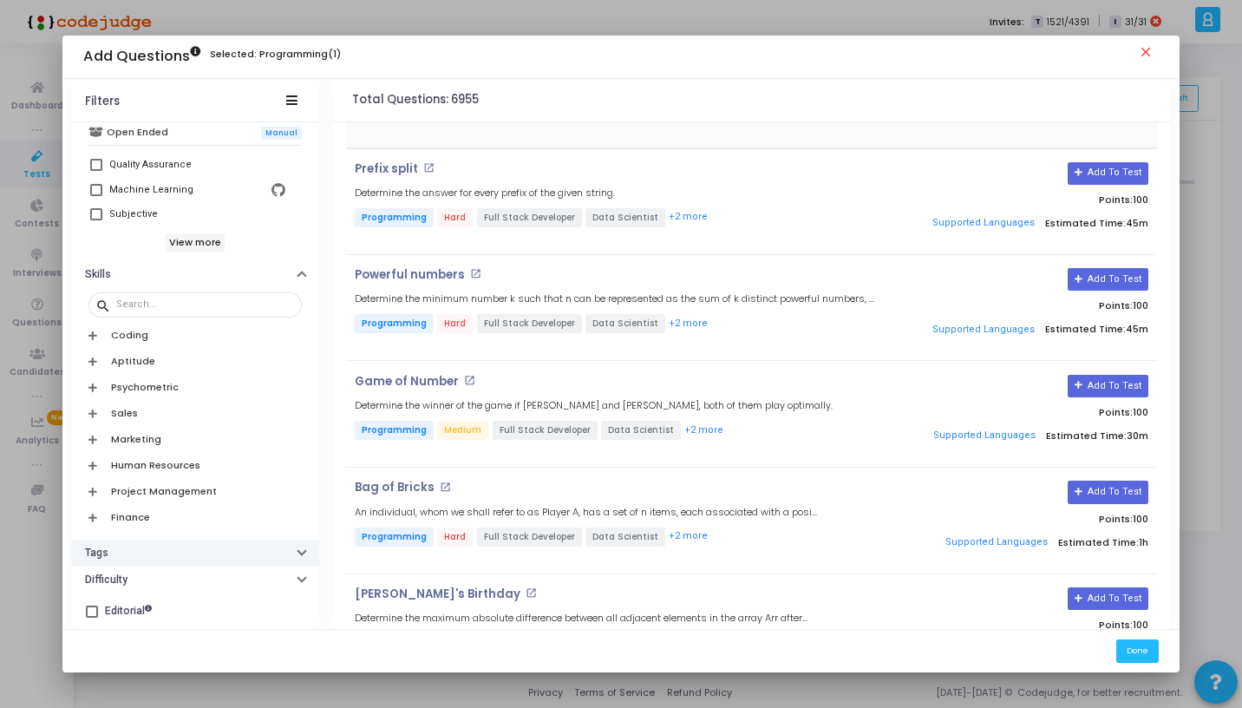
click at [184, 552] on button "Tags" at bounding box center [195, 552] width 248 height 27
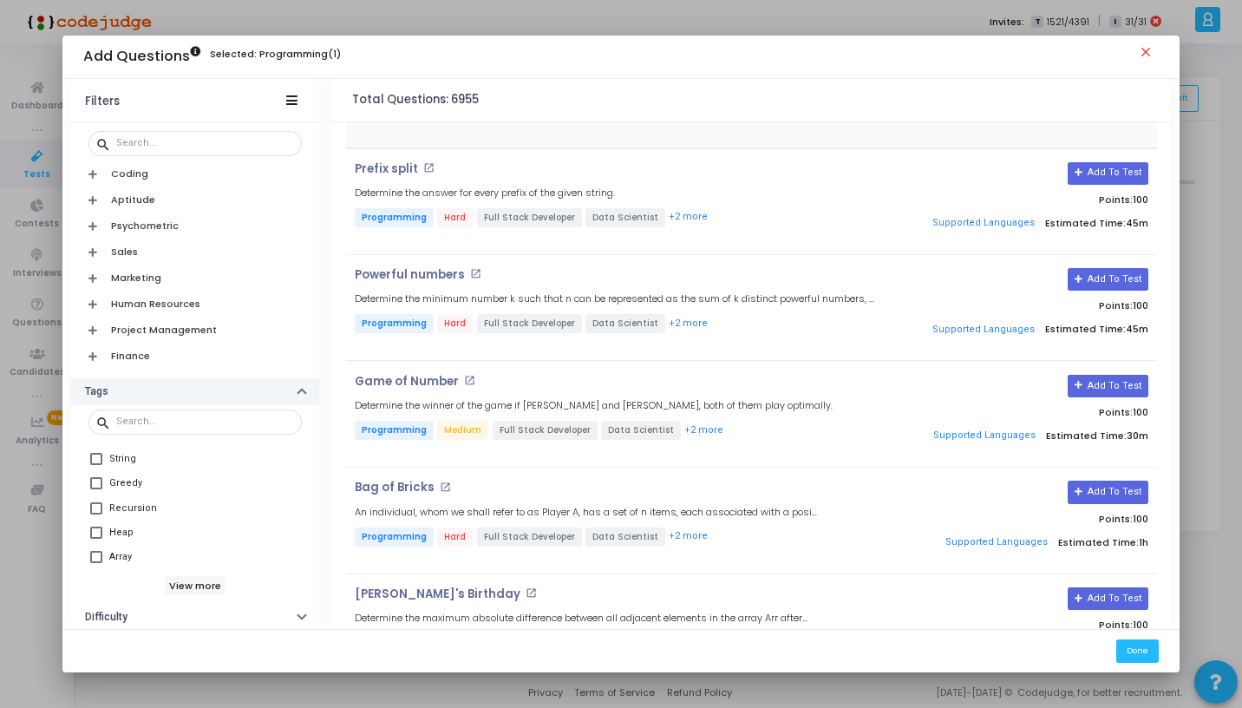
scroll to position [750, 0]
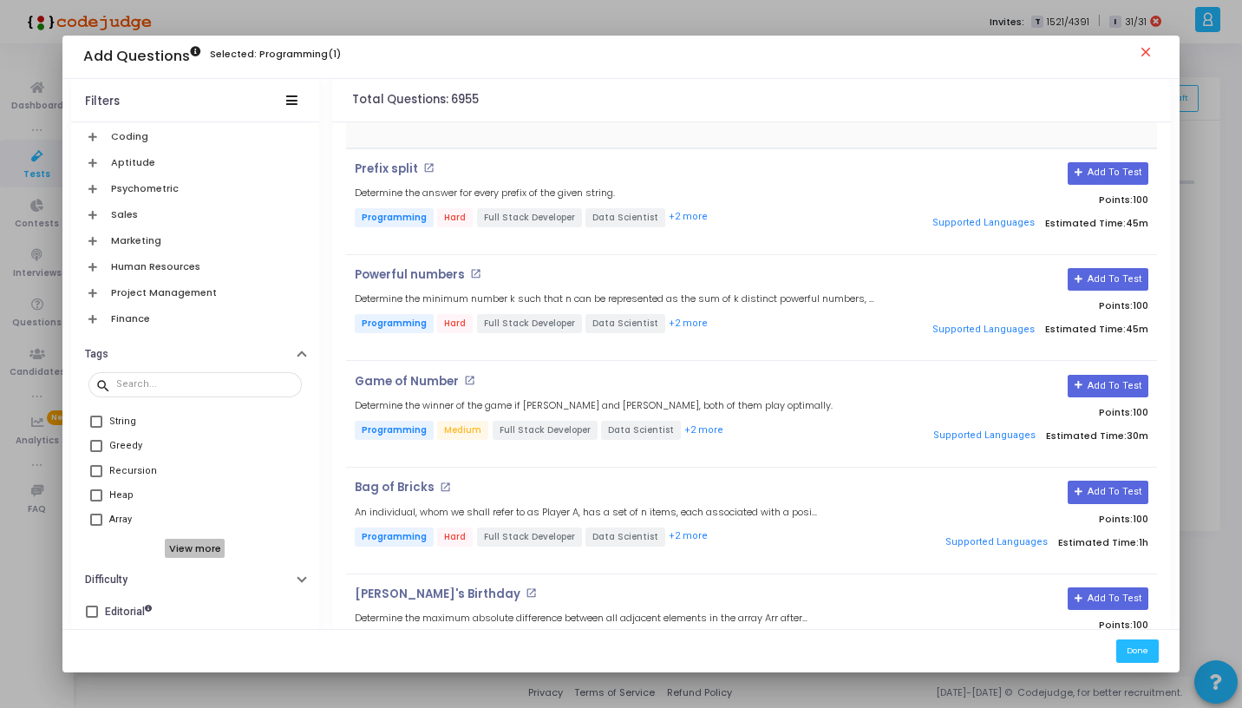
click at [180, 549] on h6 "View more" at bounding box center [195, 548] width 60 height 19
click at [91, 438] on label "Greedy" at bounding box center [195, 444] width 210 height 21
click at [95, 451] on input "Greedy" at bounding box center [95, 451] width 1 height 1
checkbox input "true"
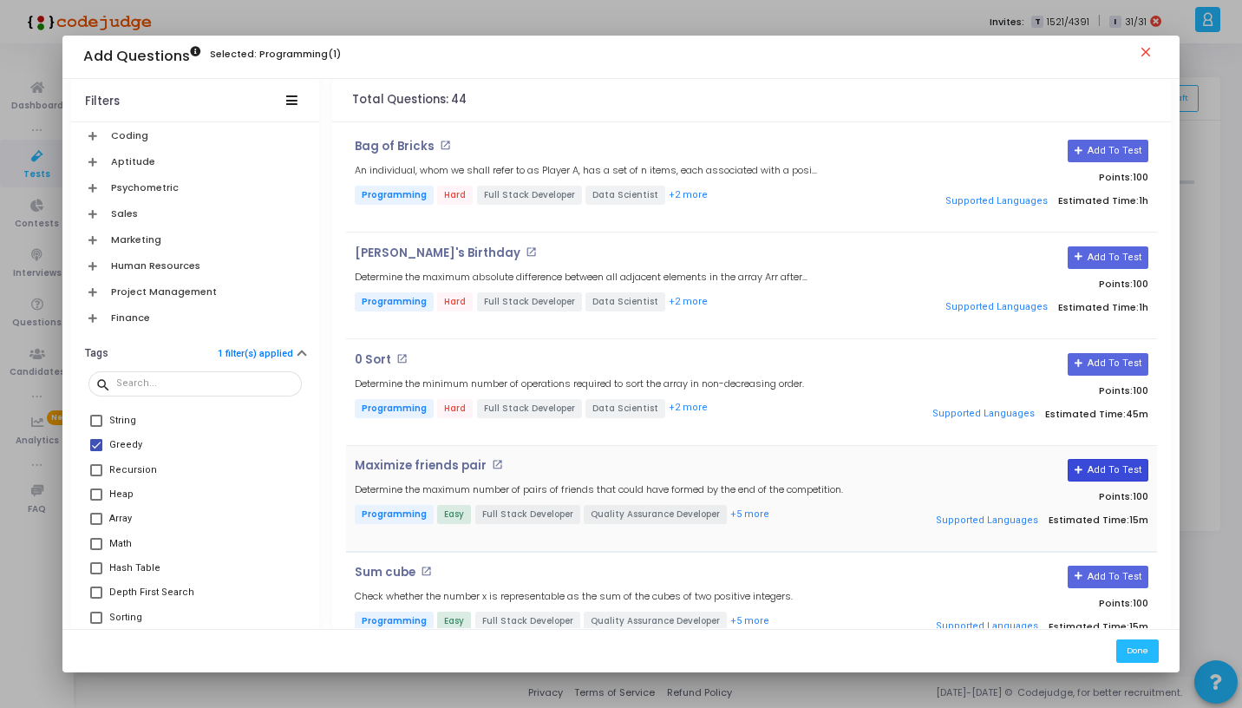
click at [1124, 470] on button "Add To Test" at bounding box center [1108, 470] width 81 height 23
click at [1149, 52] on mat-icon "close" at bounding box center [1148, 54] width 21 height 21
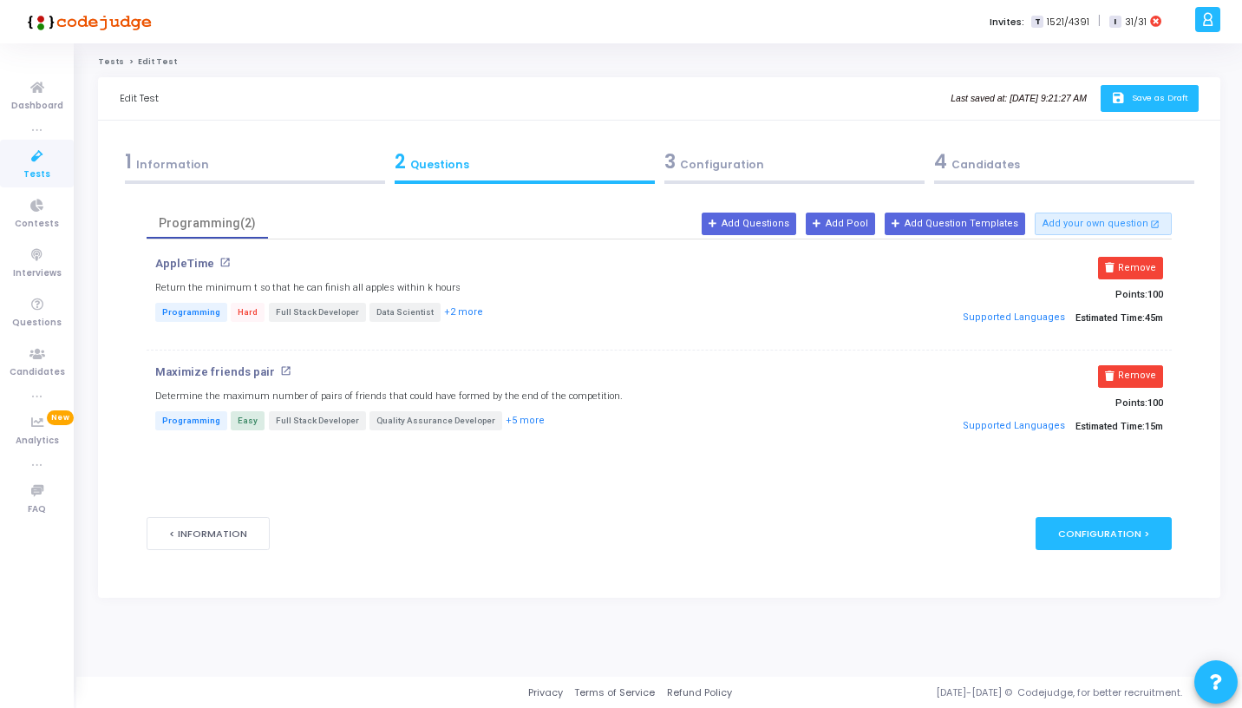
click at [1150, 90] on button "save Save as Draft" at bounding box center [1150, 98] width 98 height 27
click at [730, 186] on div "3 Configuration" at bounding box center [794, 165] width 270 height 47
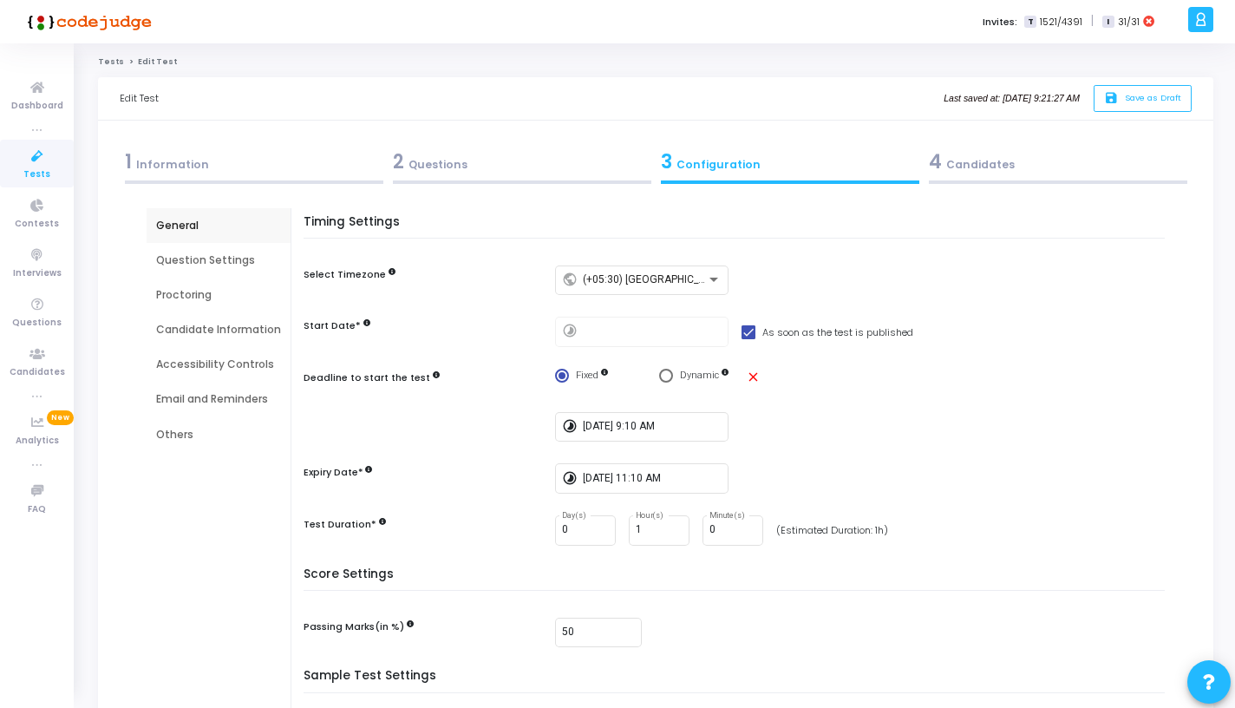
click at [1031, 162] on div "4 Candidates" at bounding box center [1058, 161] width 258 height 29
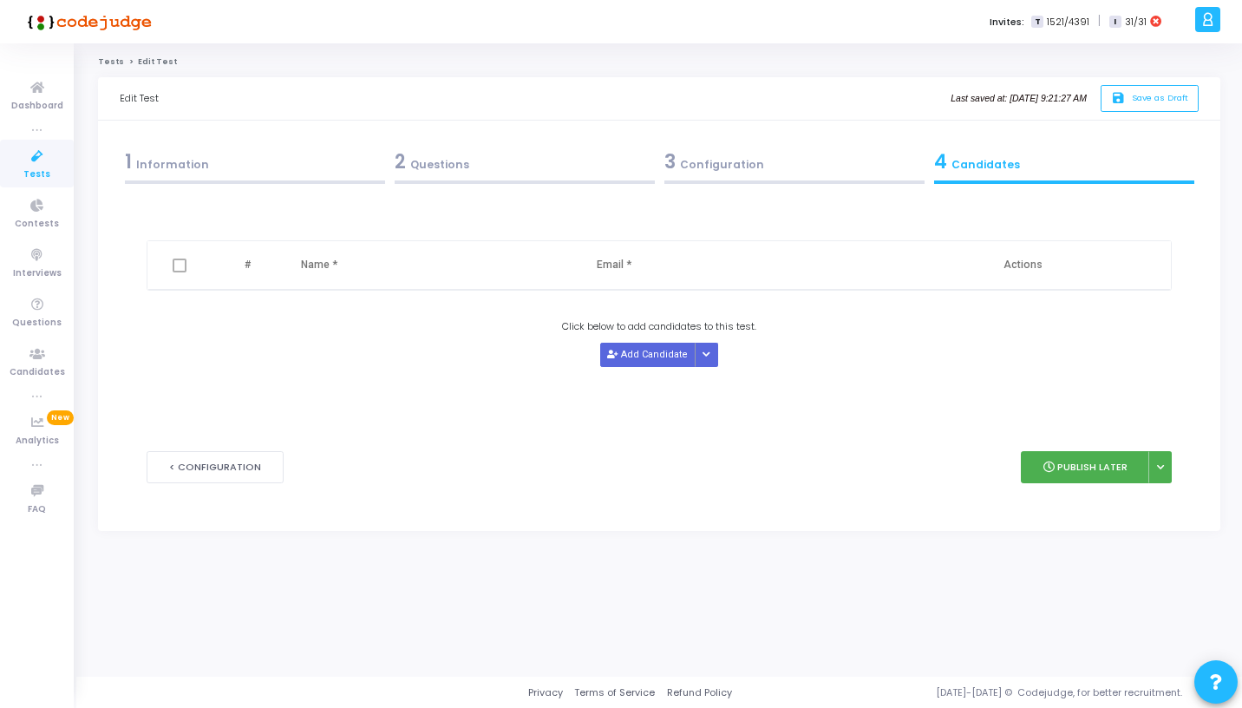
click at [189, 148] on div "1 Information" at bounding box center [255, 161] width 260 height 29
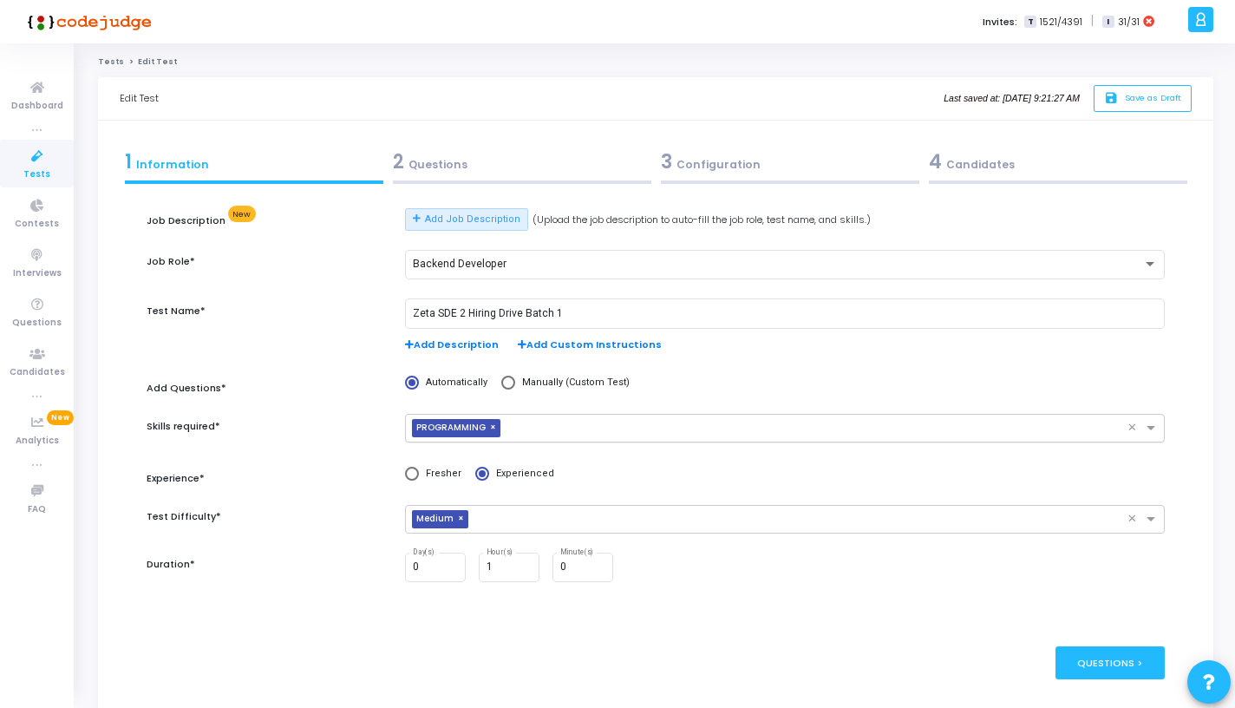
click at [1086, 143] on div "4 Candidates" at bounding box center [1058, 165] width 268 height 47
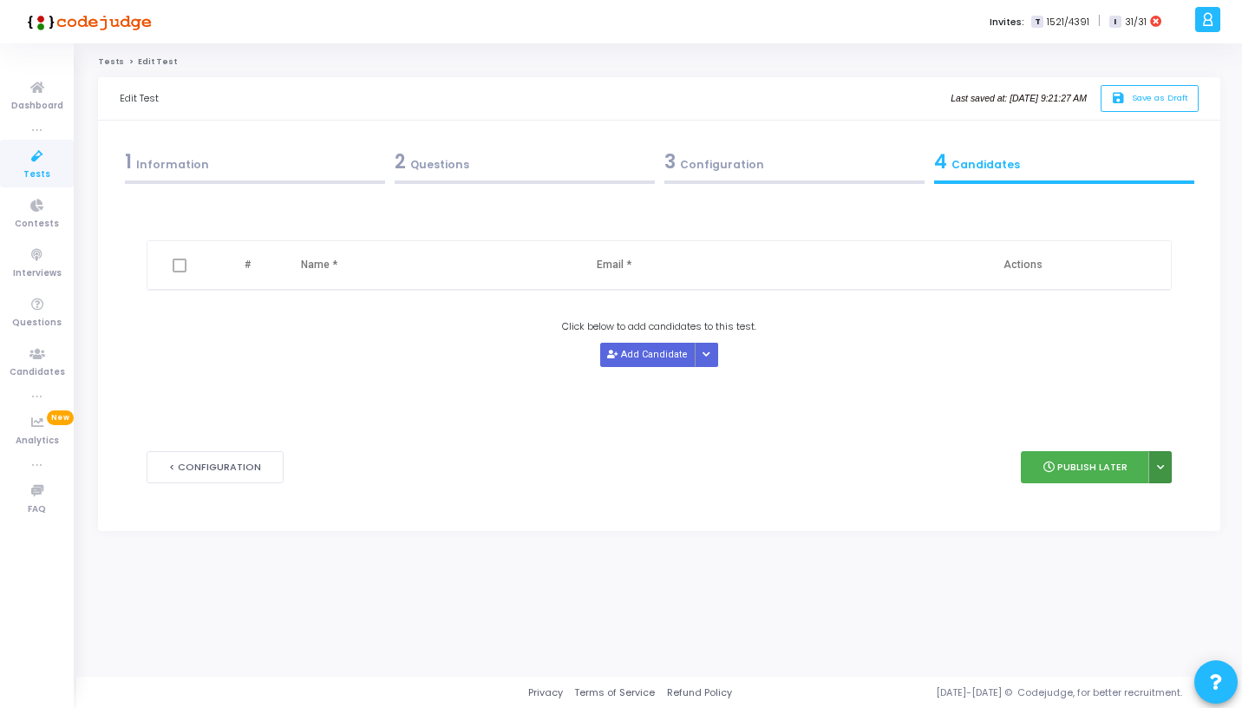
click at [1157, 469] on icon at bounding box center [1160, 467] width 7 height 9
click at [1107, 464] on button "Publish Later" at bounding box center [1085, 467] width 128 height 32
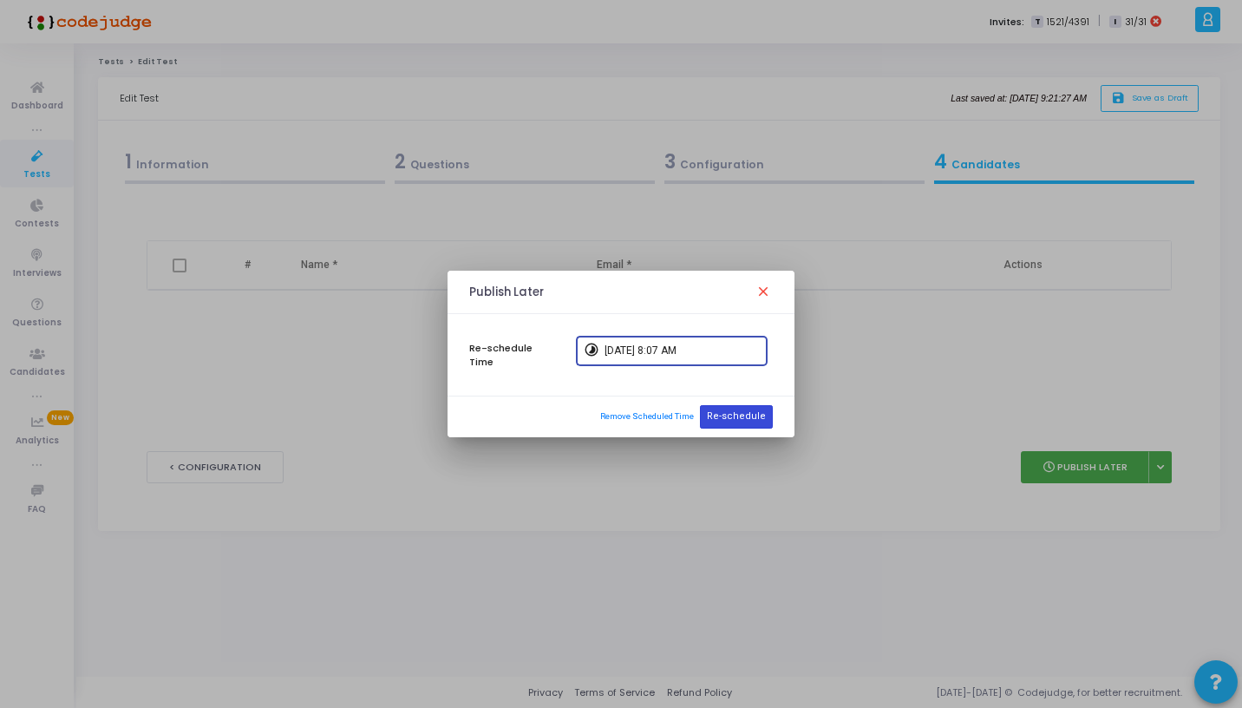
click at [725, 410] on button "Re-schedule" at bounding box center [736, 416] width 73 height 23
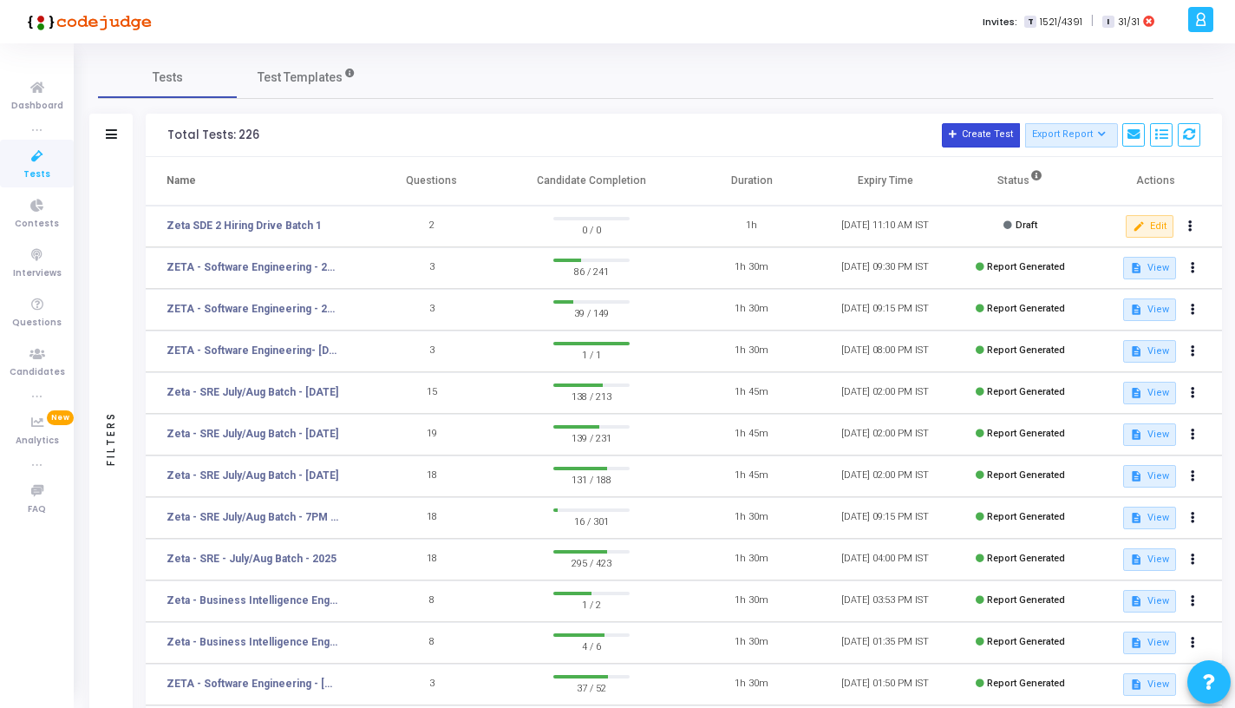
click at [979, 136] on button "Create Test" at bounding box center [981, 135] width 78 height 24
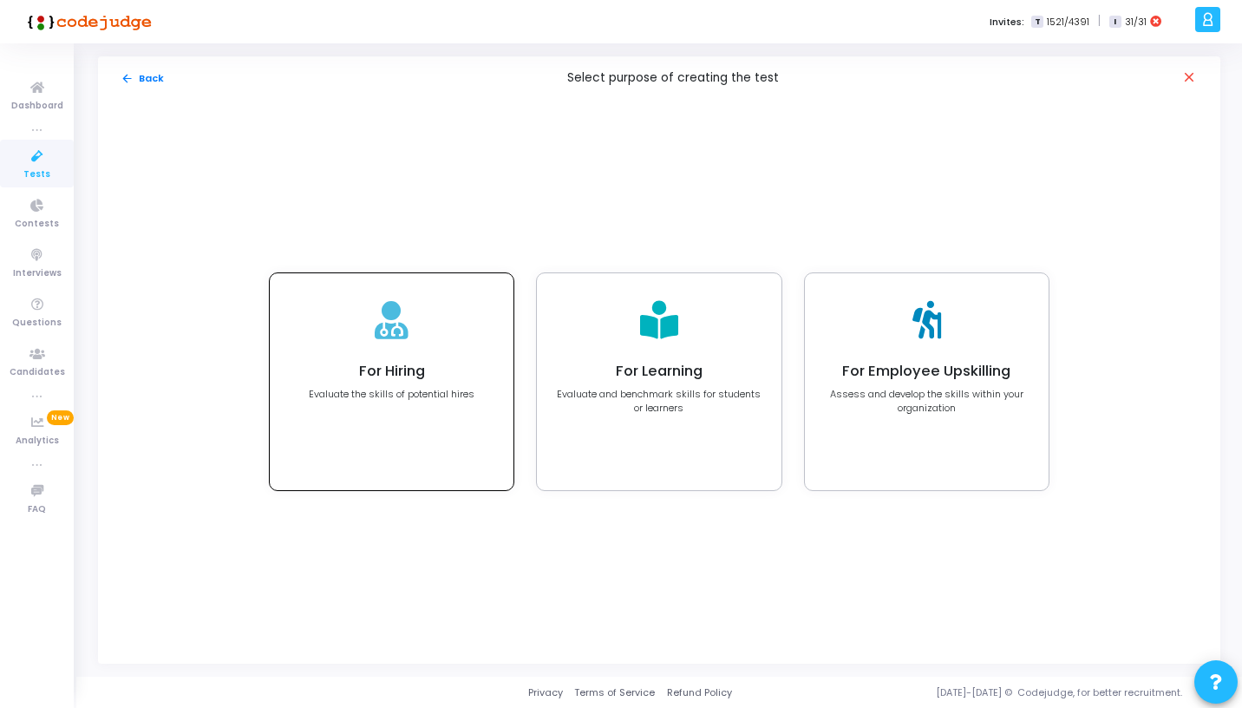
click at [352, 347] on div "For Hiring Evaluate the skills of potential hires" at bounding box center [392, 381] width 244 height 217
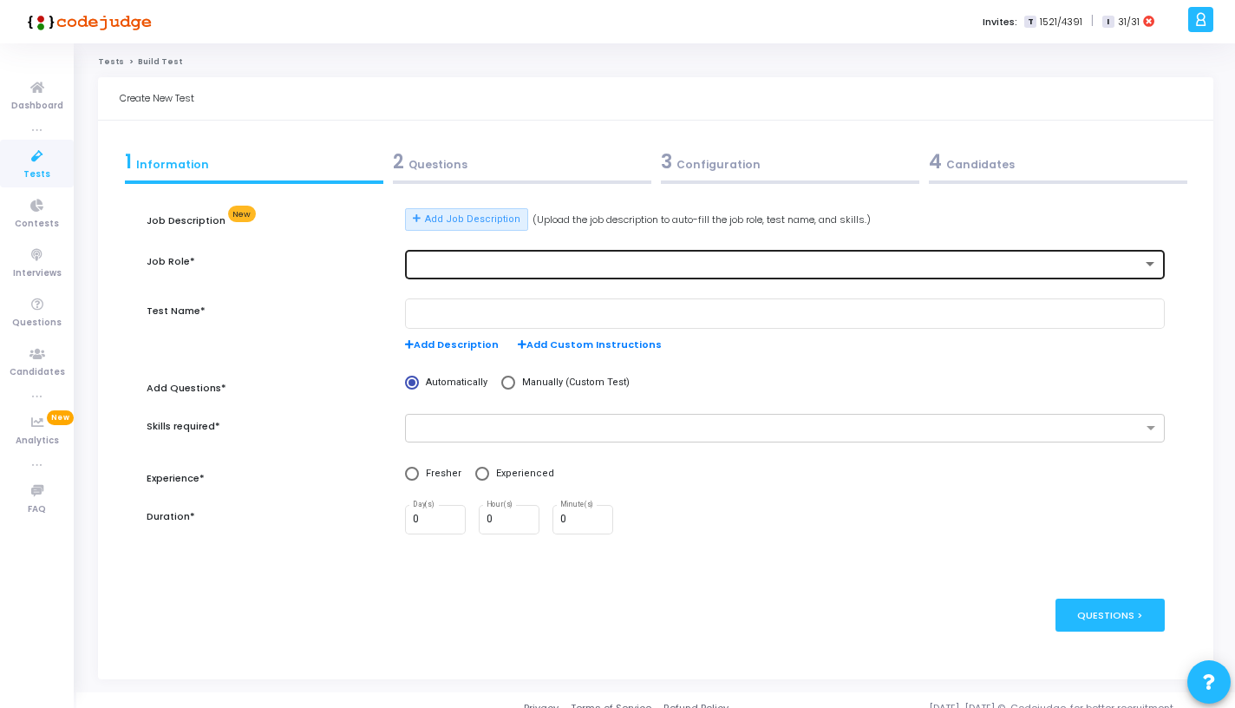
click at [441, 259] on div at bounding box center [777, 264] width 729 height 12
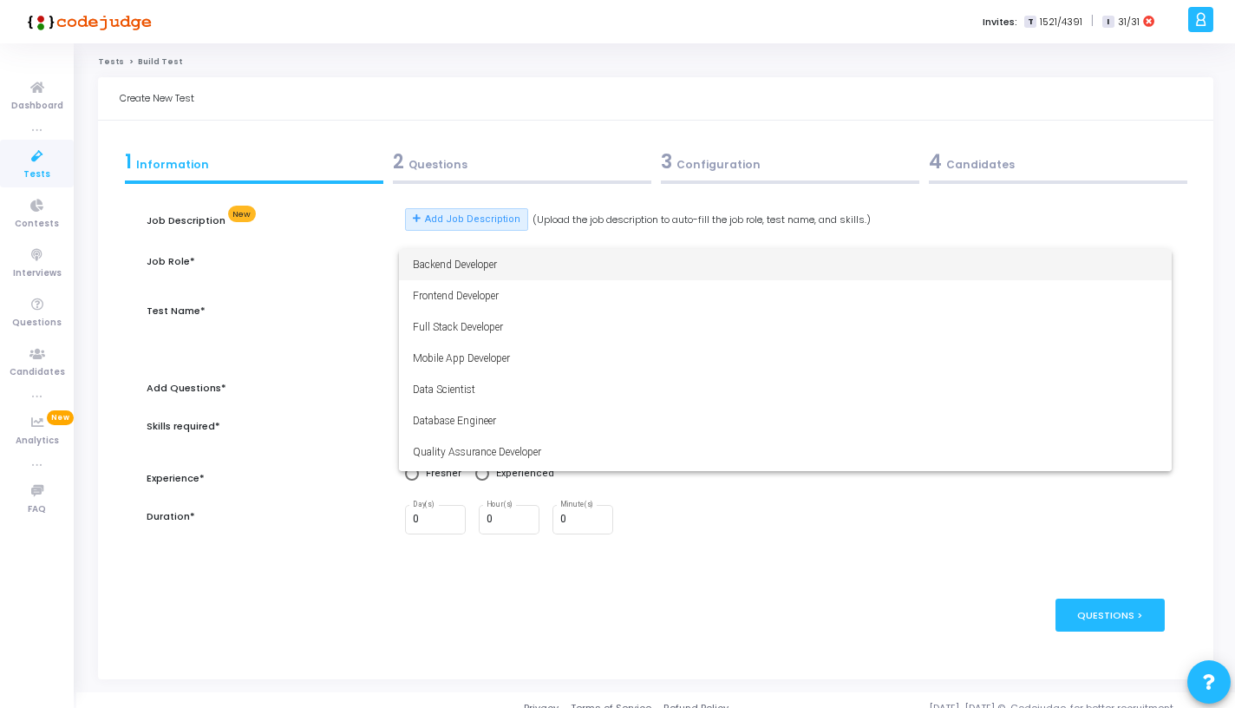
click at [441, 259] on span "Backend Developer" at bounding box center [785, 264] width 745 height 31
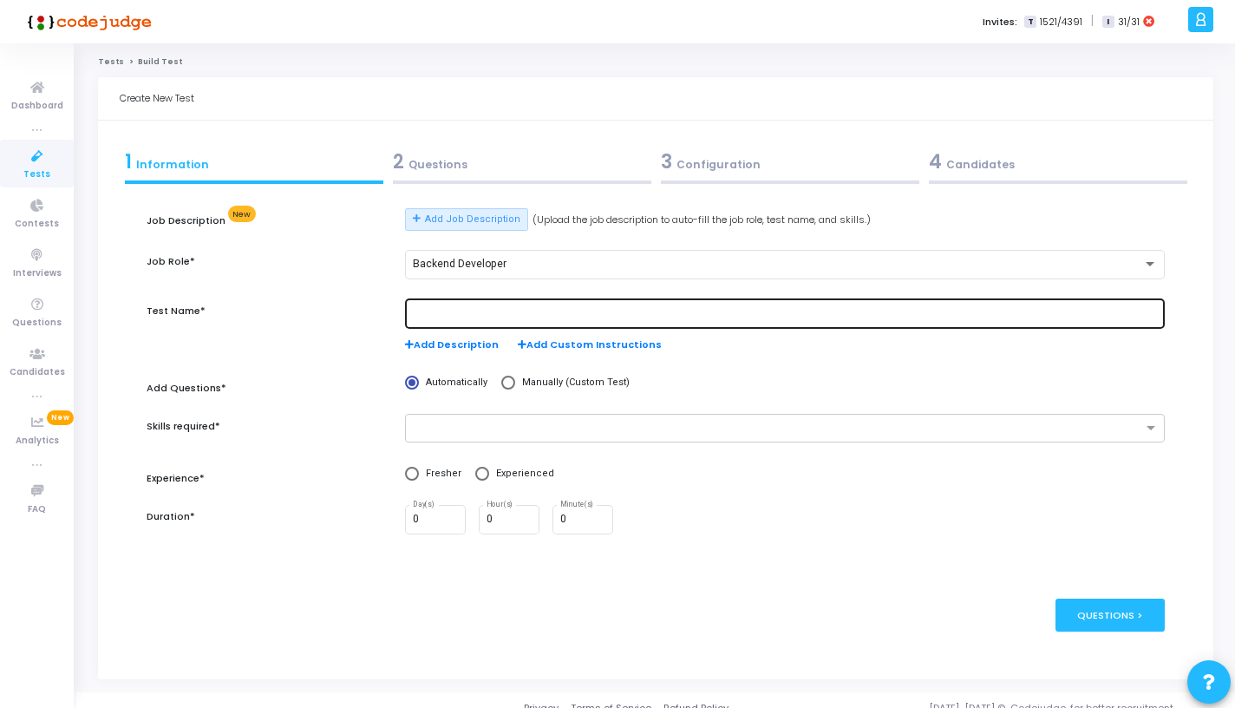
click at [453, 319] on div at bounding box center [785, 313] width 745 height 32
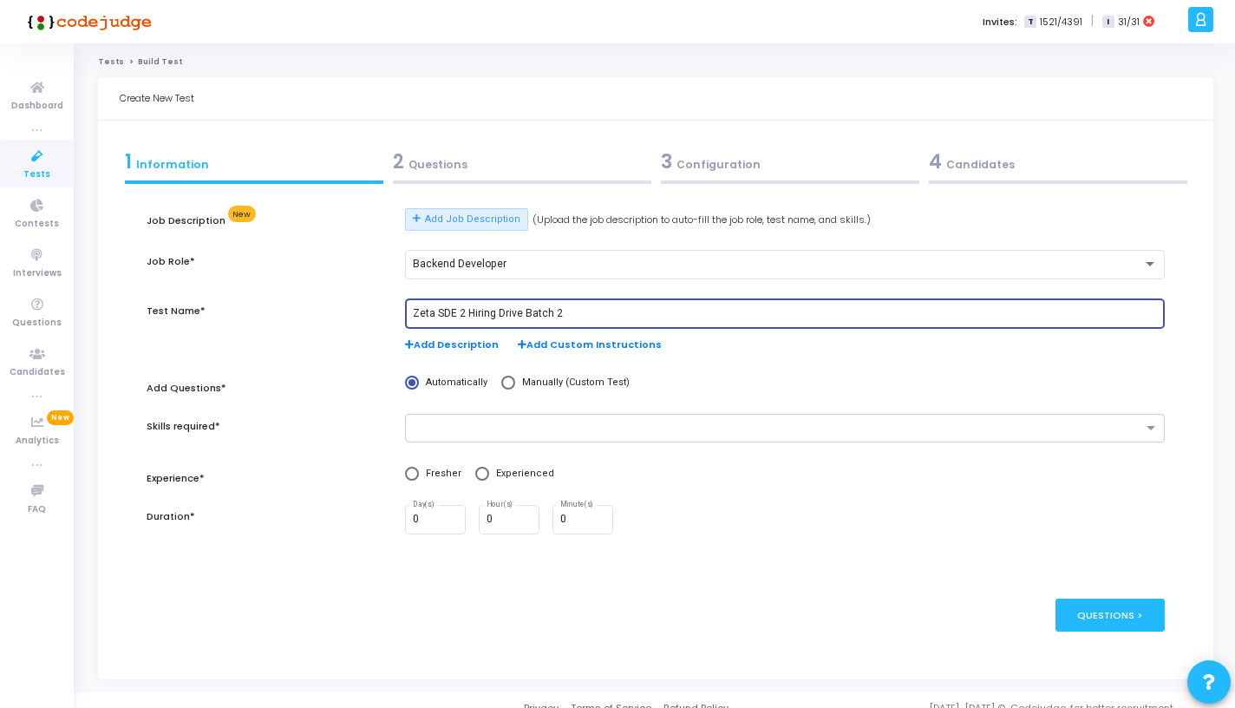
click at [514, 313] on input "Zeta SDE 2 Hiring Drive Batch 2" at bounding box center [785, 314] width 745 height 12
type input "Zeta SDE 2 Hiring Drive Hyderabad Batch 2"
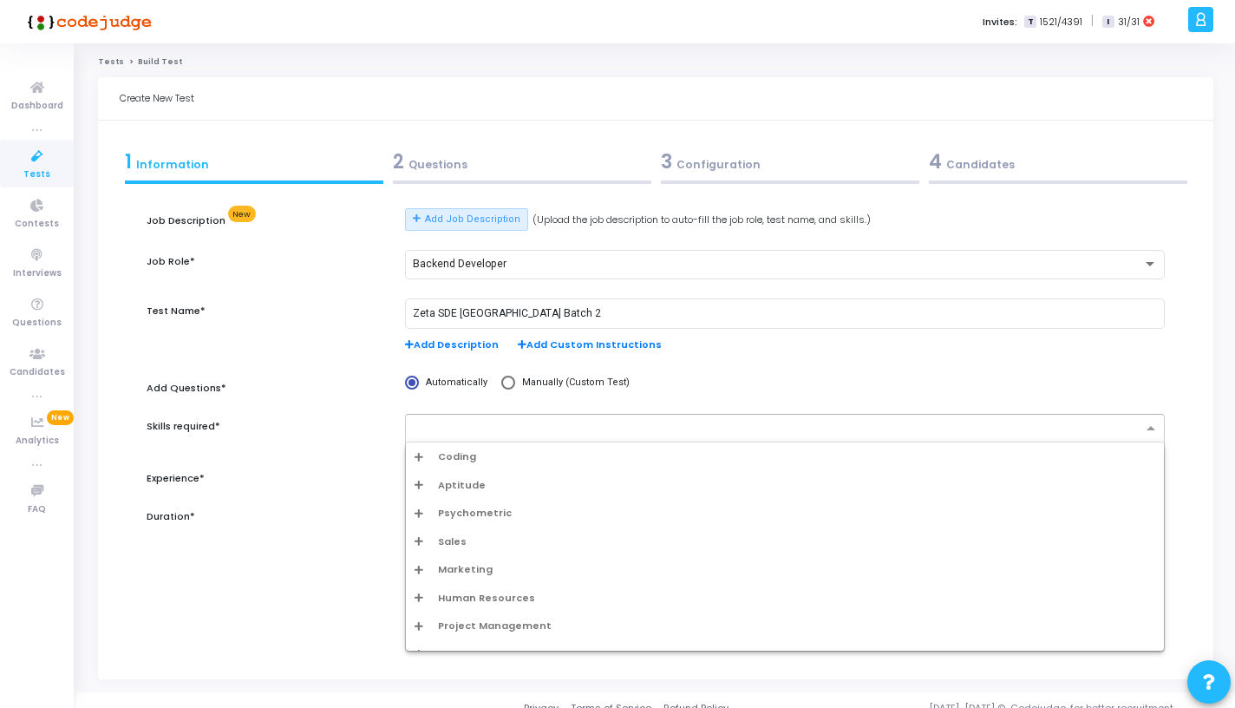
click at [482, 434] on input "text" at bounding box center [779, 428] width 728 height 15
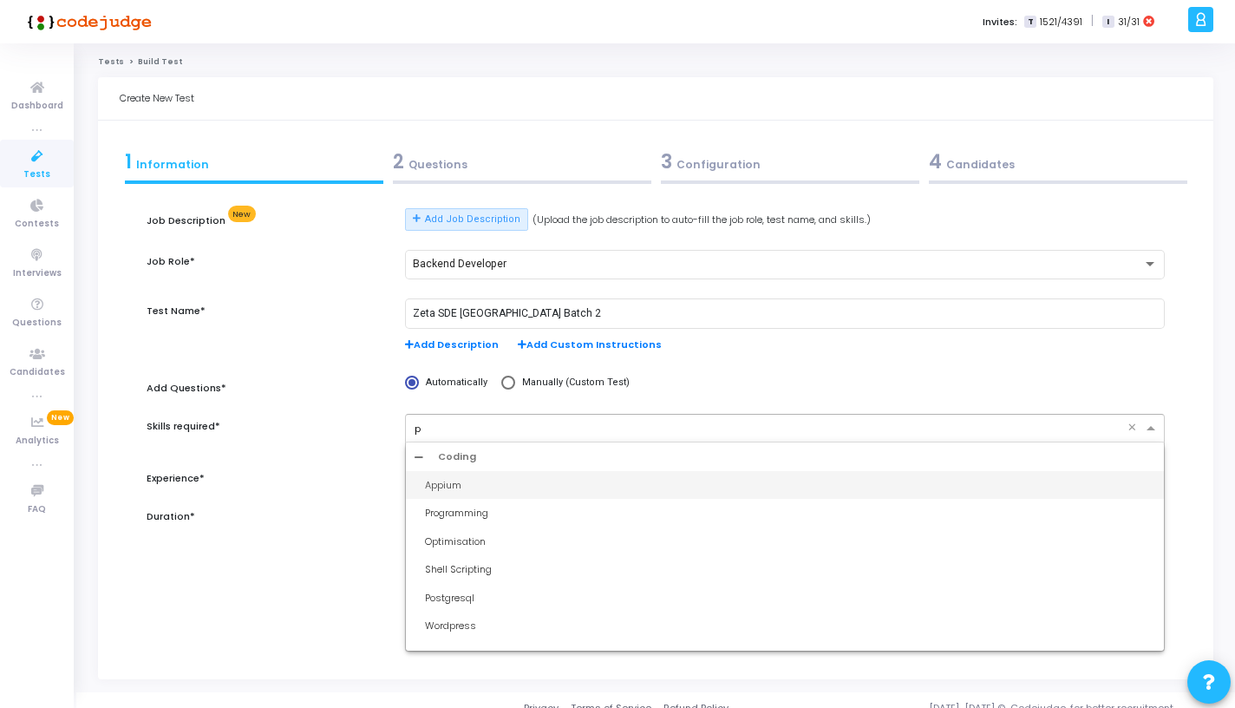
type input "pr"
click at [481, 481] on div "Programming" at bounding box center [790, 485] width 730 height 15
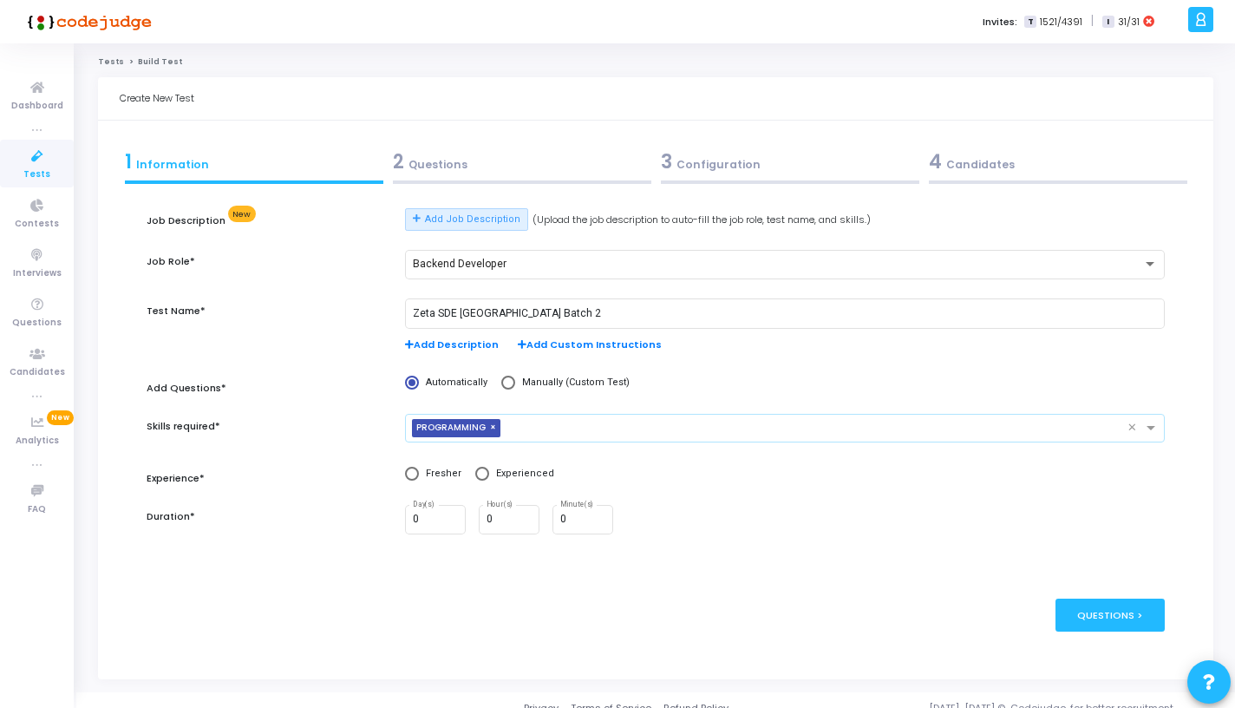
click at [483, 476] on span at bounding box center [482, 474] width 14 height 14
click at [483, 476] on input "Experienced" at bounding box center [482, 474] width 14 height 14
radio input "true"
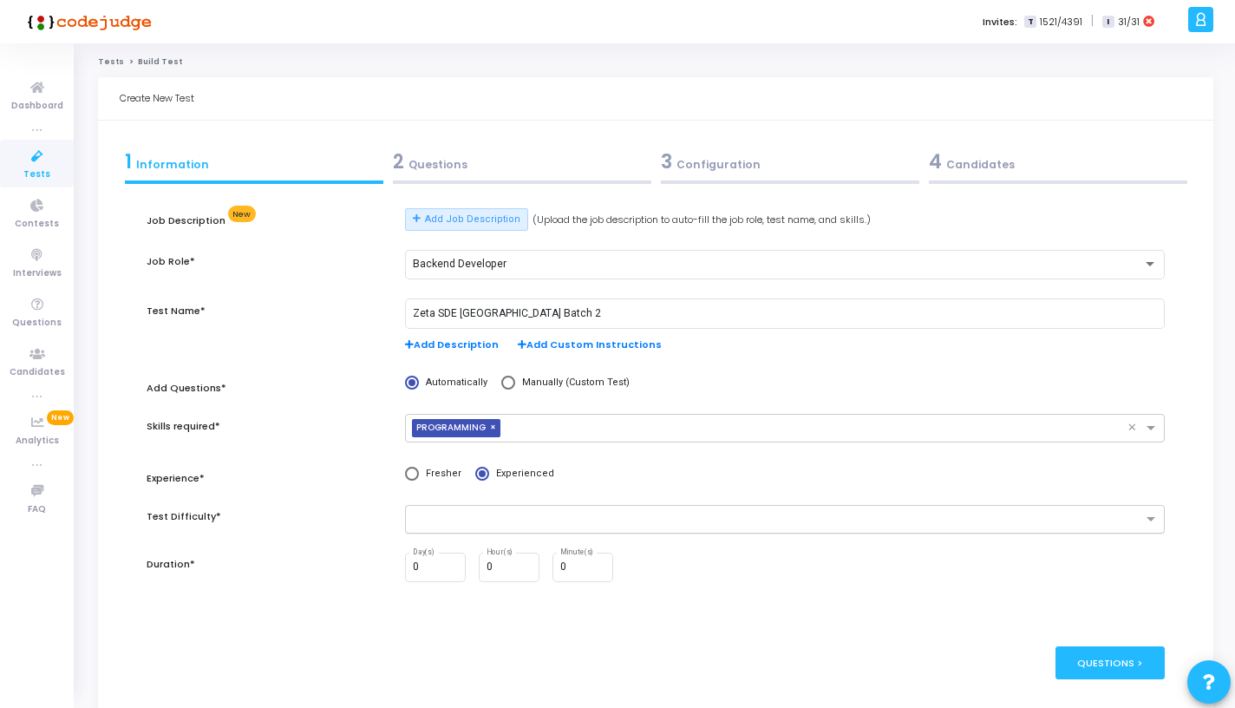
click at [519, 523] on input "text" at bounding box center [779, 520] width 728 height 15
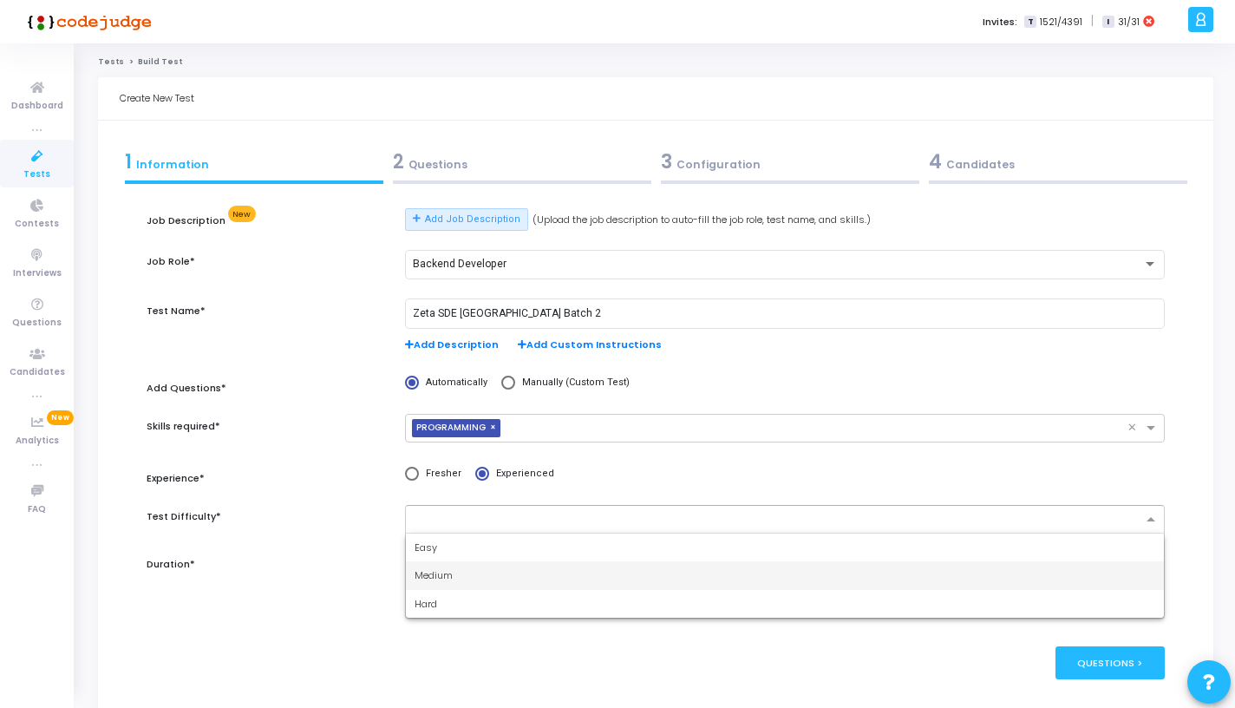
click at [488, 572] on div "Medium" at bounding box center [785, 575] width 758 height 29
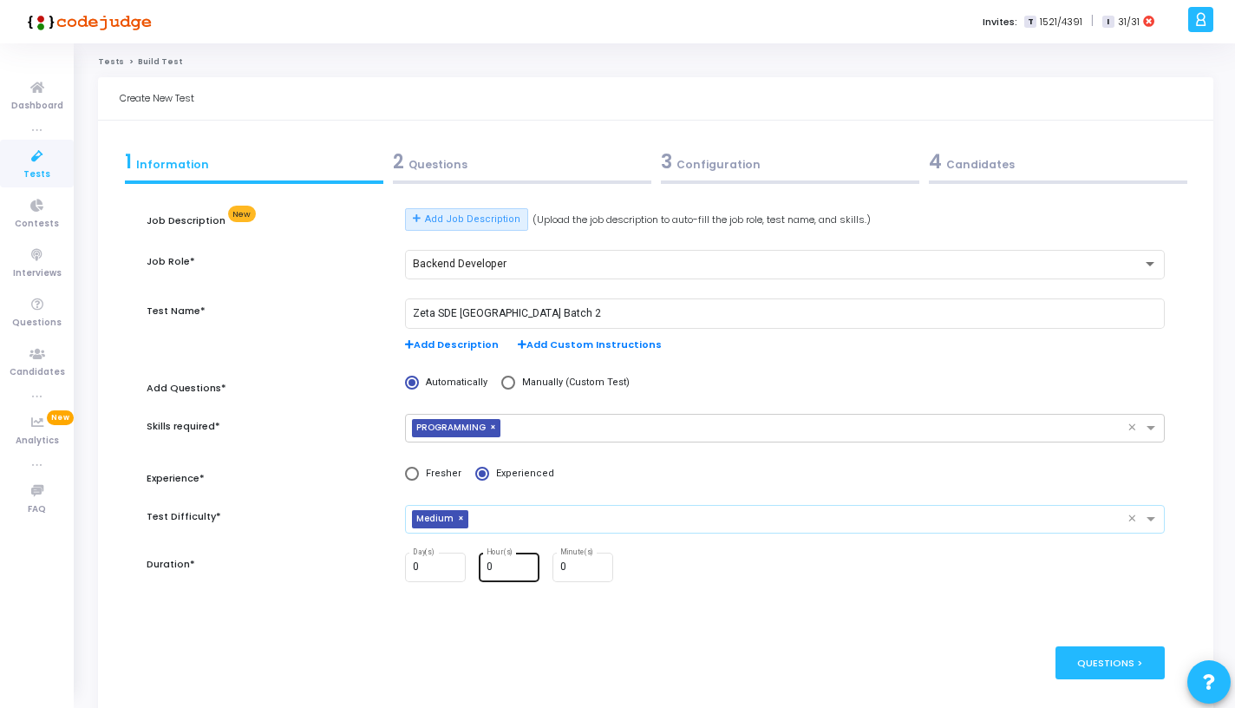
click at [506, 572] on input "0" at bounding box center [510, 567] width 47 height 12
type input "1"
click at [1149, 660] on div "Questions >" at bounding box center [1110, 662] width 110 height 32
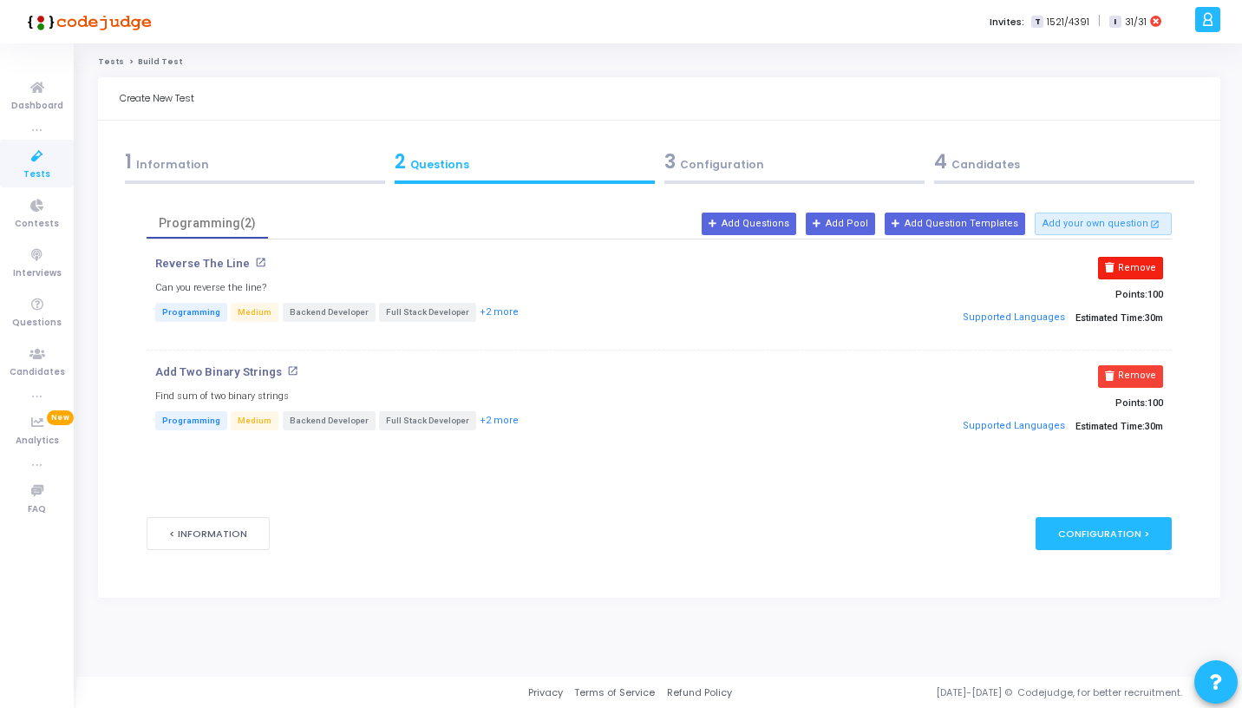
click at [1139, 270] on button "Remove" at bounding box center [1130, 268] width 65 height 23
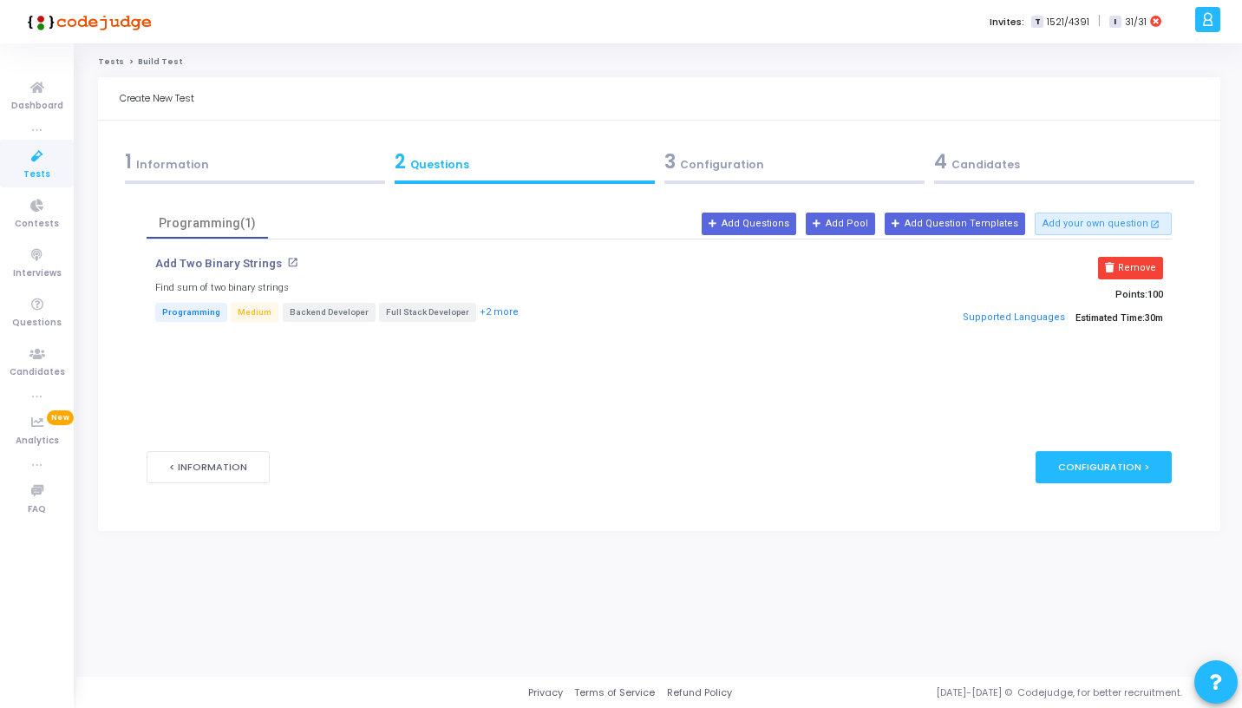
click at [1139, 270] on button "Remove" at bounding box center [1130, 268] width 65 height 23
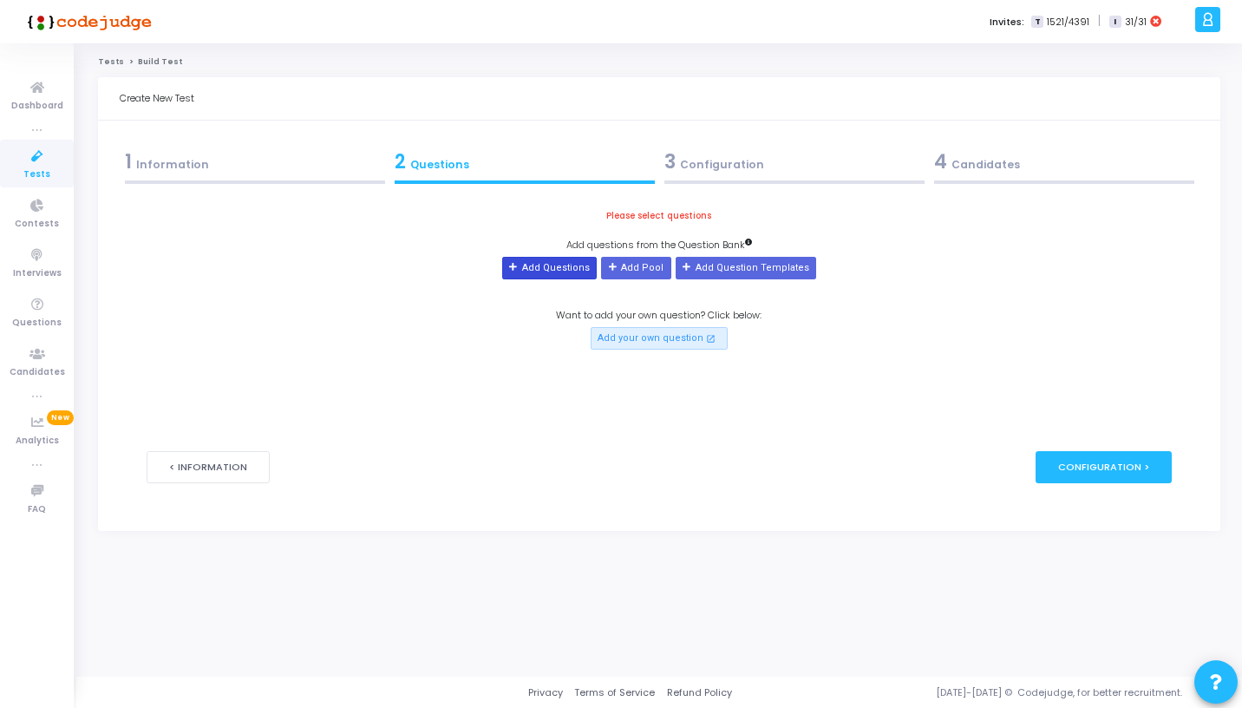
click at [573, 272] on button "Add Questions" at bounding box center [549, 268] width 95 height 23
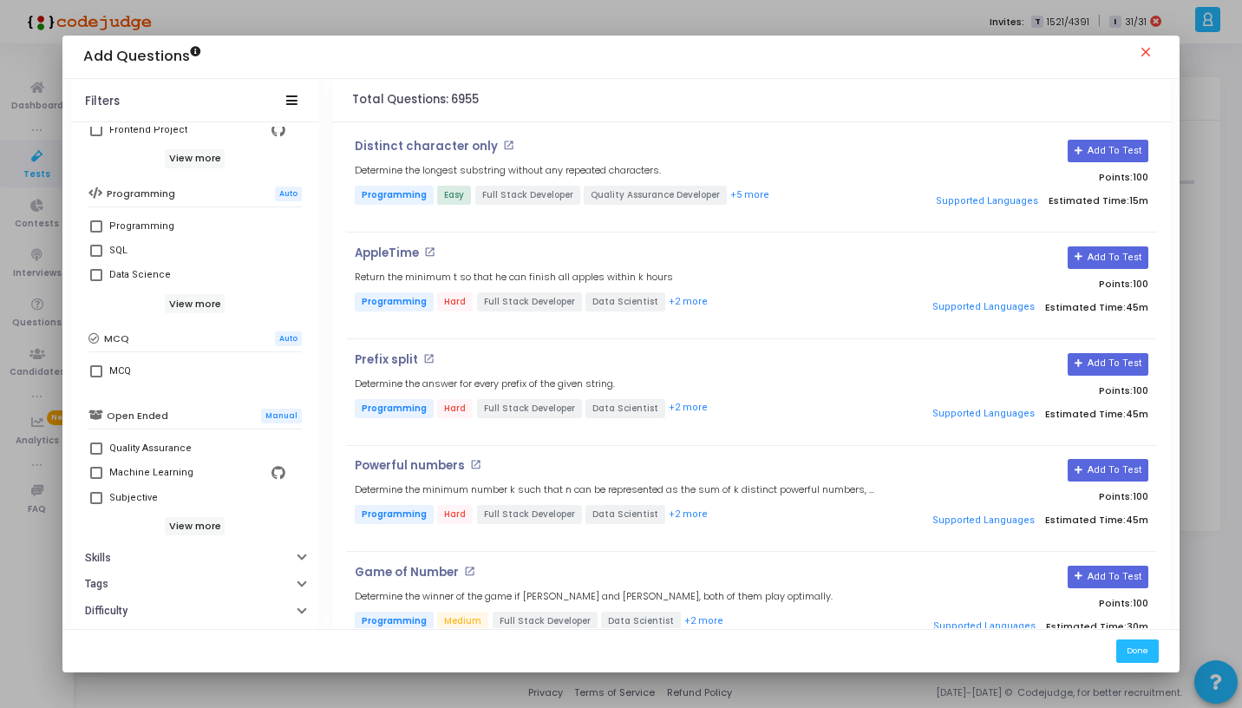
scroll to position [294, 0]
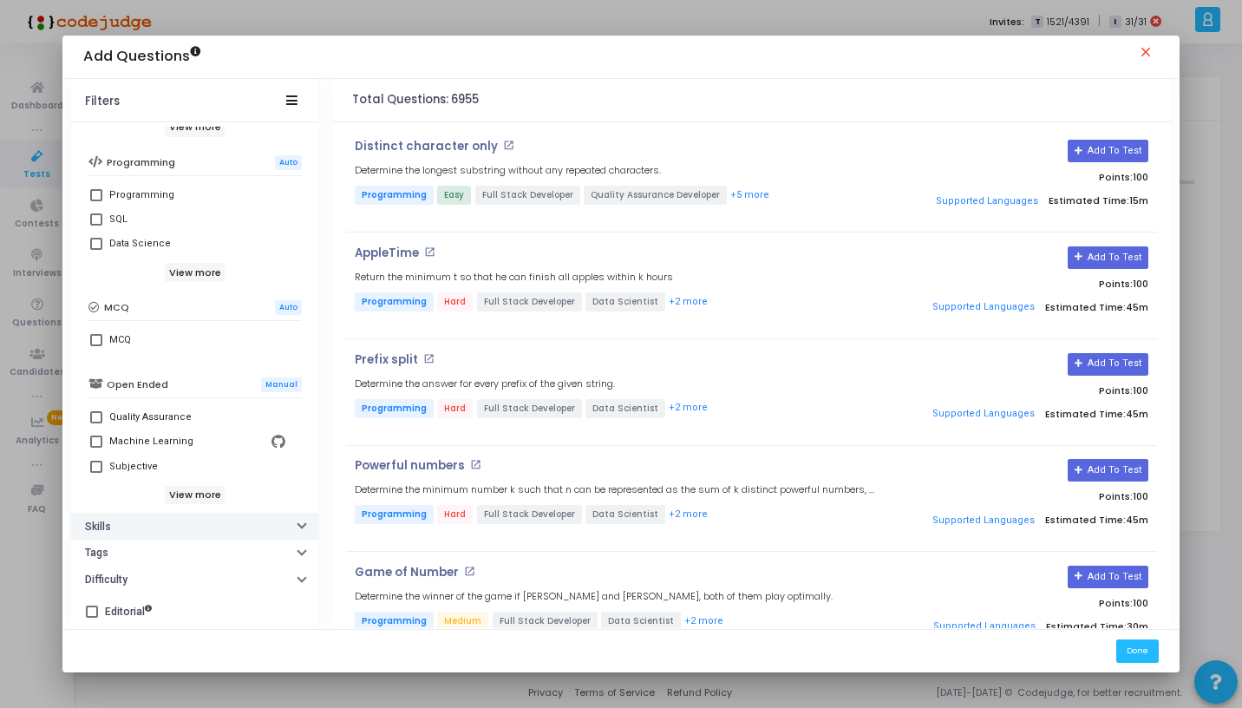
click at [137, 515] on button "Skills" at bounding box center [195, 526] width 248 height 27
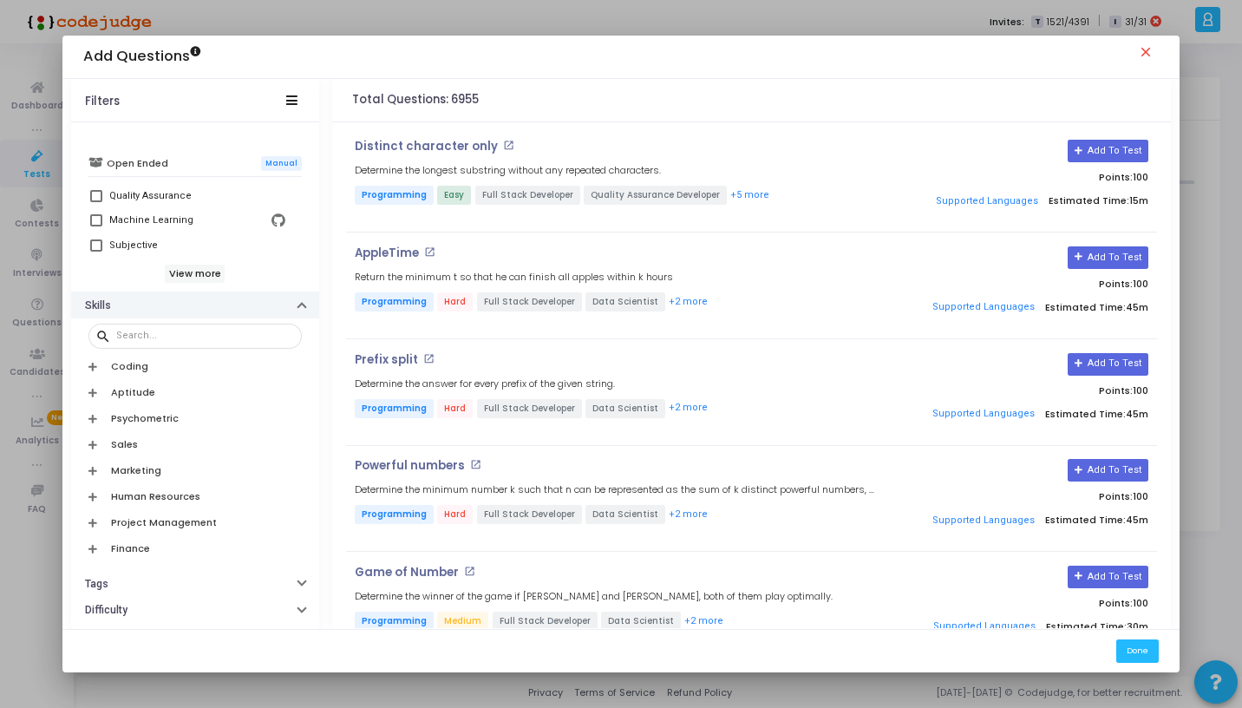
scroll to position [545, 0]
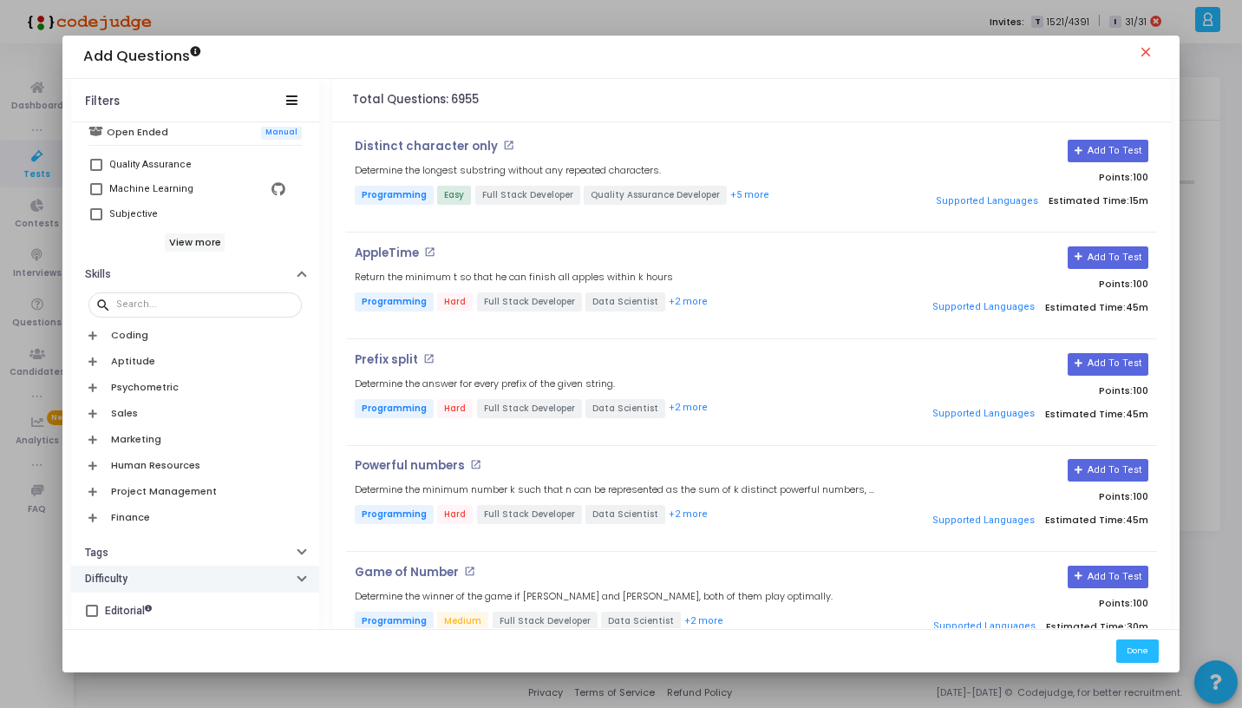
click at [124, 576] on h6 "Difficulty" at bounding box center [106, 578] width 42 height 13
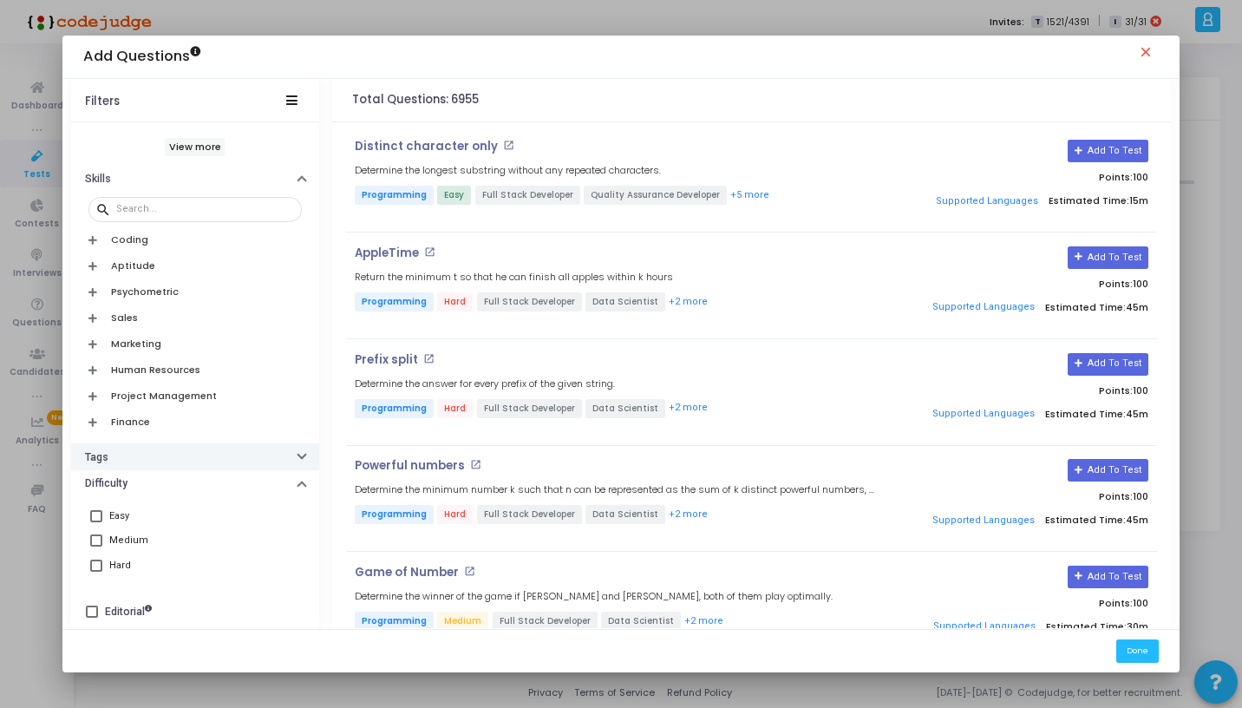
click at [165, 449] on button "Tags" at bounding box center [195, 456] width 248 height 27
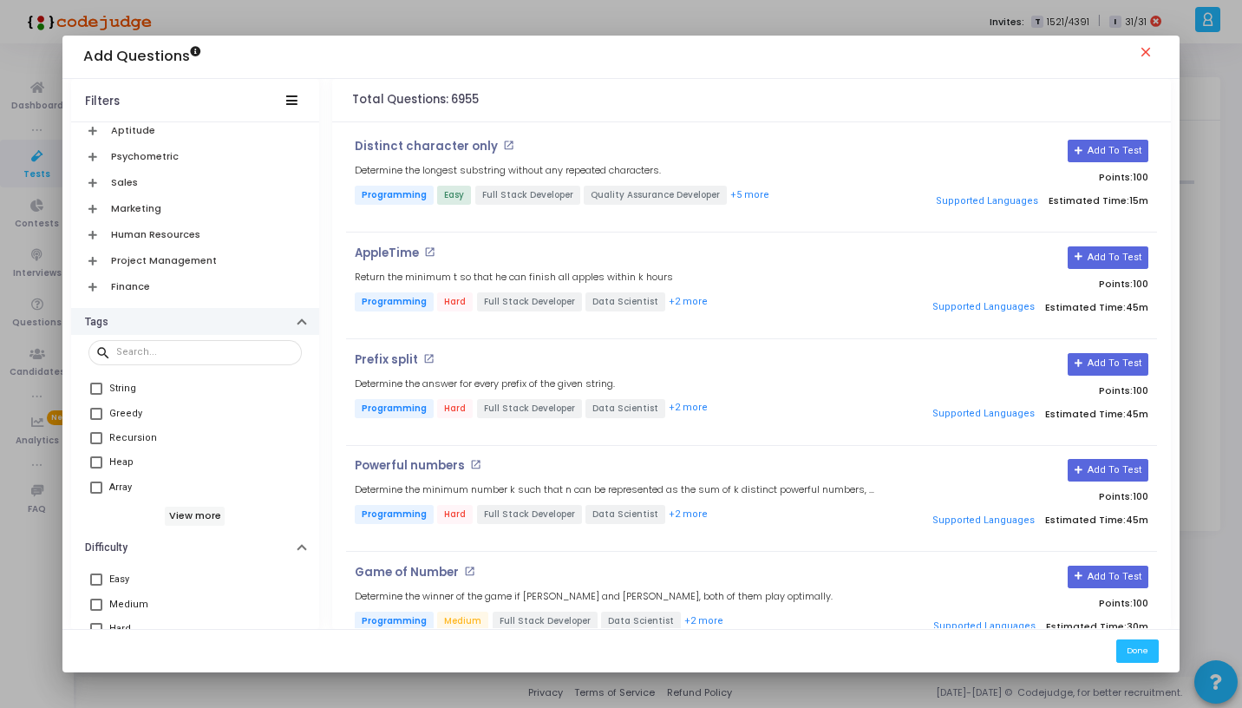
scroll to position [778, 0]
click at [168, 356] on div at bounding box center [205, 350] width 179 height 28
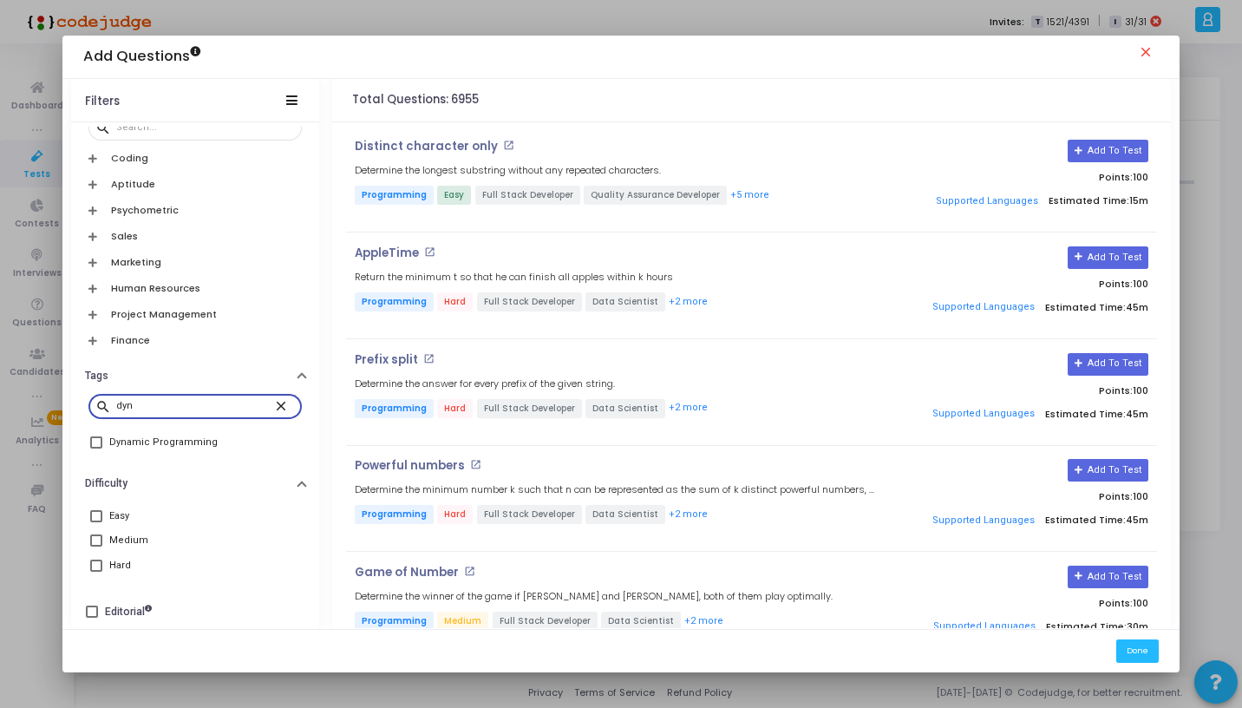
scroll to position [723, 0]
type input "dyn"
click at [95, 439] on span at bounding box center [96, 442] width 12 height 12
click at [95, 448] on input "Dynamic Programming" at bounding box center [95, 448] width 1 height 1
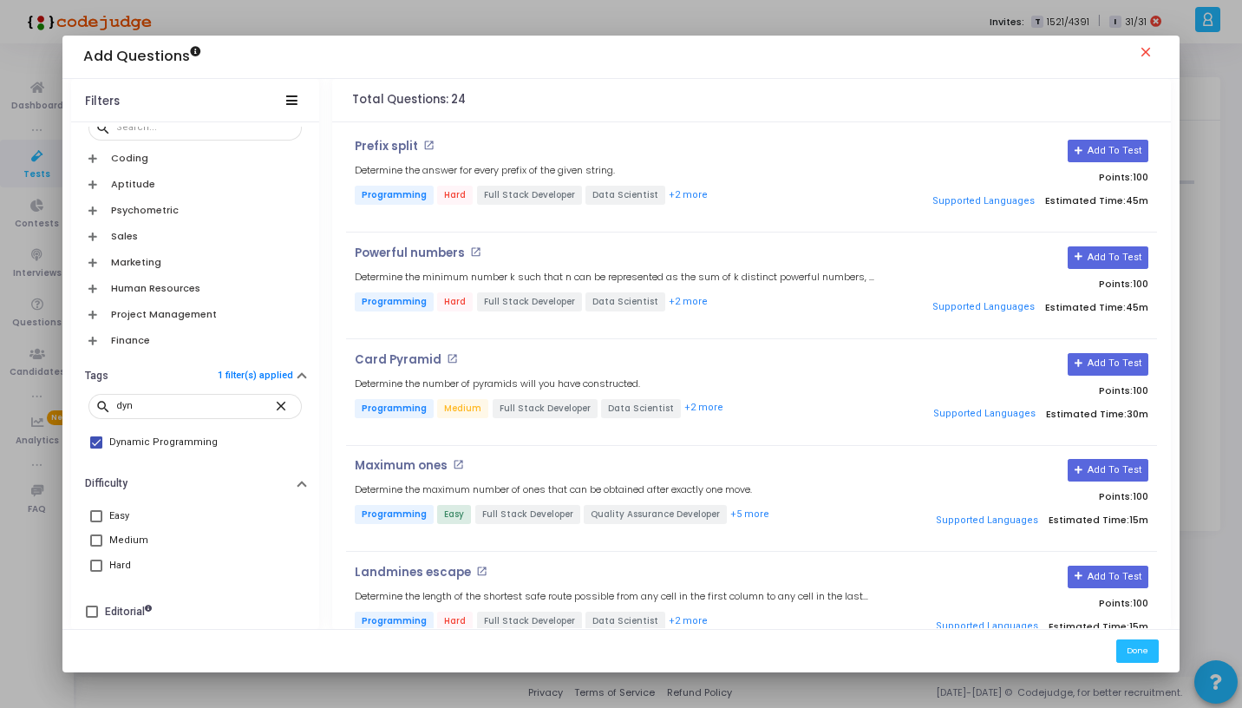
click at [583, 371] on div "Card Pyramid open_in_new Determine the number of pyramids will you have constru…" at bounding box center [616, 392] width 540 height 79
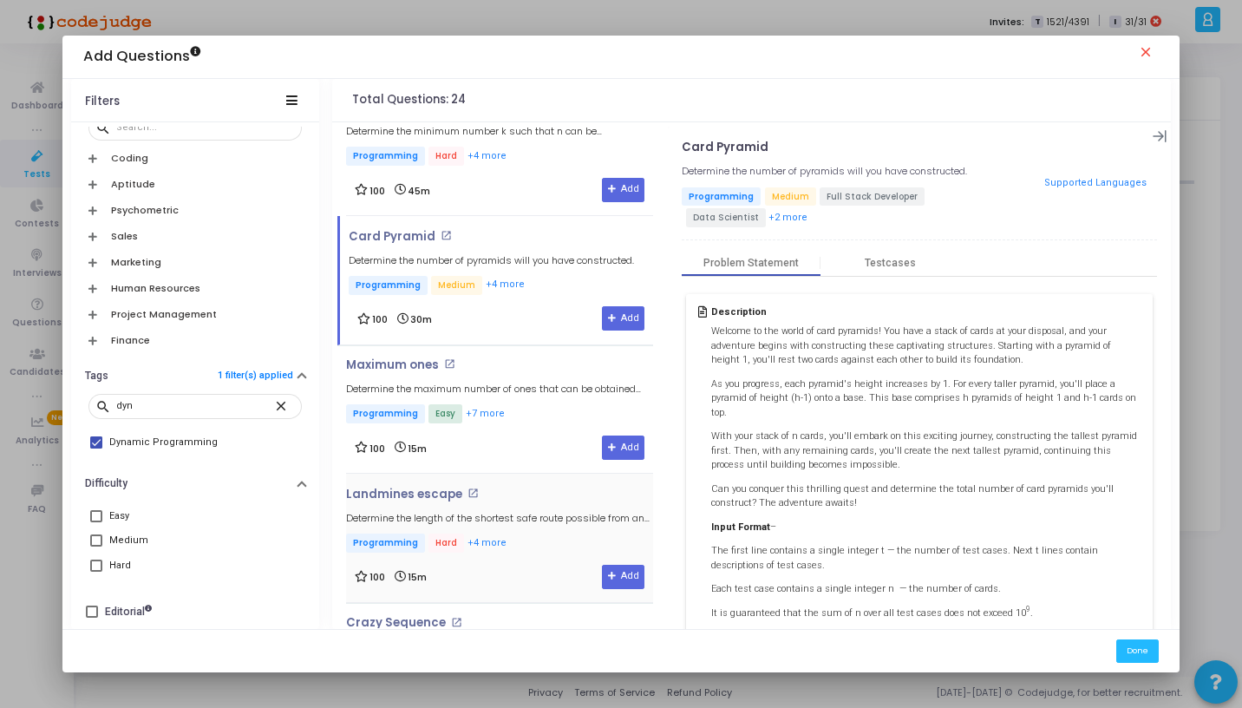
scroll to position [276, 0]
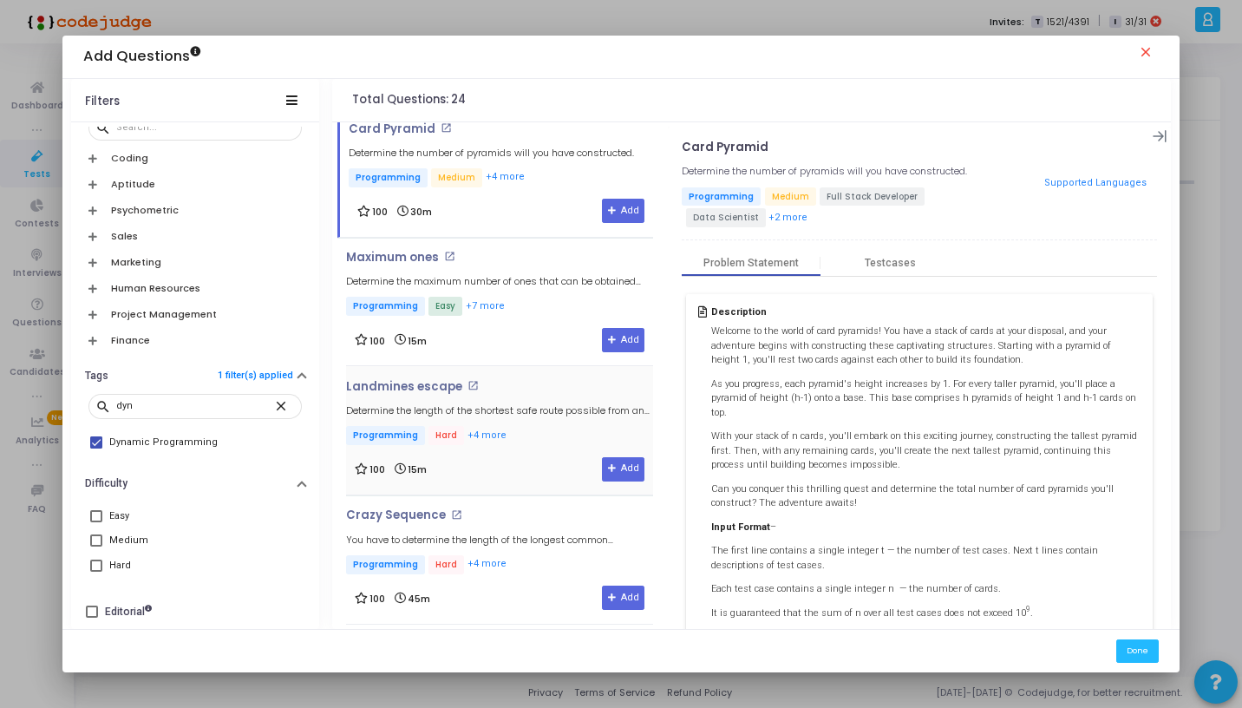
click at [517, 422] on div "Landmines escape open_in_new Determine the length of the shortest safe route po…" at bounding box center [499, 414] width 307 height 68
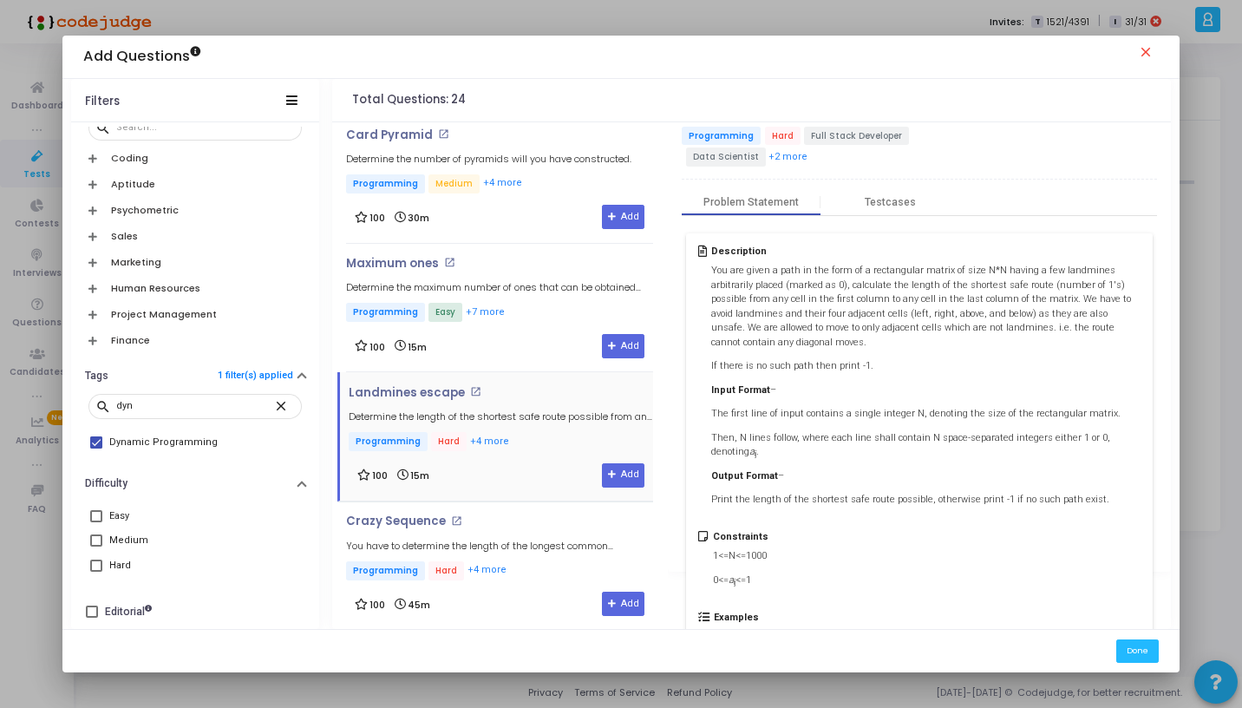
scroll to position [260, 0]
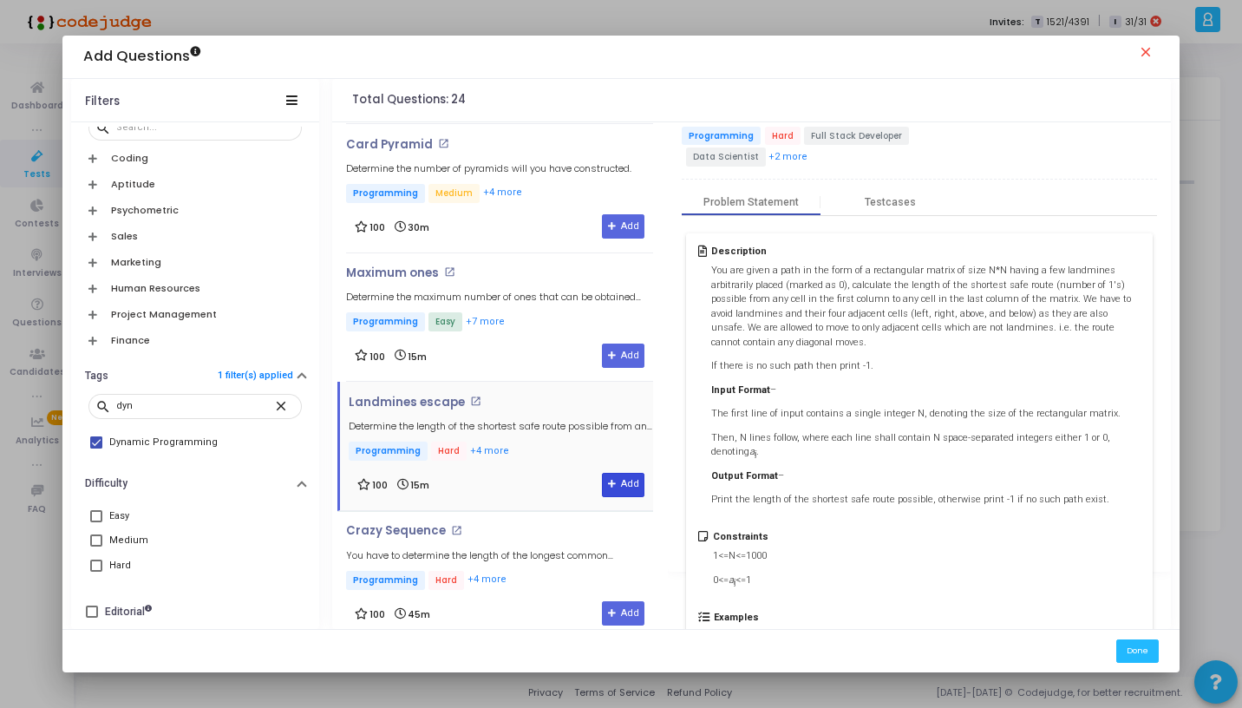
click at [614, 482] on button "Add" at bounding box center [623, 485] width 42 height 24
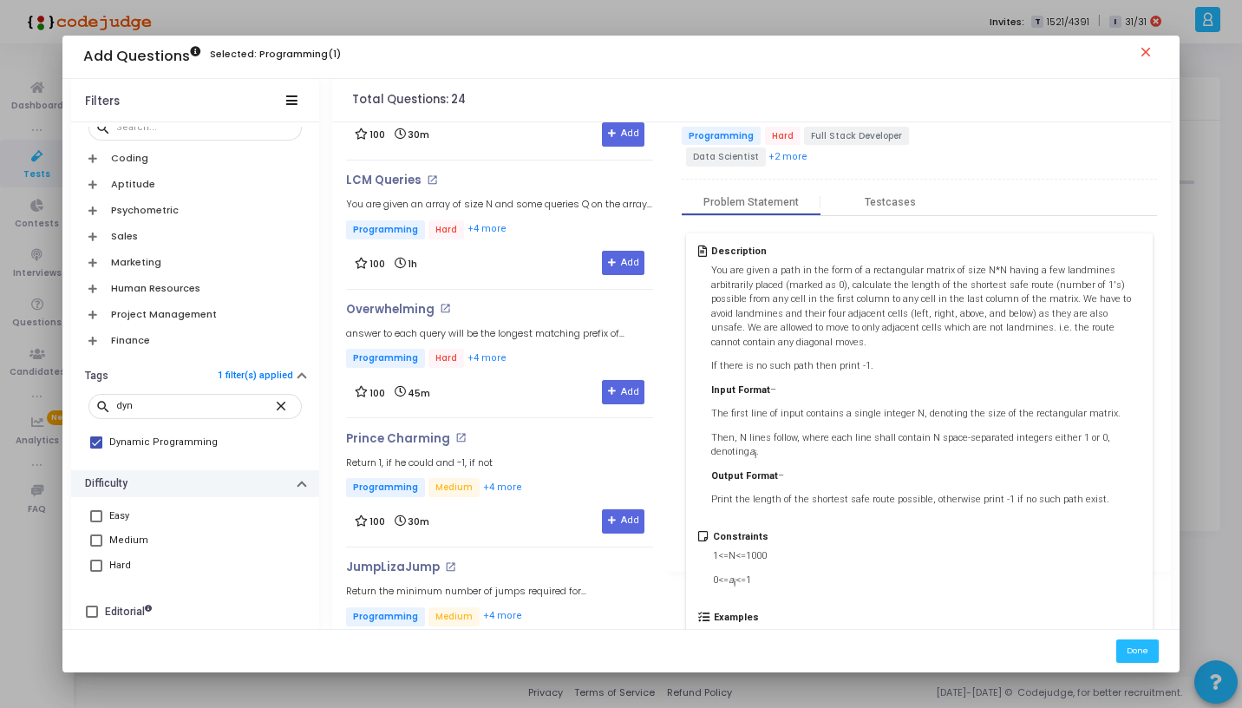
scroll to position [1006, 0]
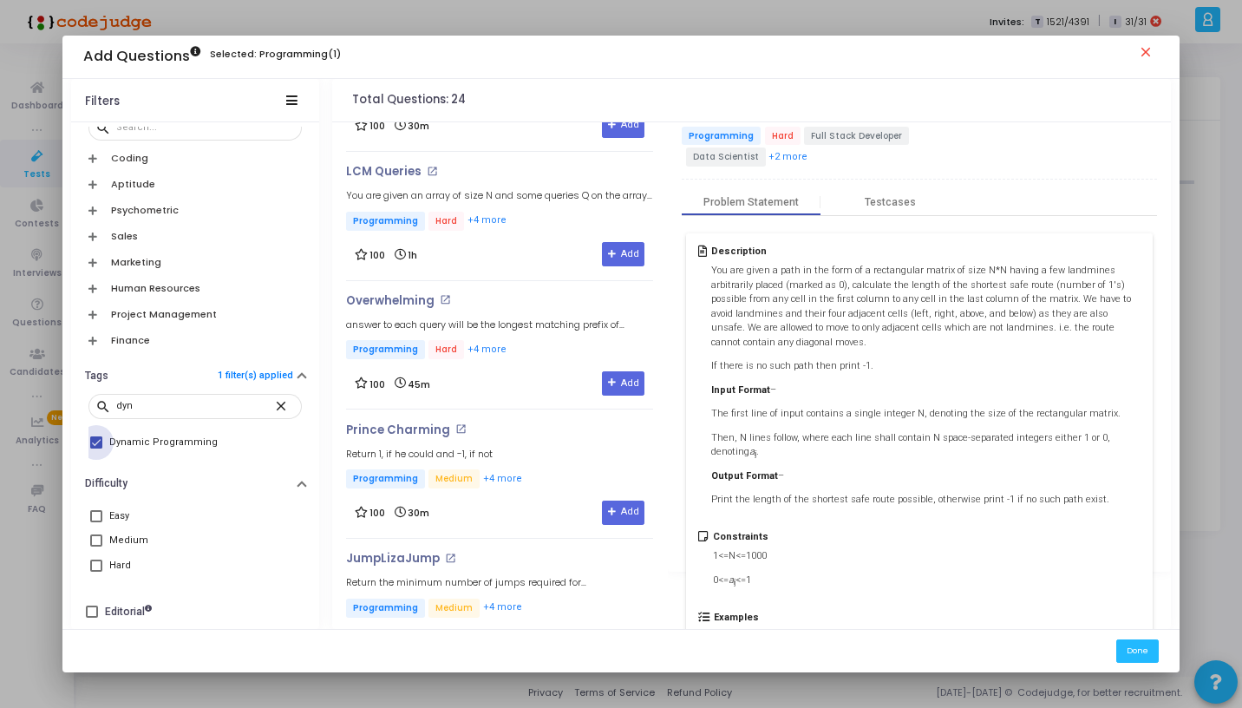
click at [94, 438] on span at bounding box center [96, 442] width 12 height 12
click at [95, 448] on input "Dynamic Programming" at bounding box center [95, 448] width 1 height 1
checkbox input "false"
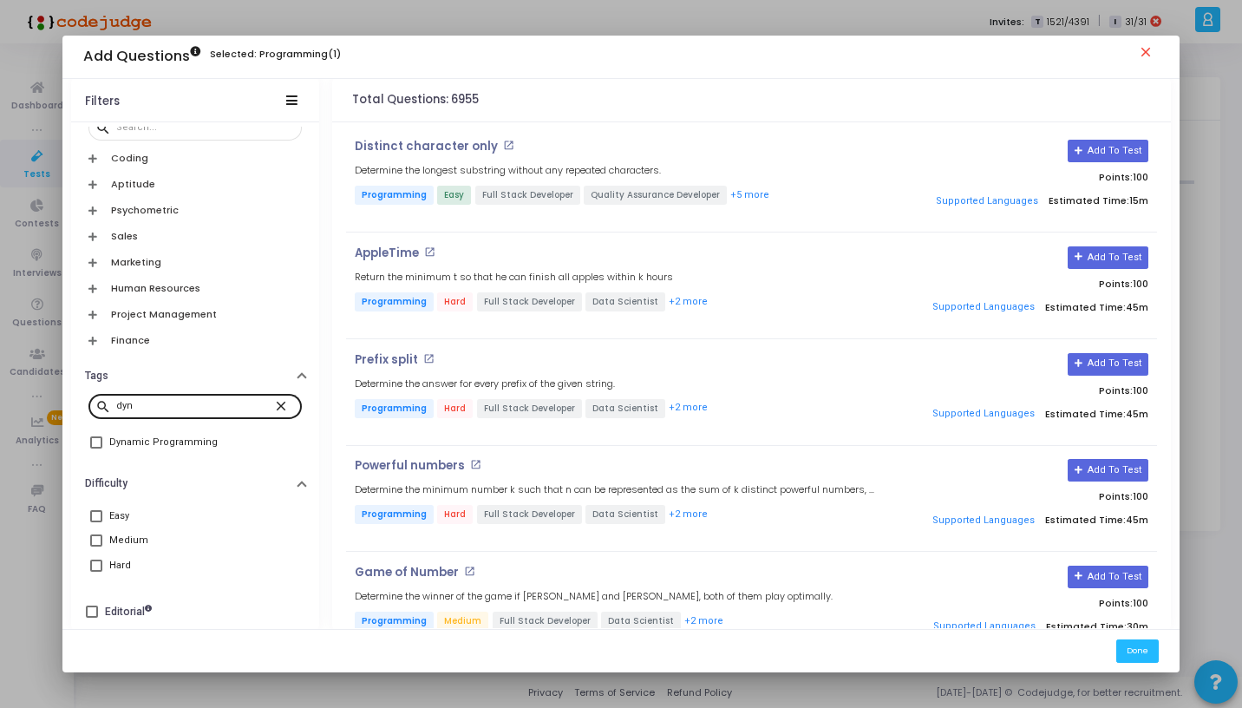
click at [273, 403] on mat-icon "close" at bounding box center [283, 405] width 21 height 16
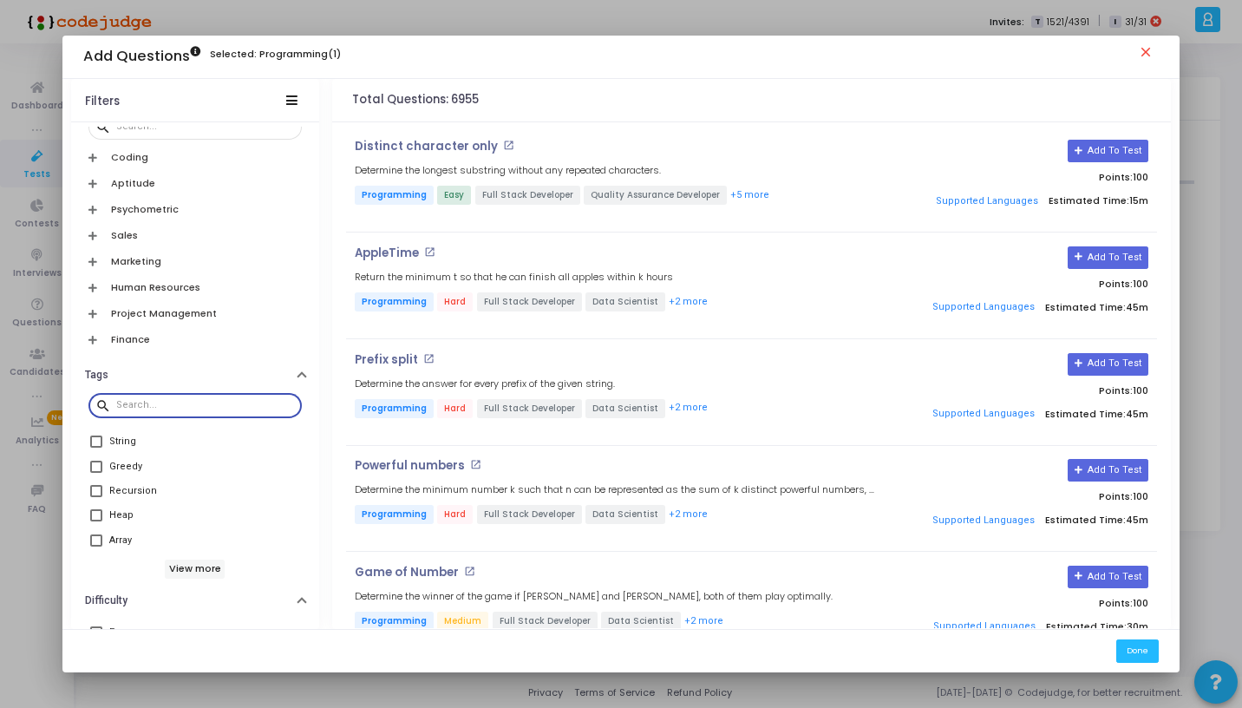
scroll to position [807, 0]
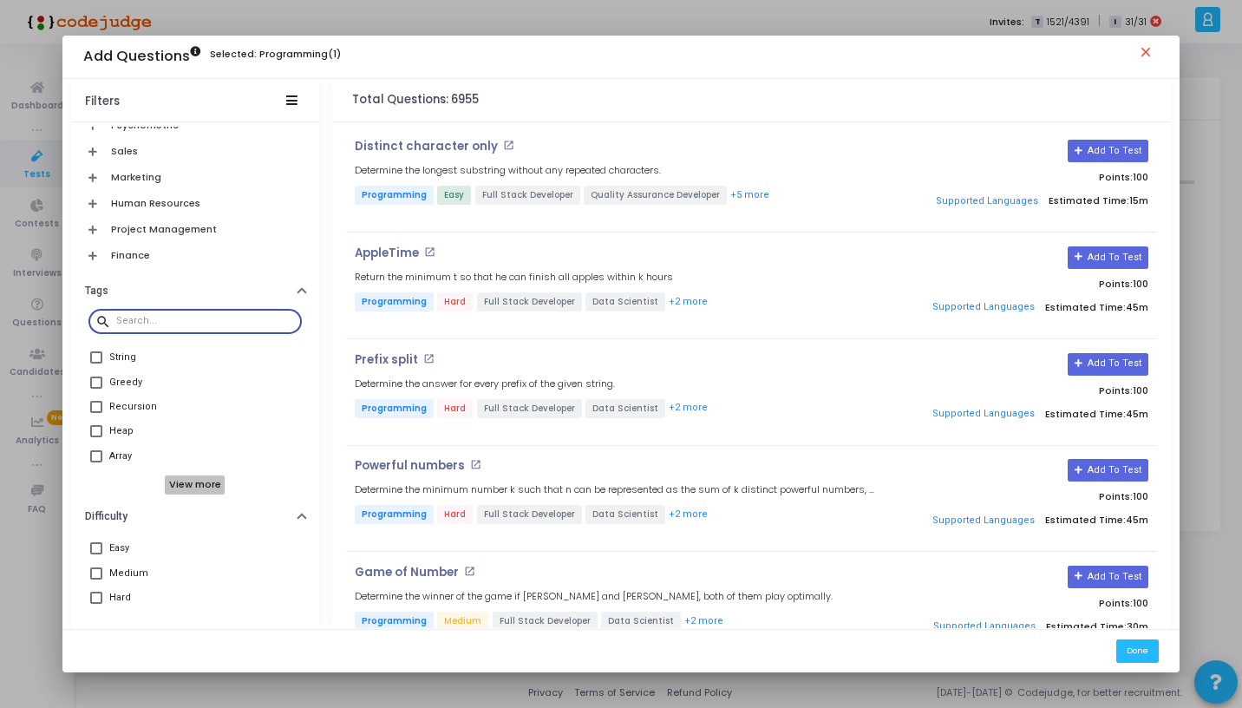
click at [197, 485] on h6 "View more" at bounding box center [195, 484] width 60 height 19
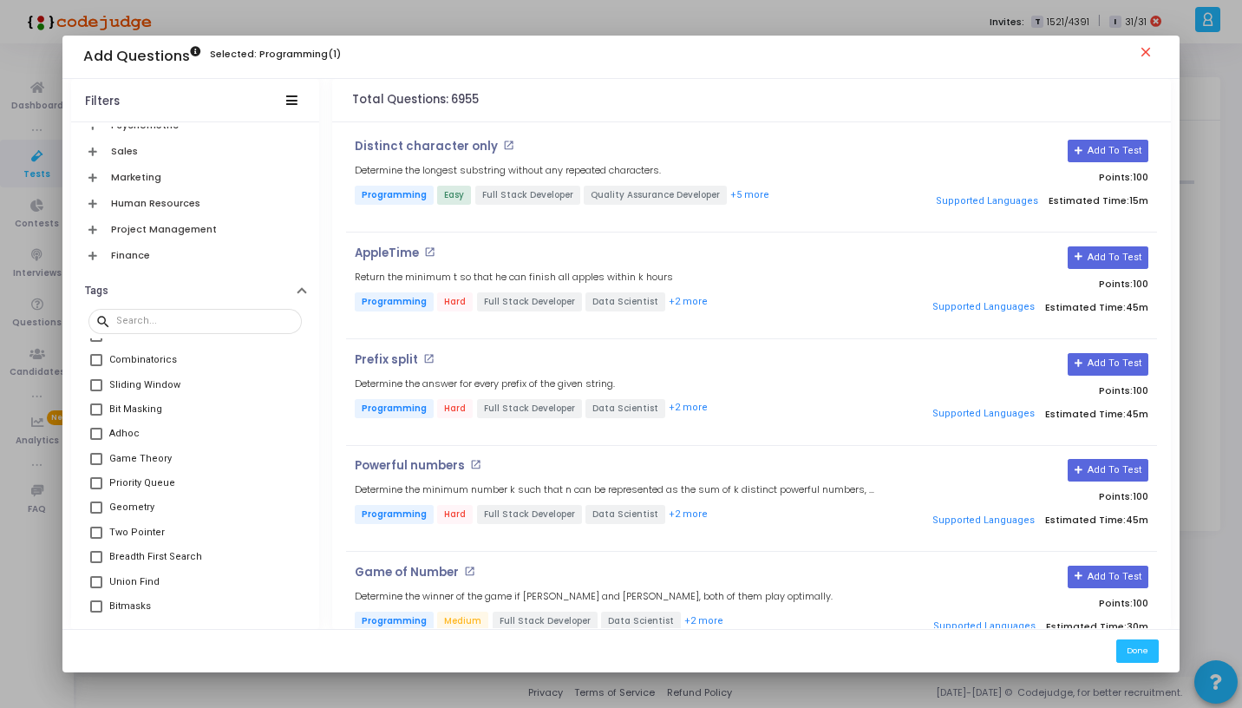
scroll to position [609, 0]
click at [96, 467] on span at bounding box center [96, 462] width 12 height 12
click at [96, 468] on input "Breadth First Search" at bounding box center [95, 468] width 1 height 1
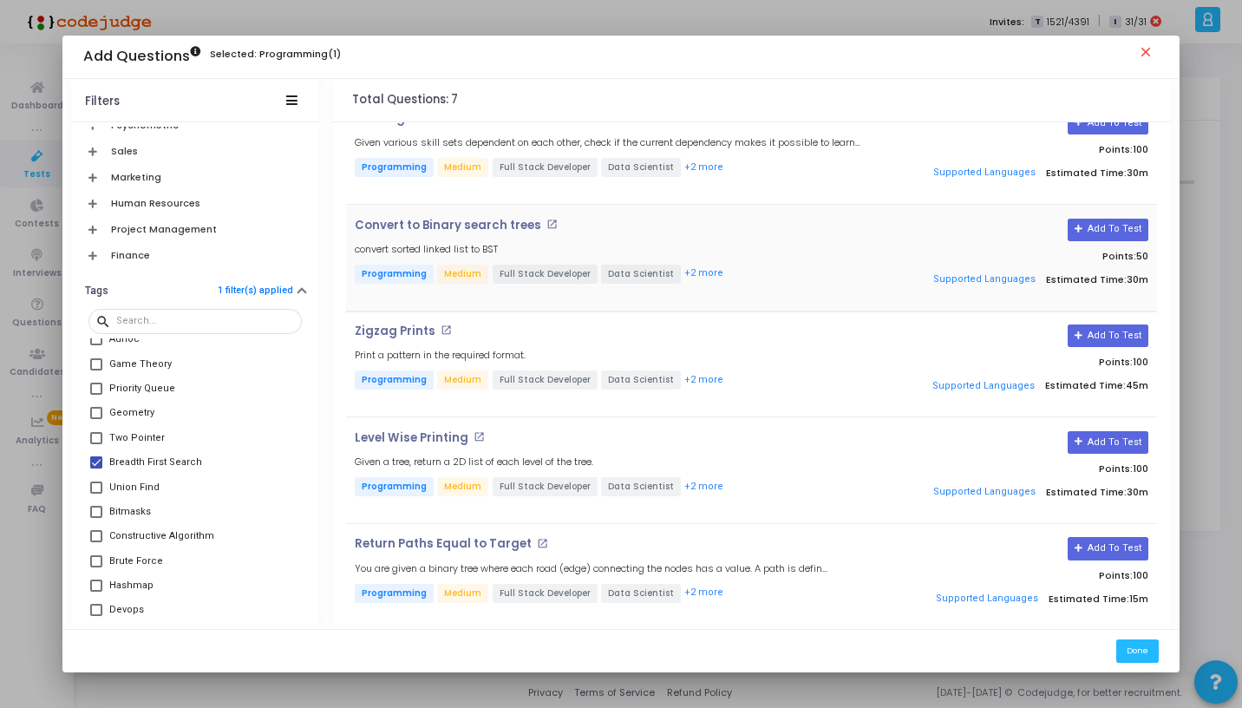
scroll to position [254, 0]
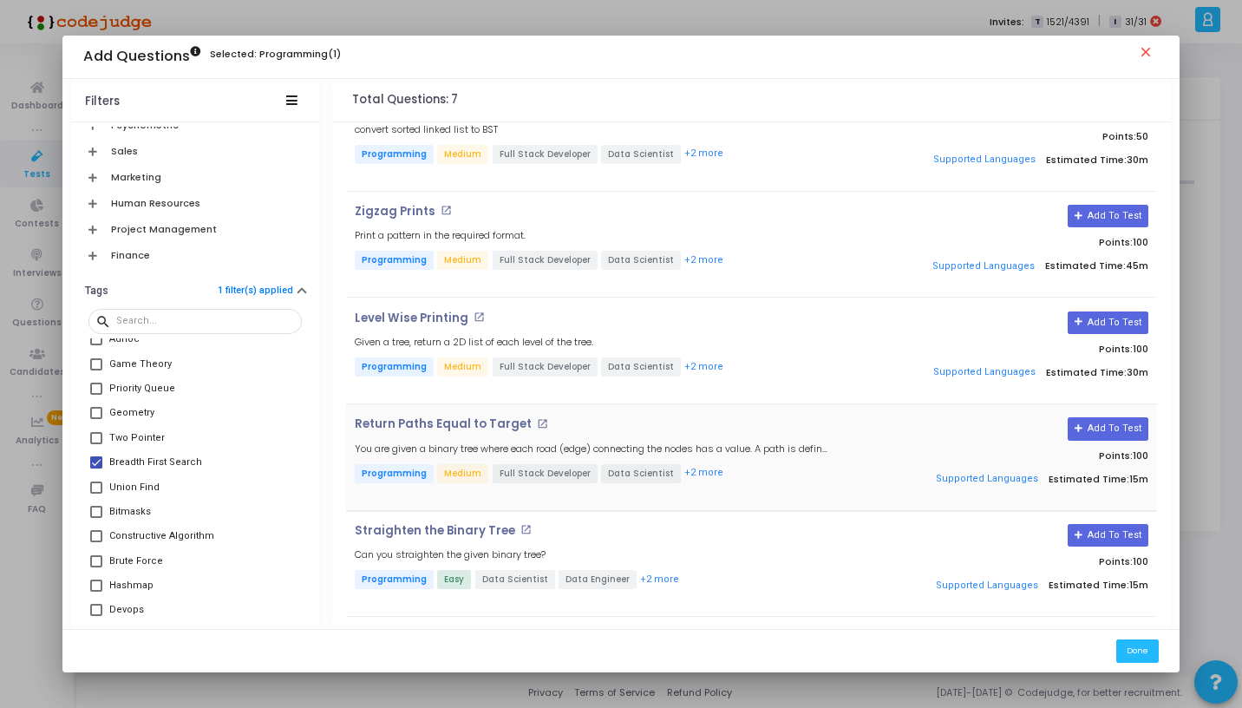
click at [671, 421] on h4 "Return Paths Equal to Target open_in_new" at bounding box center [616, 424] width 523 height 14
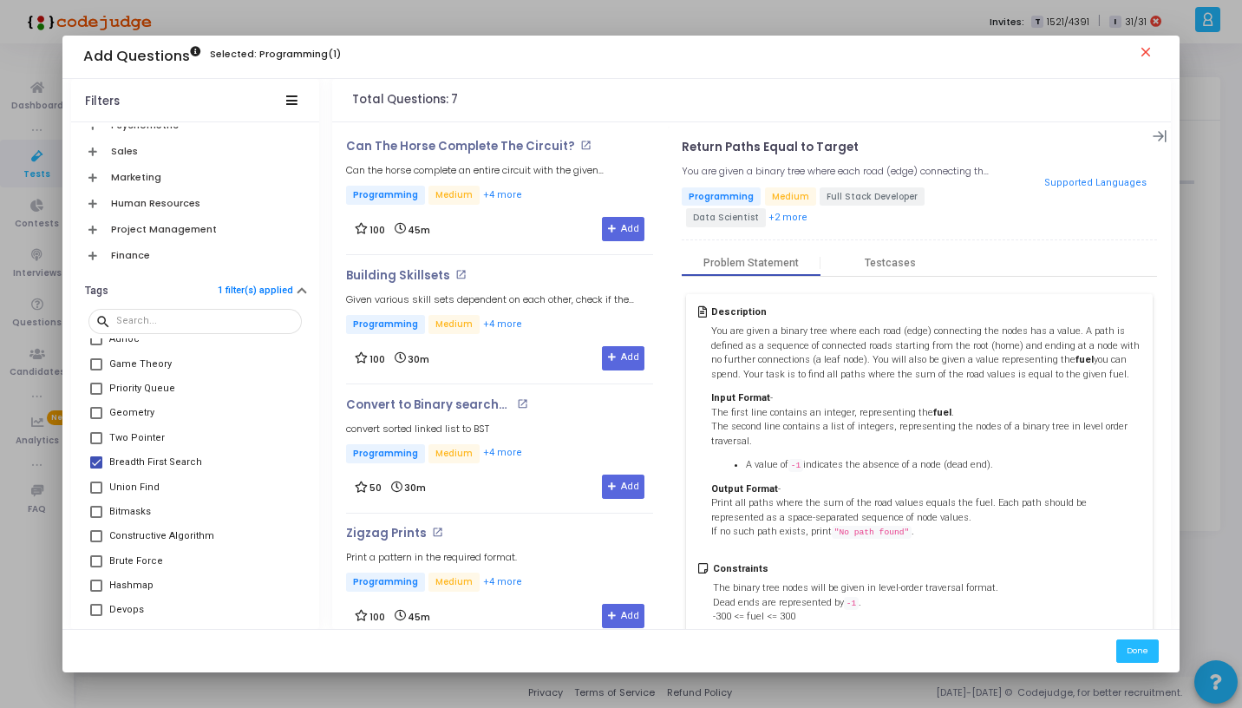
scroll to position [412, 0]
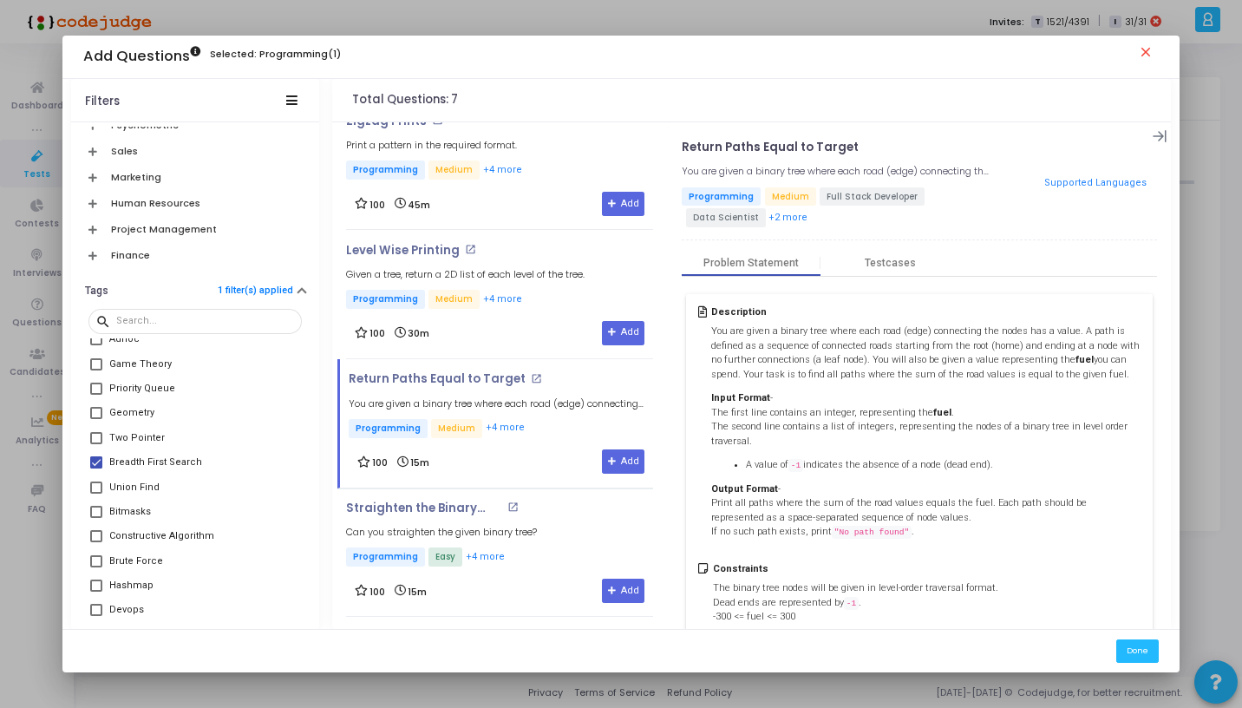
click at [98, 461] on span at bounding box center [96, 462] width 12 height 12
click at [96, 468] on input "Breadth First Search" at bounding box center [95, 468] width 1 height 1
checkbox input "false"
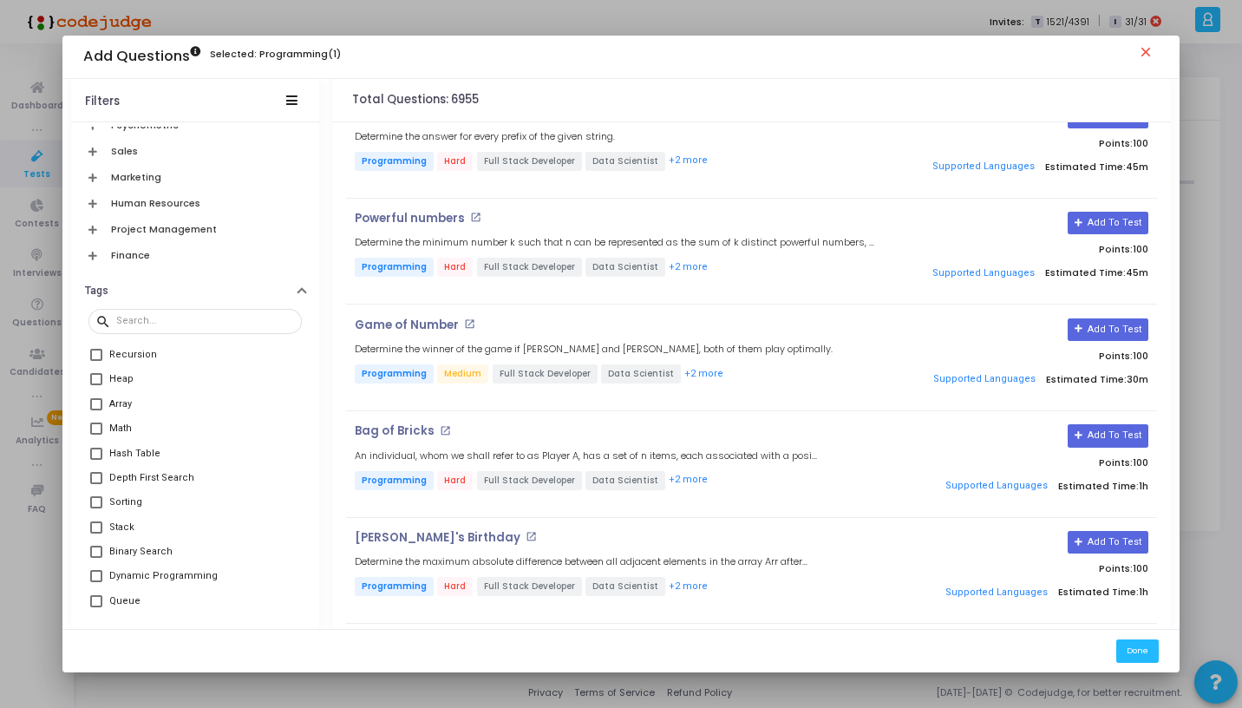
scroll to position [46, 0]
click at [94, 386] on span at bounding box center [96, 385] width 12 height 12
click at [95, 391] on input "Heap" at bounding box center [95, 391] width 1 height 1
checkbox input "true"
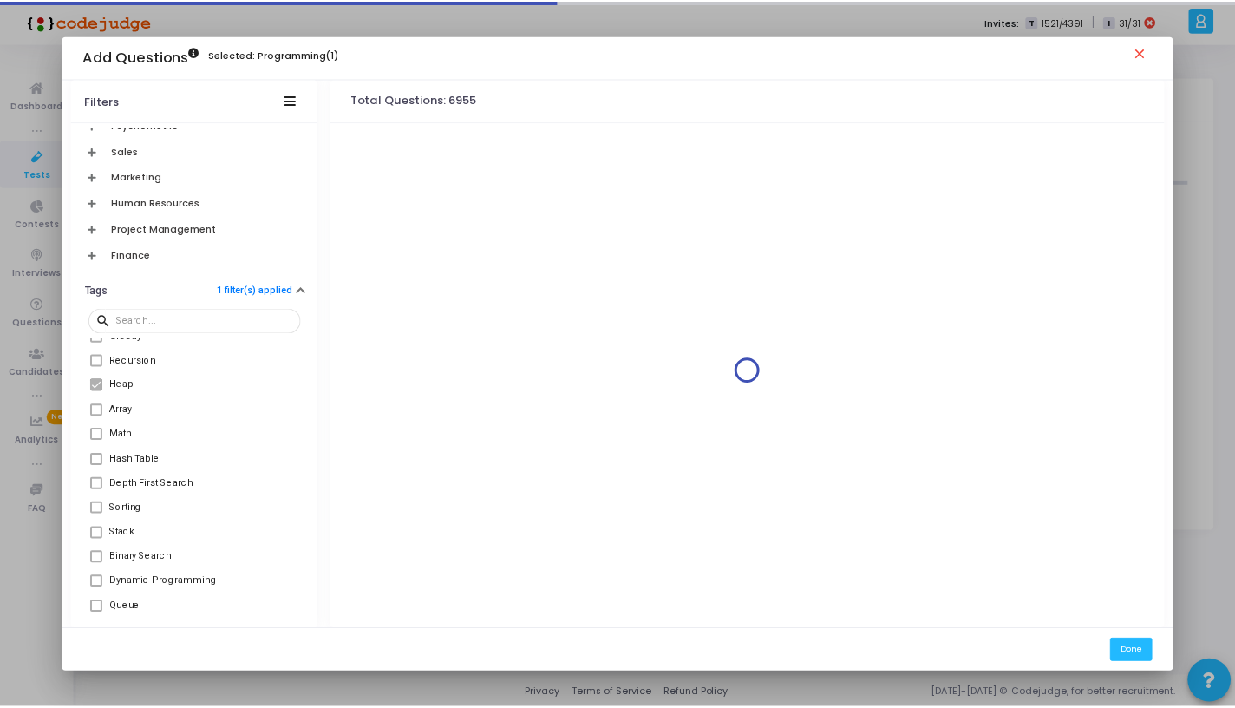
scroll to position [0, 0]
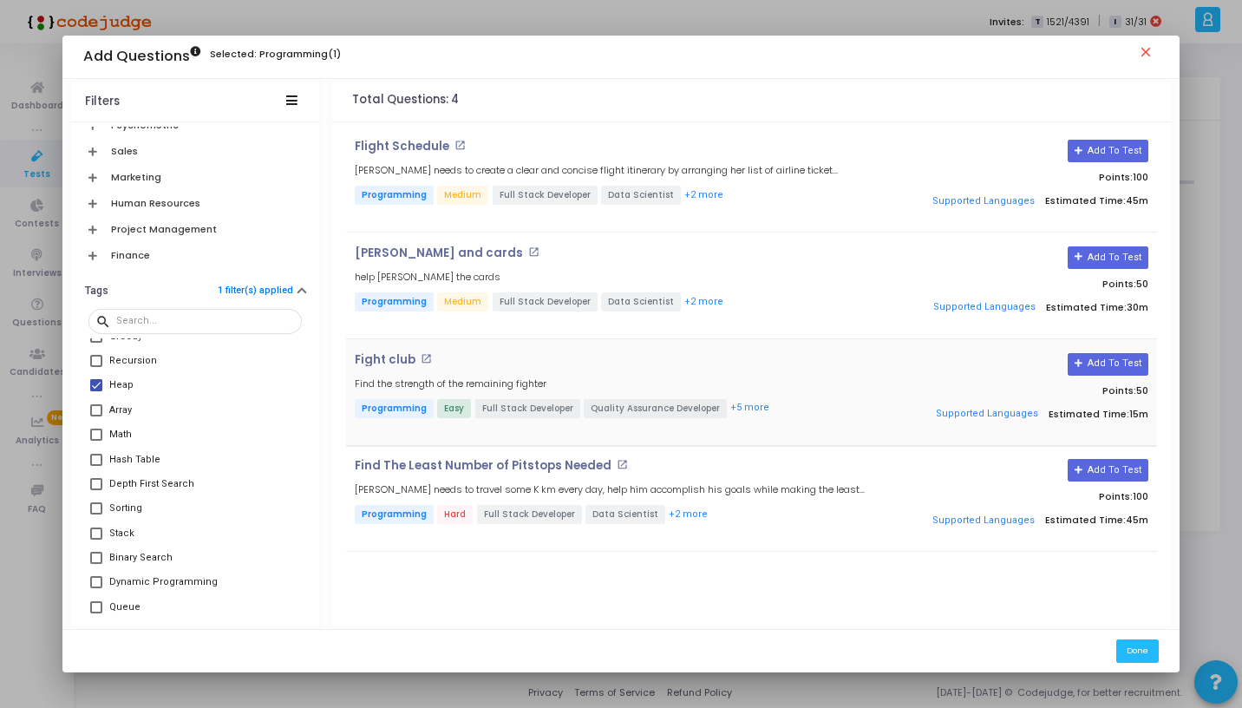
click at [637, 353] on h4 "Fight club open_in_new" at bounding box center [616, 360] width 523 height 14
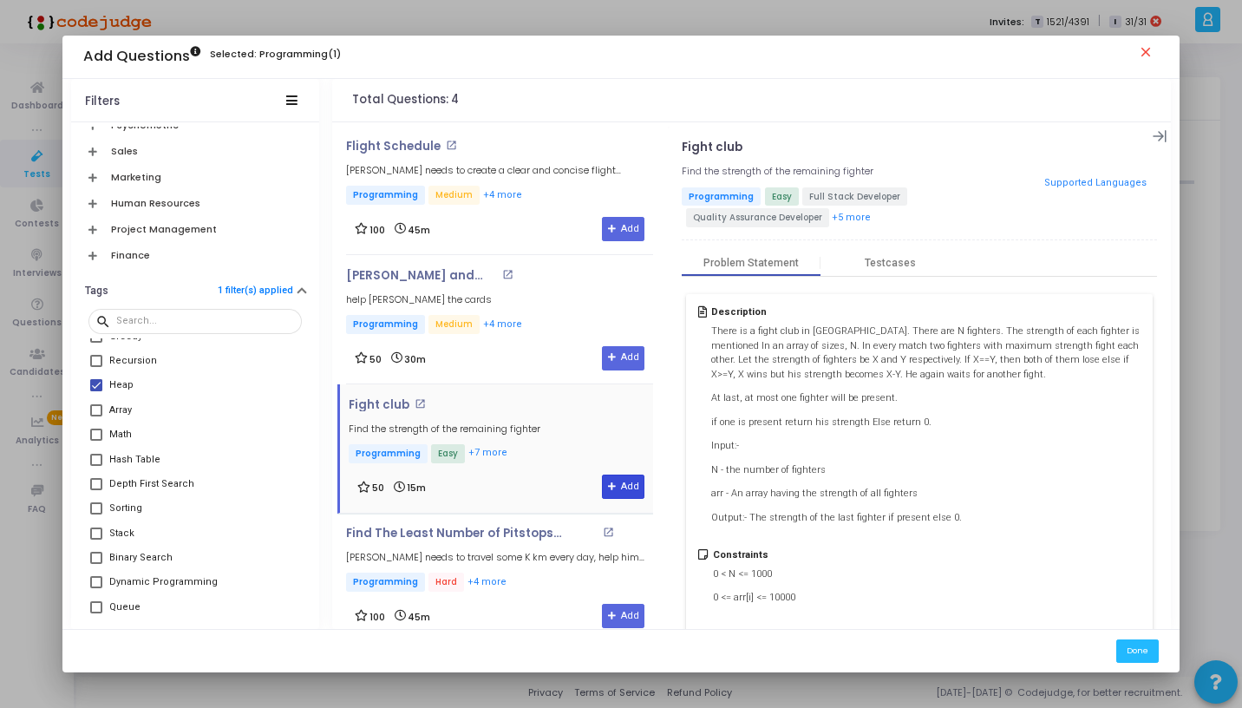
click at [608, 484] on icon at bounding box center [613, 487] width 10 height 10
click at [1130, 650] on button "Done" at bounding box center [1137, 650] width 42 height 23
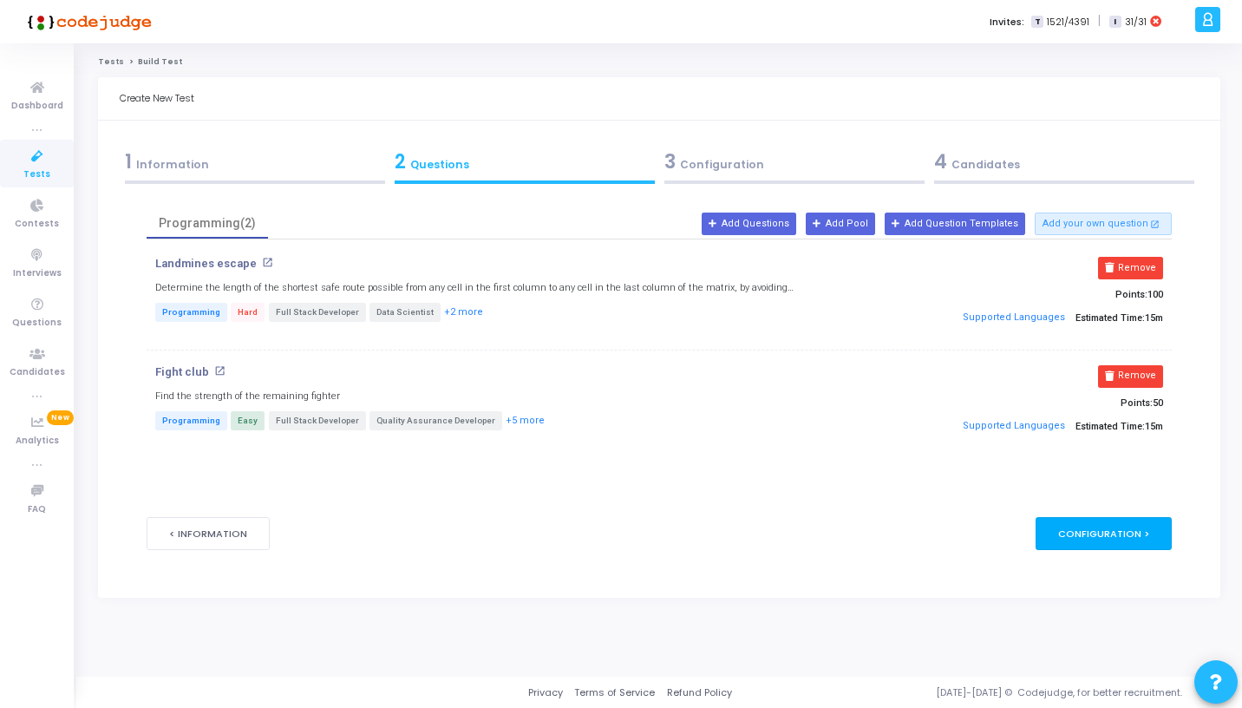
click at [1125, 526] on div "Configuration >" at bounding box center [1103, 533] width 136 height 32
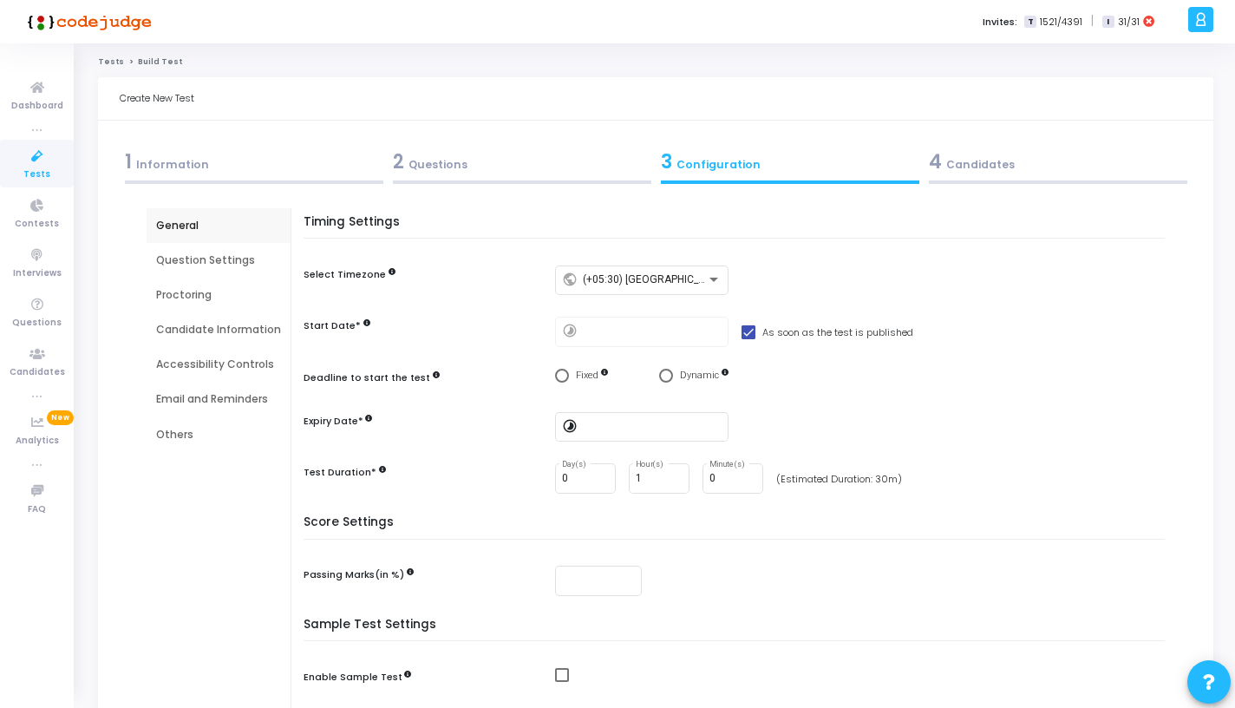
click at [741, 329] on span at bounding box center [748, 332] width 14 height 14
click at [748, 339] on input "As soon as the test is published" at bounding box center [748, 339] width 1 height 1
checkbox input "false"
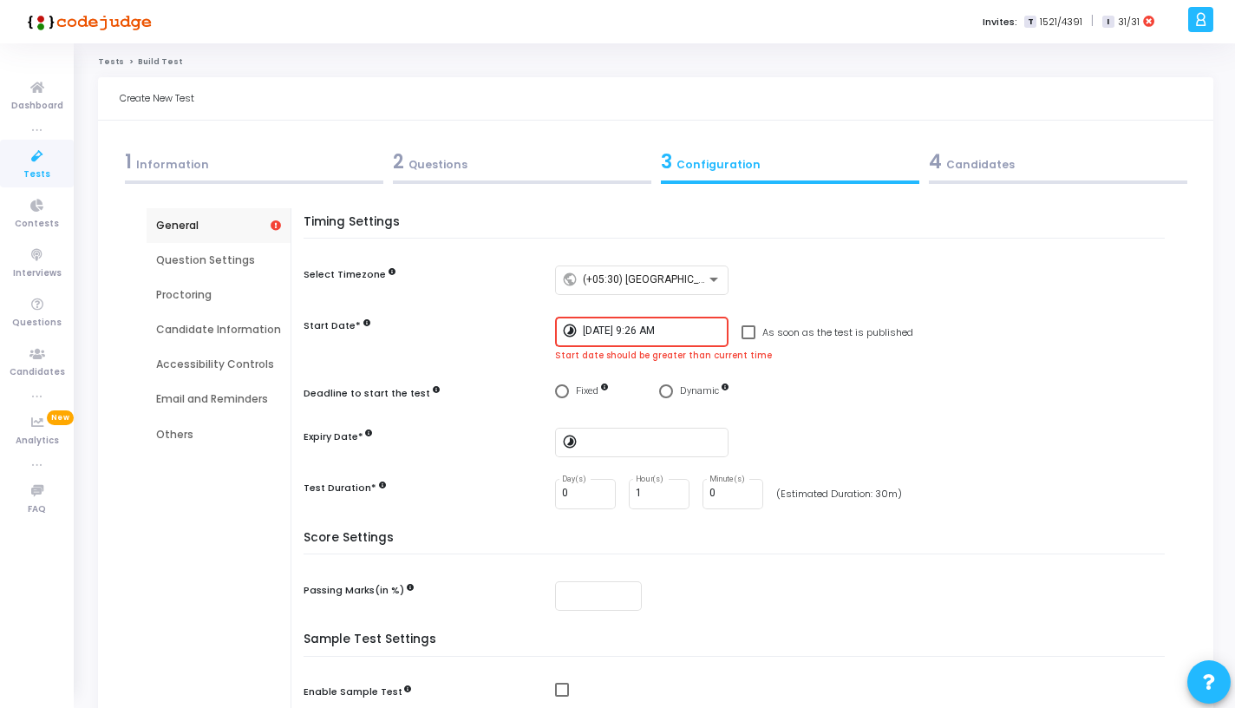
click at [680, 333] on input "9/12/2025, 9:26 AM" at bounding box center [652, 331] width 139 height 12
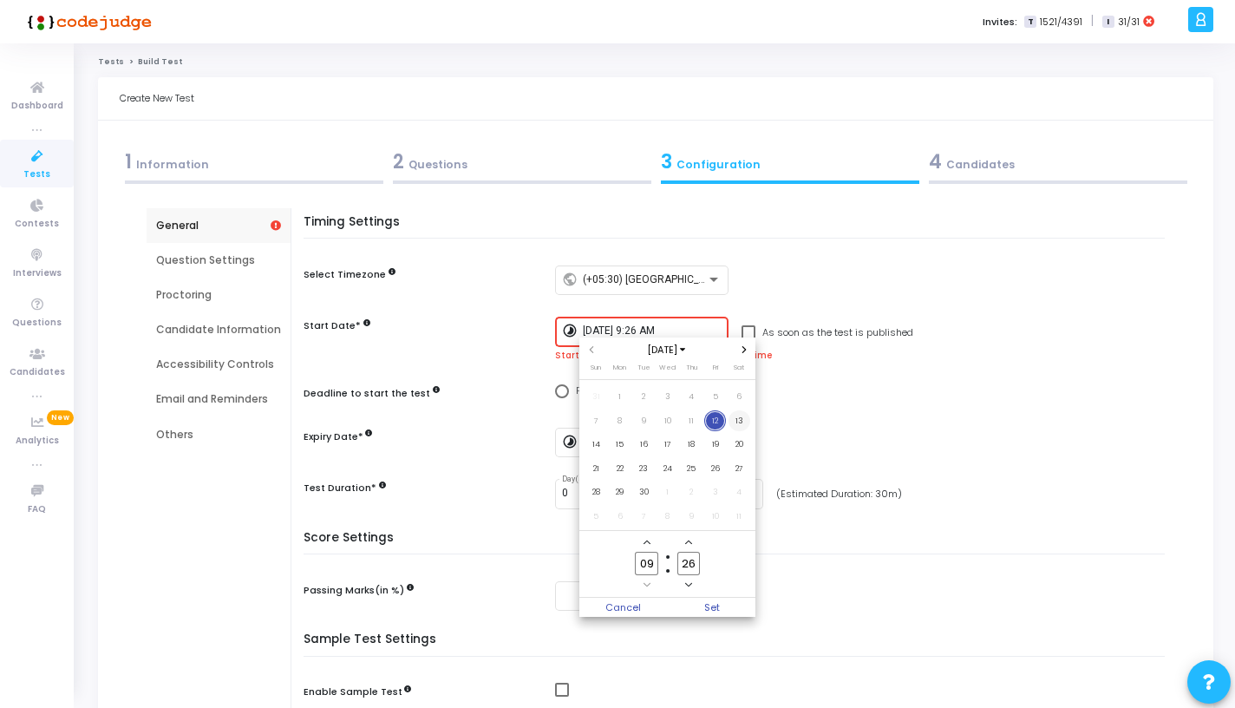
click at [737, 419] on span "13" at bounding box center [739, 421] width 22 height 22
click at [714, 607] on span "Set" at bounding box center [712, 607] width 88 height 19
type input "9/13/2025, 9:26 AM"
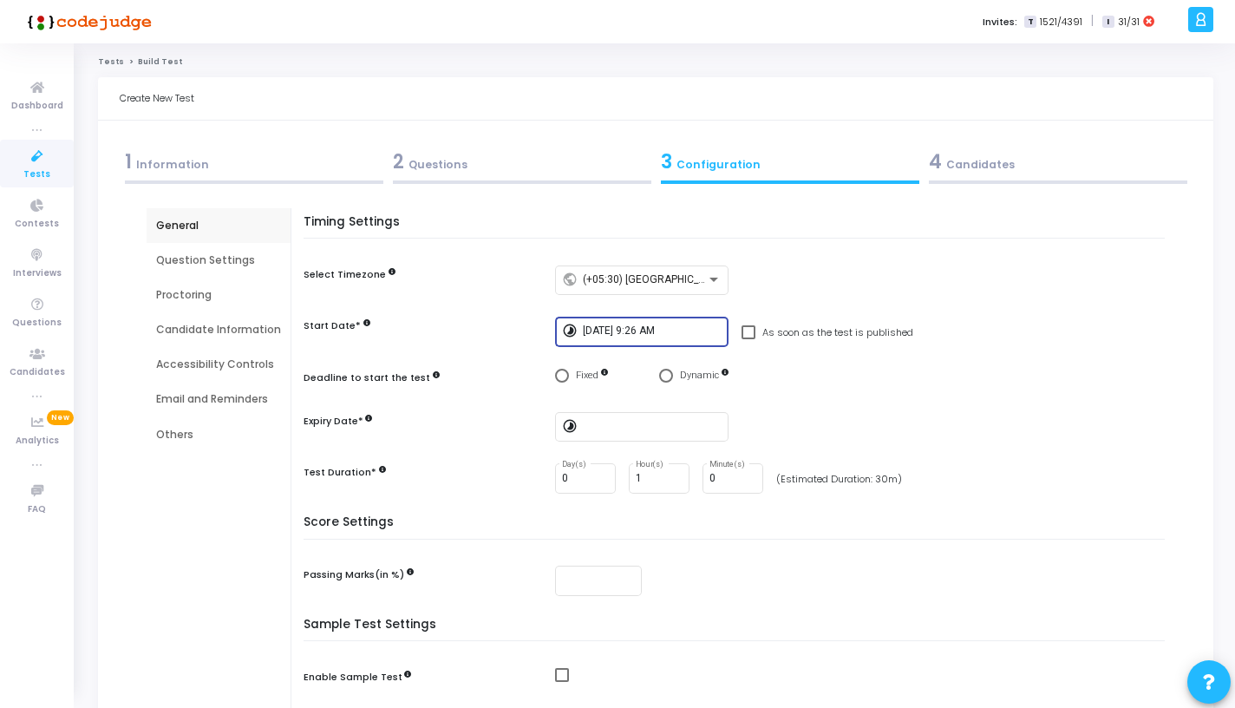
click at [555, 379] on span "Select confirmation" at bounding box center [562, 376] width 14 height 14
click at [555, 379] on input "Fixed" at bounding box center [562, 376] width 14 height 14
radio input "true"
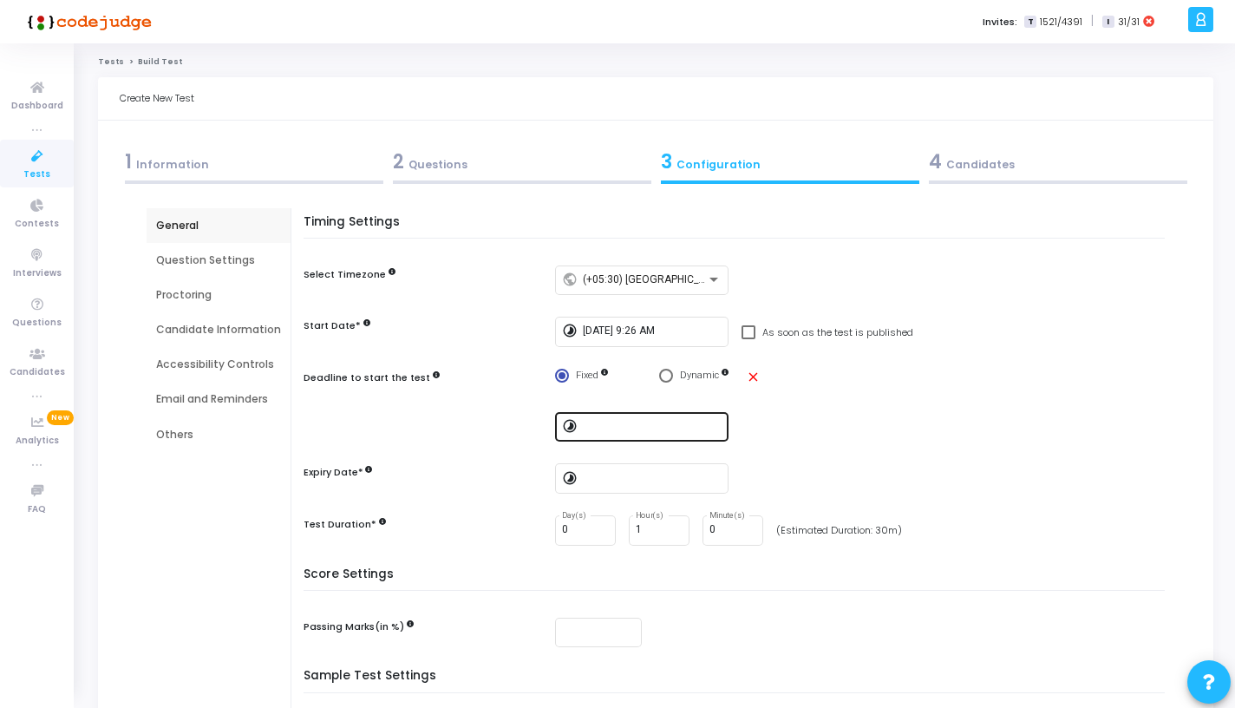
click at [598, 426] on input at bounding box center [652, 427] width 139 height 12
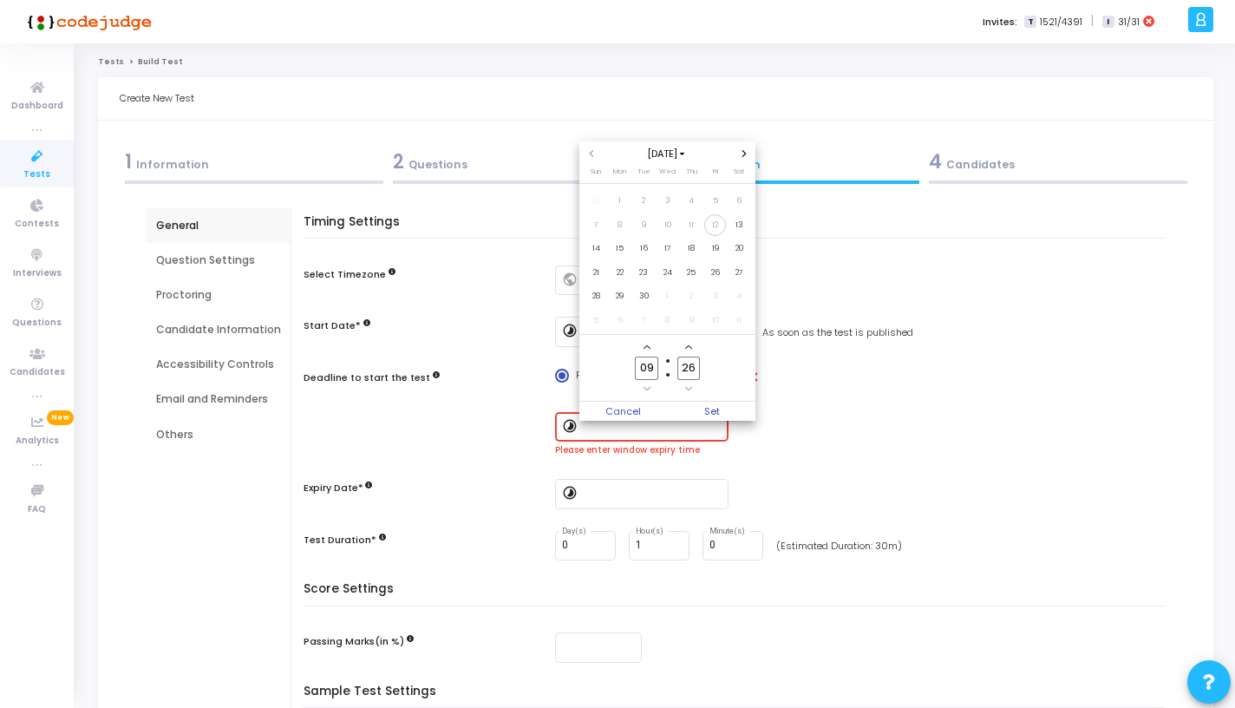
click at [649, 351] on span "Add a hour" at bounding box center [646, 347] width 15 height 15
type input "11"
click at [704, 403] on span "Set" at bounding box center [712, 411] width 88 height 19
type input "9/13/2025, 11:26 AM"
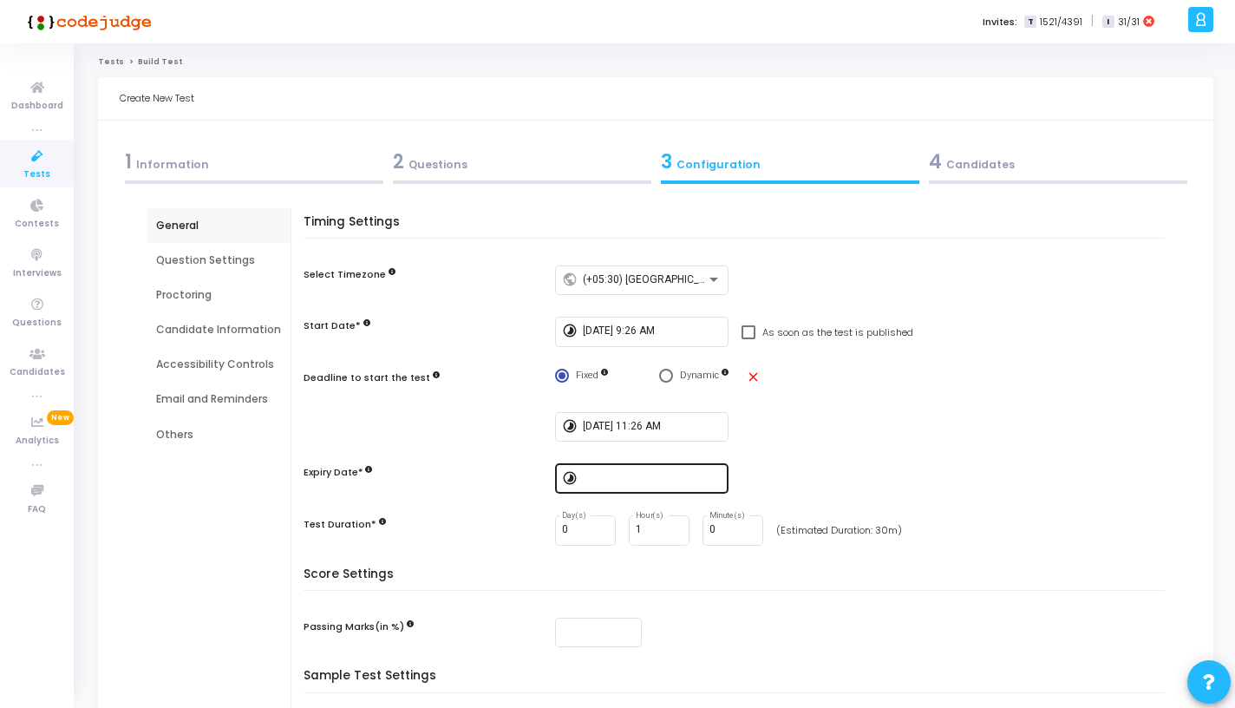
click at [577, 487] on mat-icon "timelapse" at bounding box center [572, 479] width 21 height 21
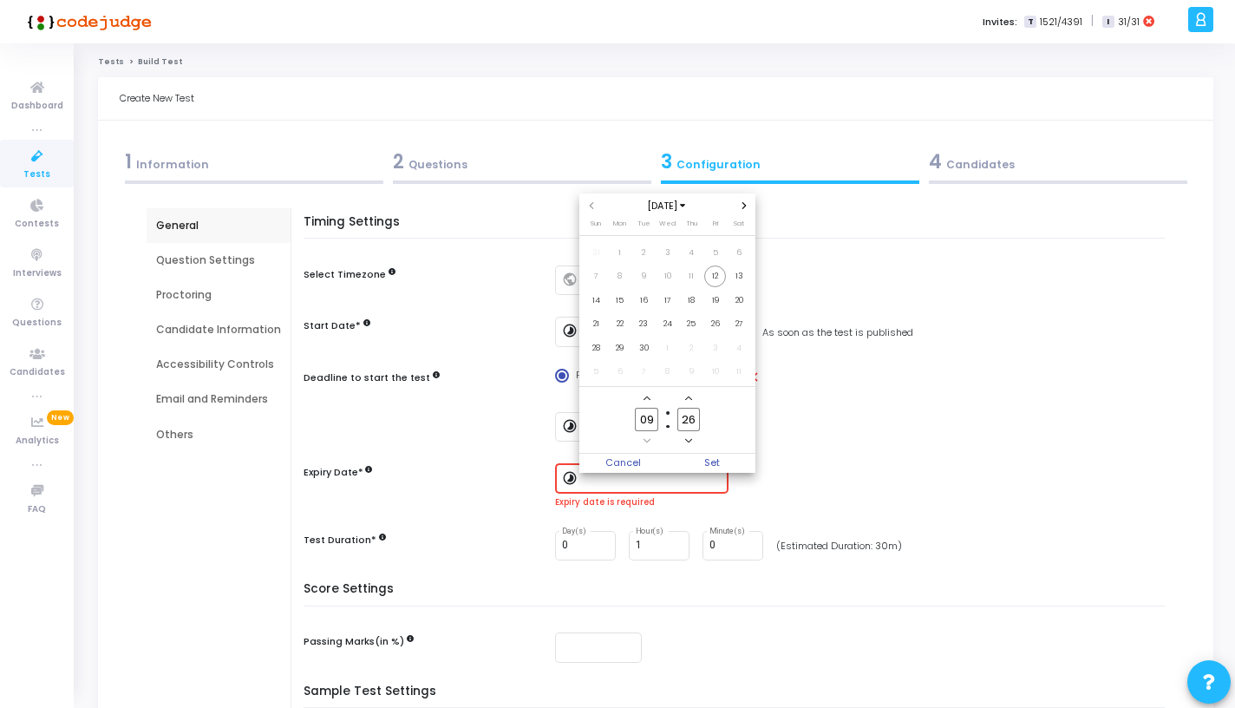
click at [650, 401] on span "Add a hour" at bounding box center [646, 398] width 15 height 15
type input "12"
click at [709, 461] on span "Set" at bounding box center [712, 463] width 88 height 19
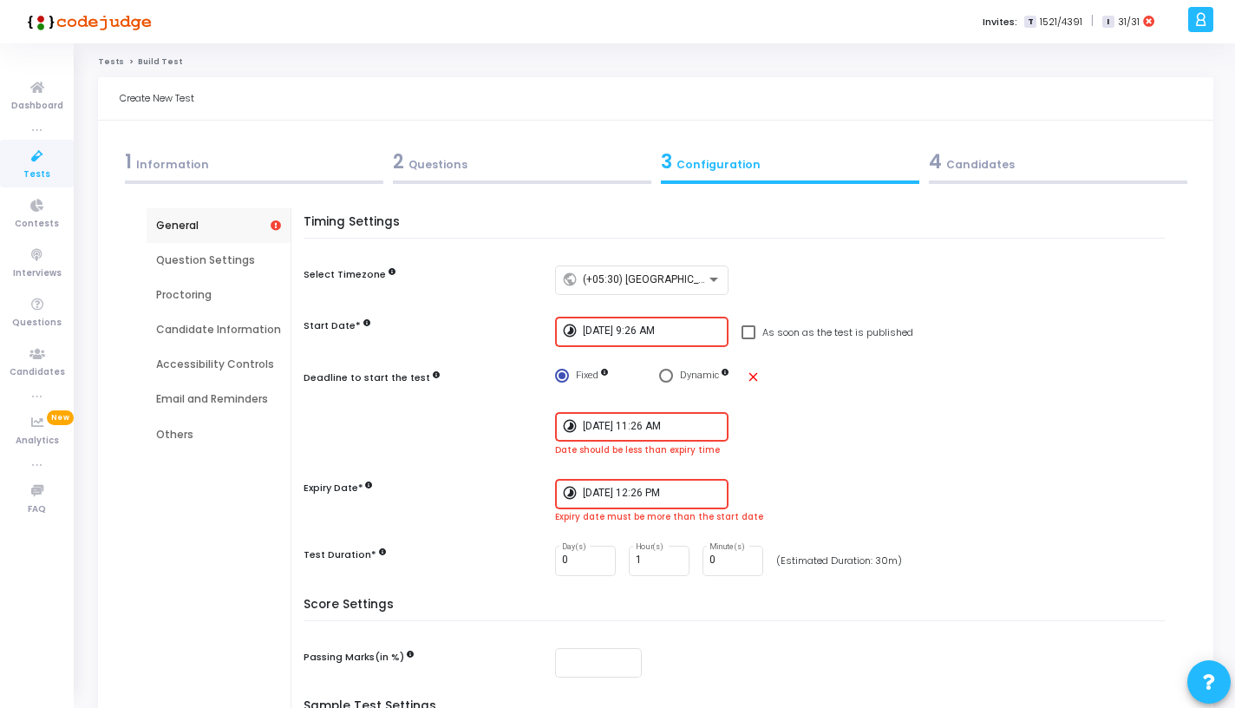
click at [607, 495] on input "9/12/2025, 12:26 PM" at bounding box center [652, 493] width 139 height 12
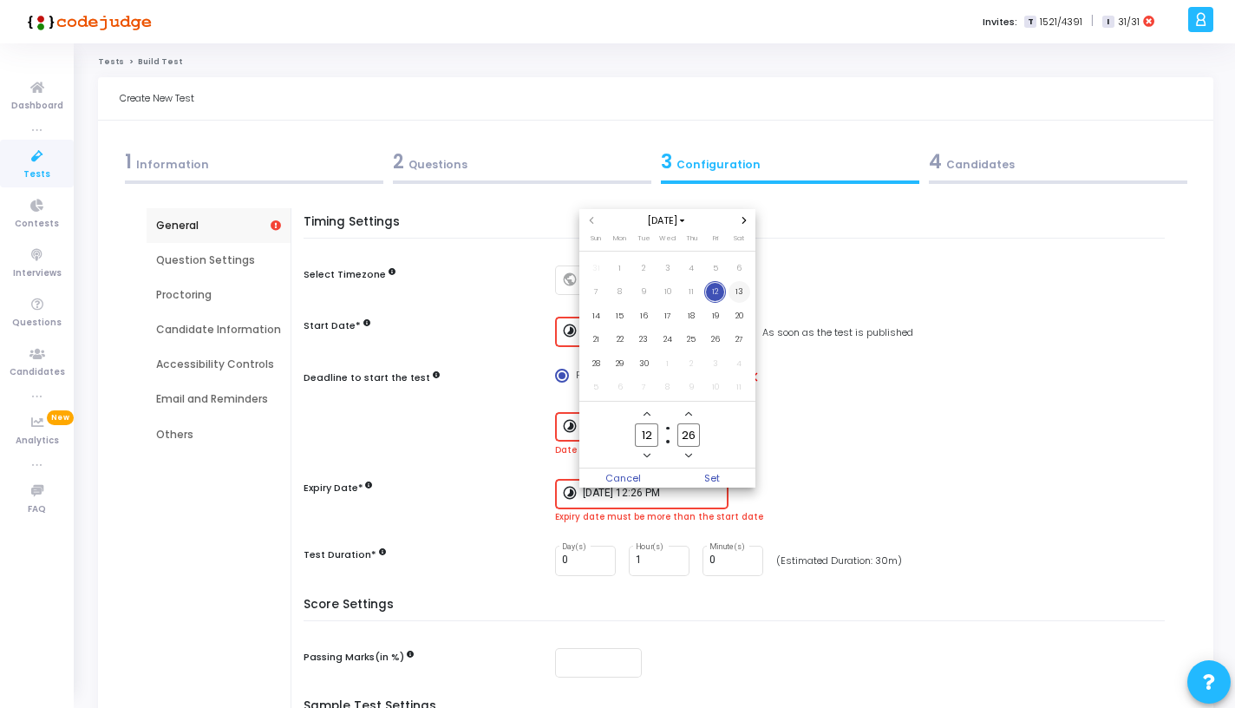
click at [735, 284] on span "13" at bounding box center [739, 292] width 22 height 22
click at [722, 472] on span "Set" at bounding box center [712, 477] width 88 height 19
type input "9/13/2025, 12:26 PM"
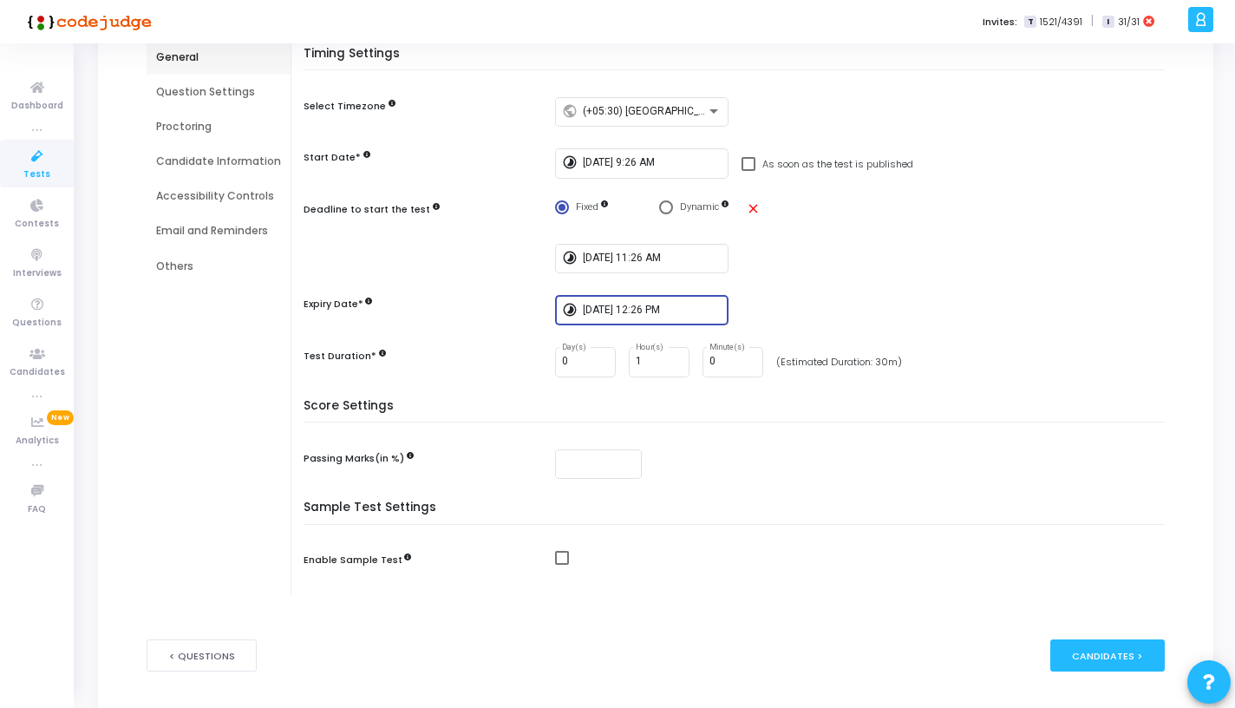
scroll to position [179, 0]
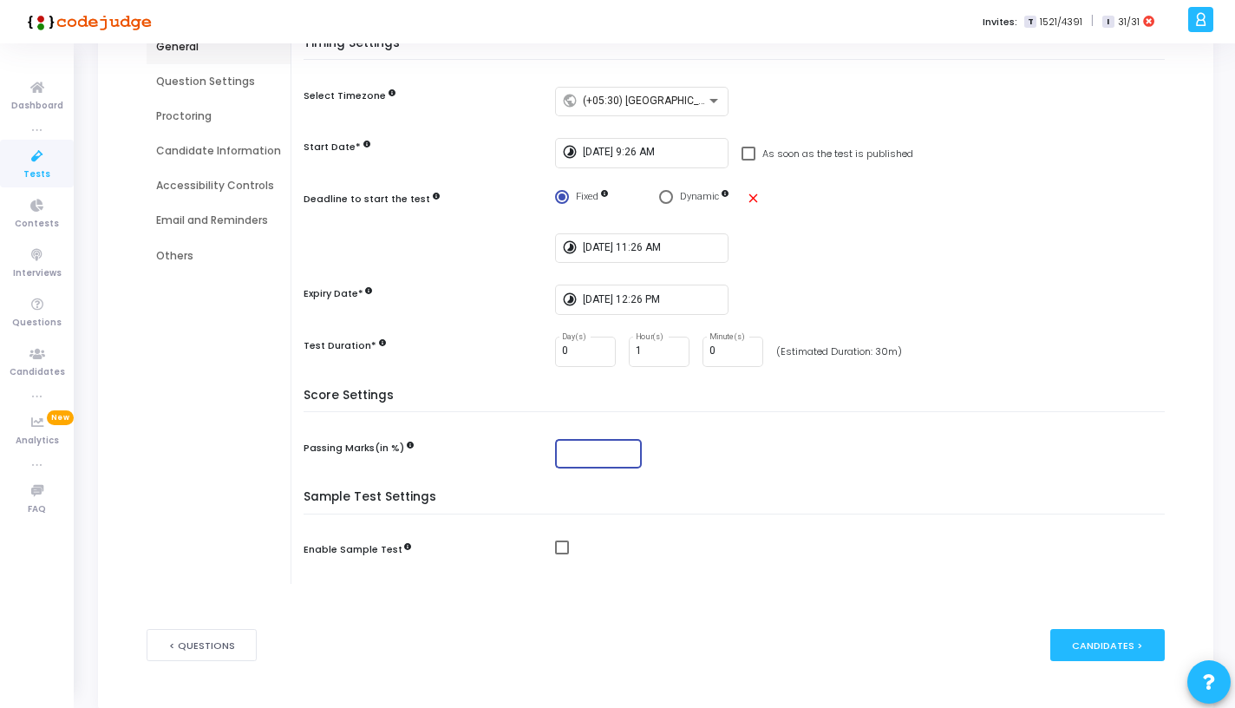
click at [617, 454] on input "number" at bounding box center [598, 453] width 73 height 12
type input "50"
click at [1069, 643] on div "Candidates >" at bounding box center [1107, 645] width 115 height 32
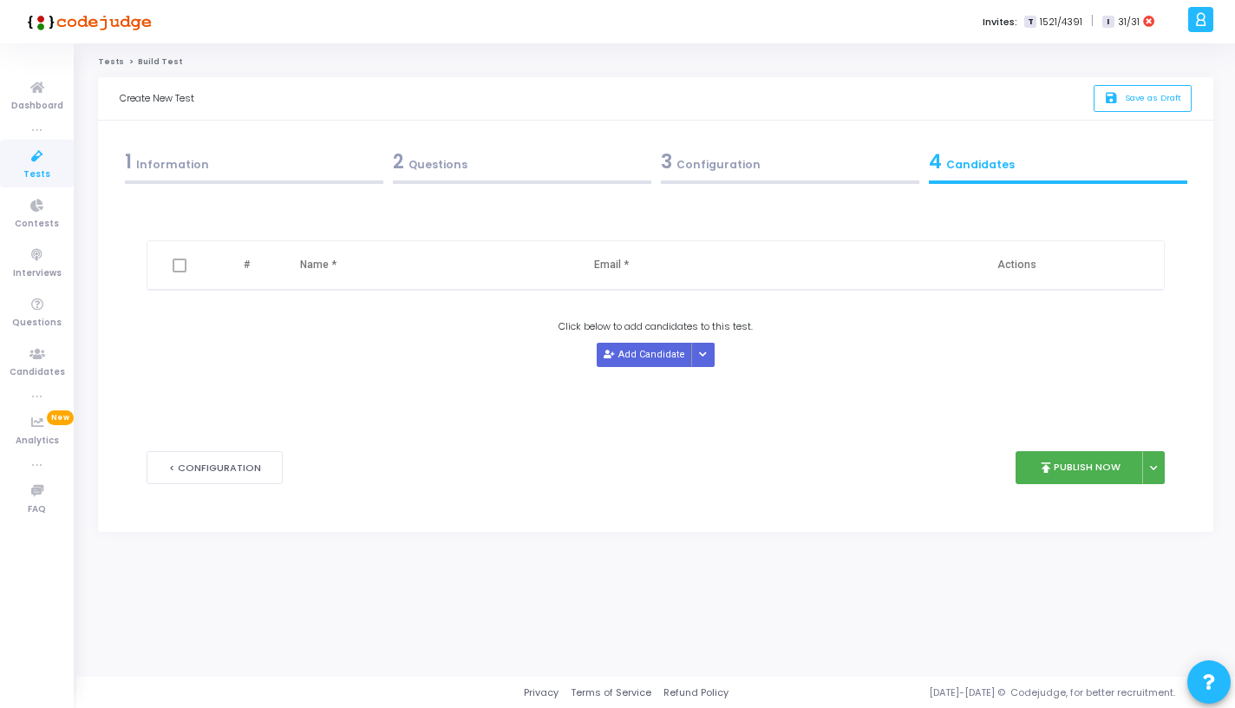
scroll to position [0, 0]
click at [1173, 467] on div "Job Description New Add Job Description (Upload the job description to auto-fil…" at bounding box center [659, 350] width 1079 height 322
click at [1171, 467] on button at bounding box center [1159, 468] width 23 height 34
click at [1158, 468] on icon at bounding box center [1160, 468] width 7 height 9
click at [1158, 469] on icon at bounding box center [1160, 468] width 7 height 9
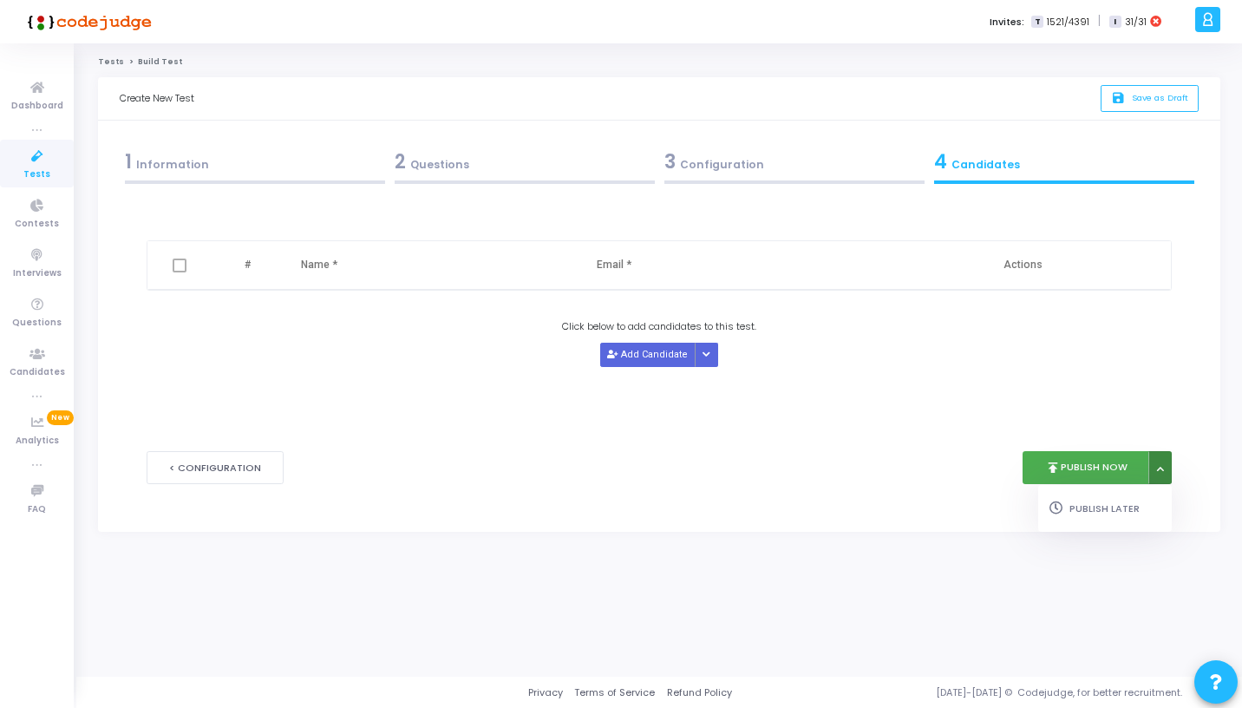
click at [1158, 469] on icon at bounding box center [1160, 468] width 7 height 9
click at [1139, 502] on button "Publish Later" at bounding box center [1105, 508] width 134 height 28
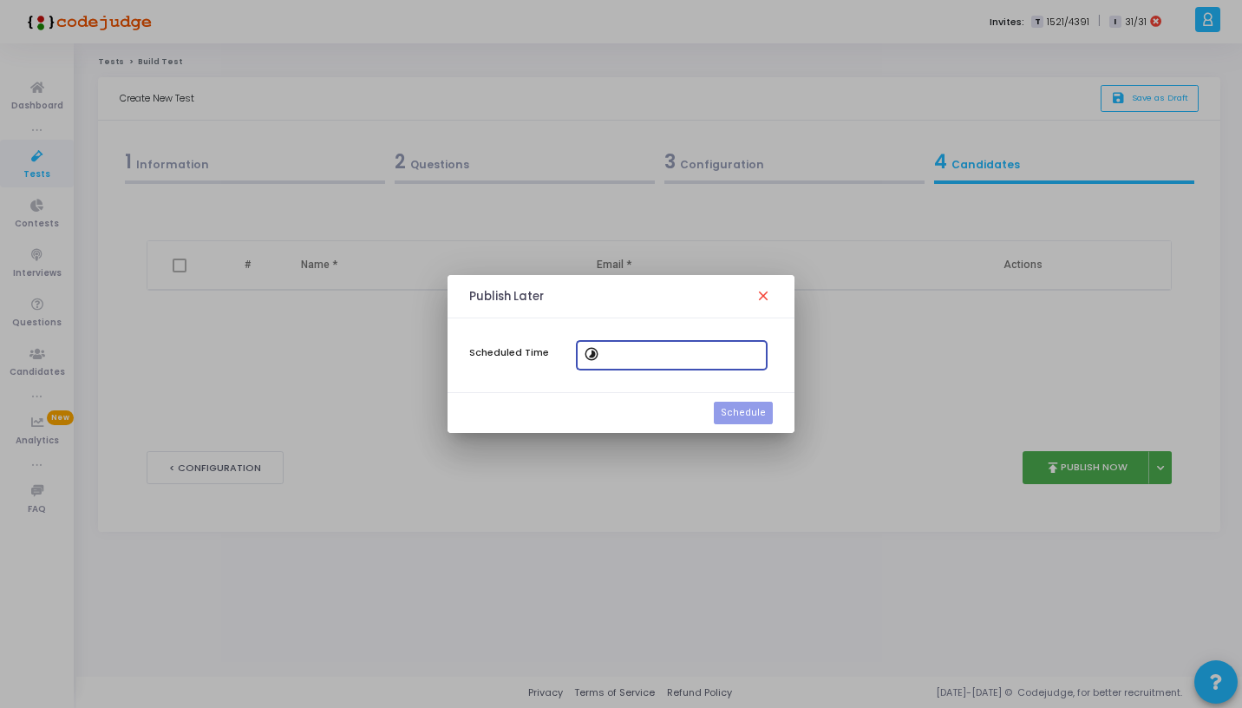
click at [677, 352] on input at bounding box center [682, 355] width 156 height 12
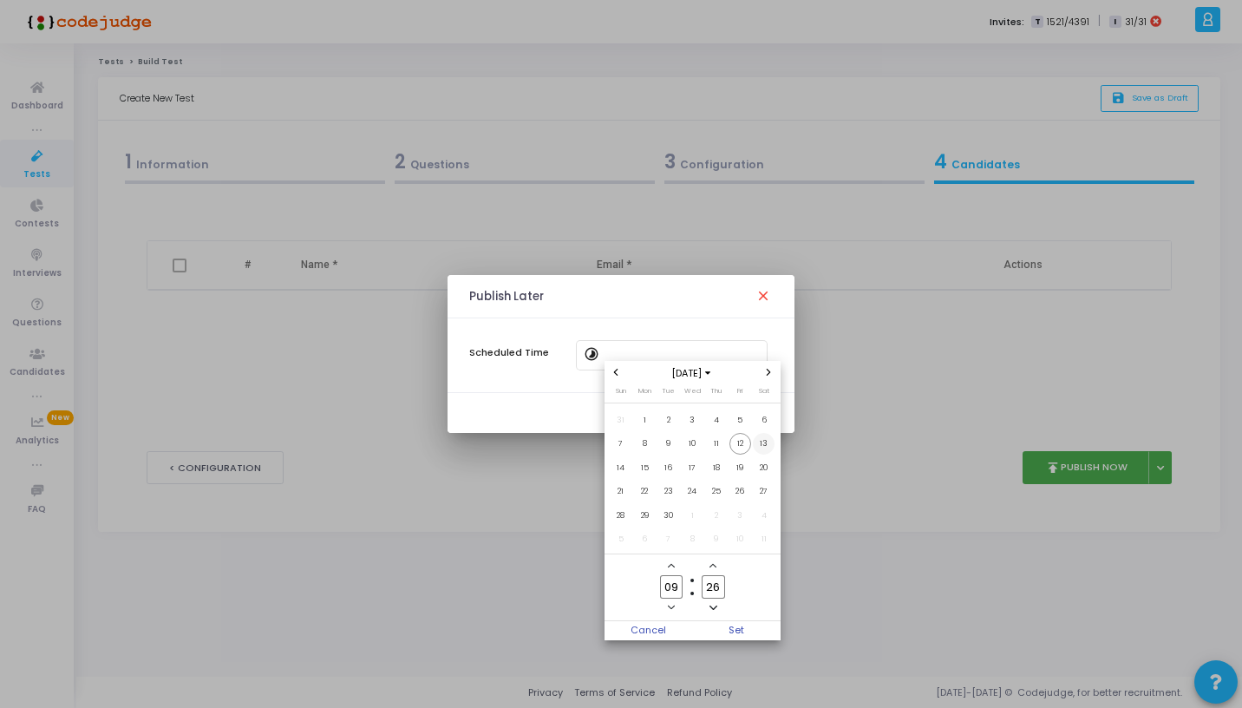
click at [761, 441] on span "13" at bounding box center [764, 444] width 22 height 22
click at [675, 566] on icon "Add a hour" at bounding box center [671, 565] width 7 height 7
type input "11"
click at [743, 623] on span "Set" at bounding box center [736, 630] width 88 height 19
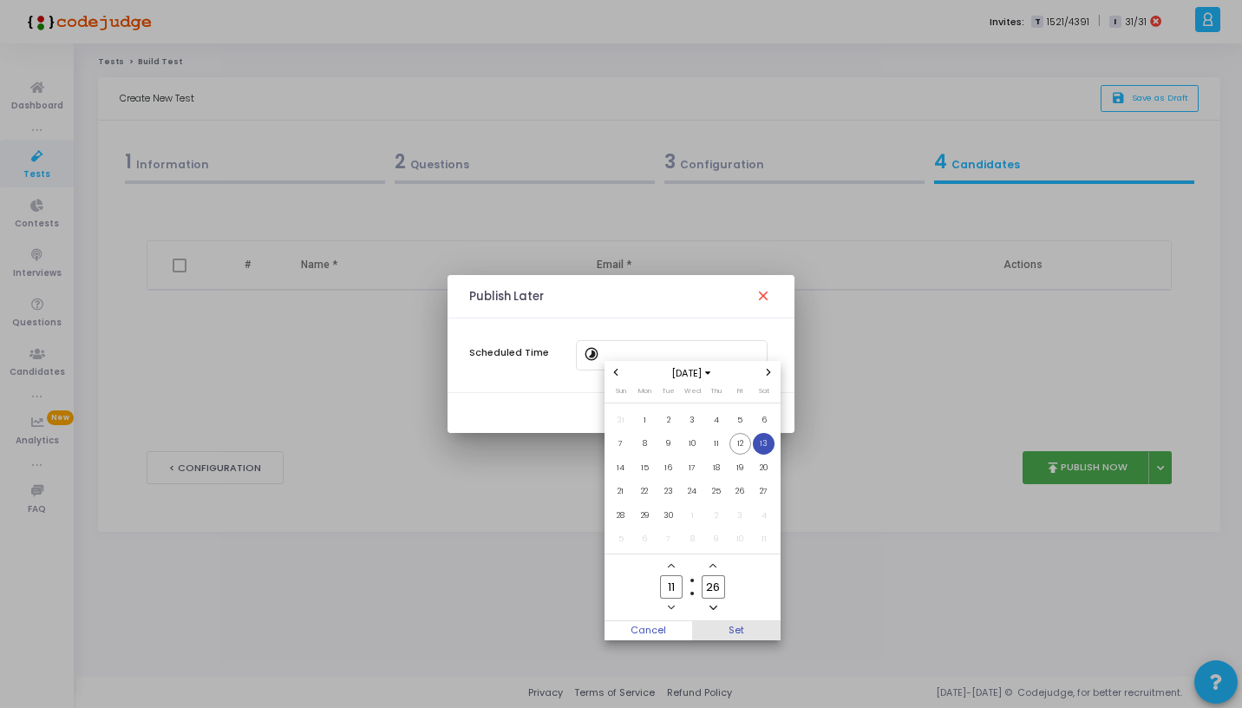
type input "9/13/2025, 11:26 AM"
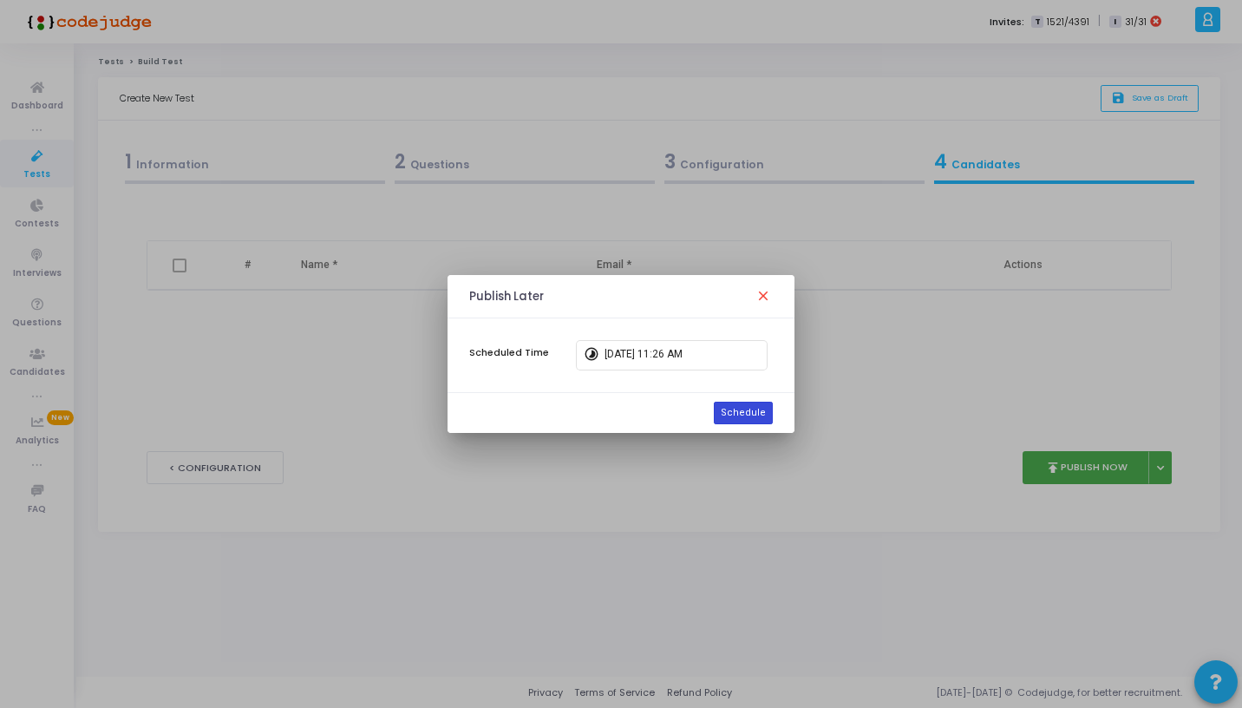
click at [755, 414] on button "Schedule" at bounding box center [743, 413] width 59 height 23
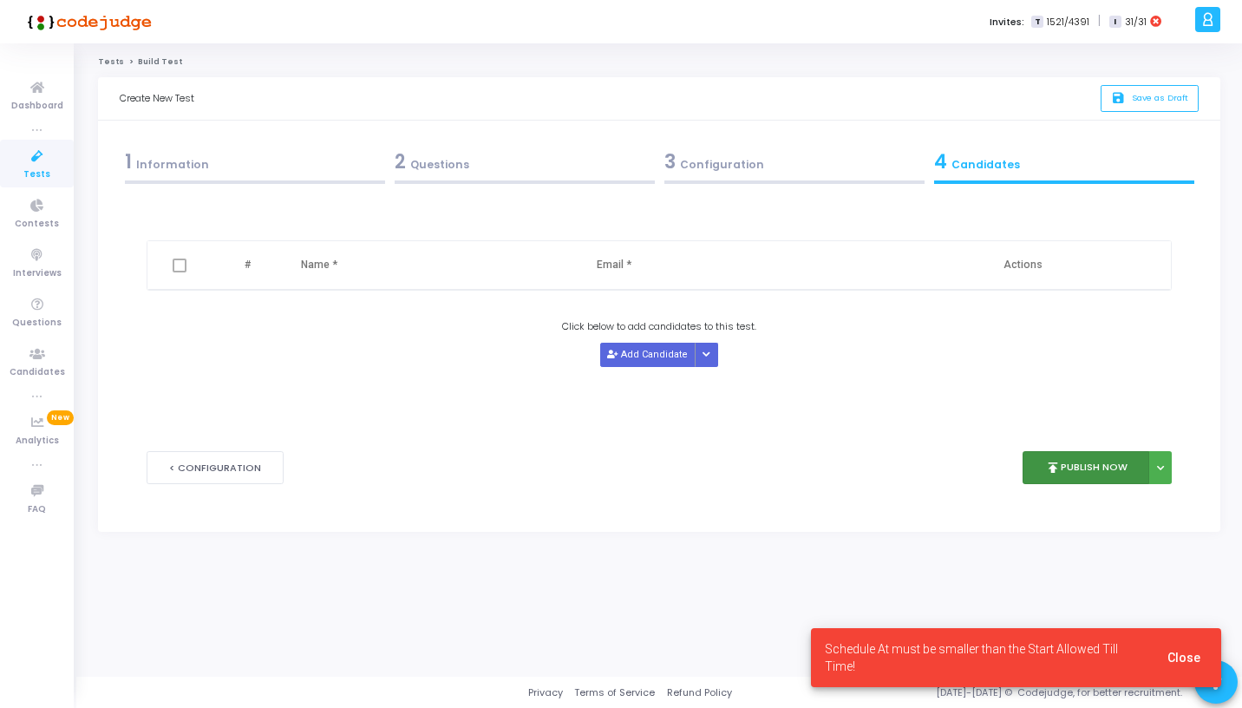
click at [1146, 461] on button "publish Publish Now" at bounding box center [1085, 468] width 127 height 34
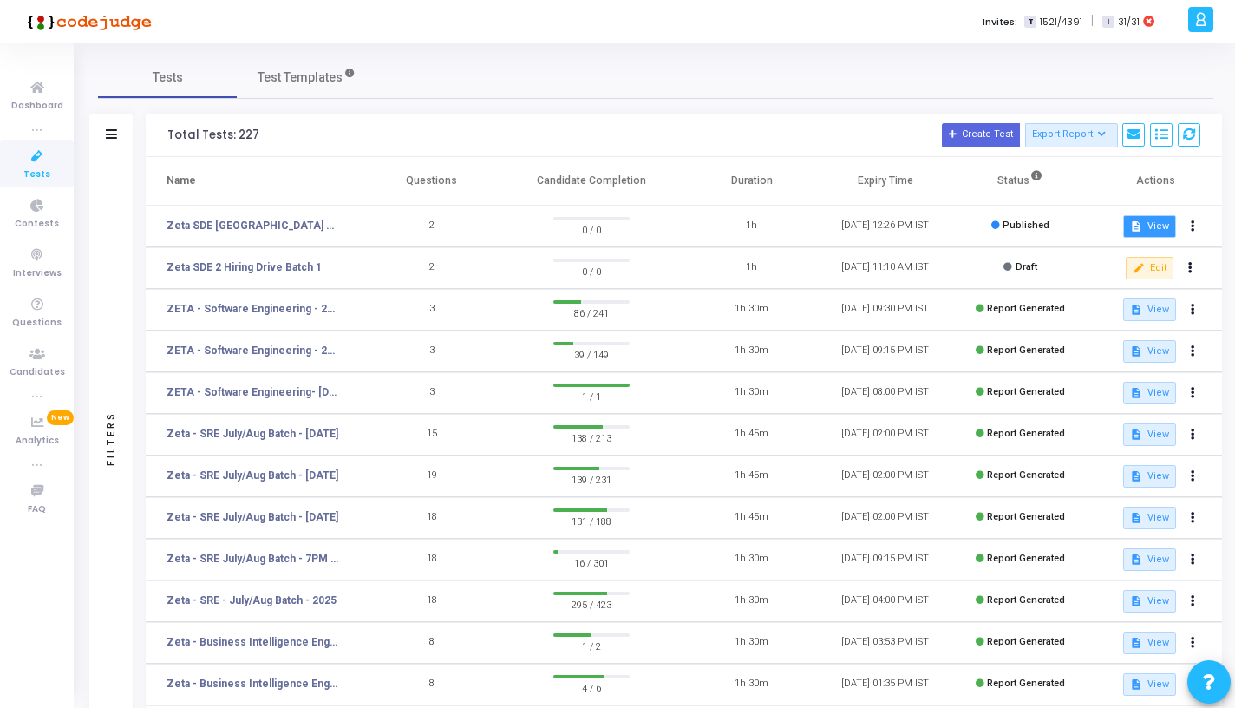
click at [1152, 221] on button "description View" at bounding box center [1149, 226] width 53 height 23
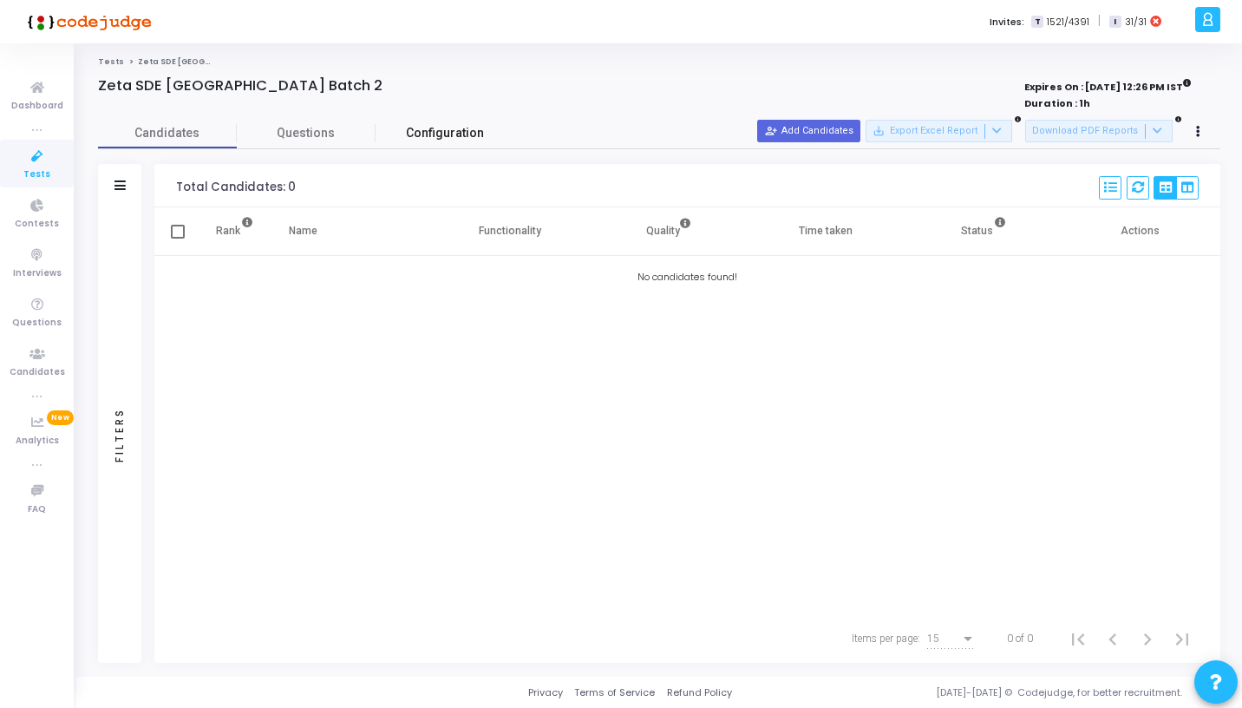
click at [447, 123] on link "Configuration" at bounding box center [445, 133] width 139 height 30
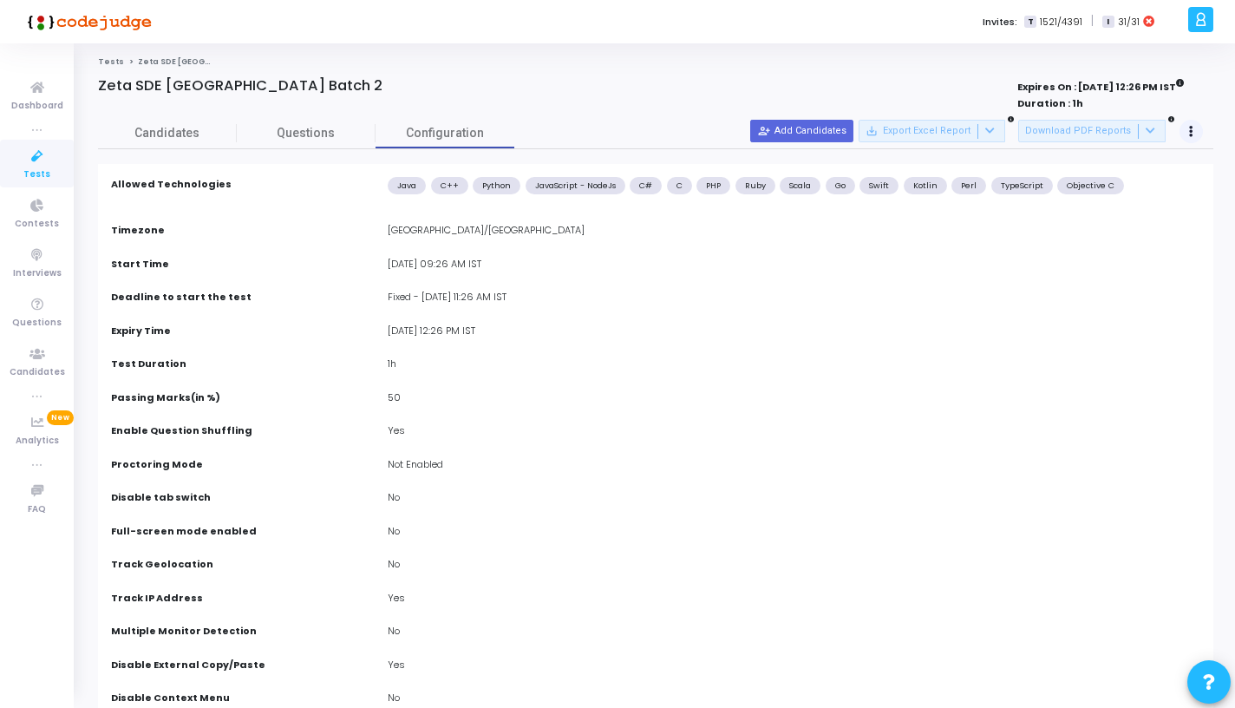
click at [1203, 130] on div "Candidates Questions Configuration" at bounding box center [655, 133] width 1115 height 30
click at [1187, 127] on button at bounding box center [1191, 132] width 24 height 24
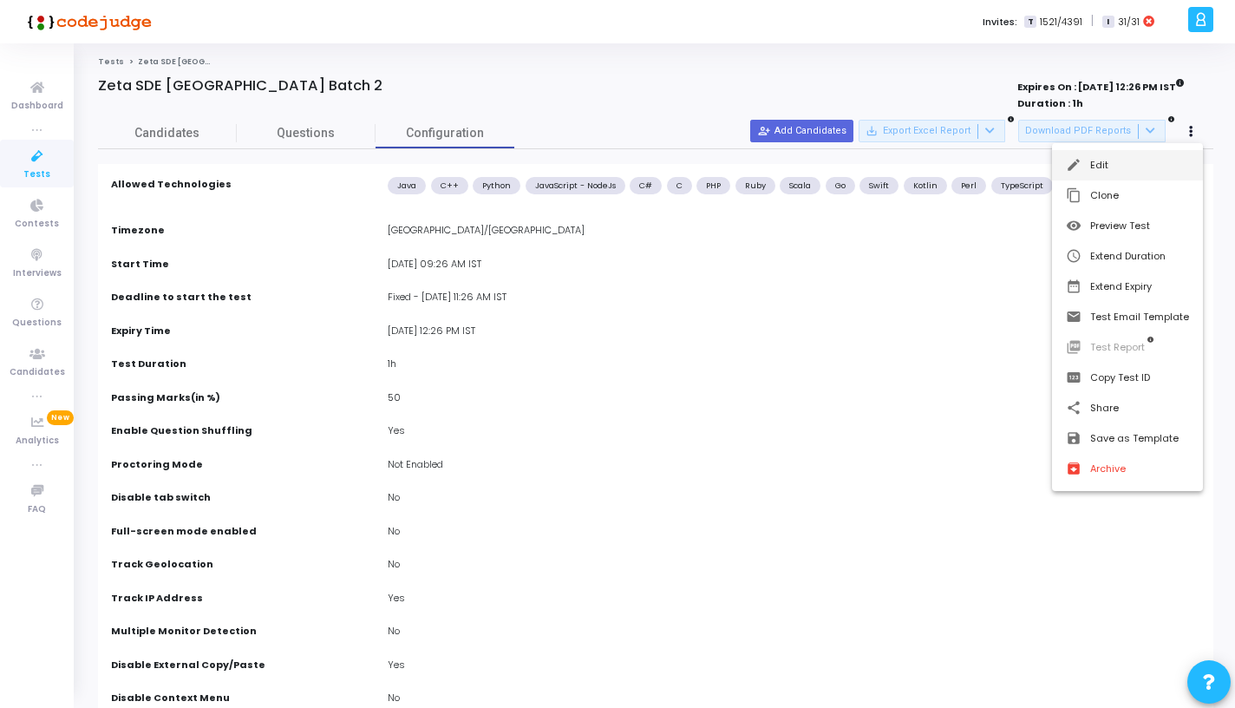
click at [1122, 159] on button "edit Edit" at bounding box center [1127, 165] width 151 height 30
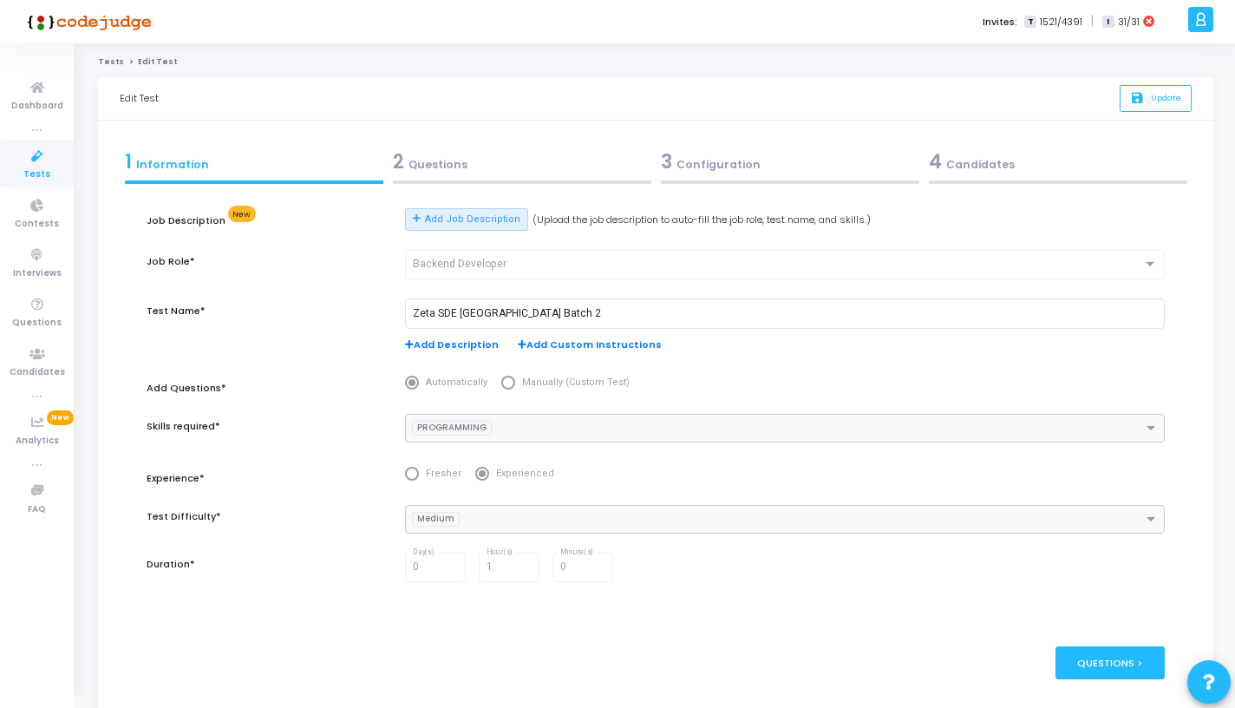
click at [537, 174] on div "2 Questions" at bounding box center [522, 161] width 258 height 29
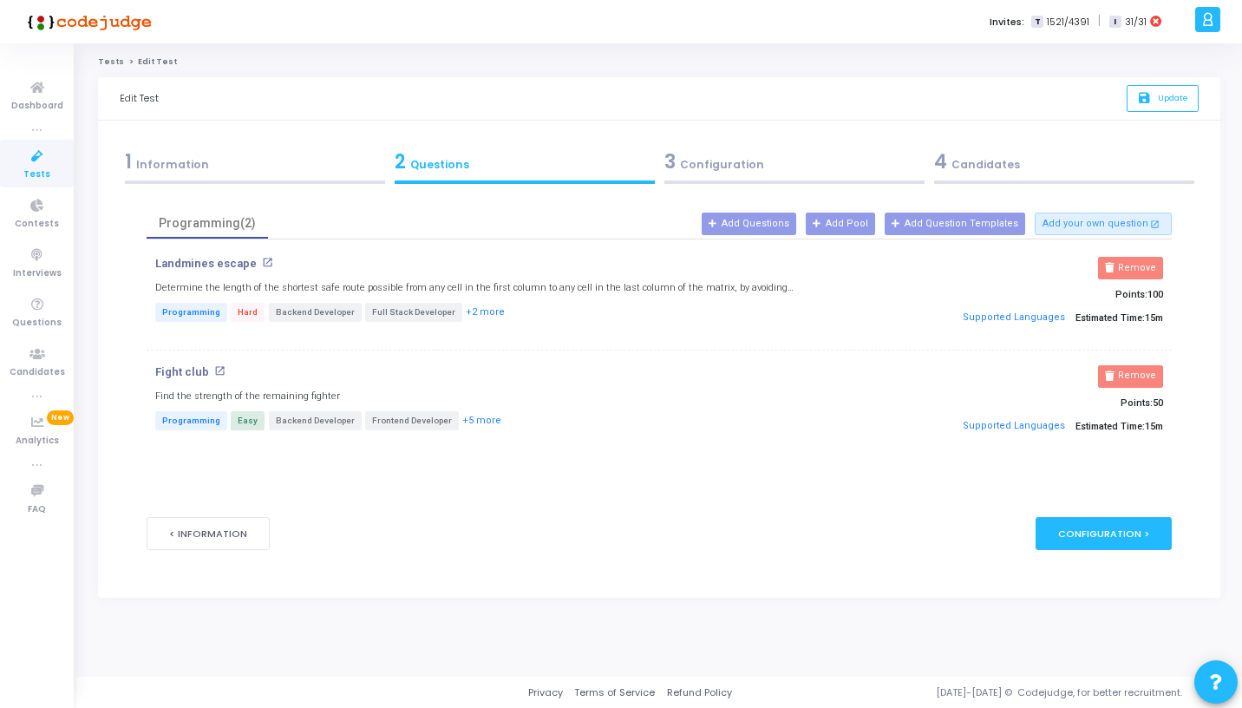
click at [708, 168] on div "3 Configuration" at bounding box center [794, 161] width 260 height 29
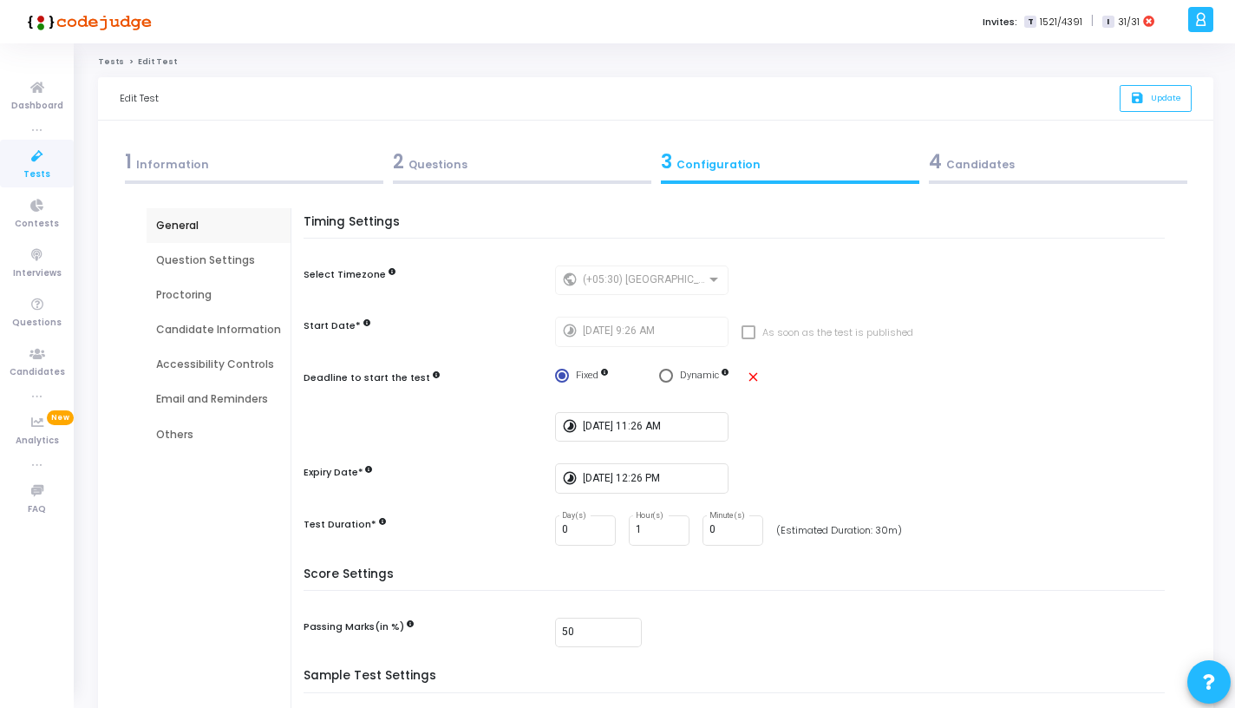
click at [191, 263] on div "Question Settings" at bounding box center [218, 260] width 125 height 16
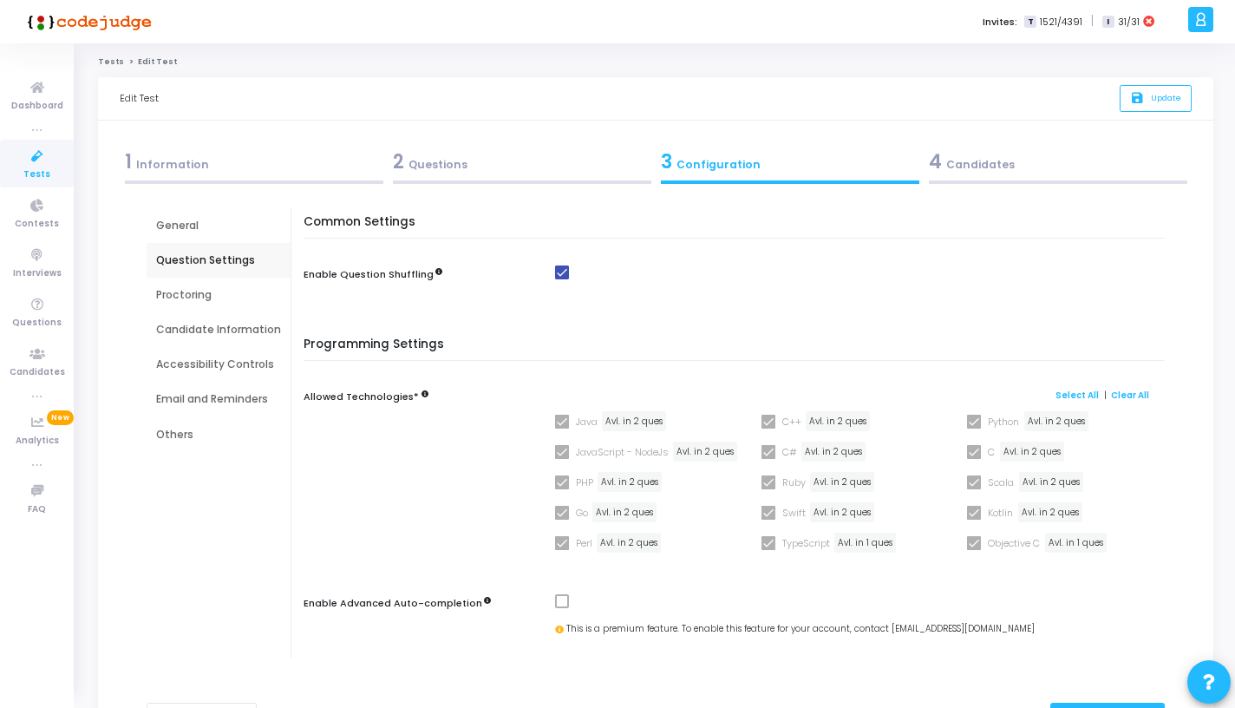
click at [193, 297] on div "Proctoring" at bounding box center [218, 295] width 125 height 16
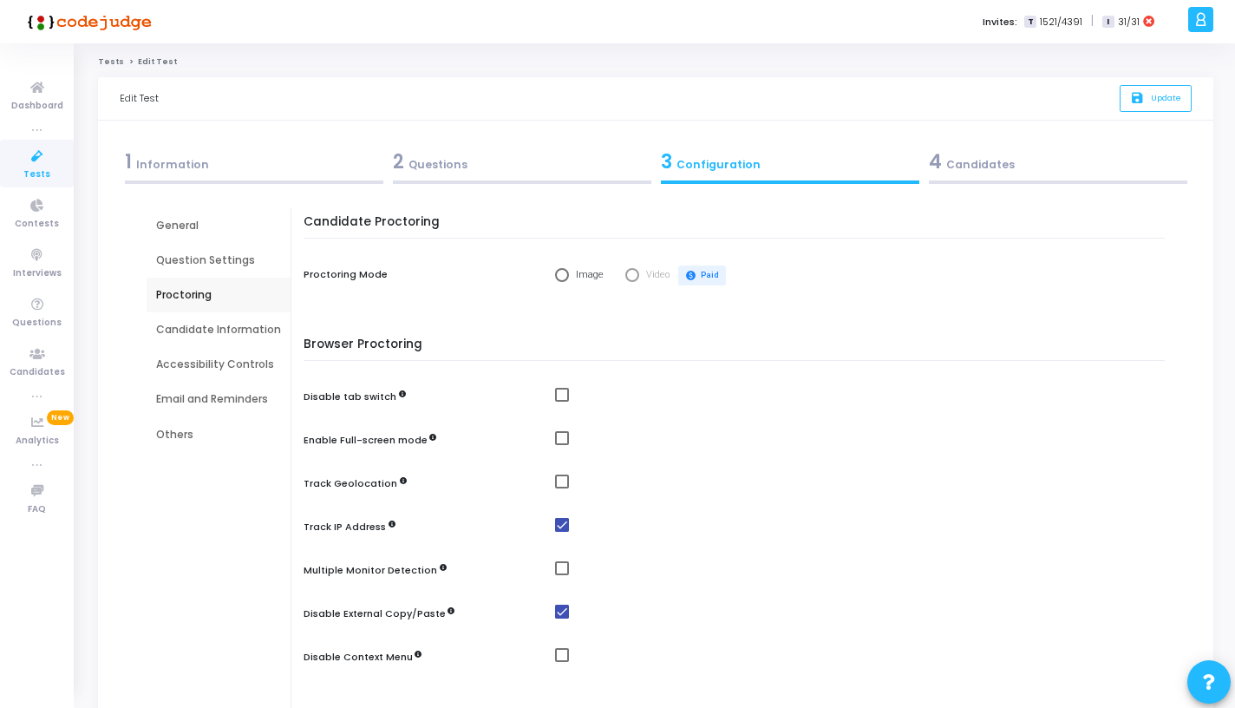
click at [569, 277] on span "Image" at bounding box center [587, 275] width 37 height 15
click at [565, 277] on input "Image" at bounding box center [562, 275] width 14 height 14
radio input "true"
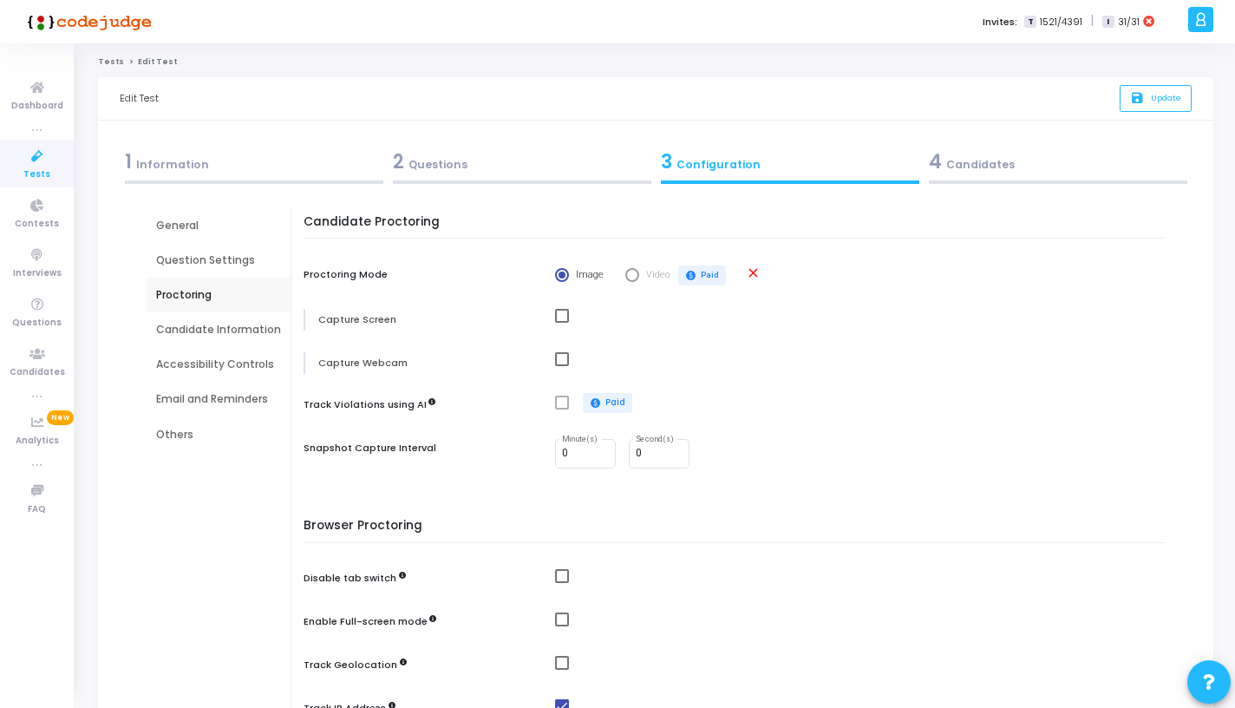
click at [559, 312] on span at bounding box center [562, 316] width 14 height 14
click at [561, 323] on input "checkbox" at bounding box center [561, 323] width 1 height 1
checkbox input "true"
click at [555, 366] on span at bounding box center [562, 359] width 14 height 14
click at [561, 366] on input "checkbox" at bounding box center [561, 366] width 1 height 1
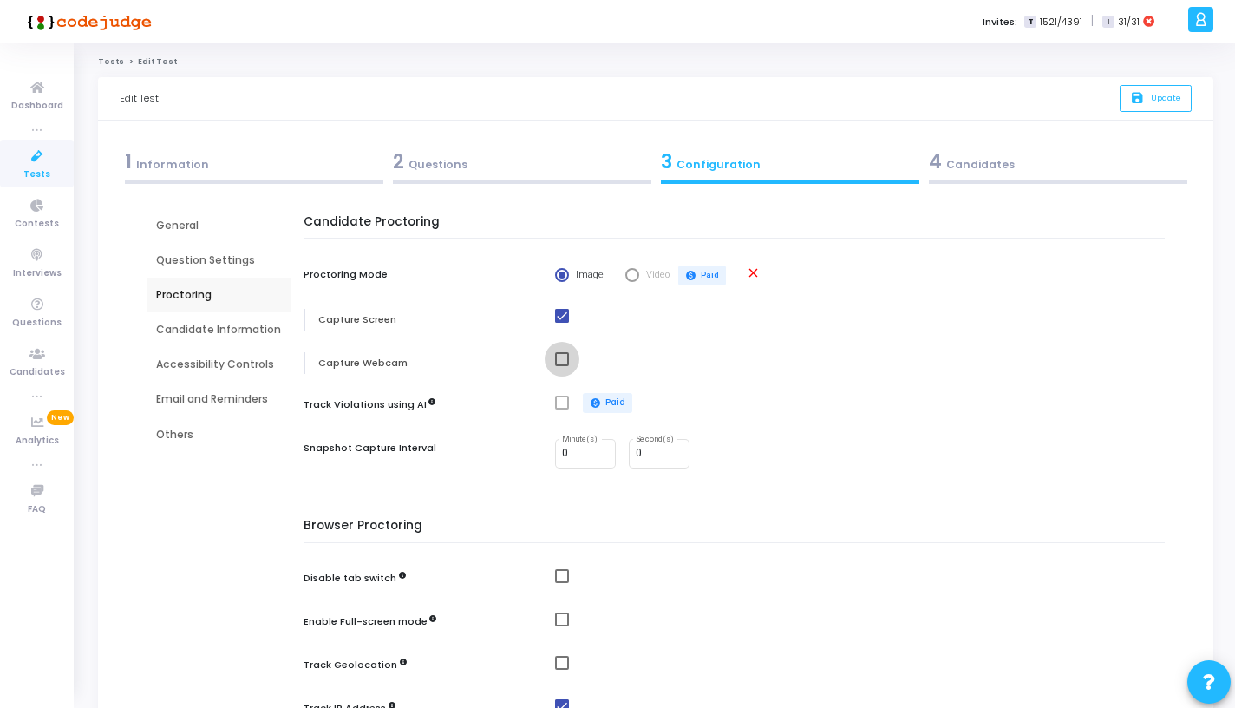
checkbox input "true"
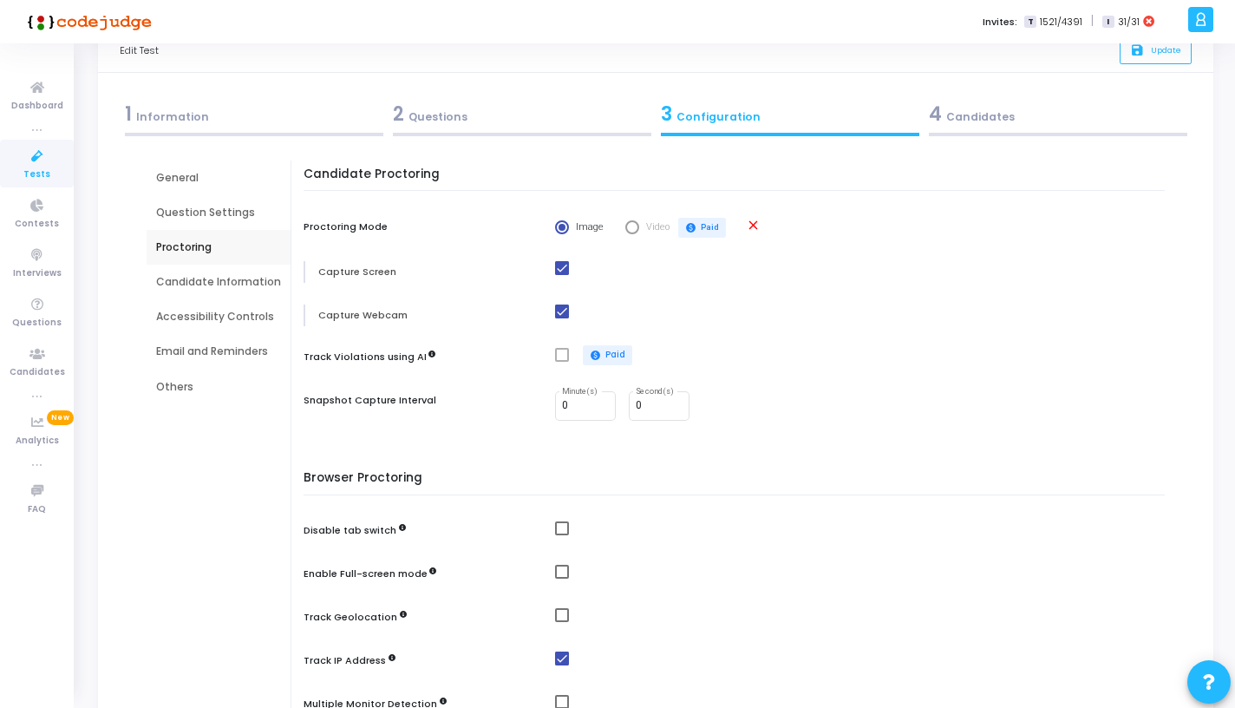
scroll to position [51, 0]
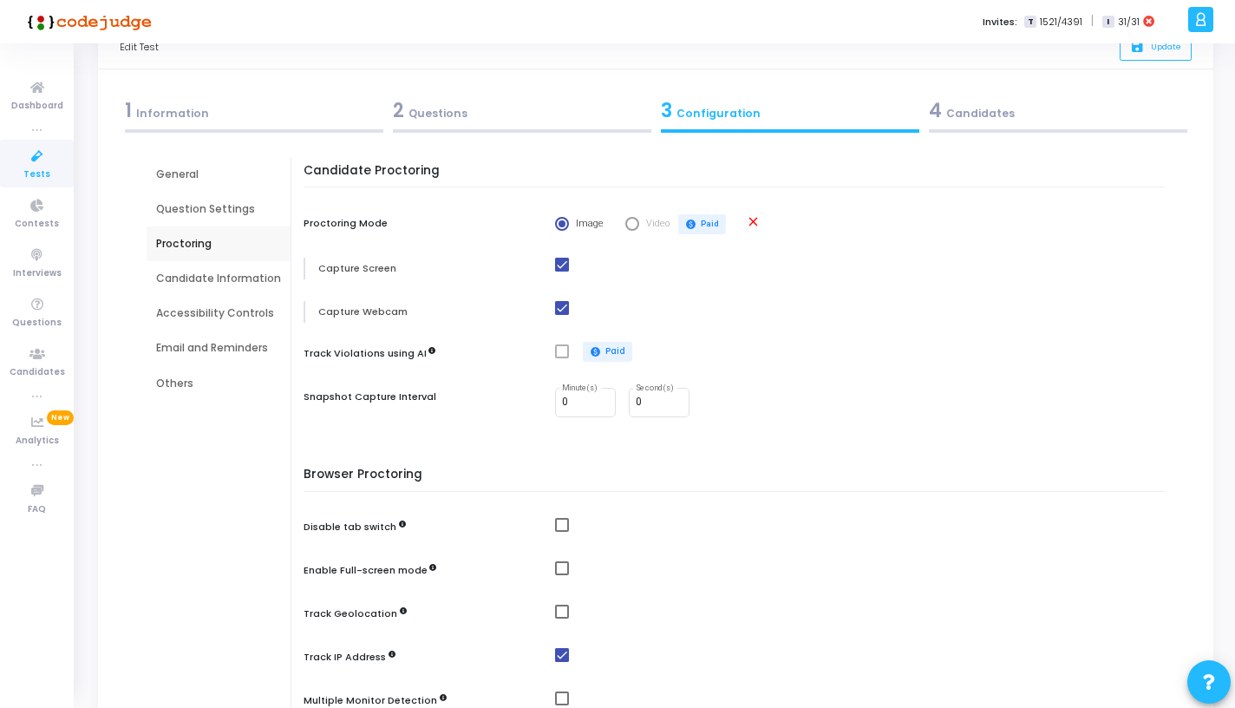
click at [556, 355] on span at bounding box center [562, 351] width 14 height 14
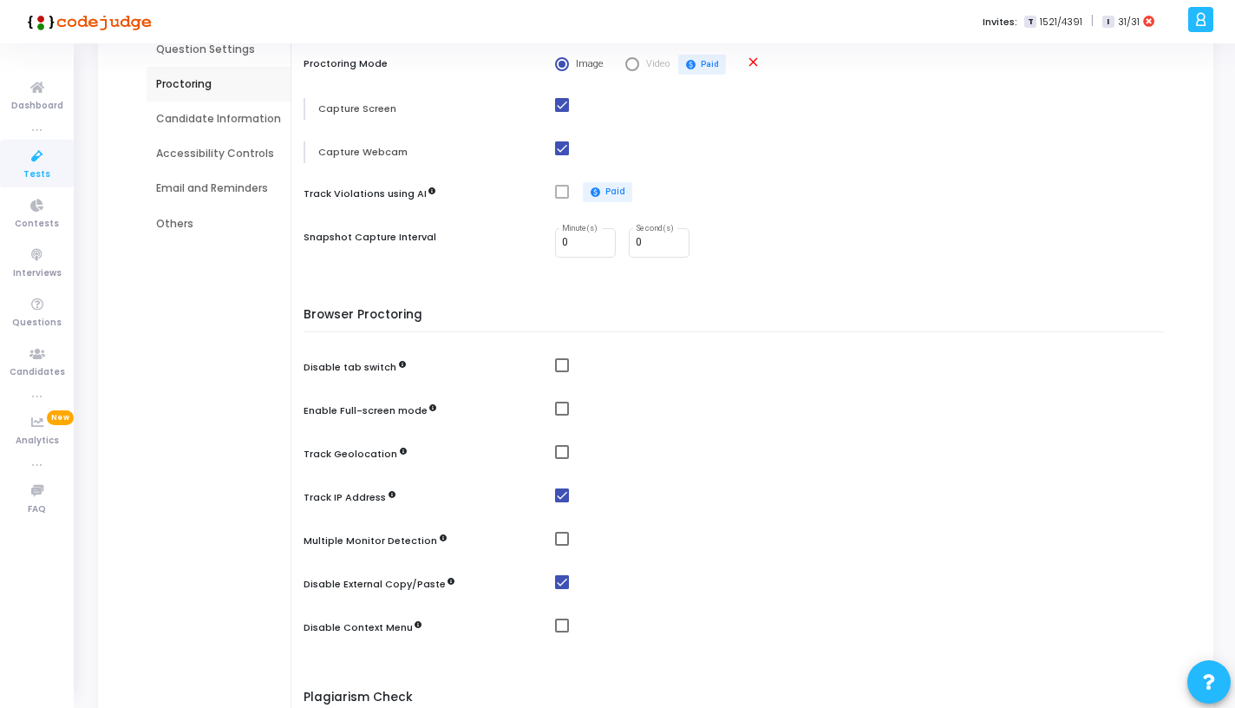
scroll to position [233, 0]
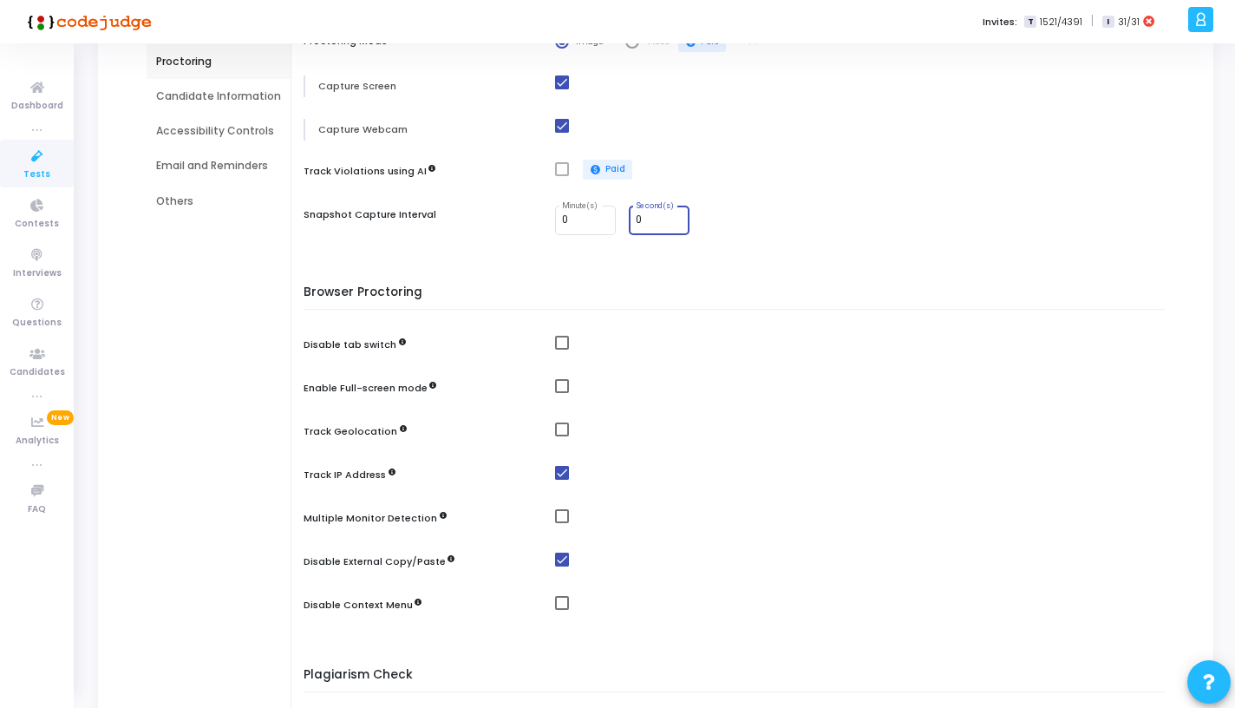
click at [641, 220] on input "0" at bounding box center [659, 220] width 47 height 12
type input "30"
click at [560, 343] on span at bounding box center [562, 343] width 14 height 14
click at [561, 350] on input "checkbox" at bounding box center [561, 350] width 1 height 1
checkbox input "true"
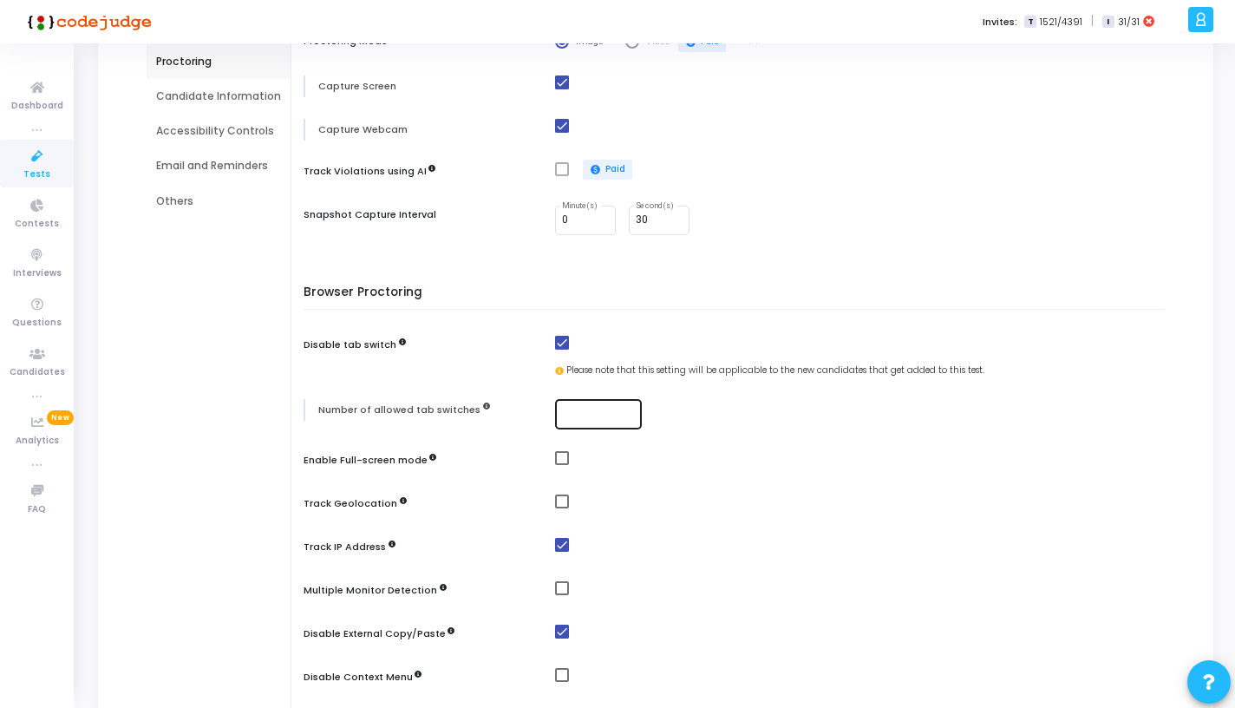
click at [575, 411] on input "number" at bounding box center [598, 414] width 73 height 12
type input "1"
type input "0"
click at [589, 460] on mat-checkbox at bounding box center [864, 458] width 618 height 15
click at [572, 420] on input "0" at bounding box center [598, 414] width 73 height 12
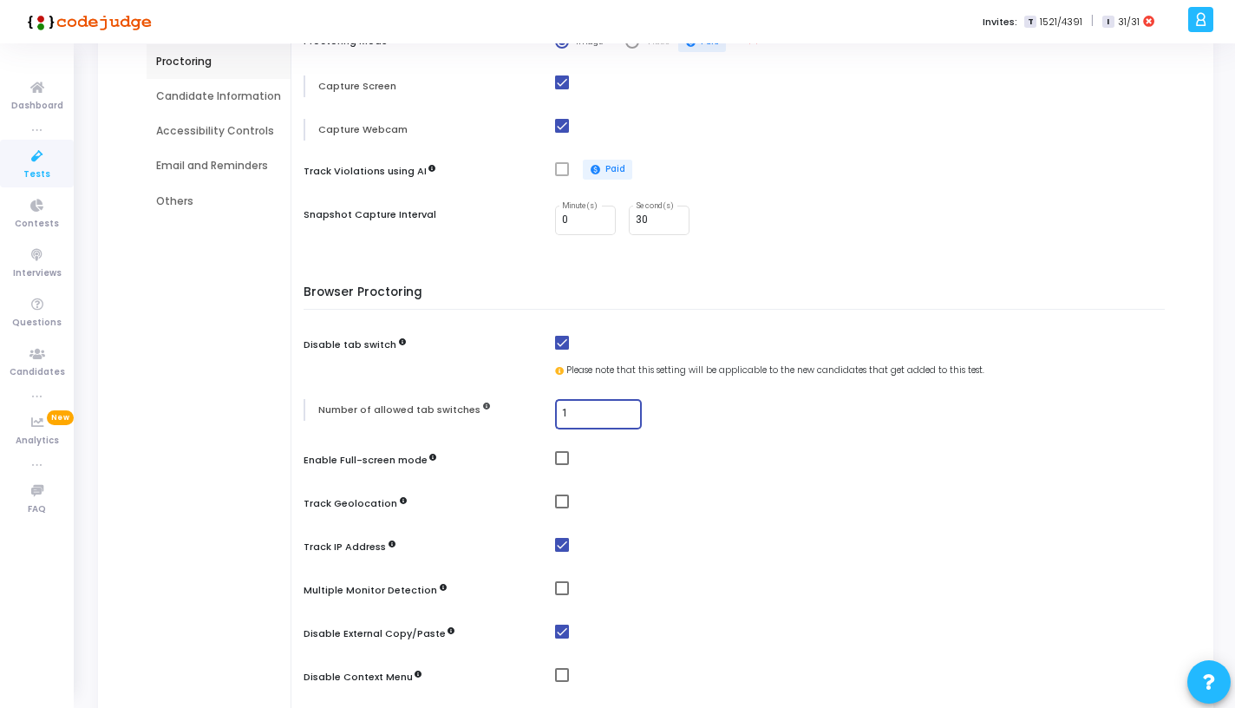
type input "1"
click at [557, 456] on span at bounding box center [562, 458] width 14 height 14
click at [561, 465] on input "checkbox" at bounding box center [561, 465] width 1 height 1
checkbox input "true"
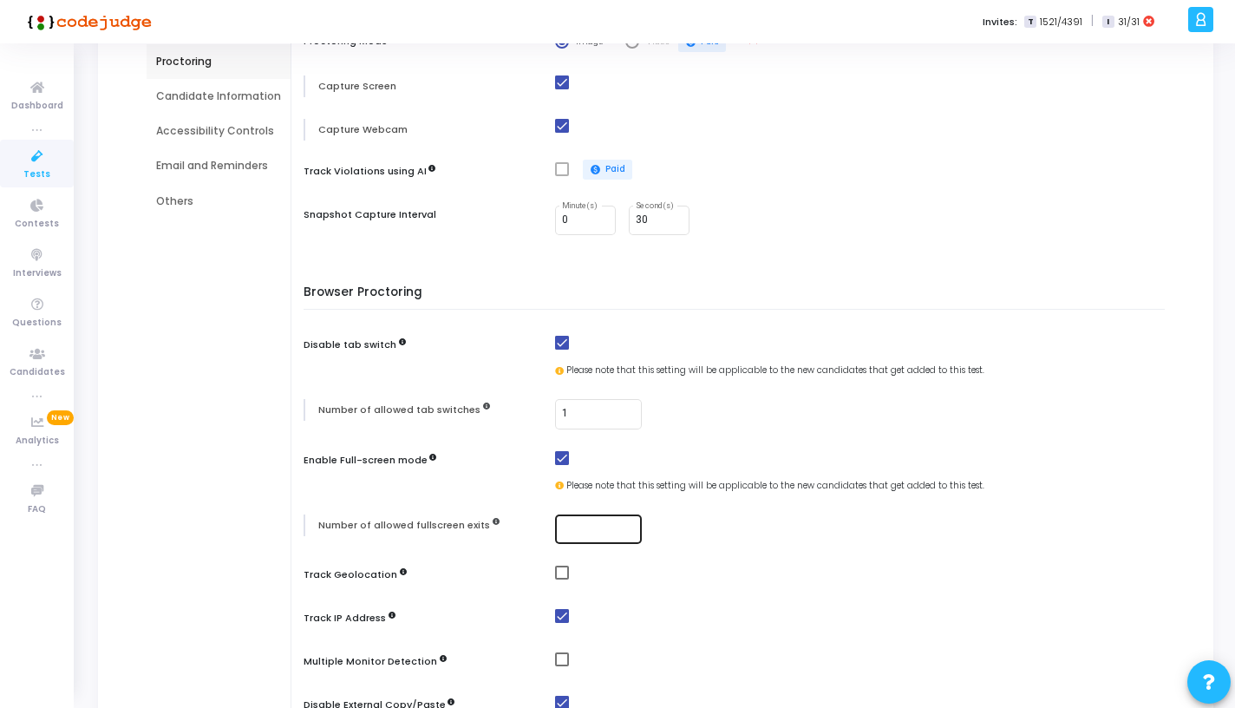
click at [588, 532] on input "number" at bounding box center [598, 529] width 73 height 12
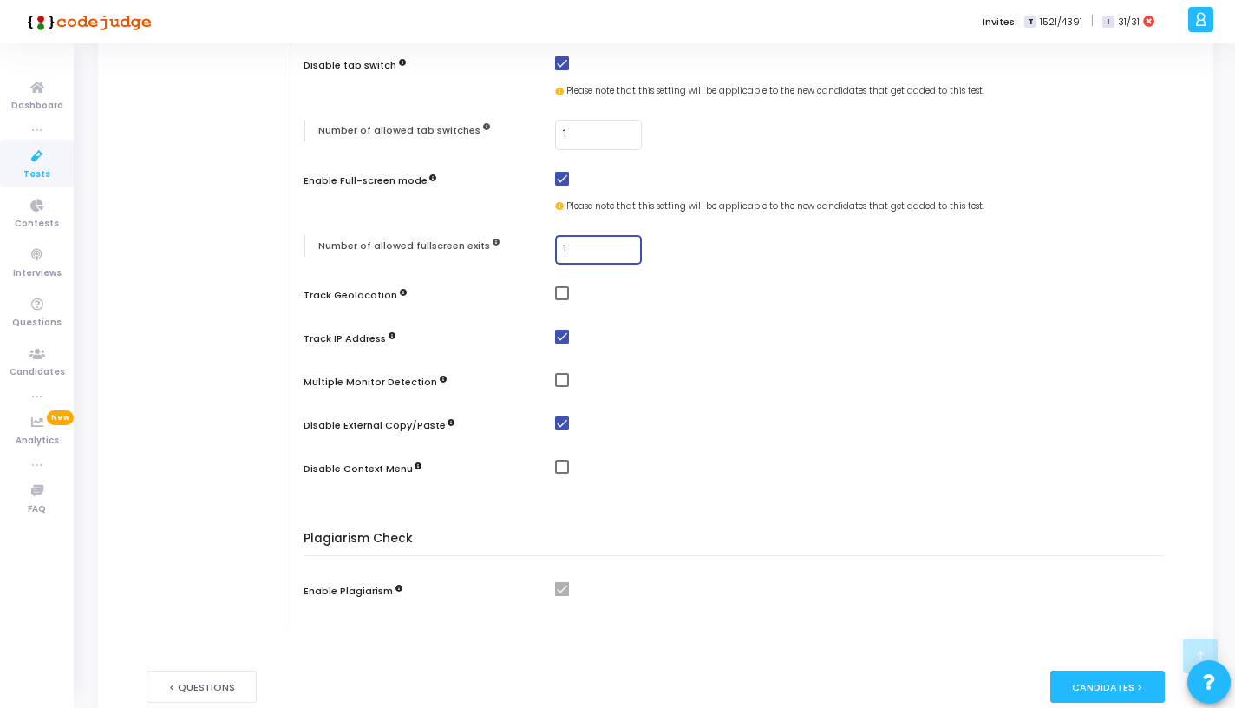
scroll to position [545, 0]
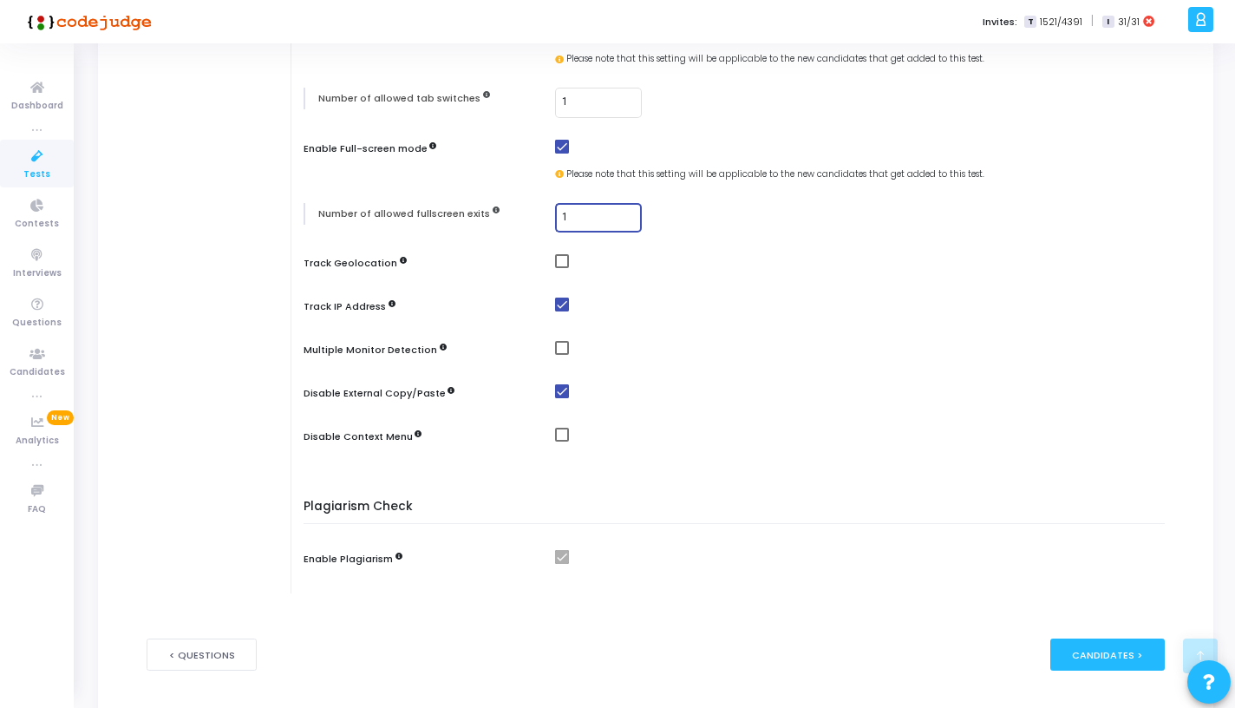
type input "1"
click at [561, 348] on span at bounding box center [562, 348] width 14 height 14
click at [561, 355] on input "checkbox" at bounding box center [561, 355] width 1 height 1
checkbox input "true"
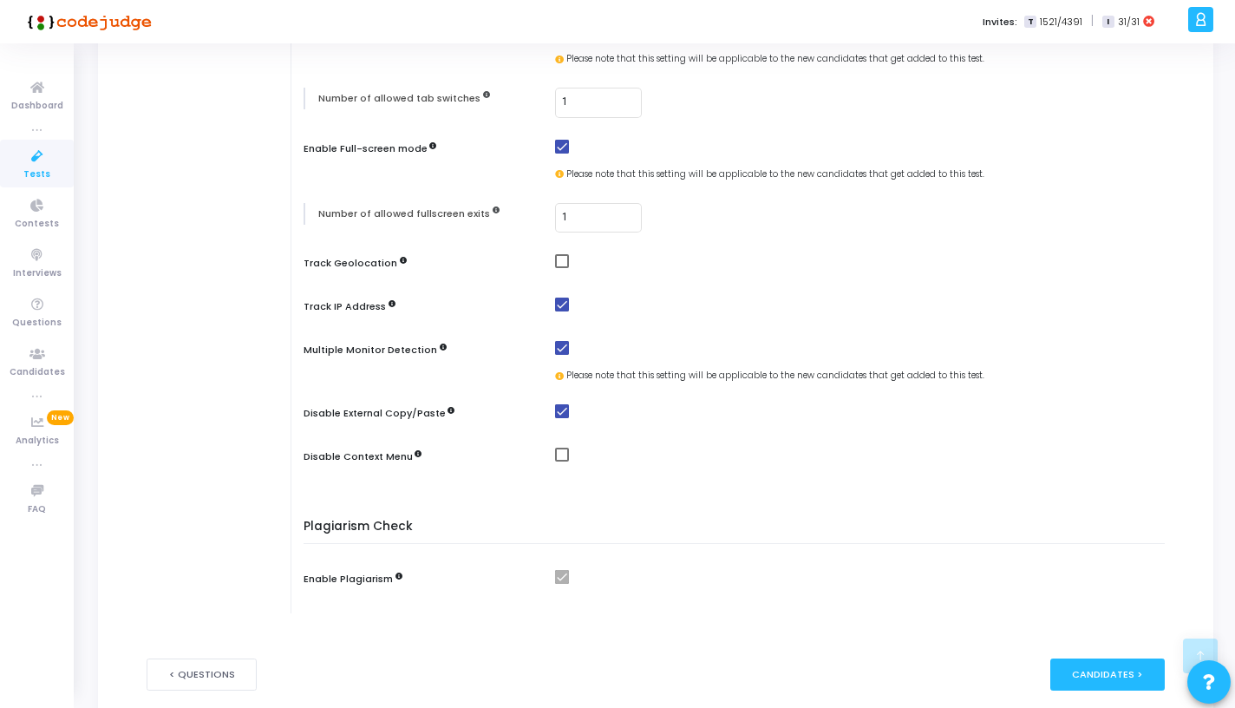
click at [557, 452] on span at bounding box center [562, 454] width 14 height 14
click at [561, 461] on input "checkbox" at bounding box center [561, 461] width 1 height 1
checkbox input "true"
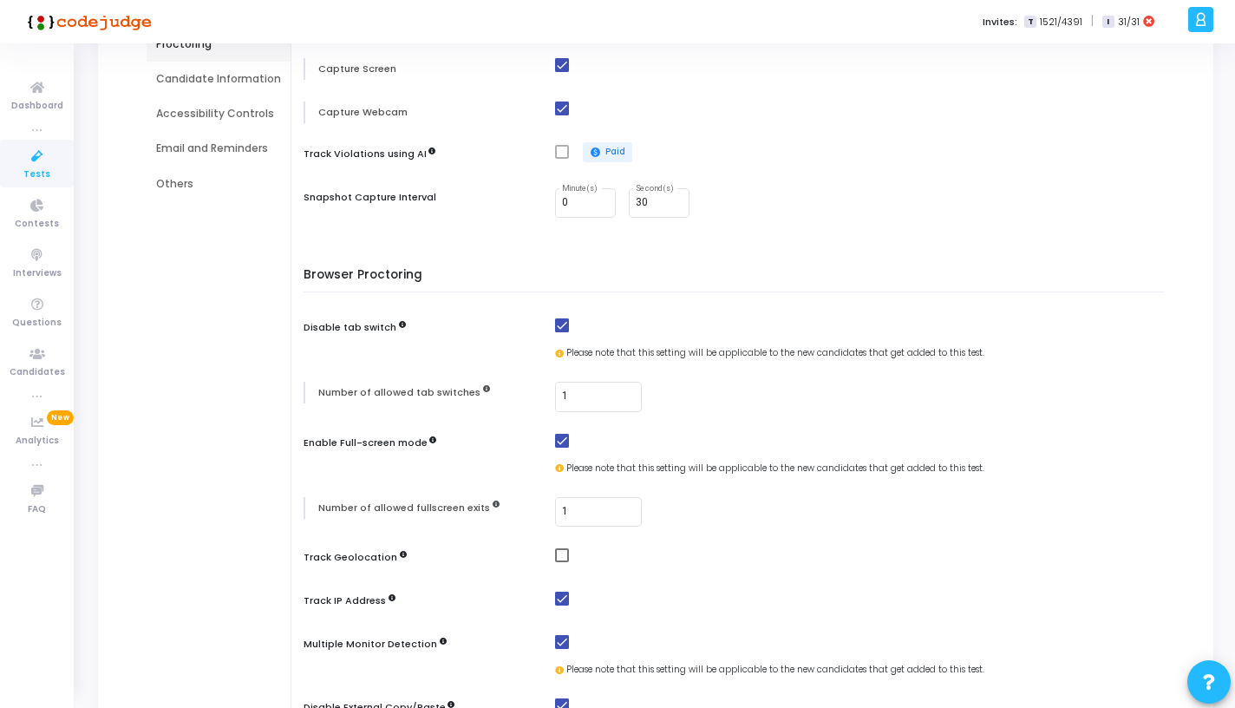
scroll to position [0, 0]
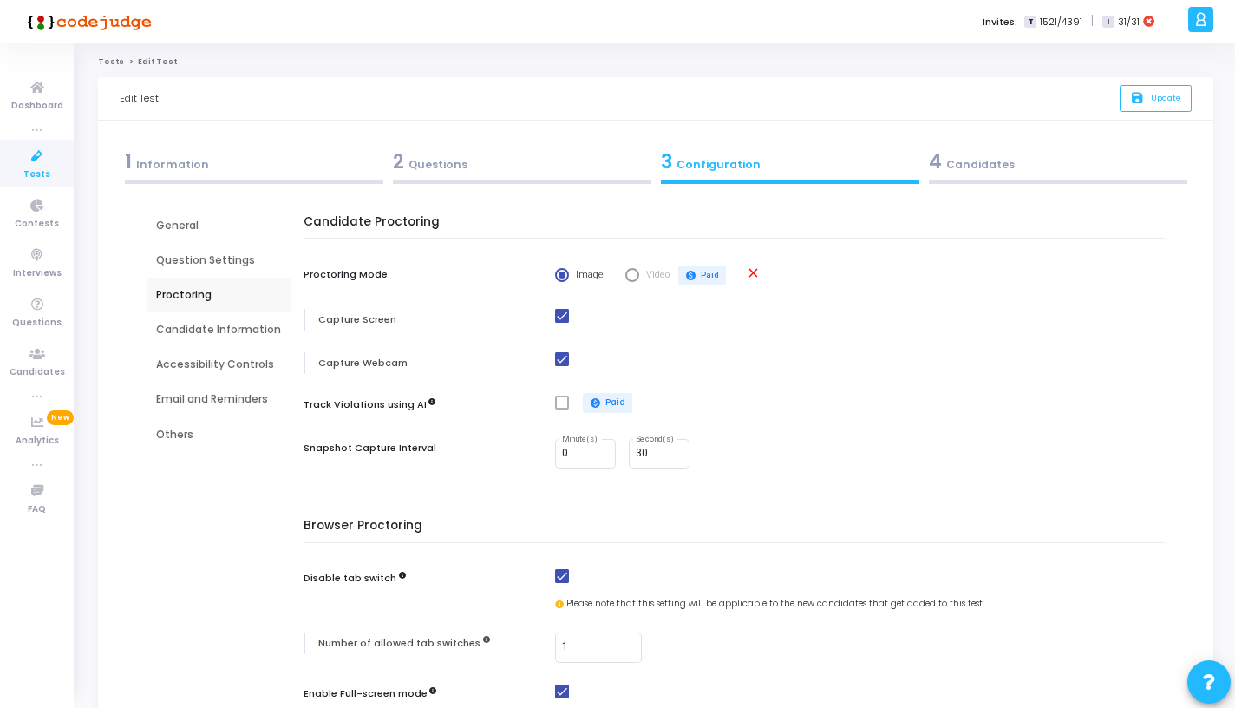
click at [222, 268] on div "Question Settings" at bounding box center [219, 260] width 144 height 35
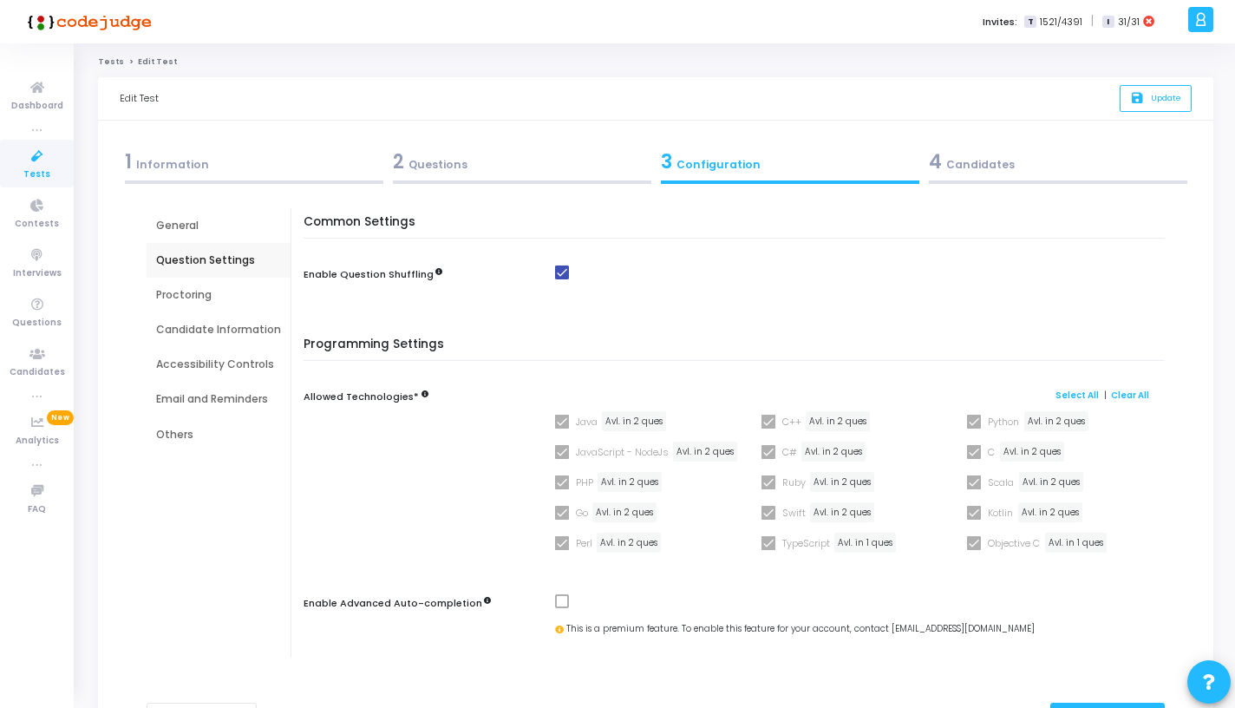
click at [222, 294] on div "Proctoring" at bounding box center [218, 295] width 125 height 16
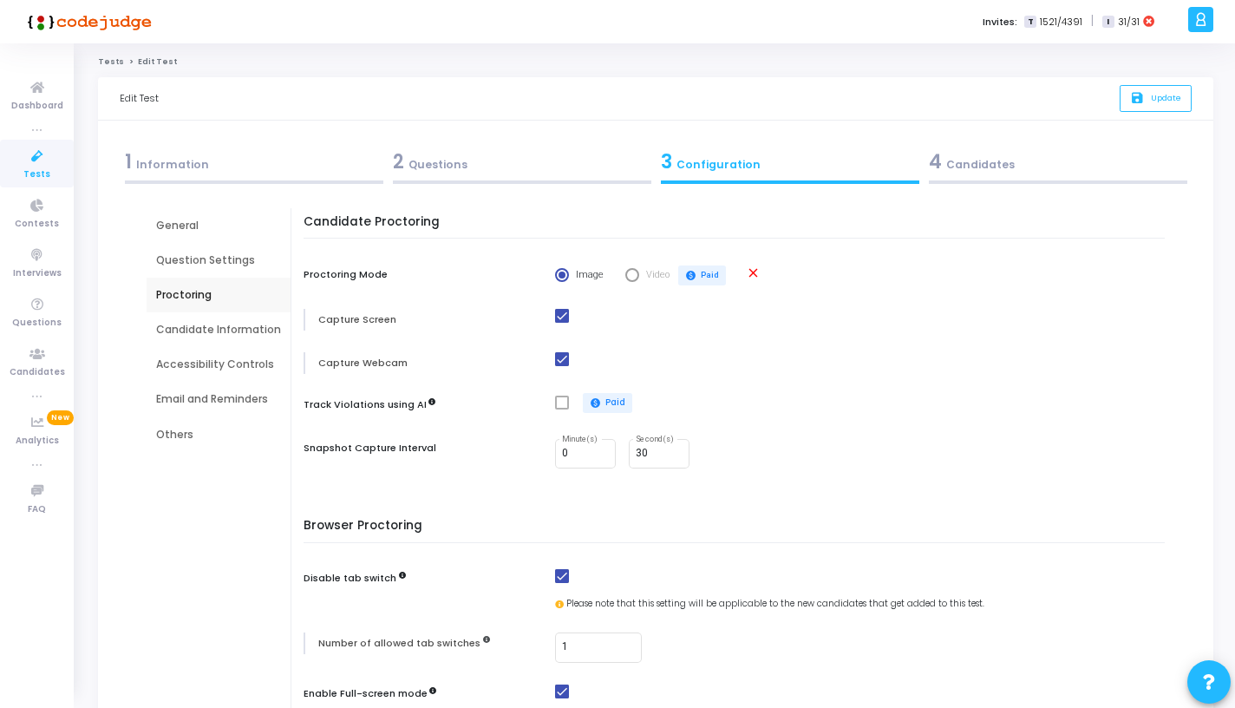
click at [215, 239] on div "General" at bounding box center [219, 225] width 144 height 35
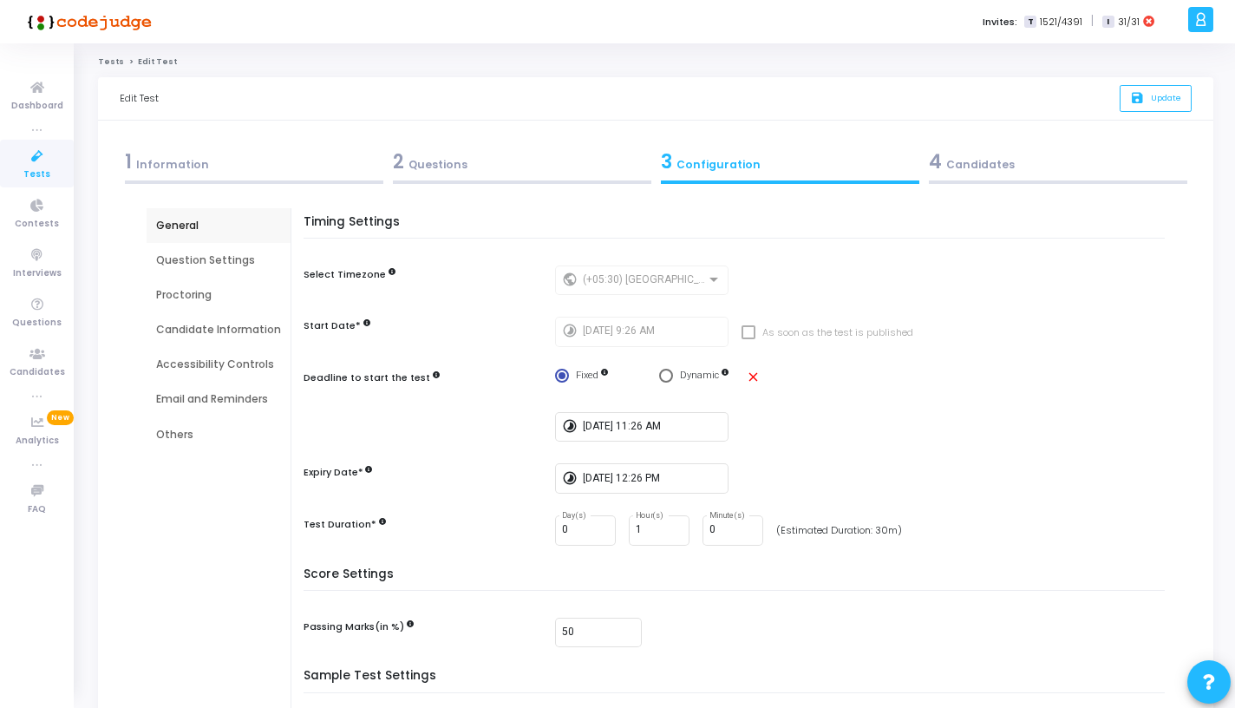
click at [227, 330] on div "Candidate Information" at bounding box center [218, 330] width 125 height 16
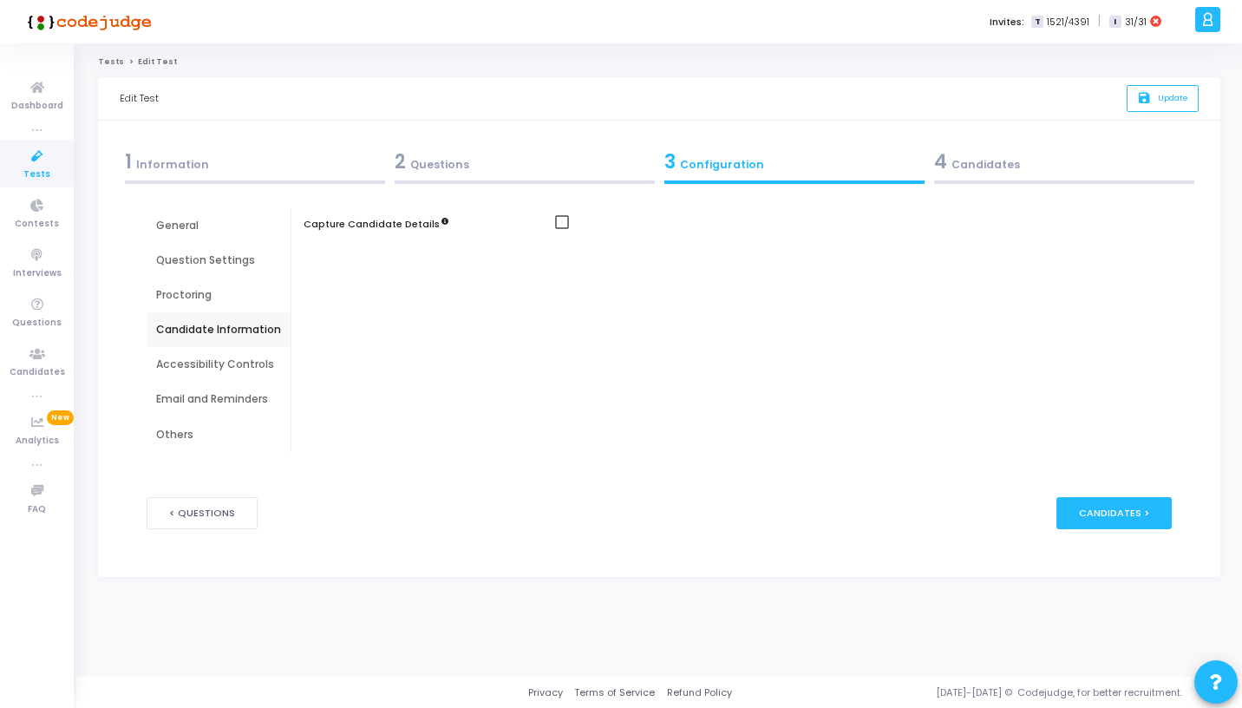
click at [227, 363] on div "Accessibility Controls" at bounding box center [218, 364] width 125 height 16
click at [572, 265] on mat-checkbox at bounding box center [867, 265] width 625 height 15
click at [560, 264] on span at bounding box center [562, 265] width 14 height 14
click at [561, 272] on input "checkbox" at bounding box center [561, 272] width 1 height 1
checkbox input "false"
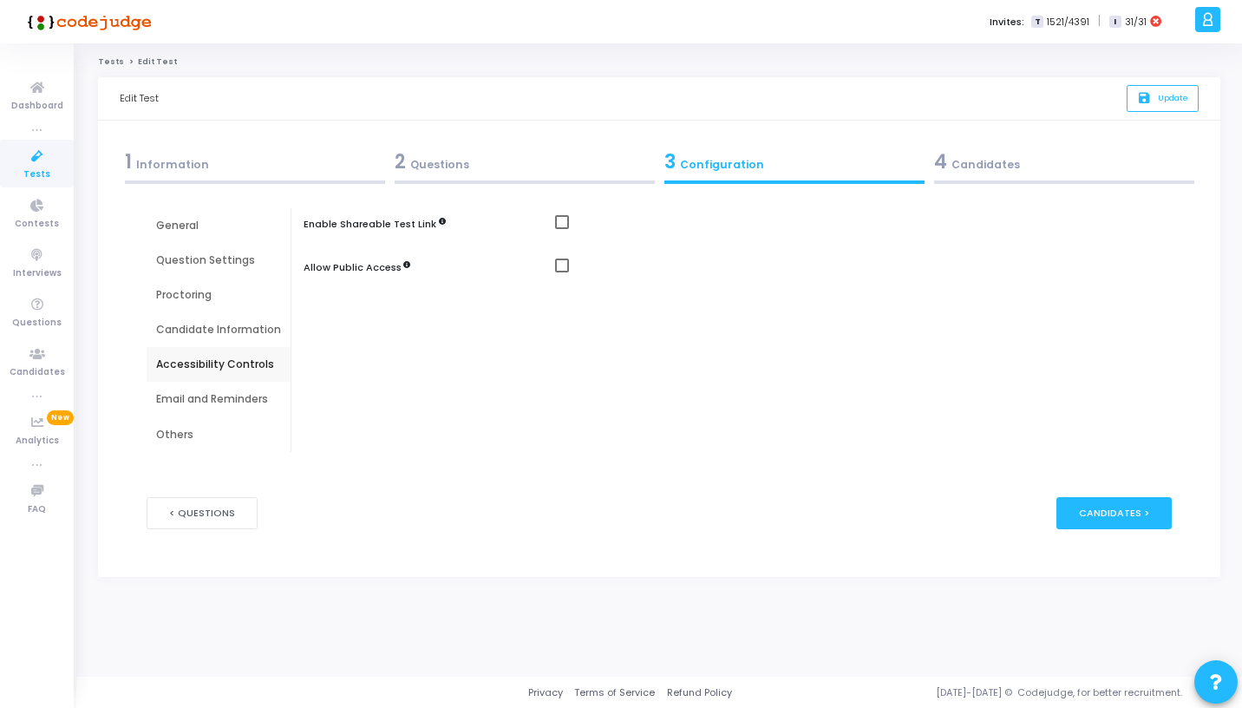
click at [232, 395] on div "Email and Reminders" at bounding box center [218, 399] width 125 height 16
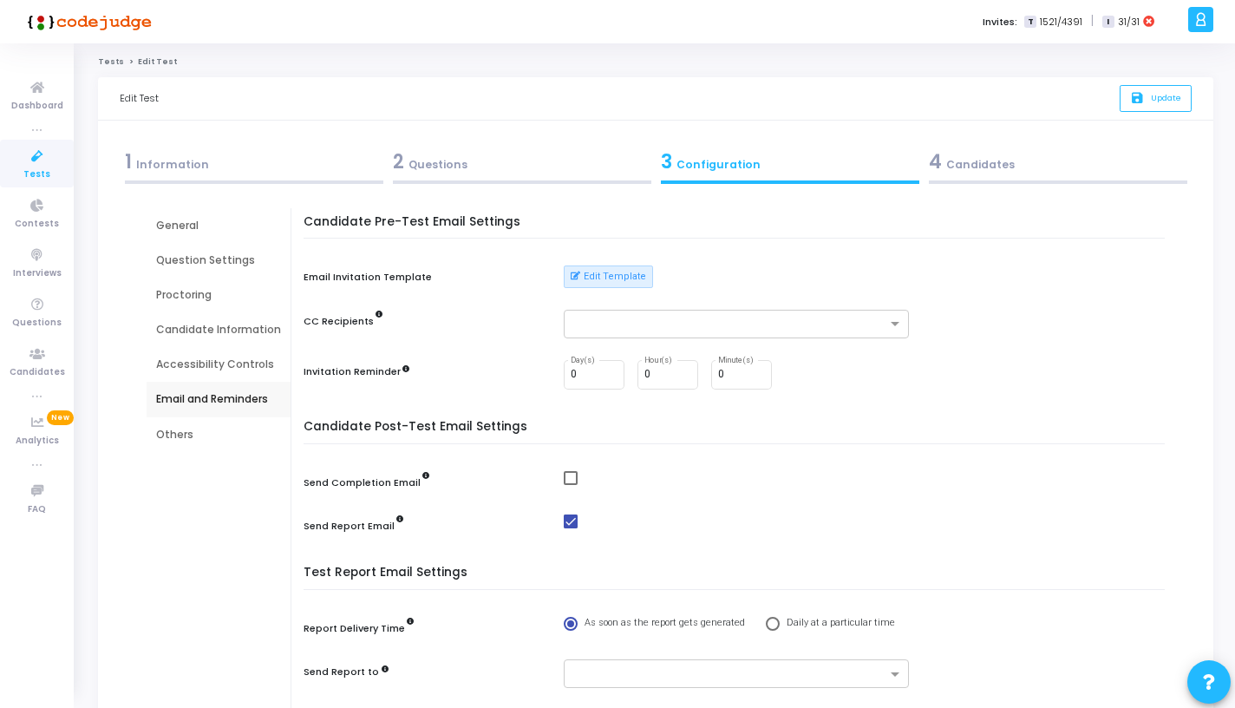
click at [227, 355] on div "Accessibility Controls" at bounding box center [219, 364] width 144 height 35
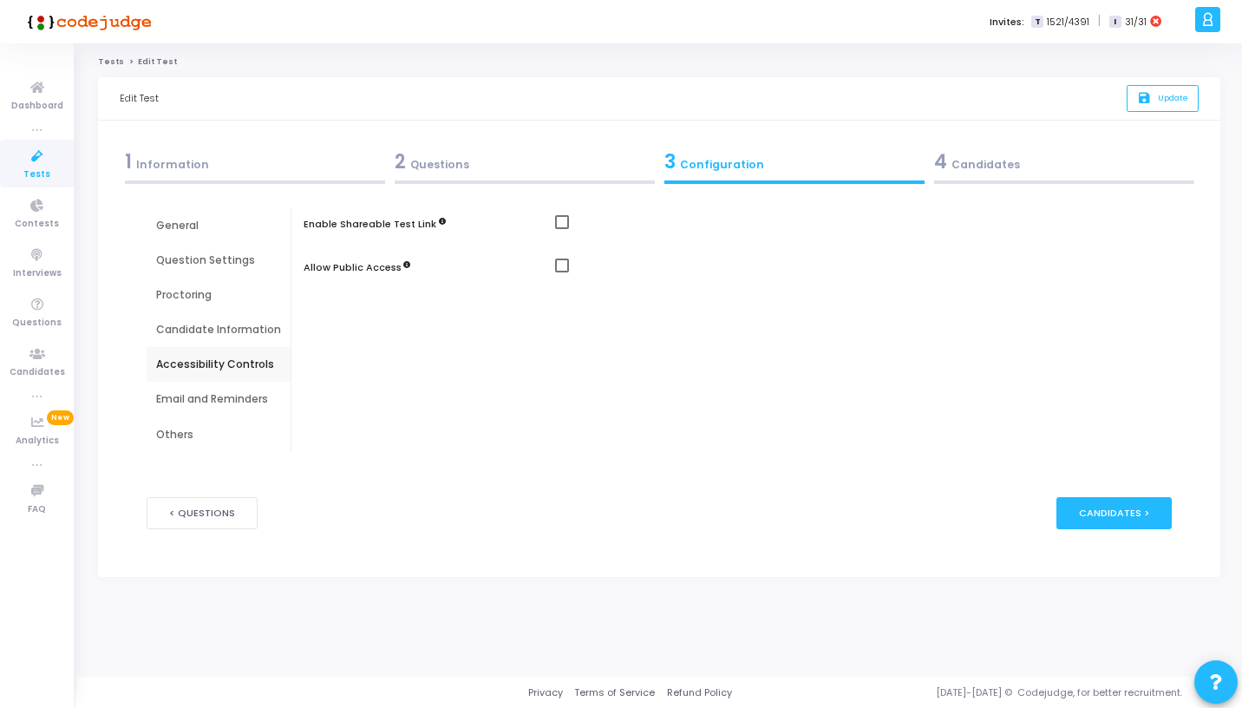
click at [221, 410] on div "Email and Reminders" at bounding box center [219, 399] width 144 height 35
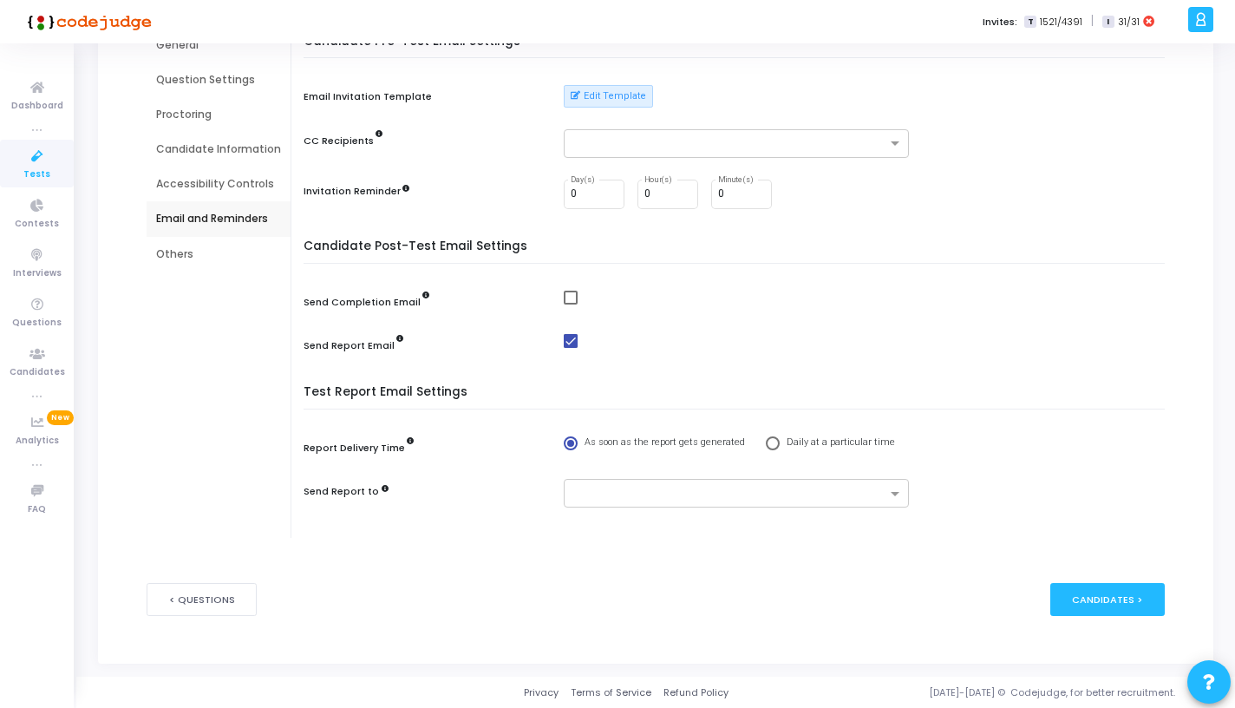
scroll to position [88, 0]
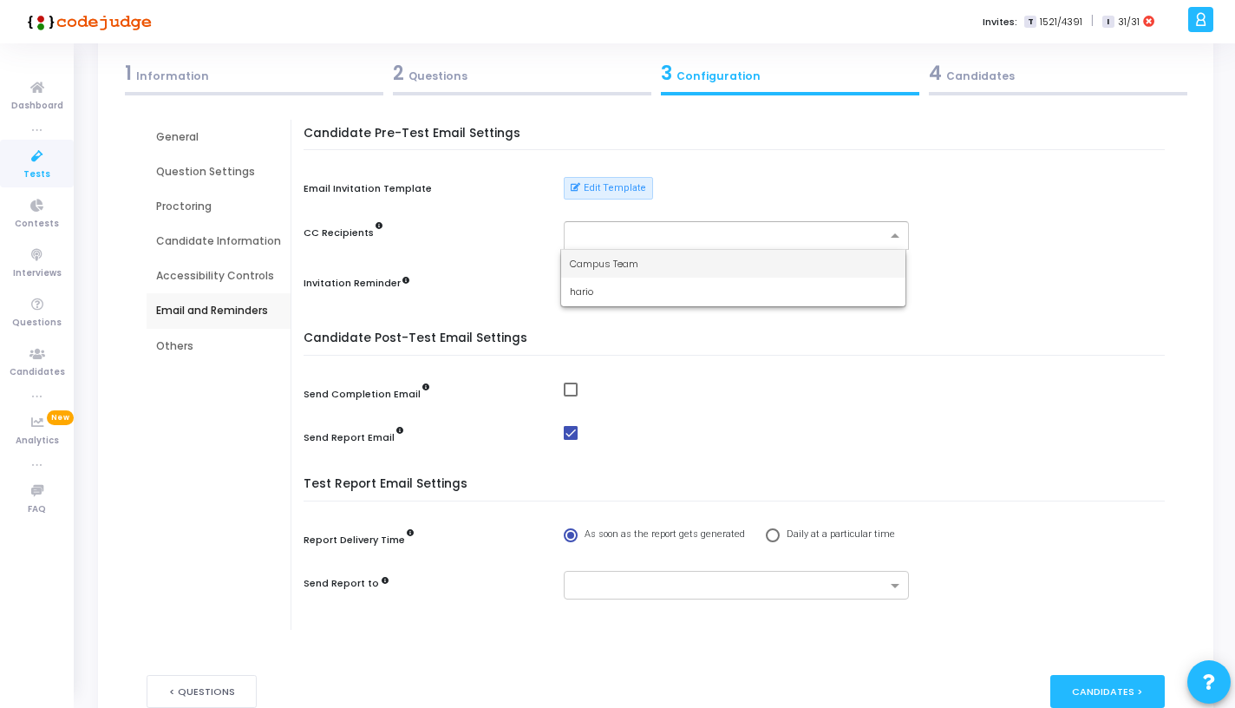
click at [617, 229] on input "text" at bounding box center [729, 236] width 313 height 15
click at [514, 221] on div "CC Recipients" at bounding box center [425, 232] width 243 height 22
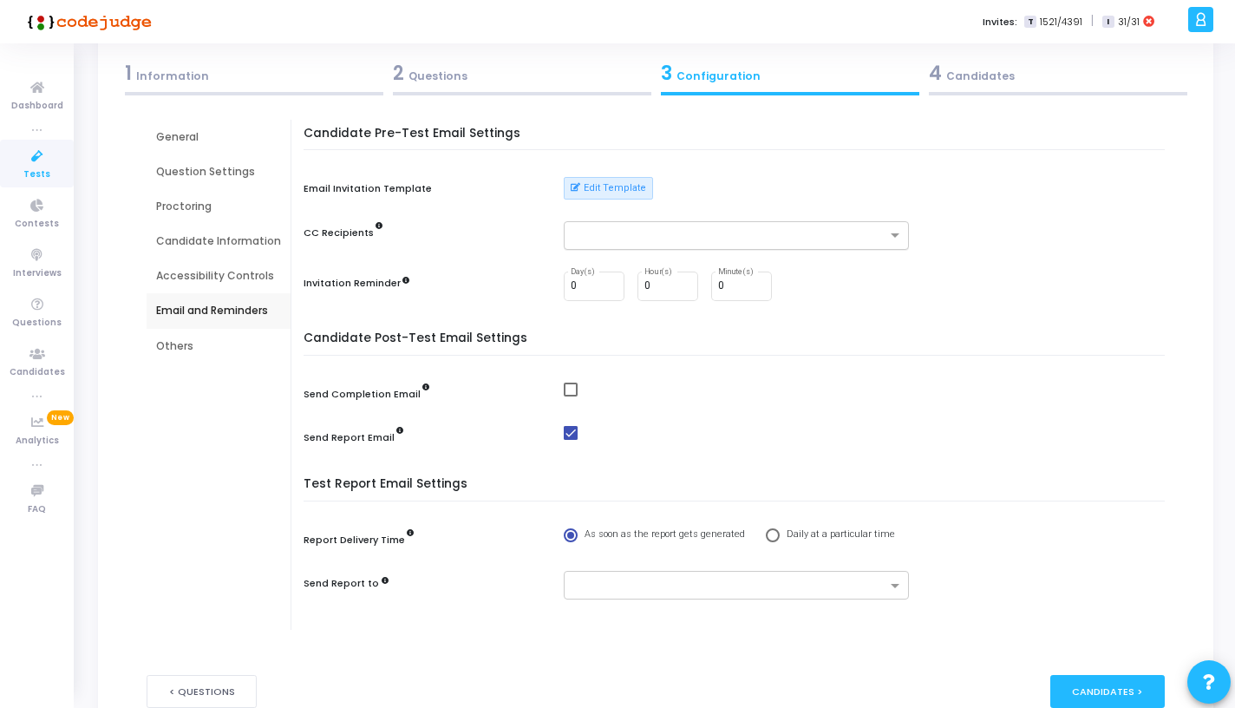
click at [582, 222] on div at bounding box center [736, 235] width 345 height 29
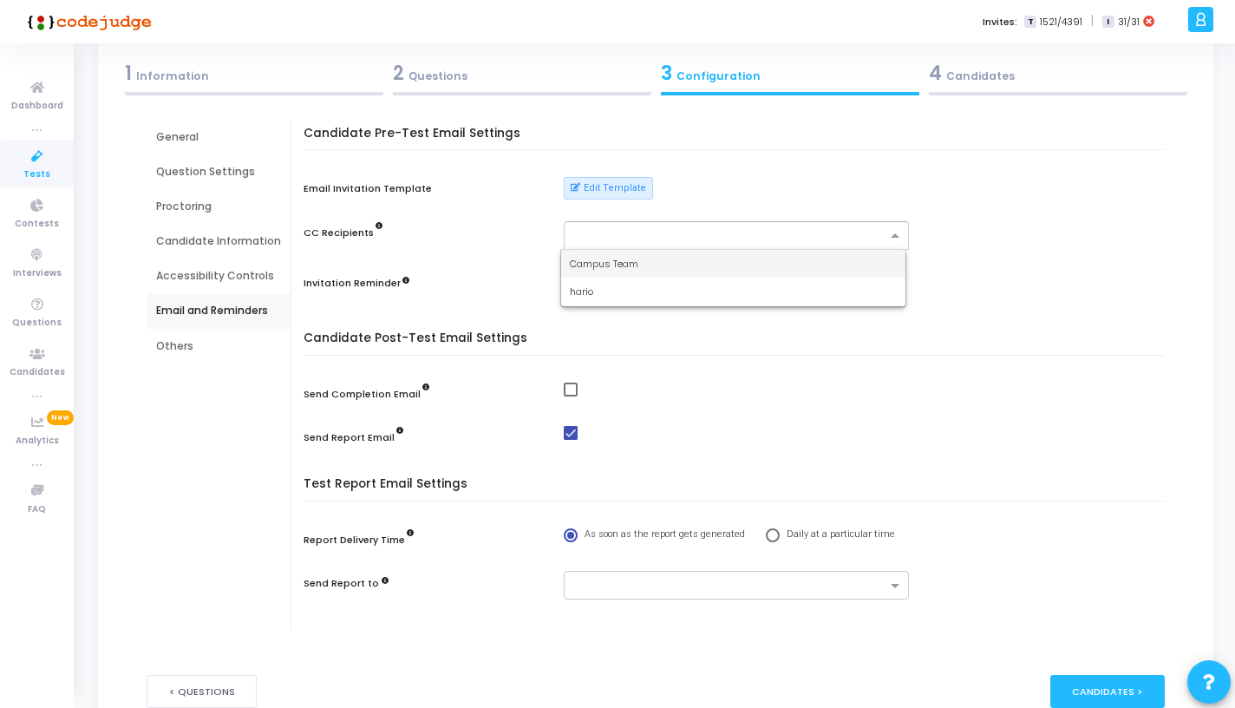
click at [504, 224] on div "CC Recipients" at bounding box center [425, 232] width 243 height 22
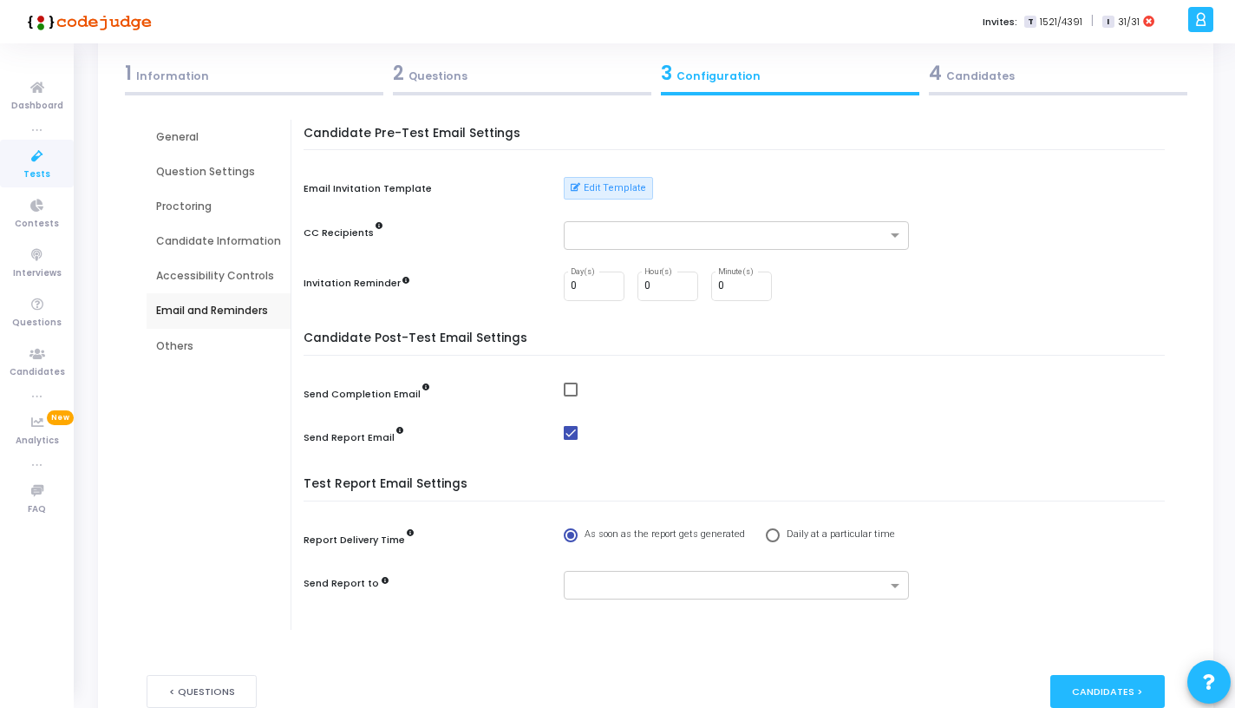
click at [206, 347] on div "Others" at bounding box center [218, 346] width 125 height 16
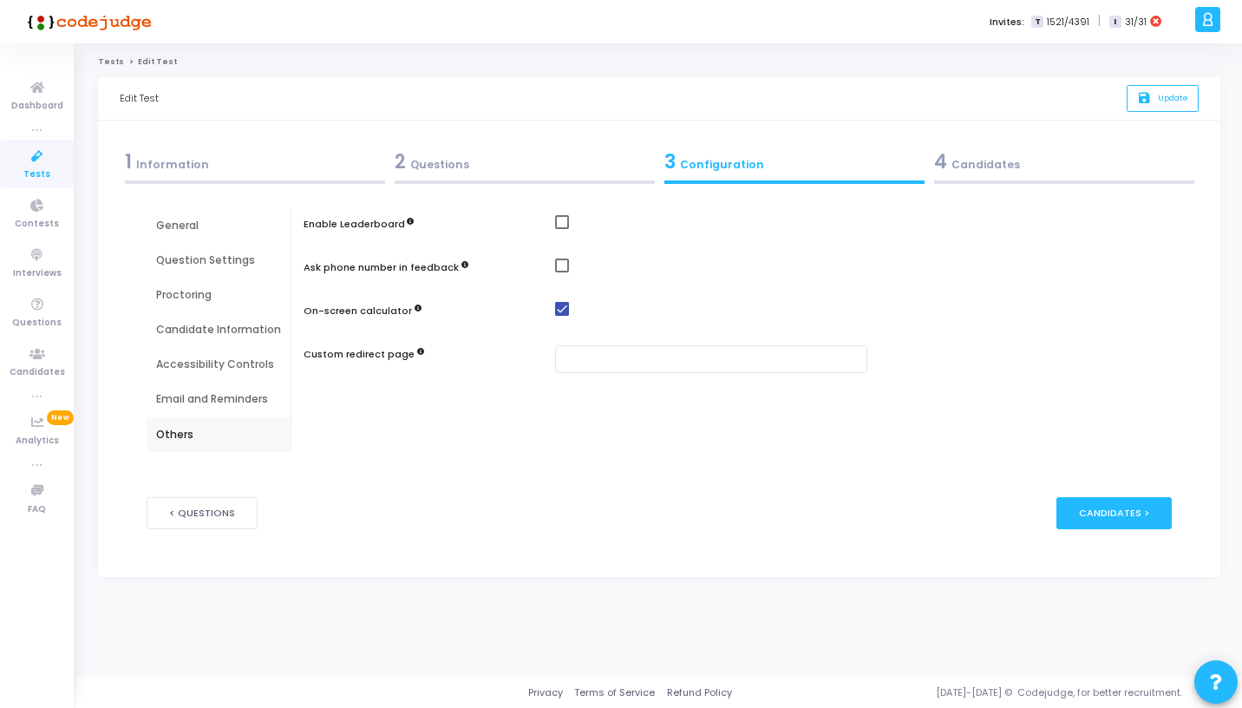
click at [199, 291] on div "Proctoring" at bounding box center [218, 295] width 125 height 16
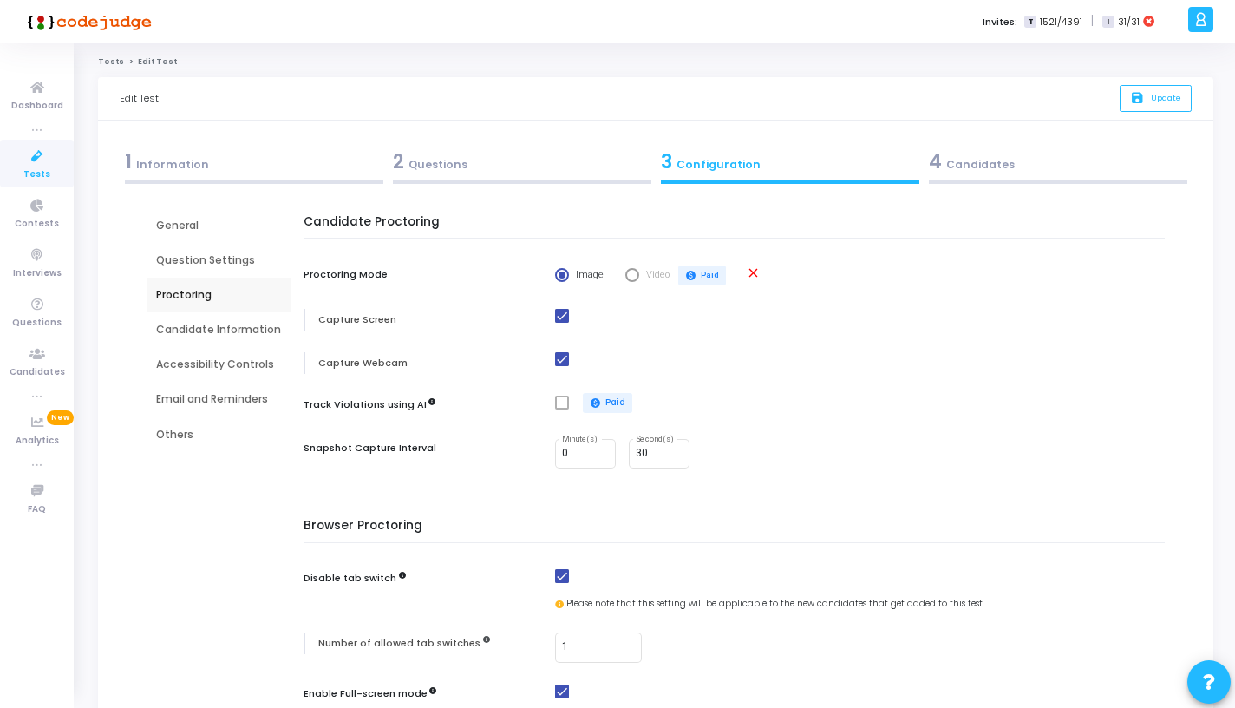
click at [214, 267] on div "Question Settings" at bounding box center [218, 260] width 125 height 16
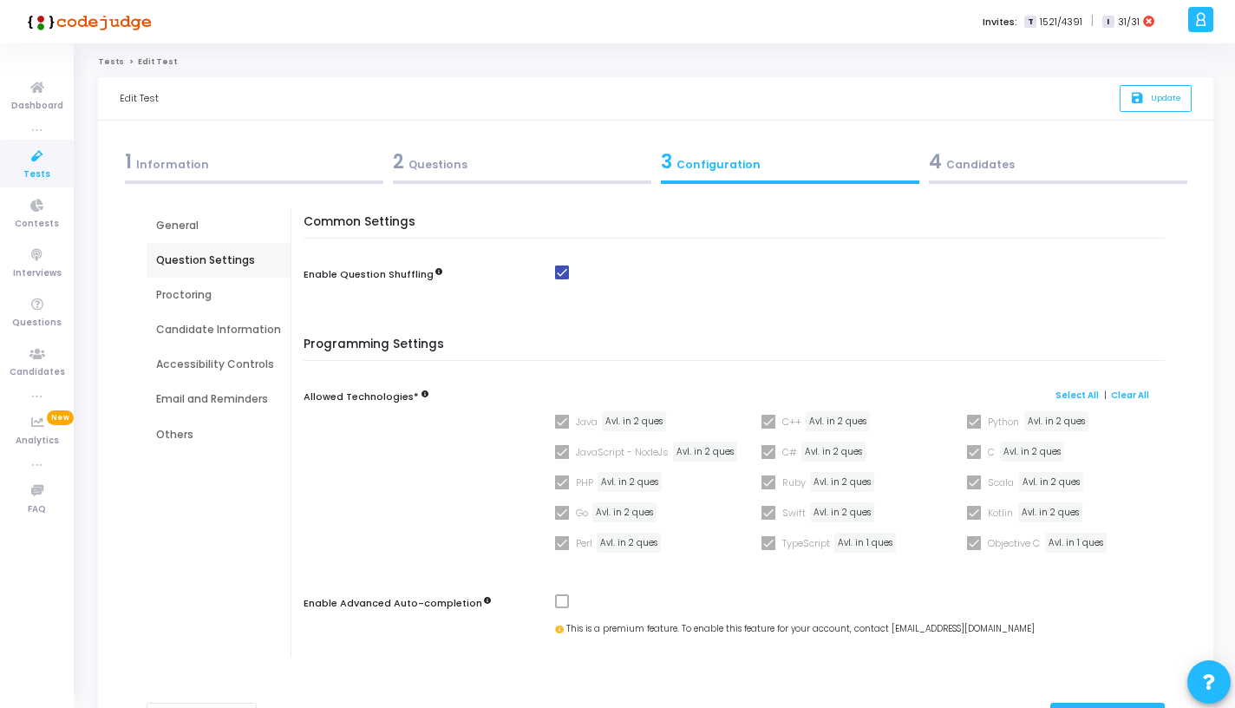
click at [219, 221] on div "General" at bounding box center [218, 226] width 125 height 16
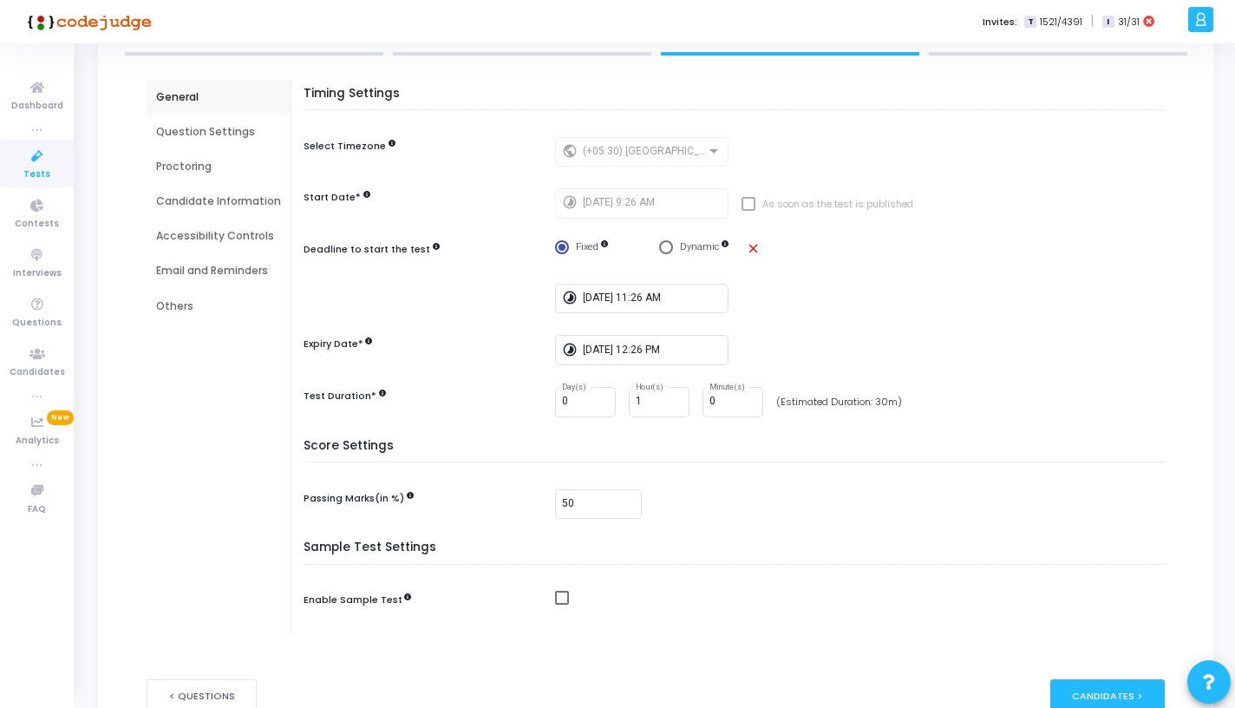
scroll to position [118, 0]
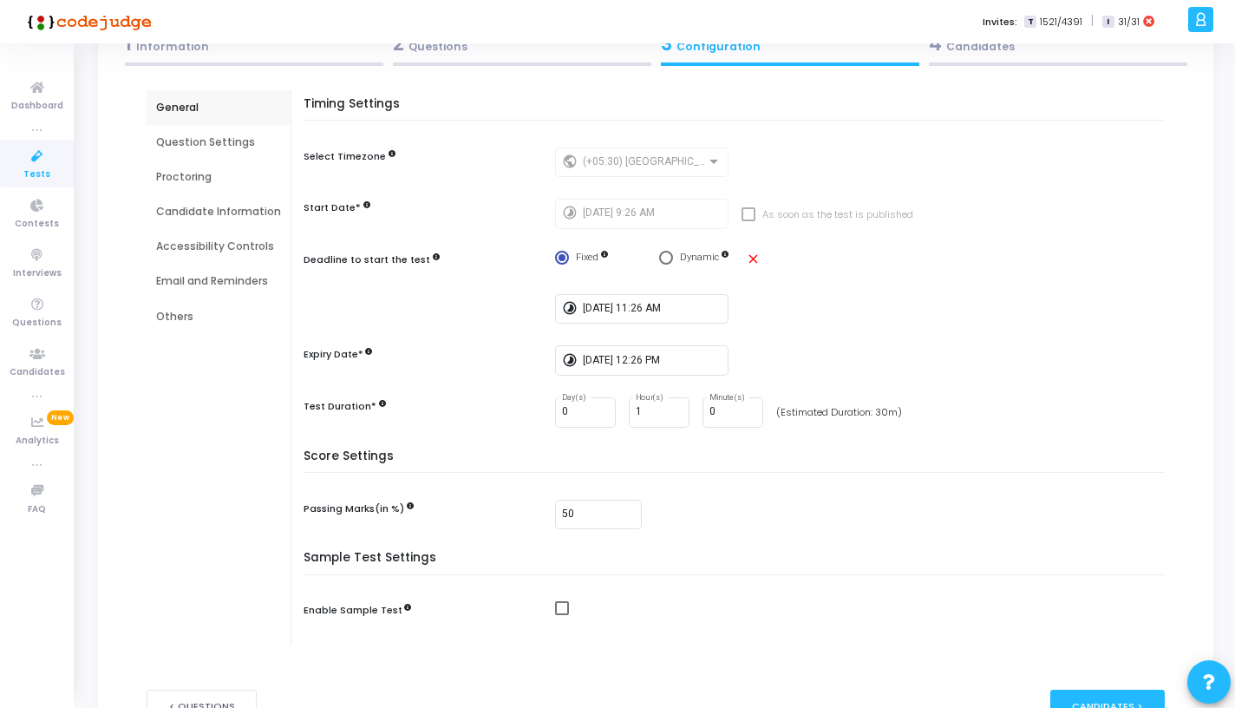
click at [212, 140] on div "Question Settings" at bounding box center [218, 142] width 125 height 16
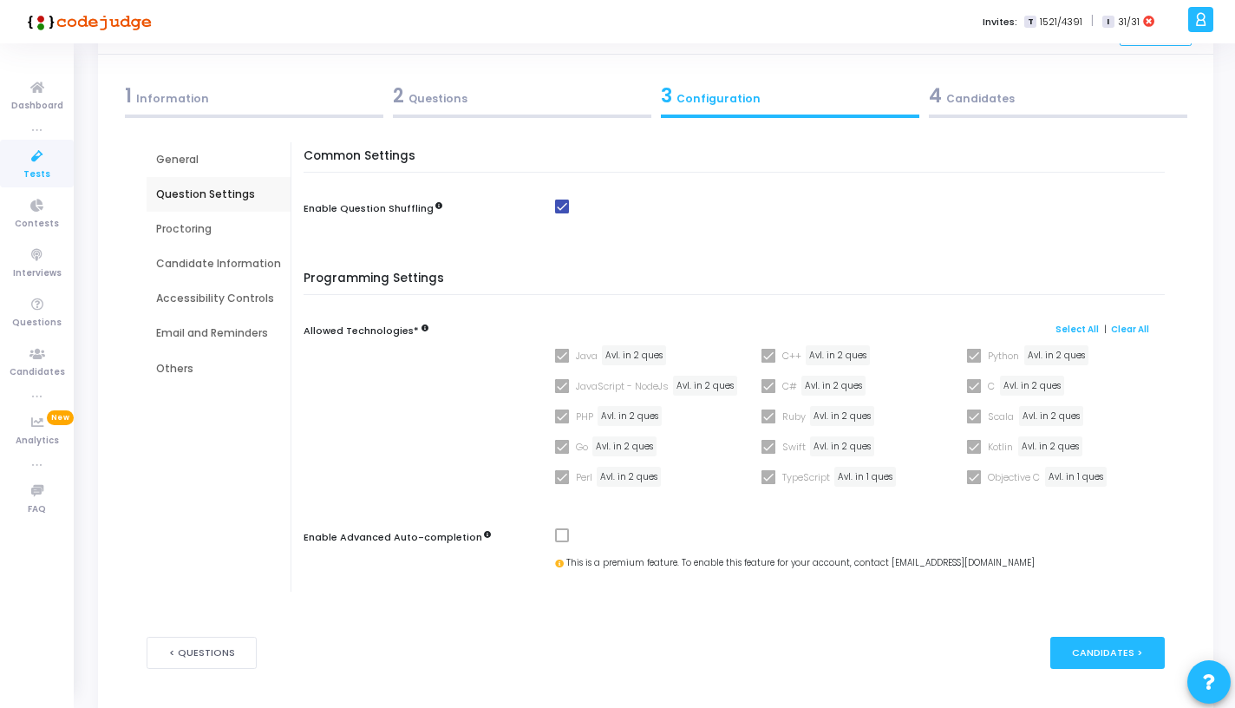
scroll to position [82, 0]
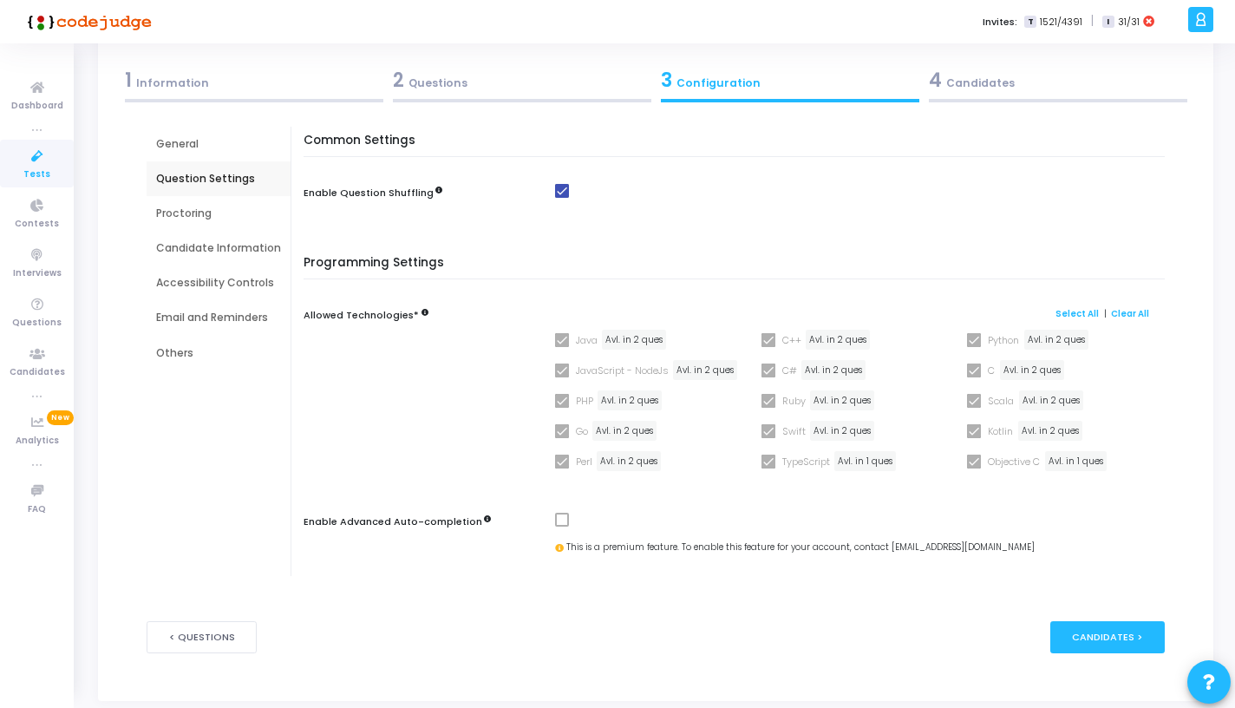
click at [219, 211] on div "Proctoring" at bounding box center [218, 214] width 125 height 16
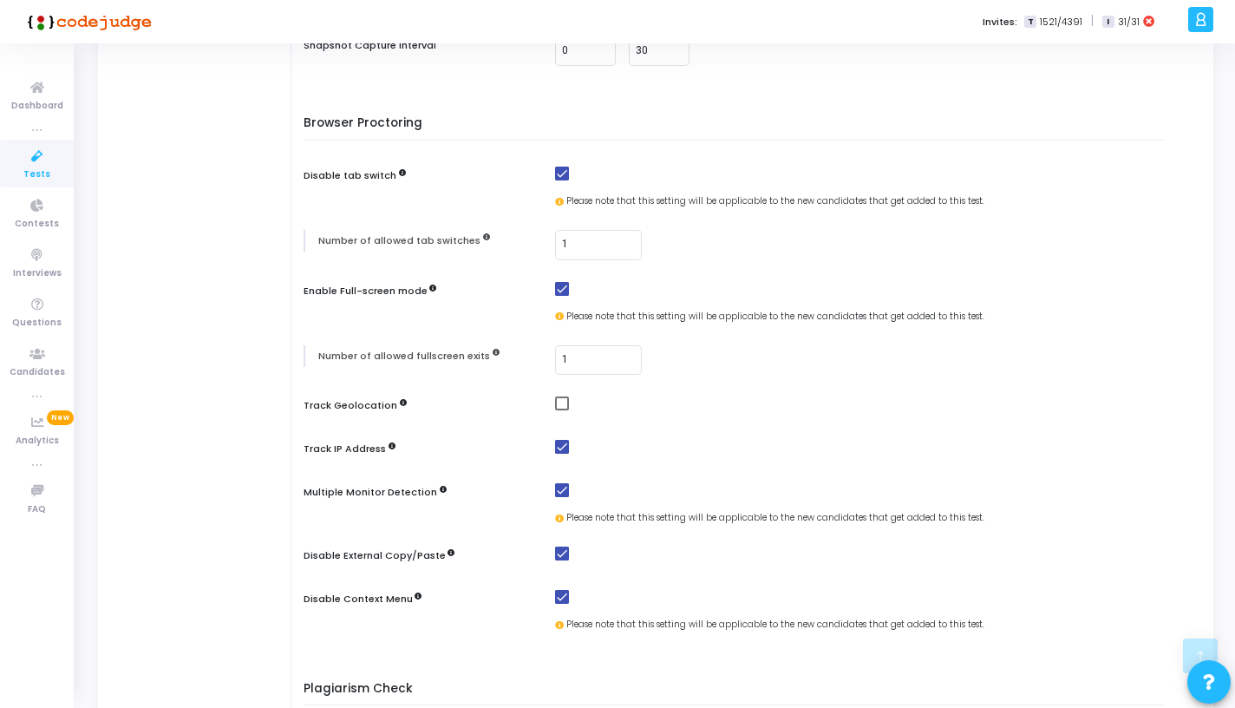
scroll to position [0, 0]
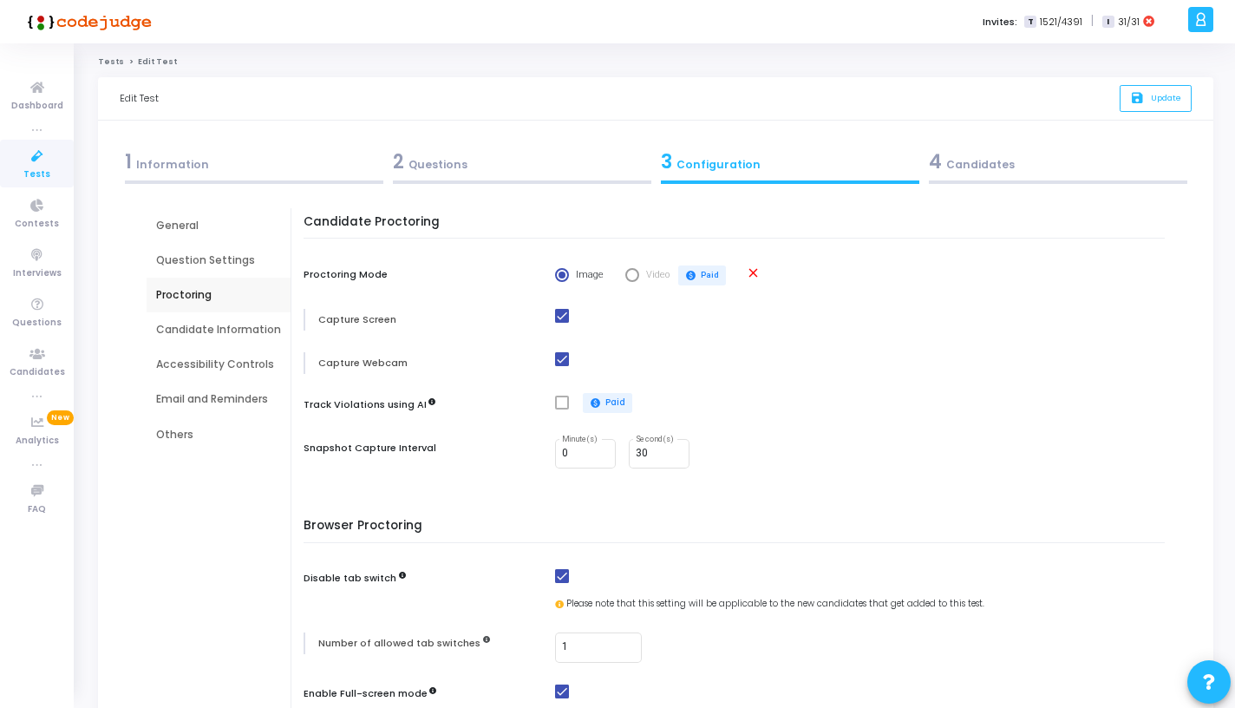
click at [240, 323] on div "Candidate Information" at bounding box center [218, 330] width 125 height 16
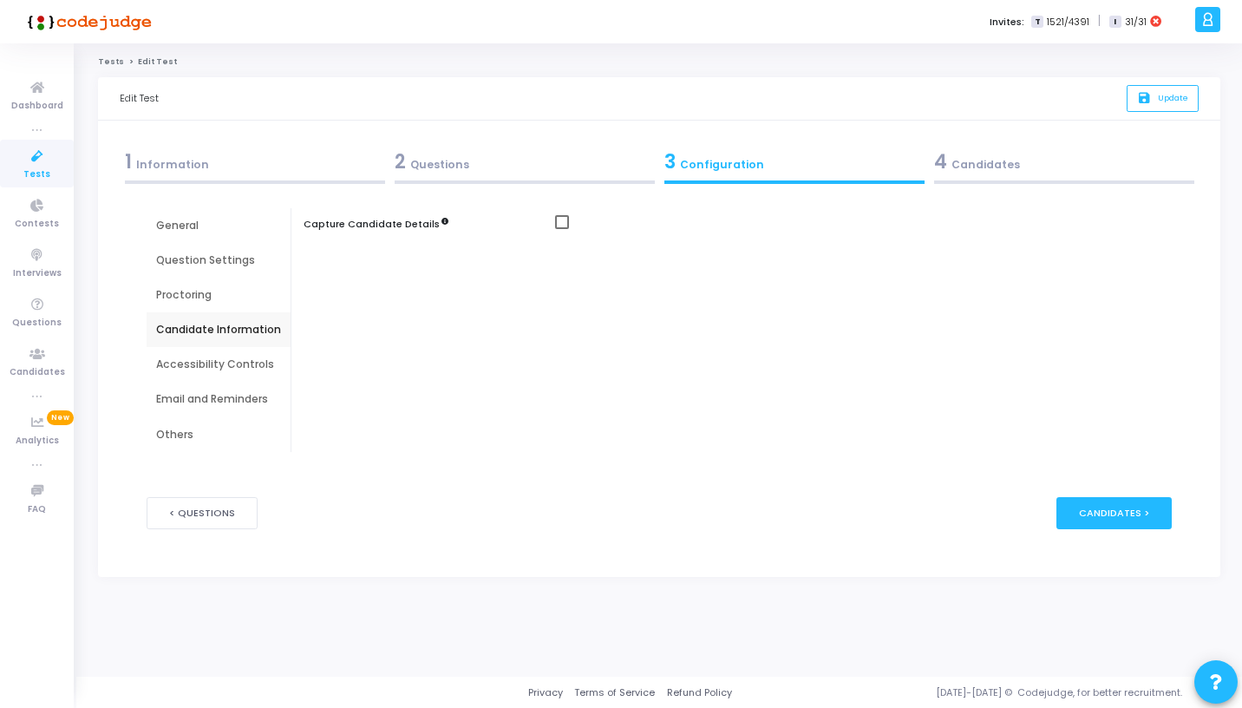
click at [225, 367] on div "Accessibility Controls" at bounding box center [218, 364] width 125 height 16
click at [224, 331] on div "Candidate Information" at bounding box center [218, 330] width 125 height 16
click at [555, 216] on span at bounding box center [562, 222] width 14 height 14
click at [561, 229] on input "checkbox" at bounding box center [561, 229] width 1 height 1
checkbox input "true"
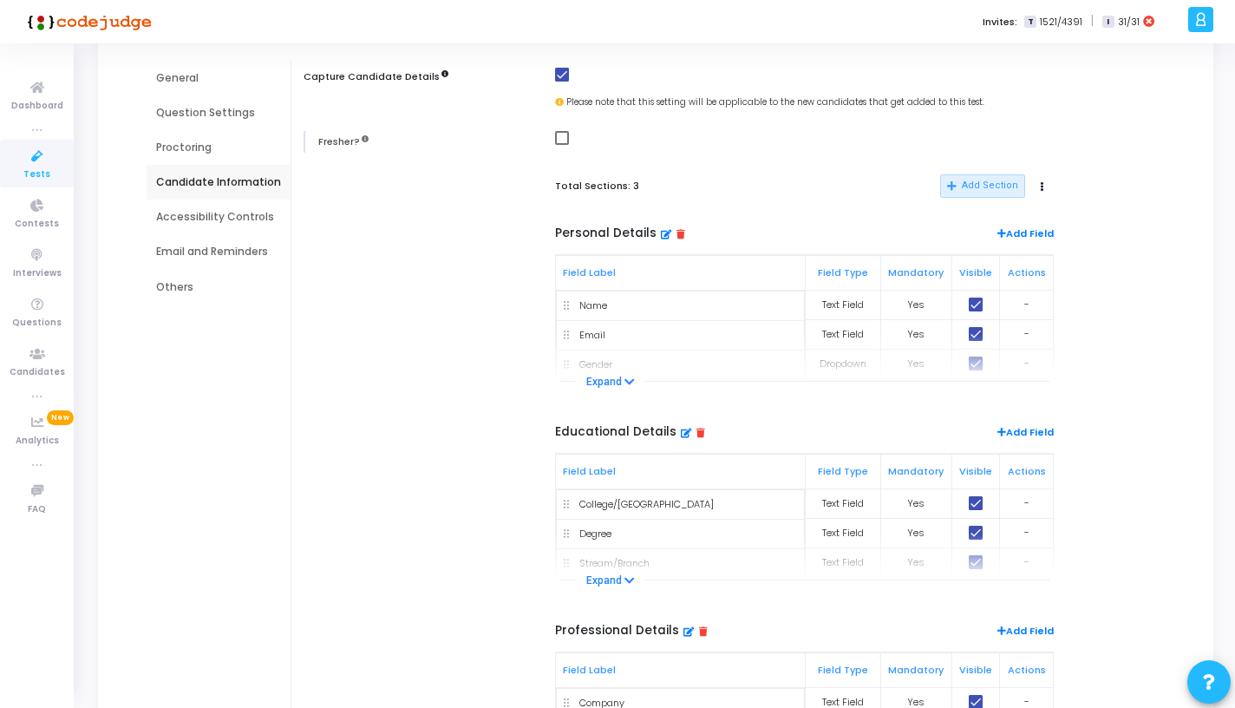
scroll to position [154, 0]
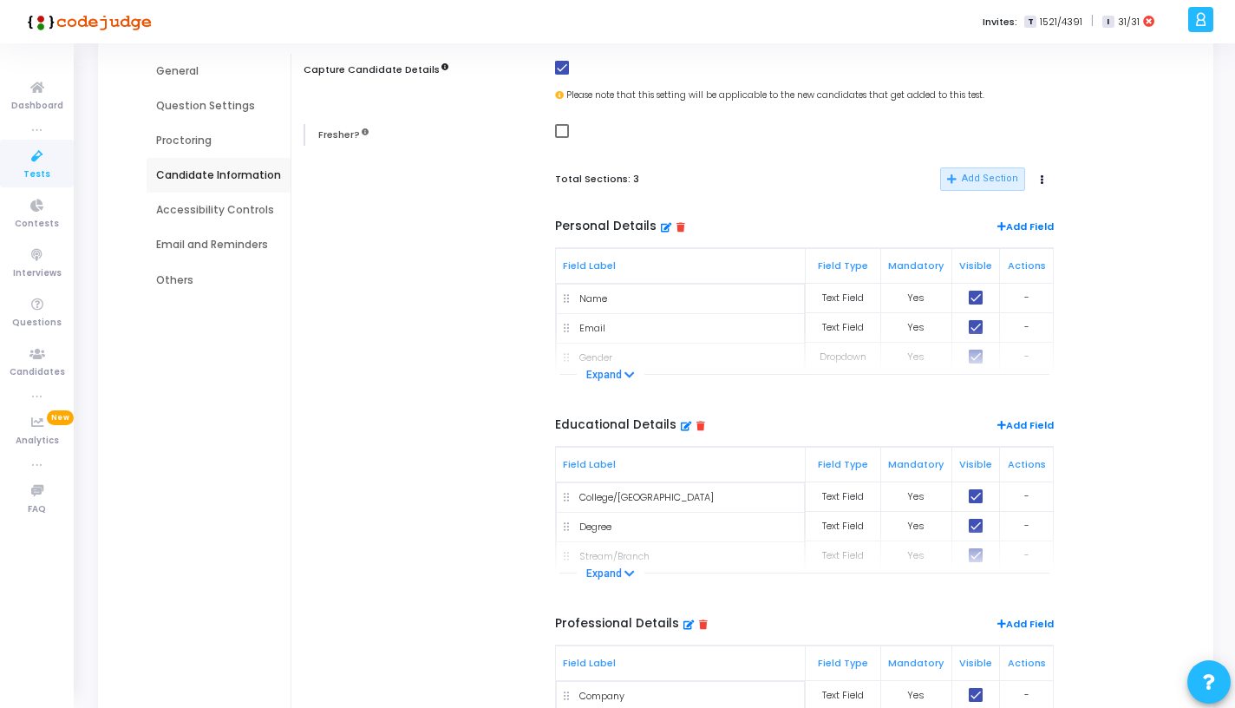
click at [696, 426] on icon at bounding box center [700, 426] width 9 height 10
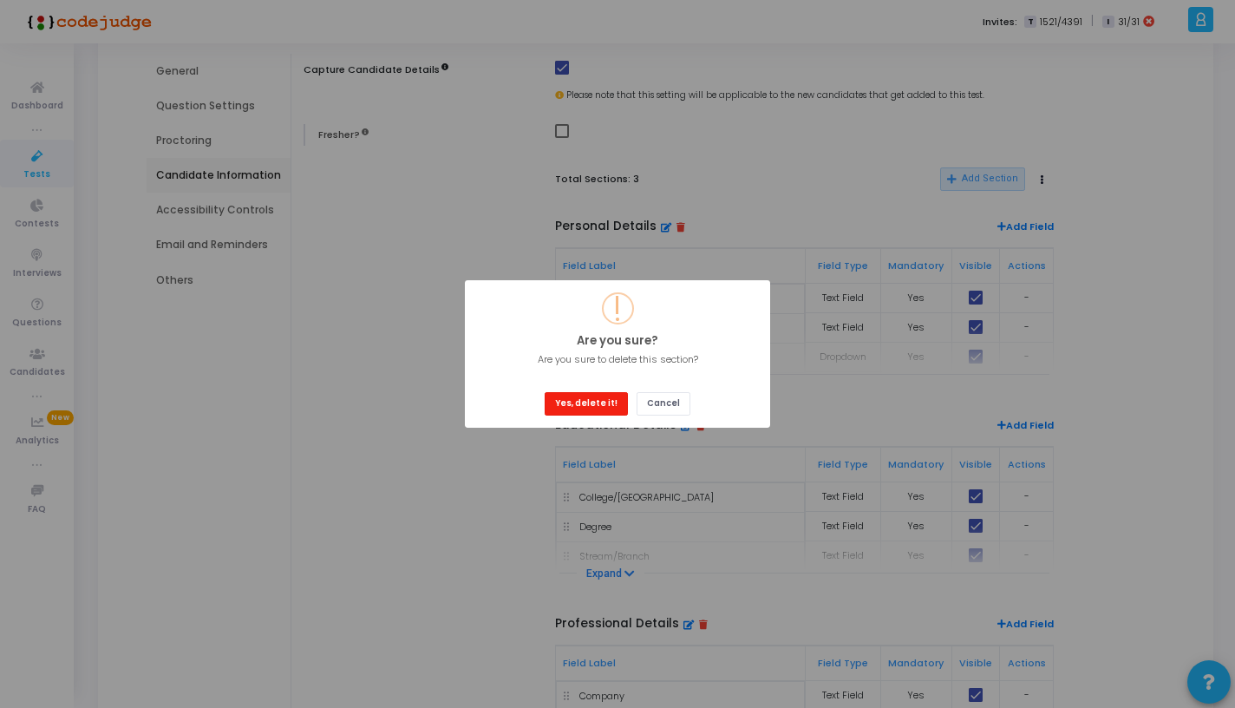
click at [608, 402] on button "Yes, delete it!" at bounding box center [586, 403] width 83 height 23
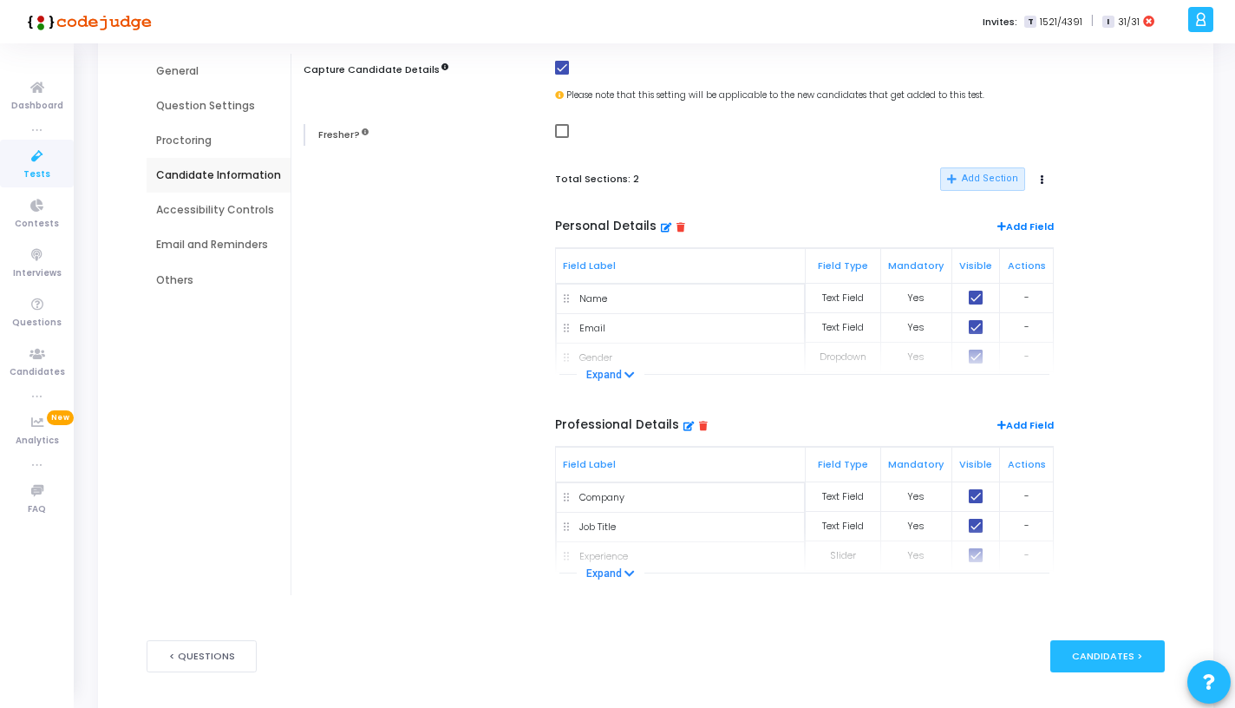
click at [699, 428] on icon at bounding box center [703, 426] width 9 height 10
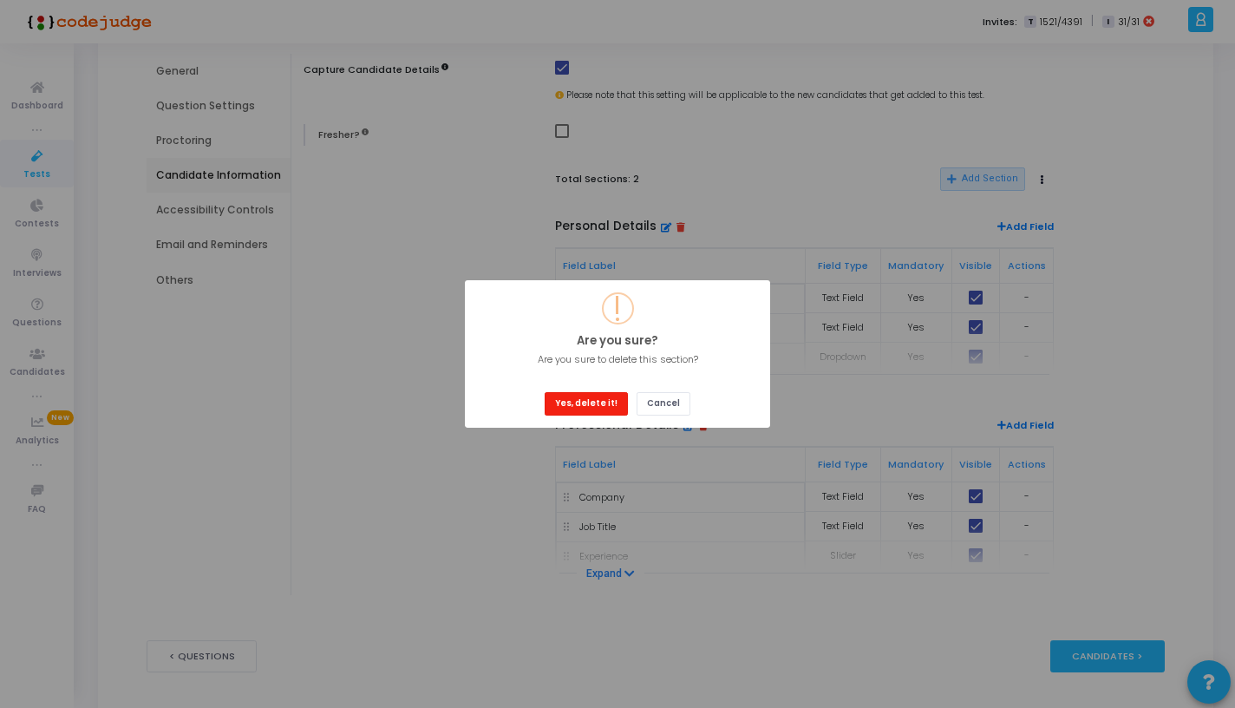
click at [594, 400] on button "Yes, delete it!" at bounding box center [586, 403] width 83 height 23
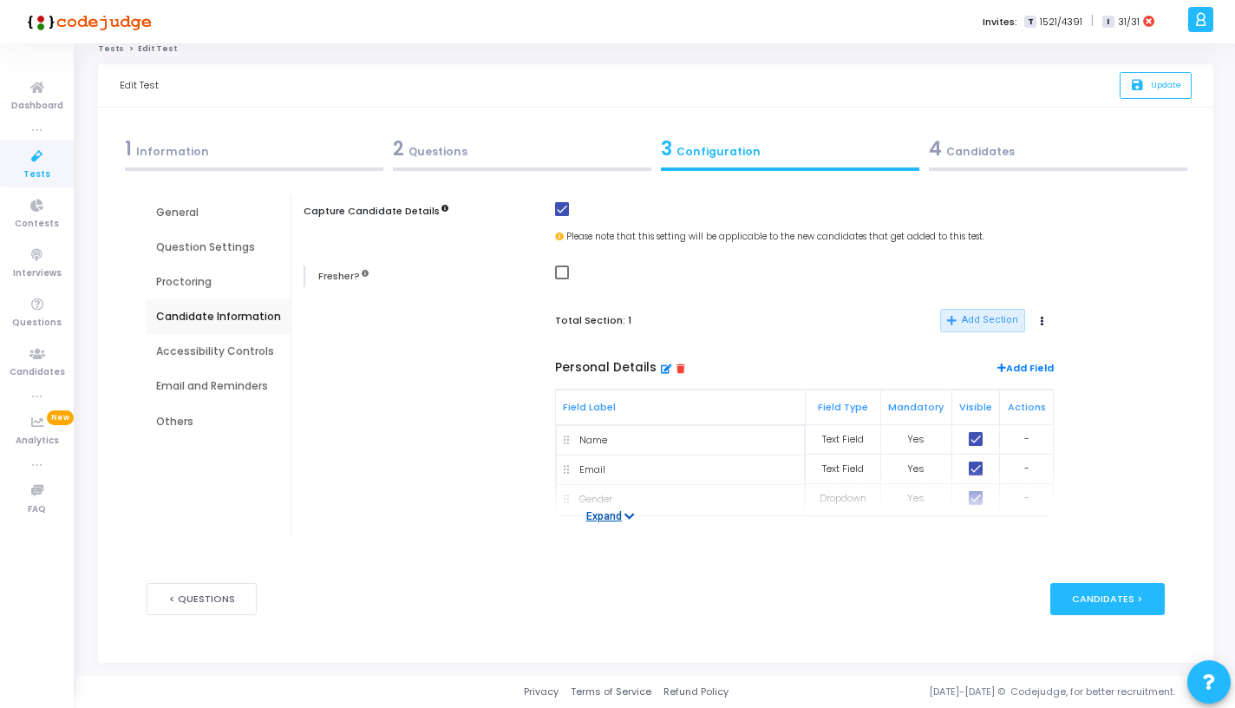
click at [618, 521] on button "Expand" at bounding box center [611, 515] width 68 height 17
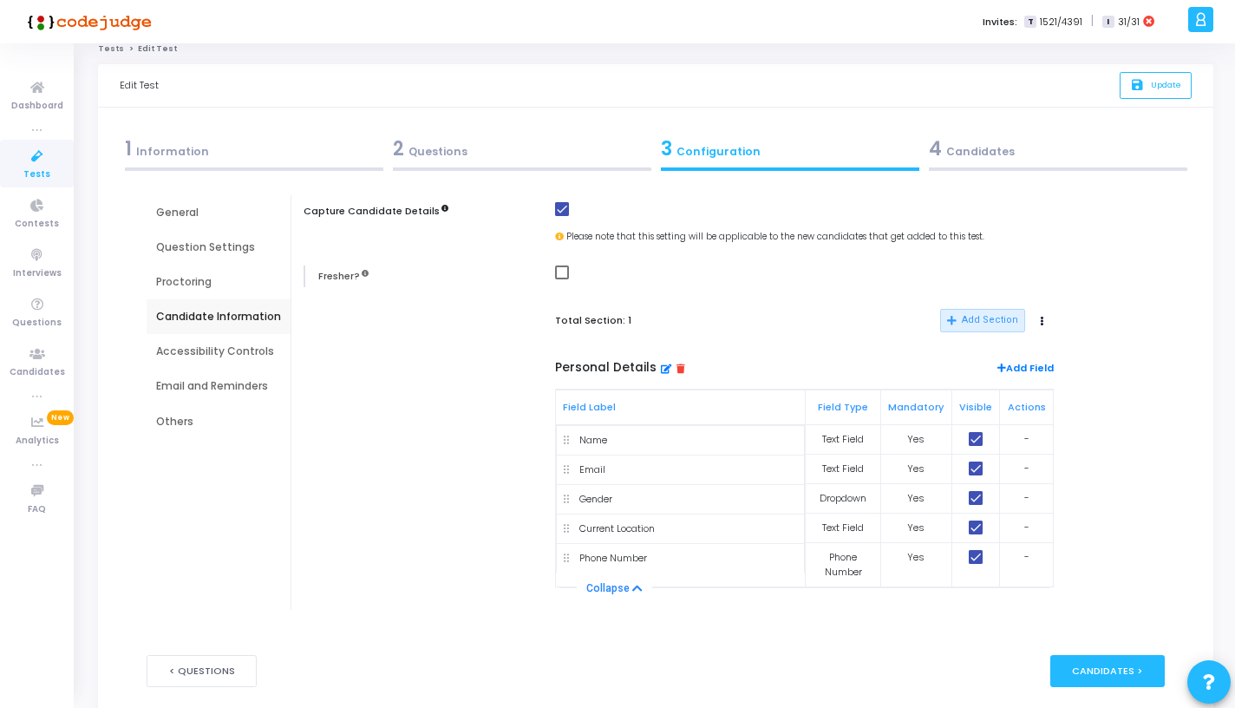
click at [977, 537] on td at bounding box center [975, 527] width 49 height 29
click at [977, 532] on span at bounding box center [976, 527] width 14 height 14
click at [976, 534] on input "checkbox" at bounding box center [975, 534] width 1 height 1
checkbox input "false"
click at [979, 564] on span at bounding box center [976, 557] width 14 height 14
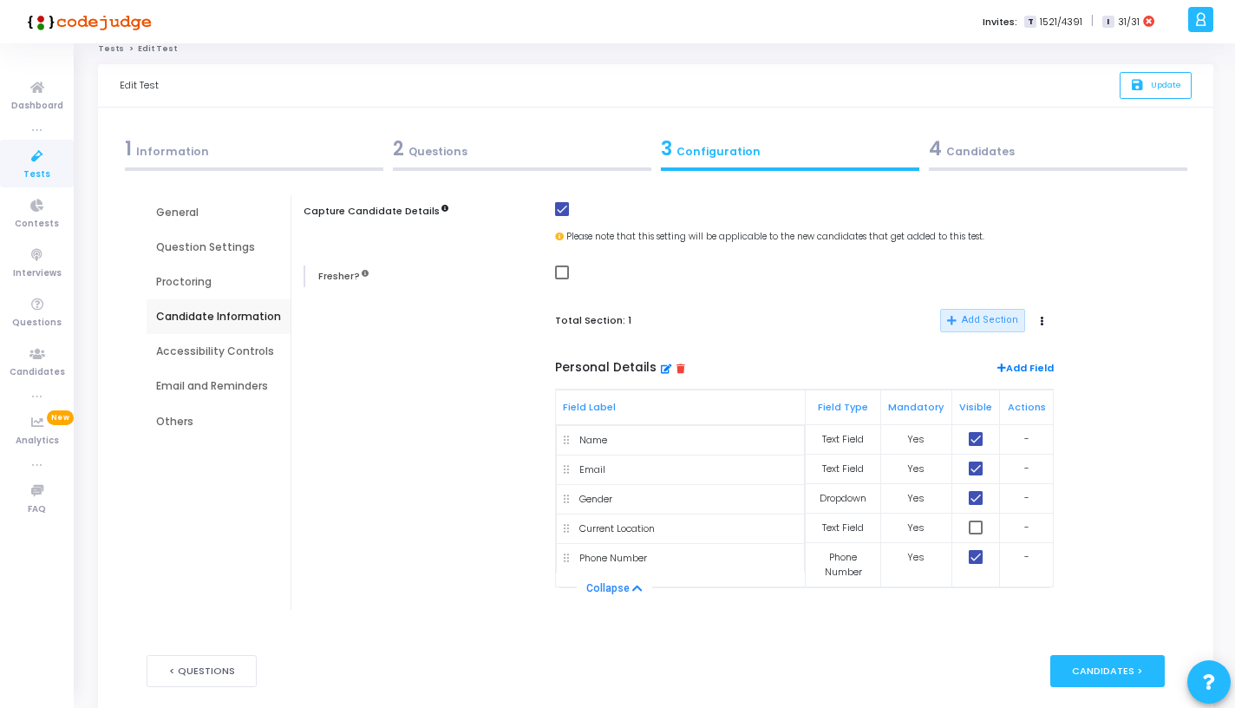
click at [976, 565] on input "checkbox" at bounding box center [975, 564] width 1 height 1
checkbox input "false"
click at [977, 501] on span at bounding box center [976, 498] width 14 height 14
click at [976, 505] on input "checkbox" at bounding box center [975, 505] width 1 height 1
checkbox input "false"
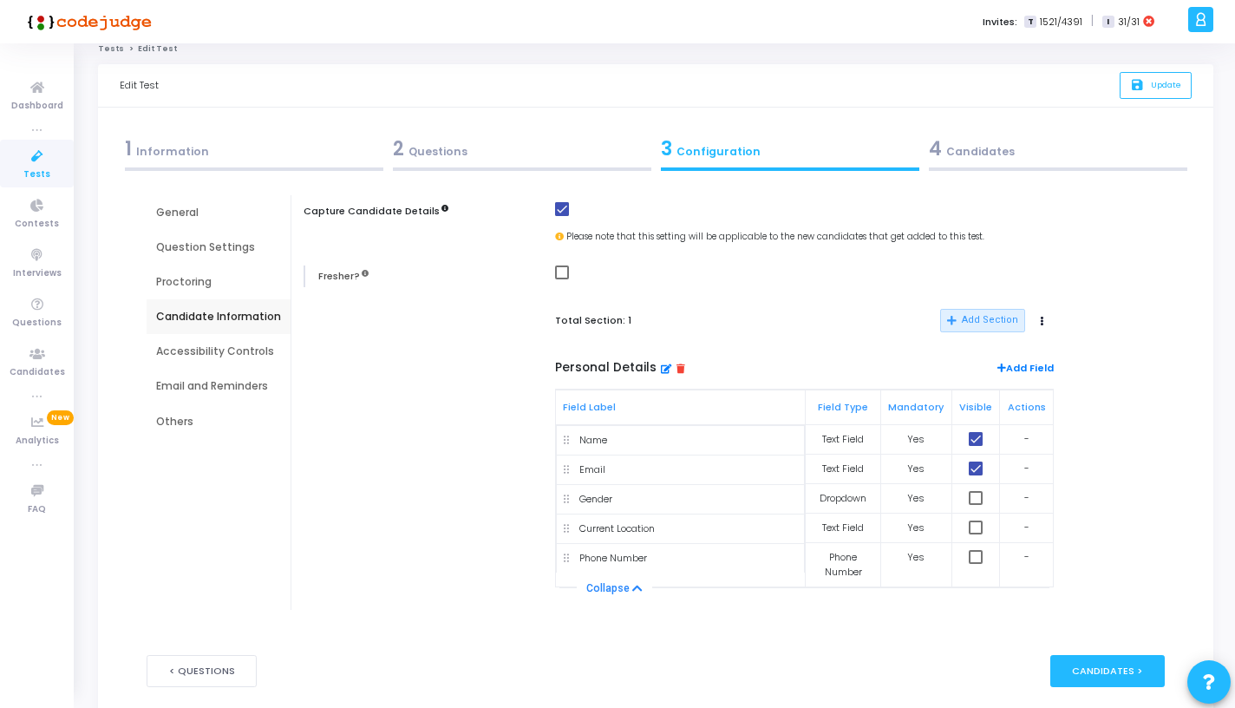
click at [272, 343] on div "Accessibility Controls" at bounding box center [218, 351] width 125 height 16
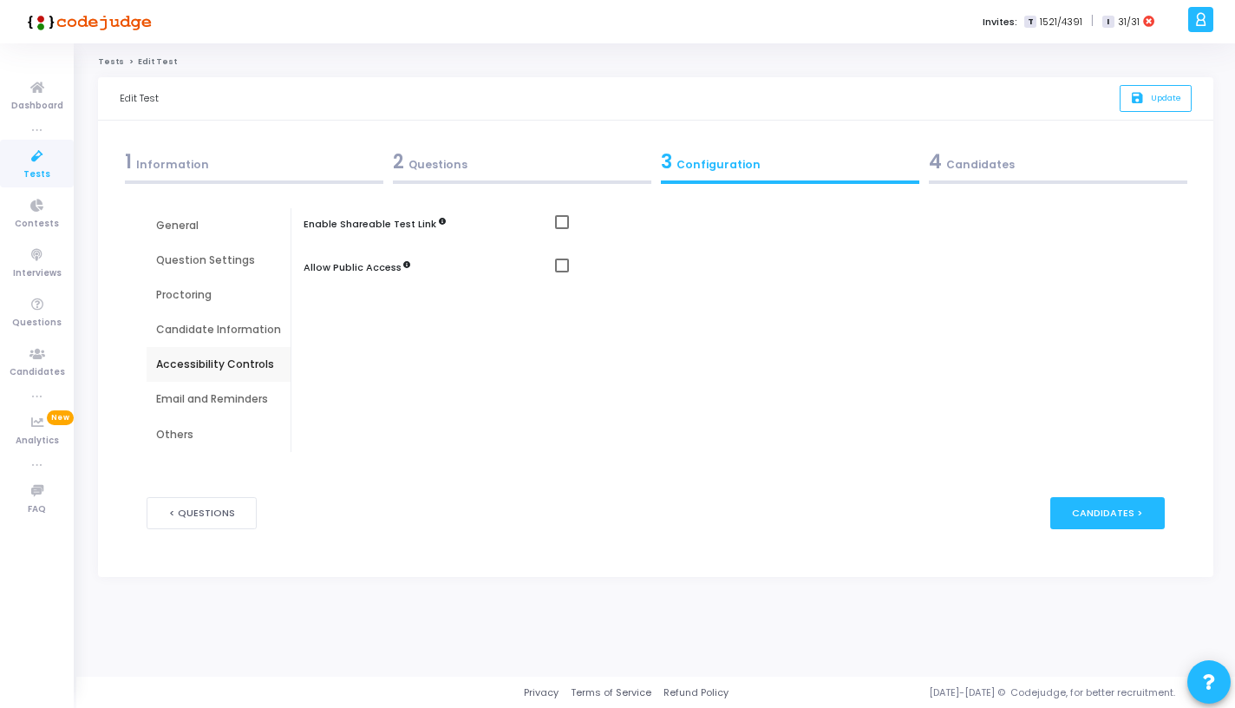
scroll to position [0, 0]
click at [242, 231] on div "General" at bounding box center [218, 226] width 125 height 16
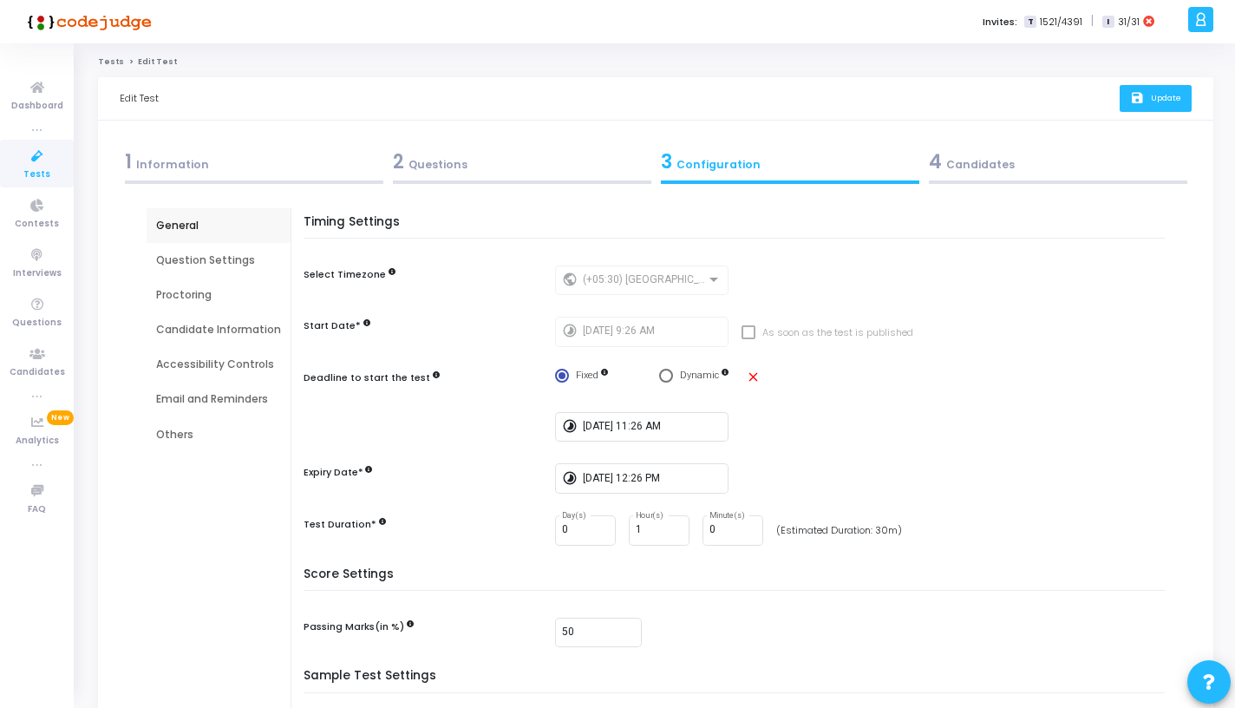
click at [1151, 104] on button "save Update" at bounding box center [1156, 98] width 72 height 27
click at [1140, 92] on icon "save" at bounding box center [1139, 98] width 18 height 15
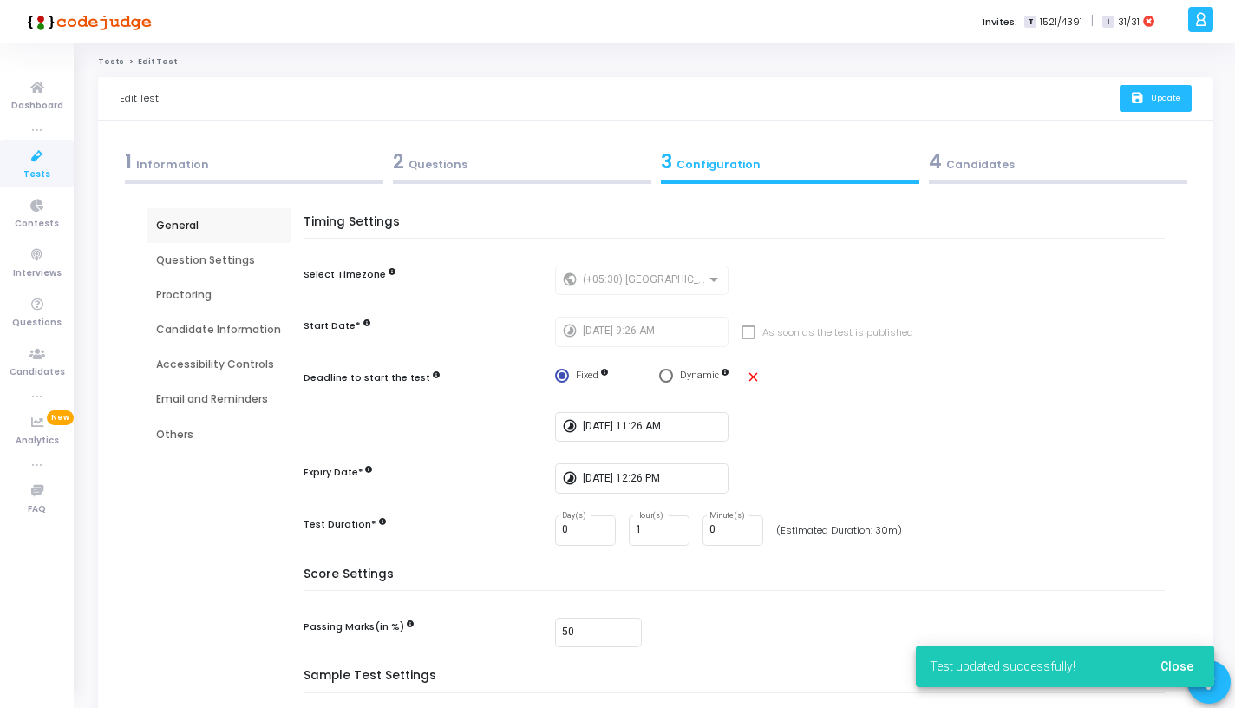
click at [36, 173] on span "Tests" at bounding box center [36, 174] width 27 height 15
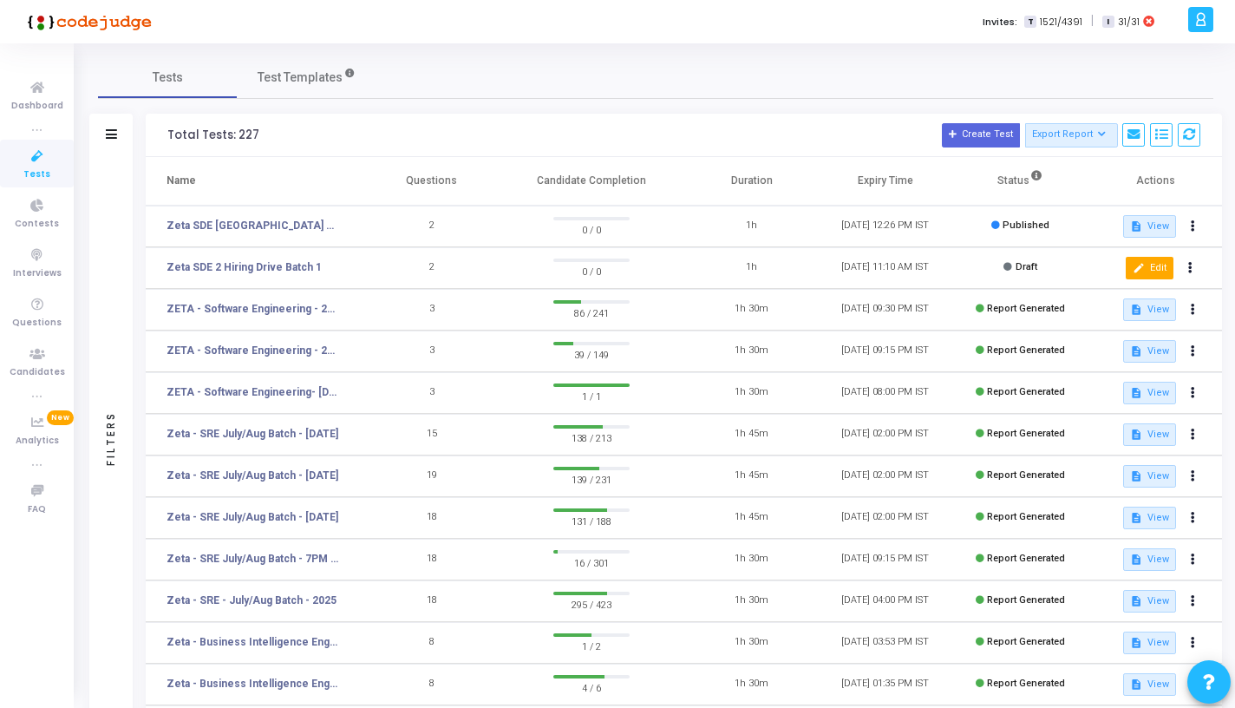
click at [1146, 273] on button "edit Edit" at bounding box center [1150, 268] width 48 height 23
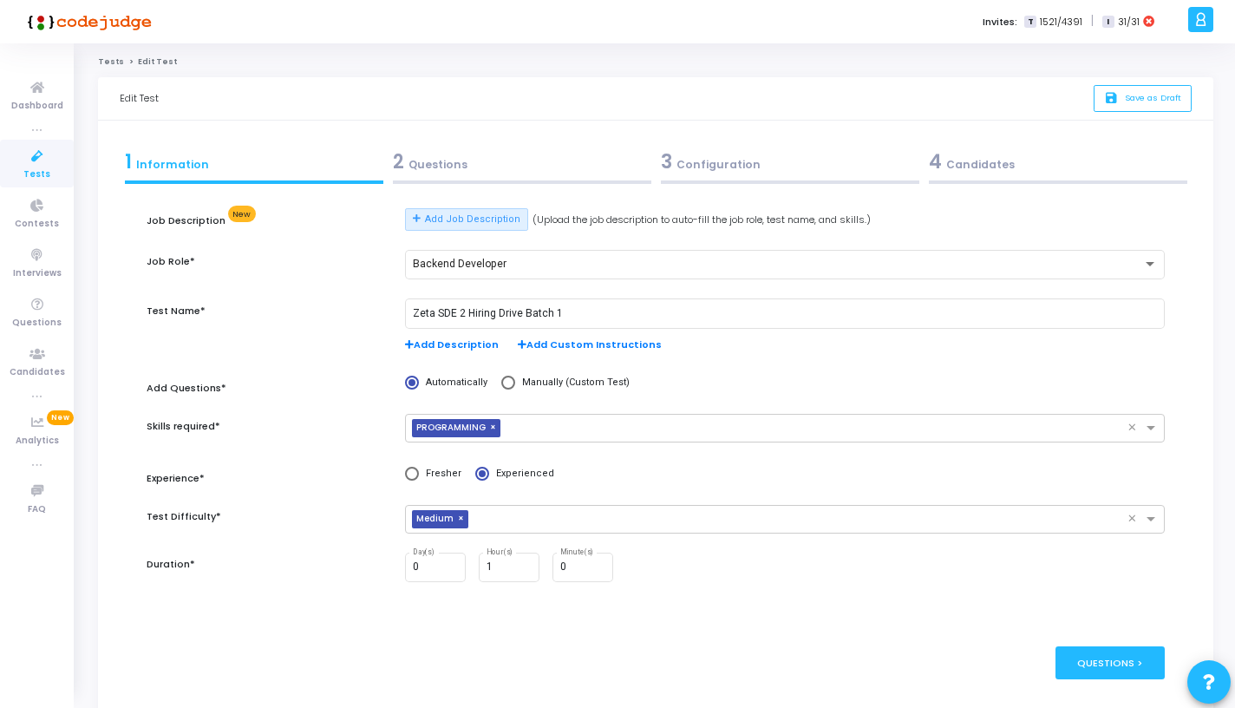
click at [246, 214] on span "New" at bounding box center [242, 214] width 28 height 16
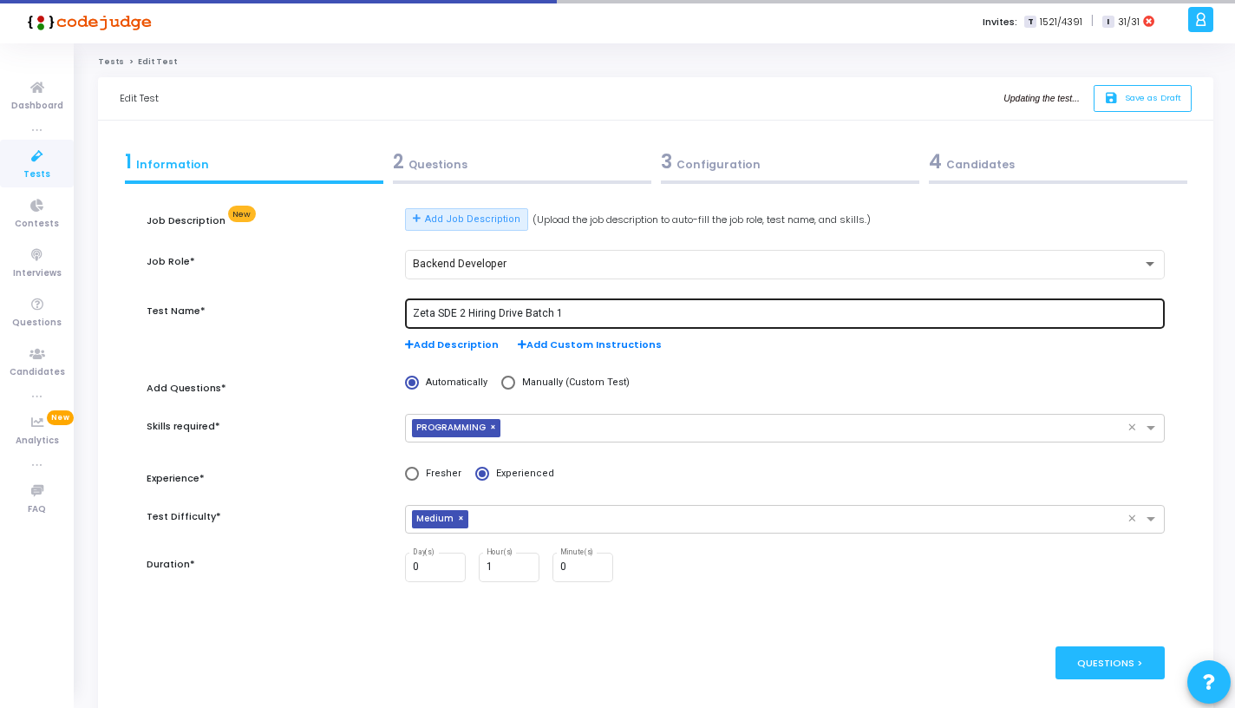
click at [521, 308] on input "Zeta SDE 2 Hiring Drive Batch 1" at bounding box center [785, 314] width 745 height 12
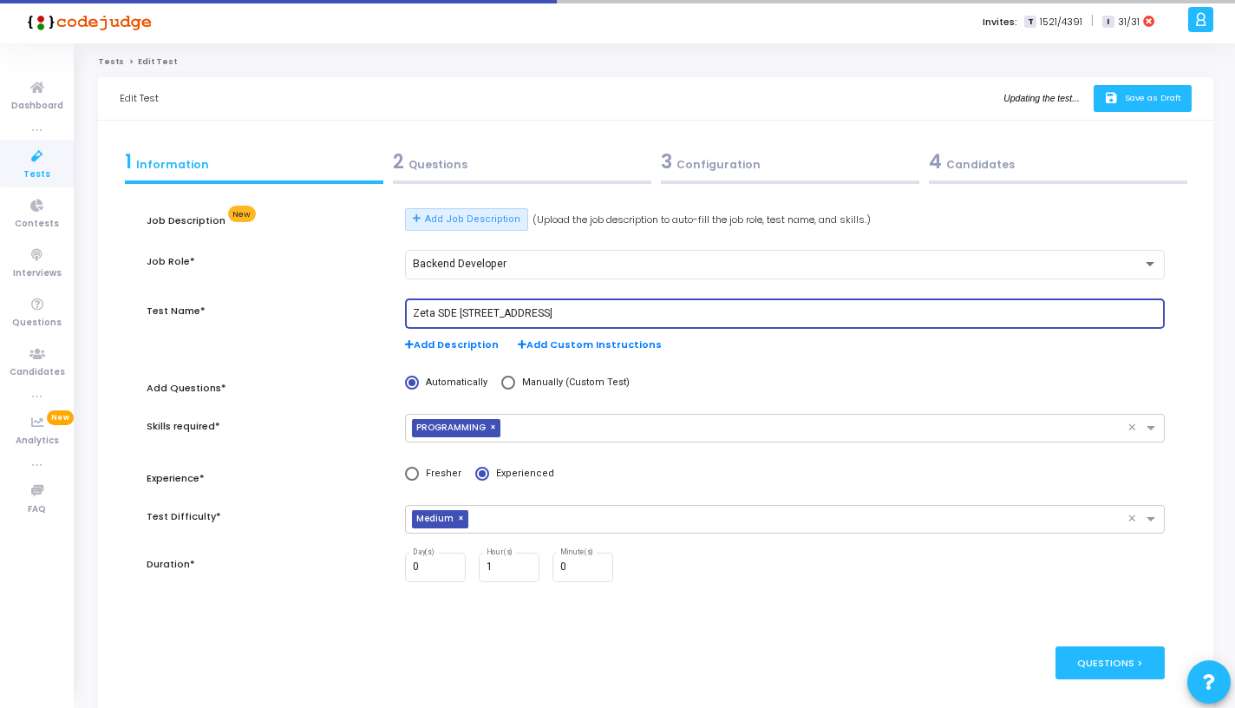
type input "Zeta SDE 2 Hiring Drive Hyderabad Batch 1"
click at [1140, 101] on span "Save as Draft" at bounding box center [1153, 97] width 56 height 11
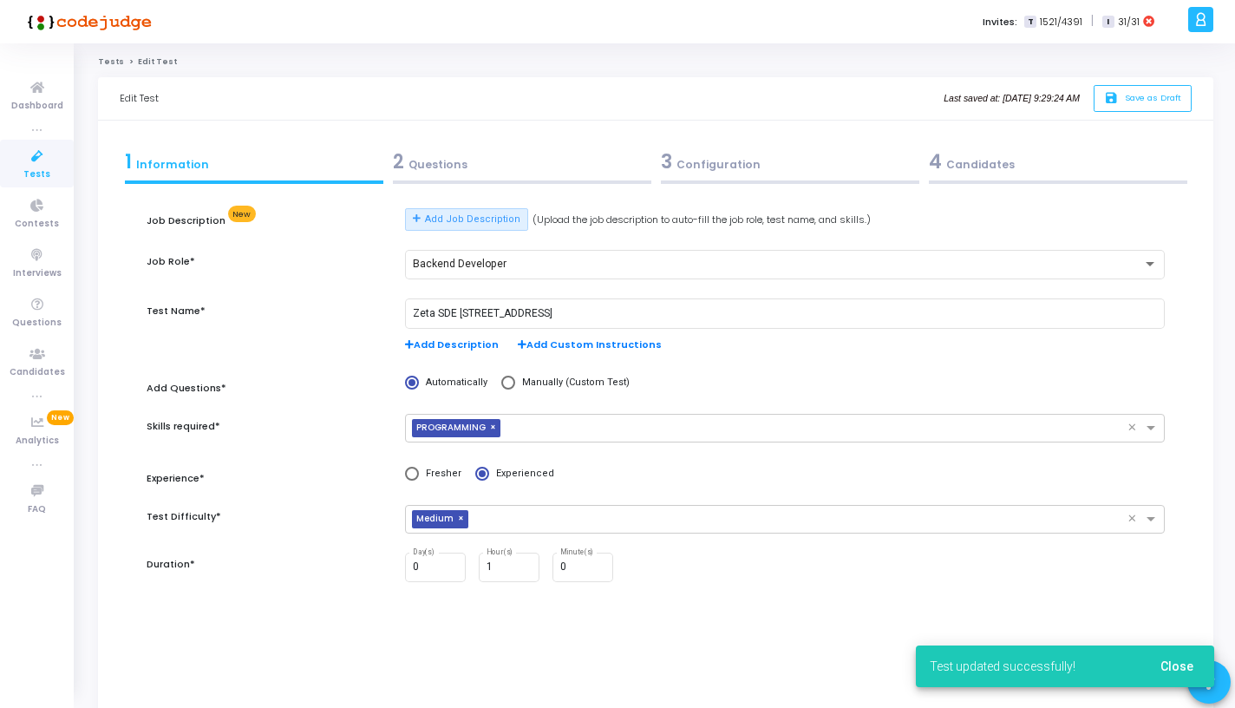
click at [1184, 666] on span "Close" at bounding box center [1176, 666] width 33 height 14
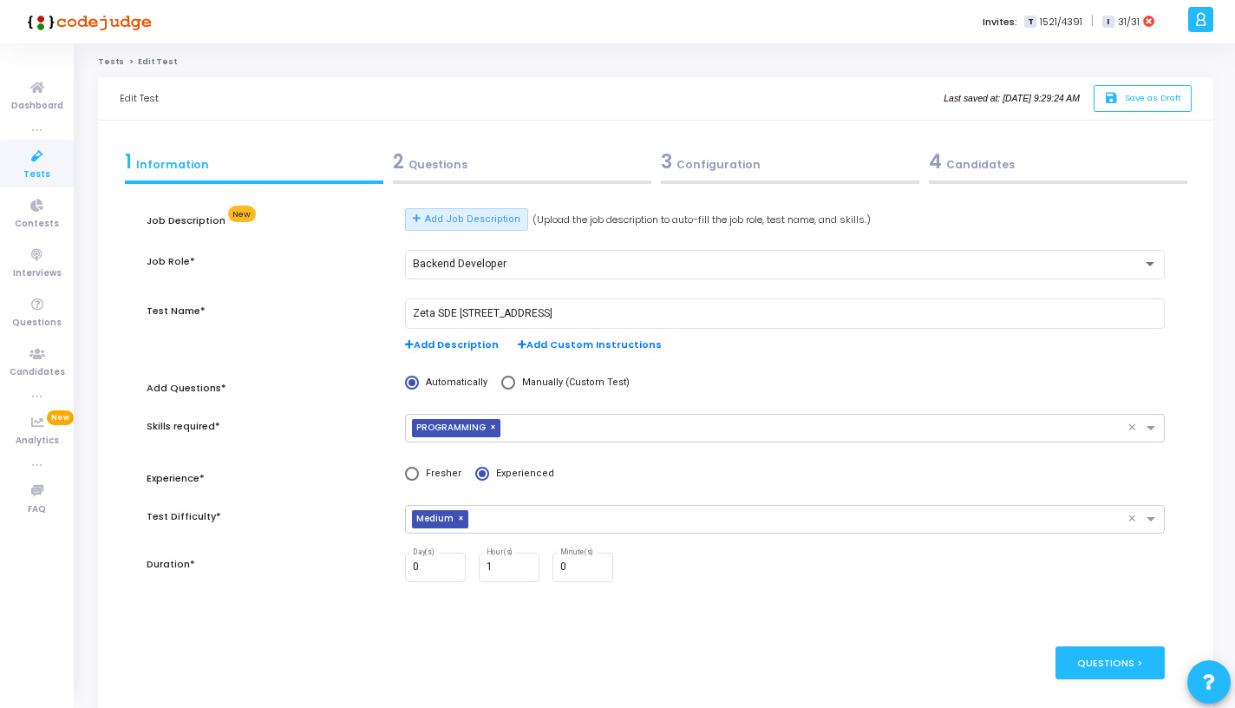
click at [113, 64] on link "Tests" at bounding box center [111, 61] width 26 height 10
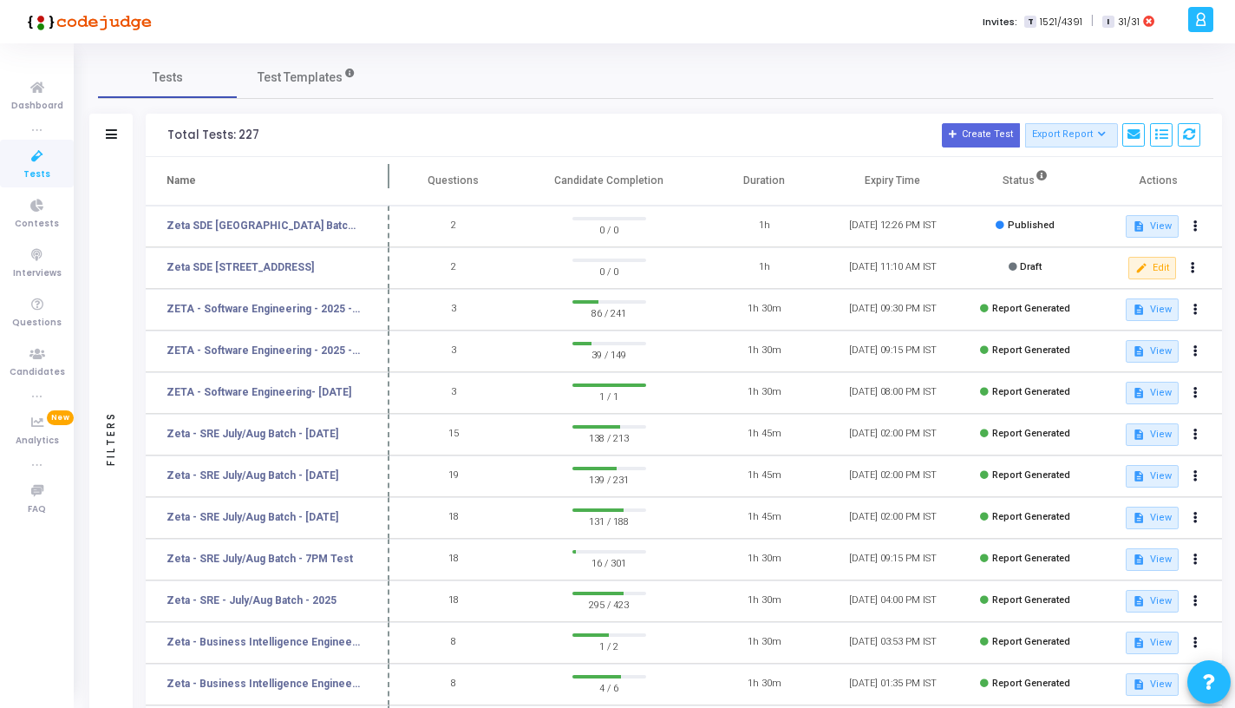
drag, startPoint x: 366, startPoint y: 178, endPoint x: 484, endPoint y: 180, distance: 118.0
click at [398, 180] on span at bounding box center [389, 181] width 17 height 48
